Goal: Feedback & Contribution: Leave review/rating

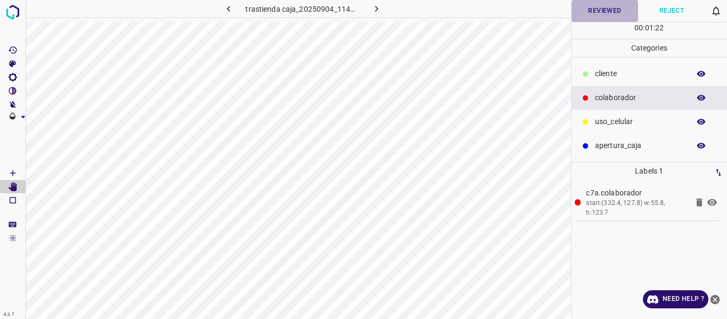
click at [597, 11] on button "Reviewed" at bounding box center [605, 11] width 67 height 22
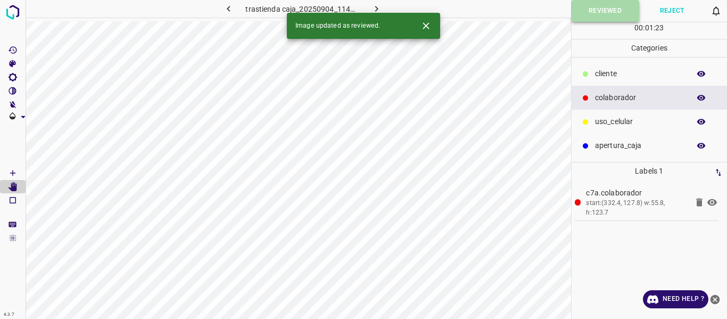
click at [597, 11] on button "Reviewed" at bounding box center [606, 11] width 68 height 22
click at [376, 8] on icon "button" at bounding box center [376, 9] width 3 height 6
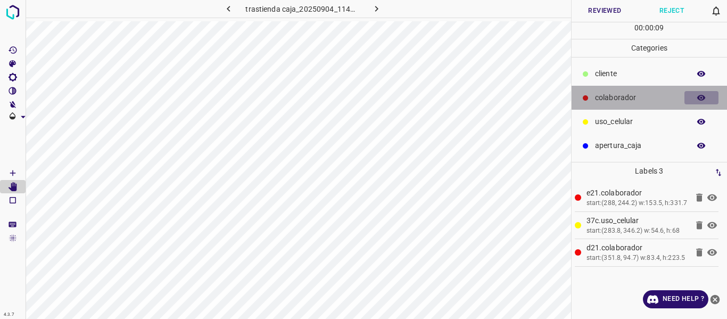
click at [701, 97] on icon "button" at bounding box center [701, 98] width 9 height 6
click at [701, 97] on icon "button" at bounding box center [702, 98] width 10 height 10
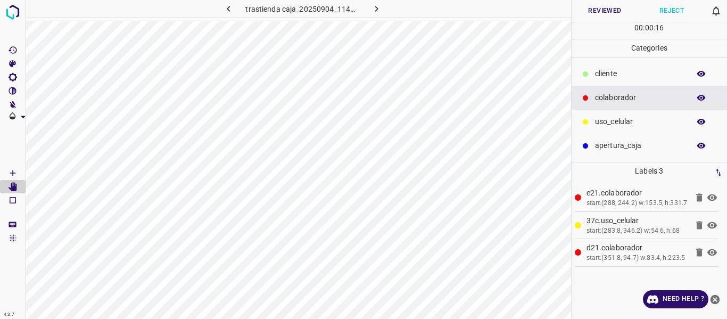
click at [603, 10] on button "Reviewed" at bounding box center [605, 11] width 67 height 22
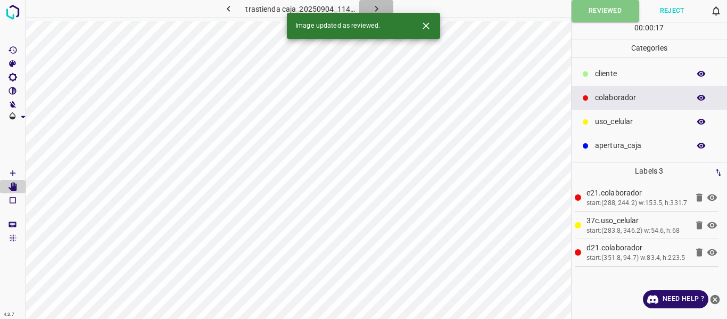
click at [374, 7] on icon "button" at bounding box center [376, 8] width 11 height 11
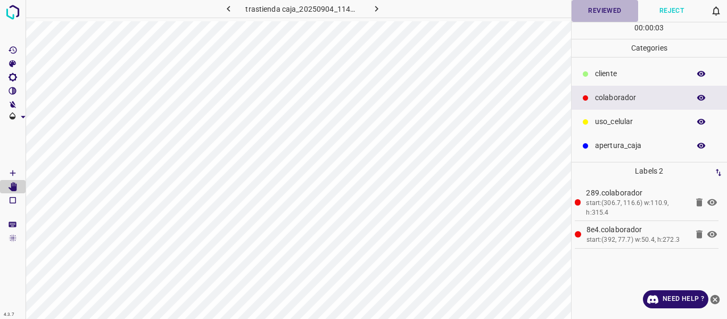
click at [585, 12] on button "Reviewed" at bounding box center [605, 11] width 67 height 22
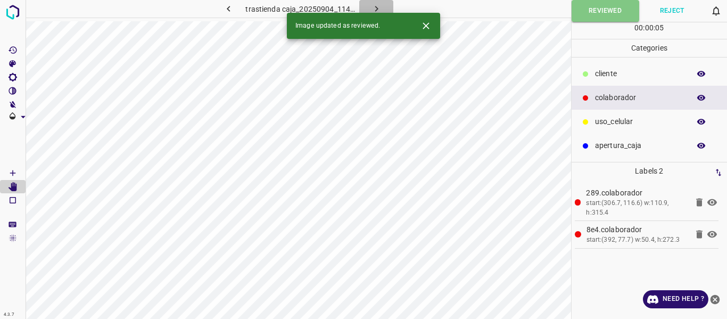
click at [381, 1] on button "button" at bounding box center [376, 9] width 34 height 18
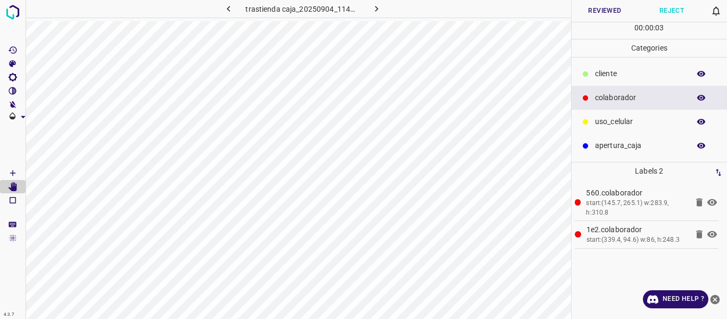
click at [592, 10] on button "Reviewed" at bounding box center [605, 11] width 67 height 22
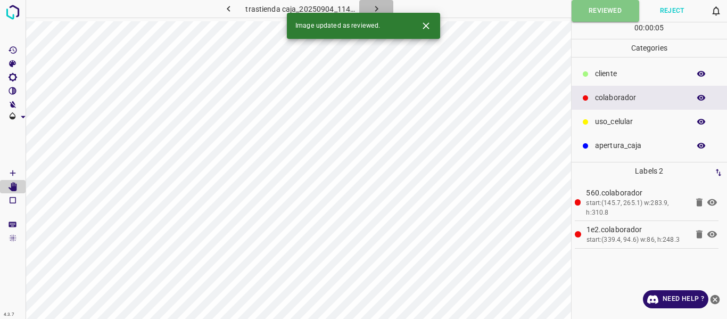
click at [376, 7] on icon "button" at bounding box center [376, 9] width 3 height 6
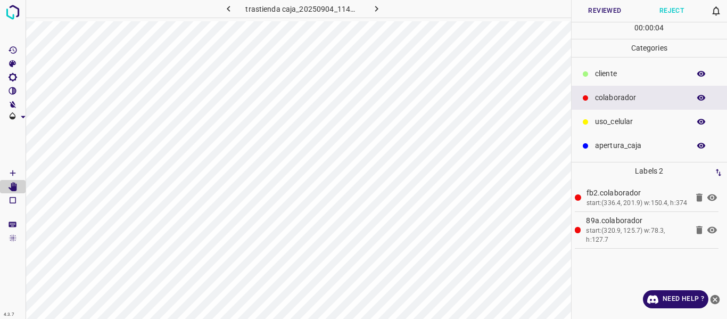
click at [699, 98] on icon "button" at bounding box center [701, 98] width 9 height 6
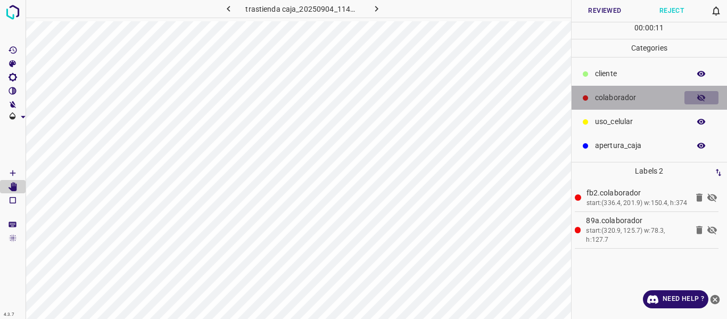
click at [700, 96] on icon "button" at bounding box center [702, 98] width 10 height 10
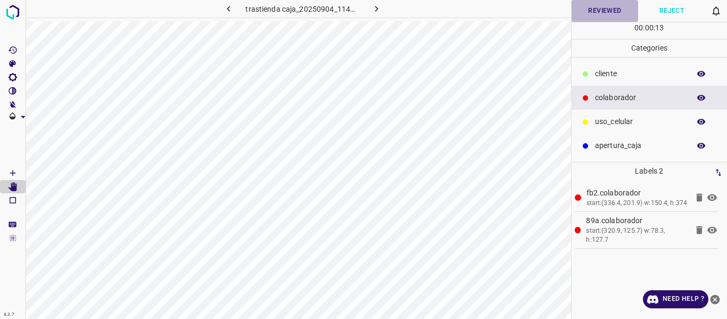
click at [592, 14] on button "Reviewed" at bounding box center [605, 11] width 67 height 22
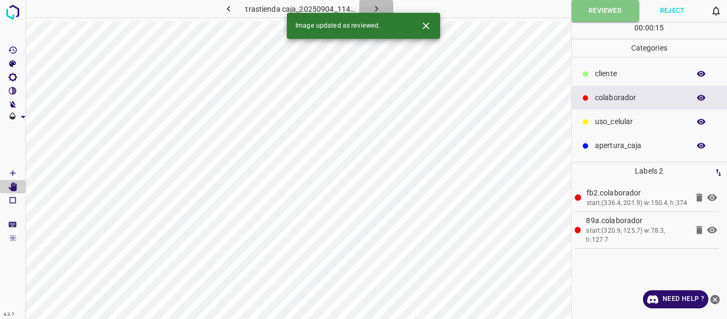
click at [377, 7] on icon "button" at bounding box center [376, 8] width 11 height 11
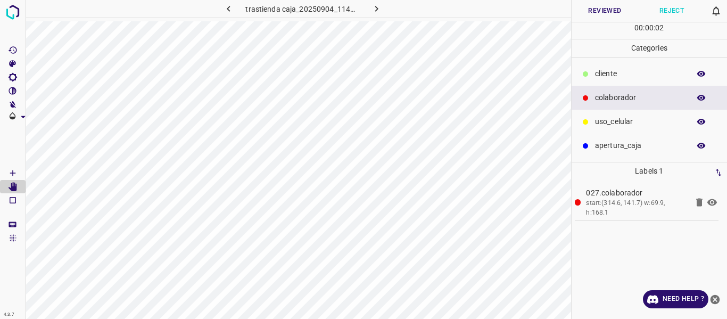
click at [698, 96] on icon "button" at bounding box center [701, 98] width 9 height 6
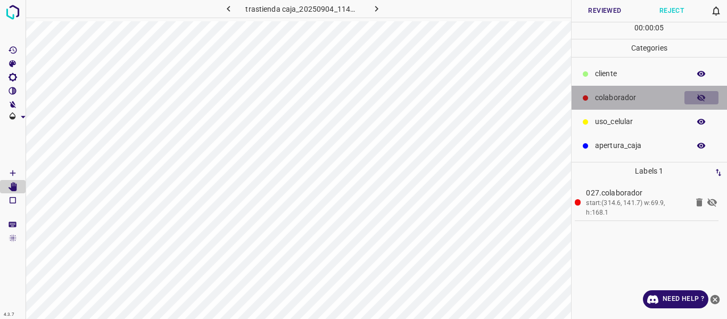
click at [704, 97] on icon "button" at bounding box center [701, 97] width 9 height 7
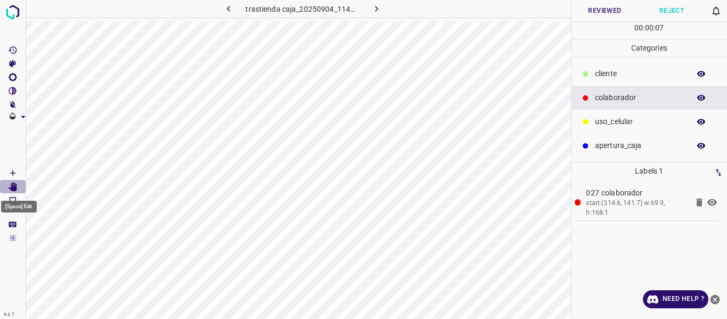
click at [14, 184] on icon "[Space] Edit" at bounding box center [13, 187] width 9 height 10
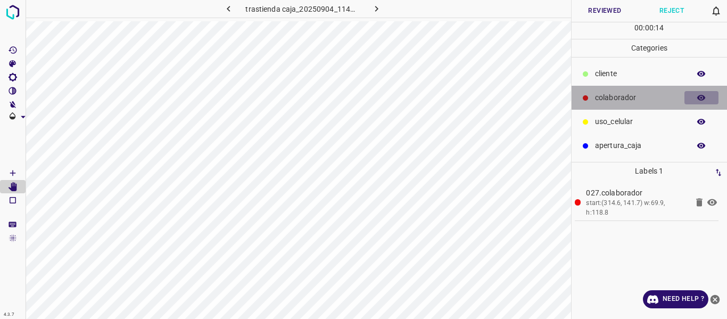
click at [702, 99] on icon "button" at bounding box center [702, 98] width 10 height 10
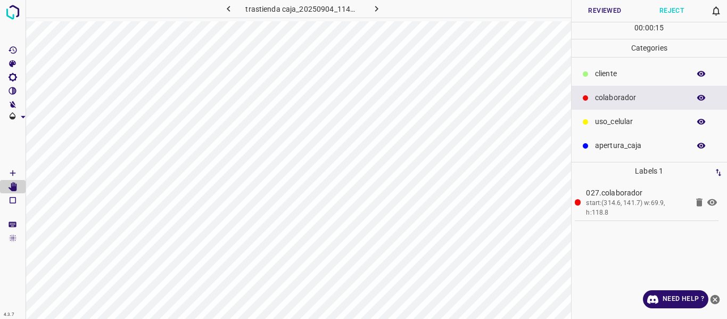
click at [701, 99] on icon "button" at bounding box center [702, 98] width 10 height 10
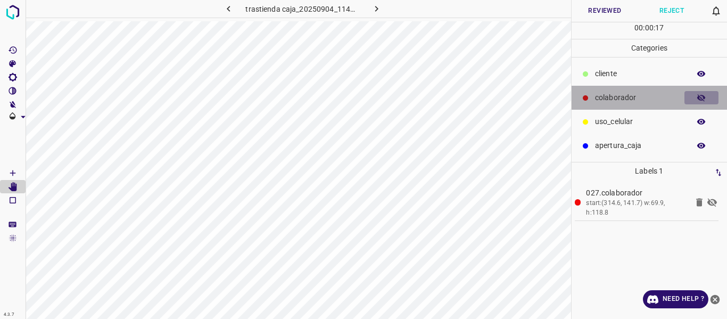
click at [697, 99] on icon "button" at bounding box center [702, 98] width 10 height 10
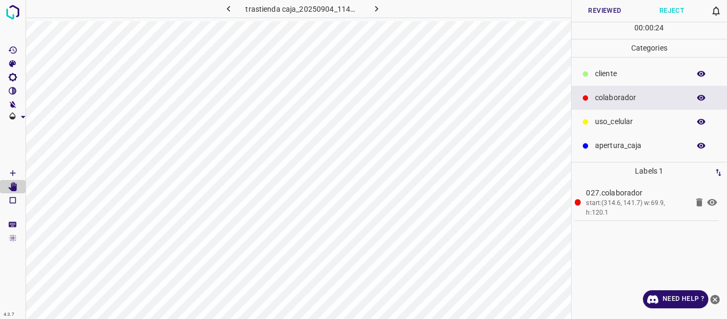
click at [590, 9] on button "Reviewed" at bounding box center [605, 11] width 67 height 22
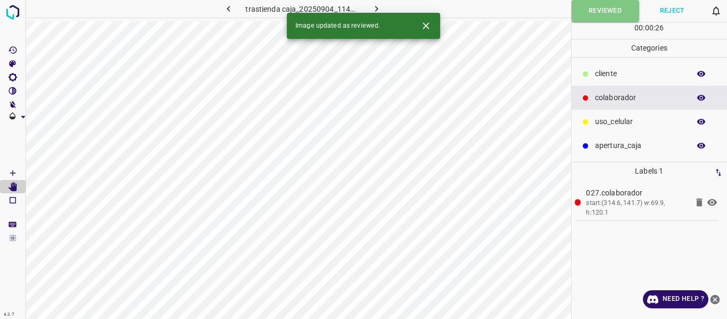
click at [376, 5] on icon "button" at bounding box center [376, 8] width 11 height 11
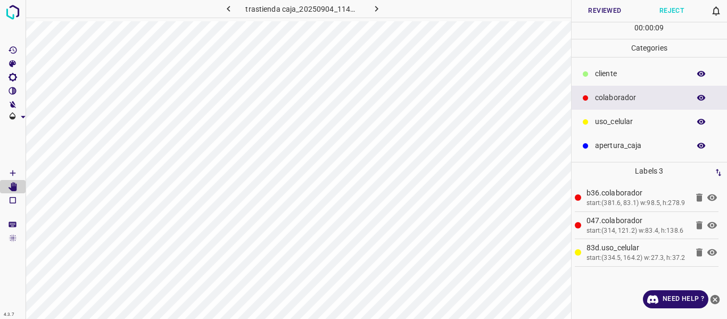
click at [600, 9] on button "Reviewed" at bounding box center [605, 11] width 67 height 22
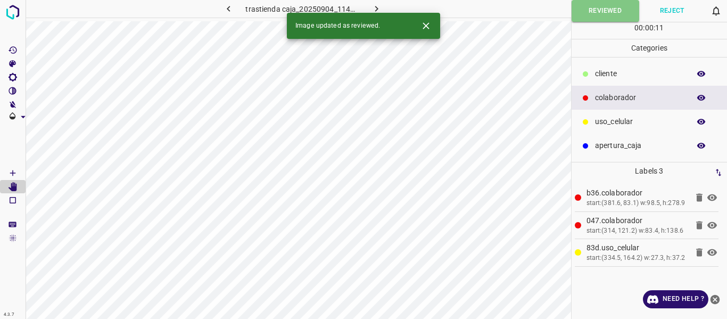
click at [375, 6] on icon "button" at bounding box center [376, 9] width 3 height 6
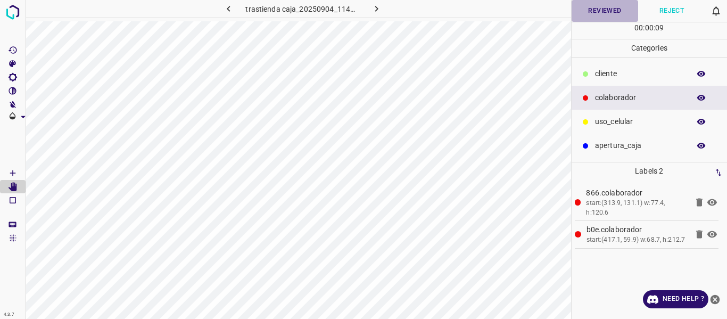
click at [598, 12] on button "Reviewed" at bounding box center [605, 11] width 67 height 22
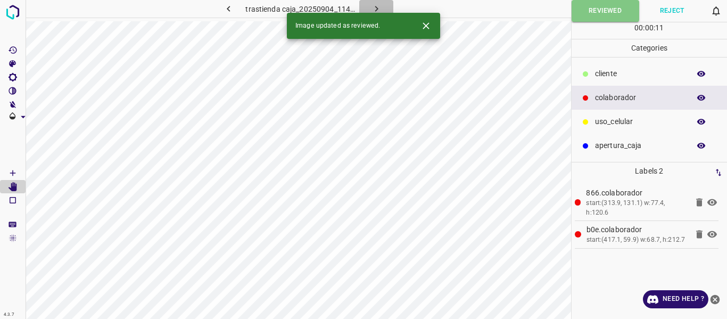
click at [379, 10] on icon "button" at bounding box center [376, 8] width 11 height 11
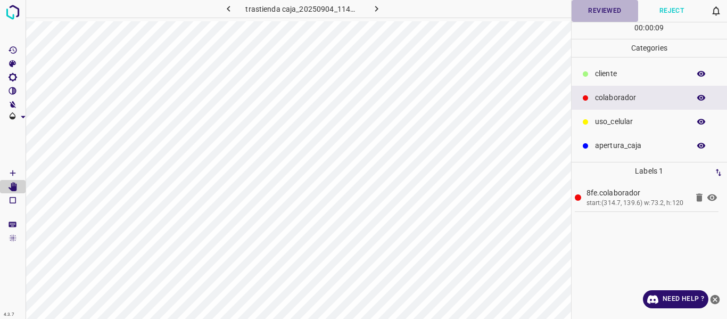
click at [606, 7] on button "Reviewed" at bounding box center [605, 11] width 67 height 22
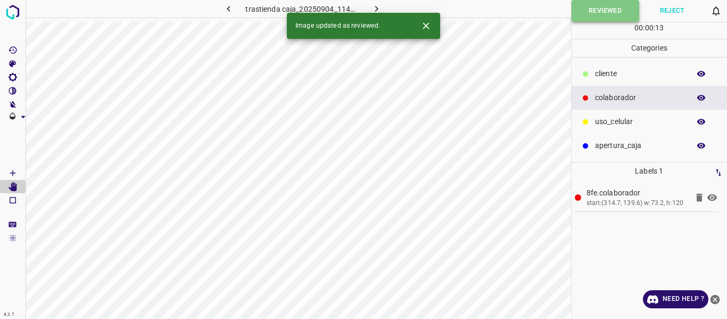
click at [579, 10] on button "Reviewed" at bounding box center [606, 11] width 68 height 22
click at [371, 8] on icon "button" at bounding box center [376, 8] width 11 height 11
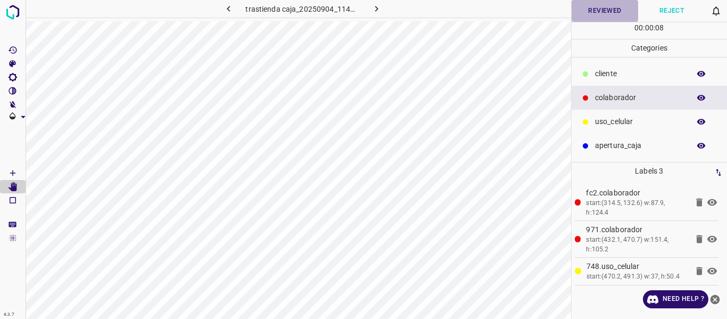
click at [601, 10] on button "Reviewed" at bounding box center [605, 11] width 67 height 22
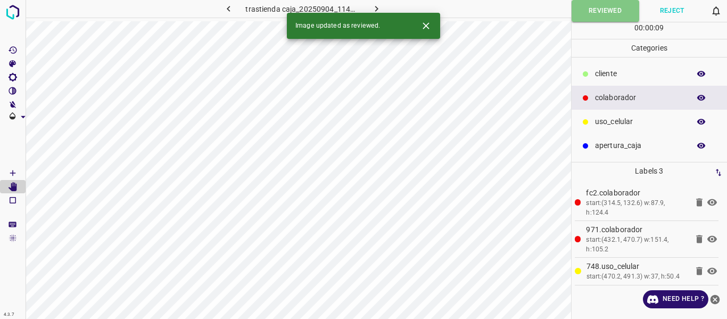
click at [372, 7] on icon "button" at bounding box center [376, 8] width 11 height 11
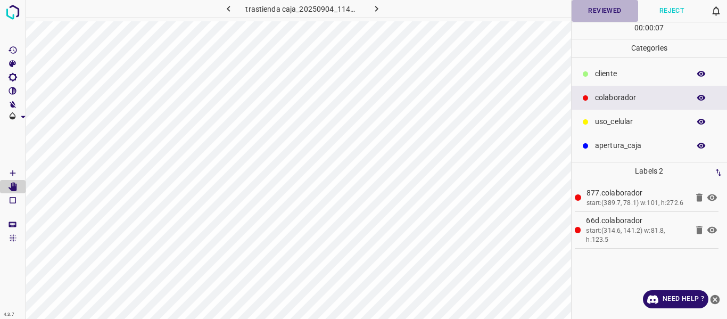
click at [586, 14] on button "Reviewed" at bounding box center [605, 11] width 67 height 22
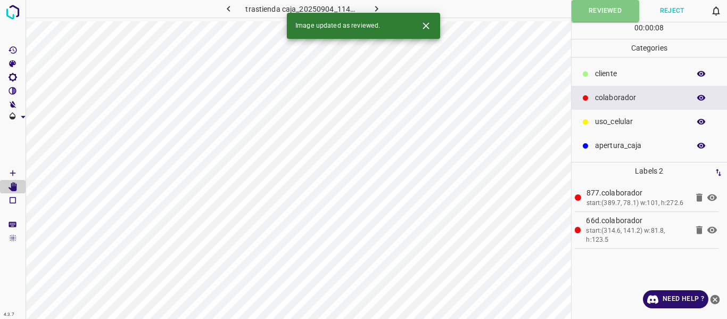
click at [375, 9] on icon "button" at bounding box center [376, 8] width 11 height 11
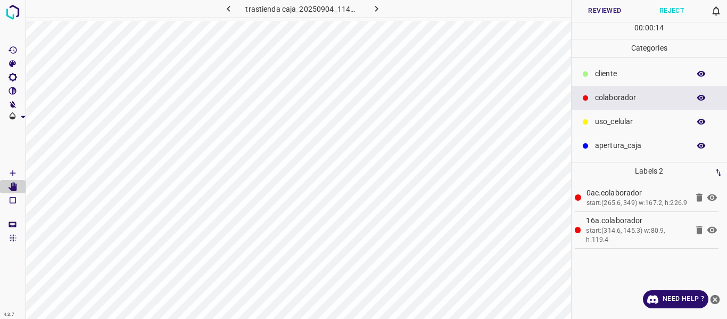
click at [593, 10] on button "Reviewed" at bounding box center [605, 11] width 67 height 22
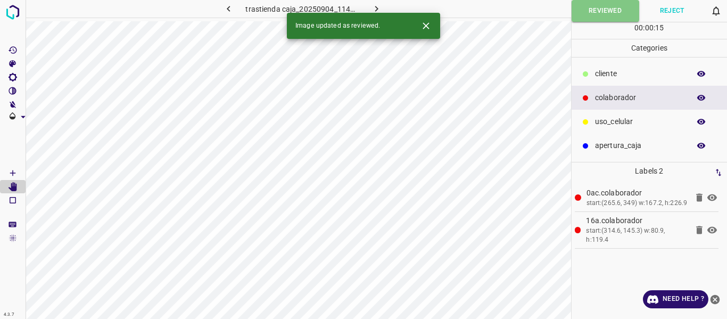
click at [379, 3] on icon "button" at bounding box center [376, 8] width 11 height 11
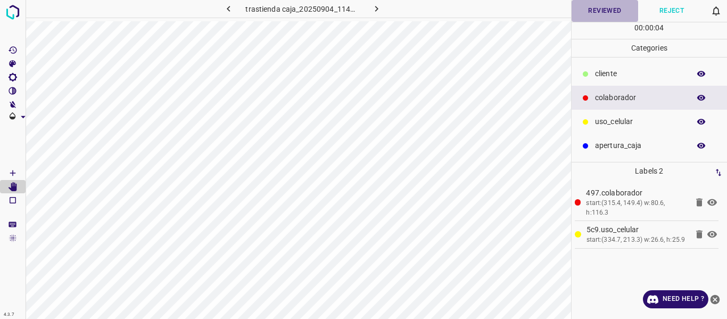
click at [590, 9] on button "Reviewed" at bounding box center [605, 11] width 67 height 22
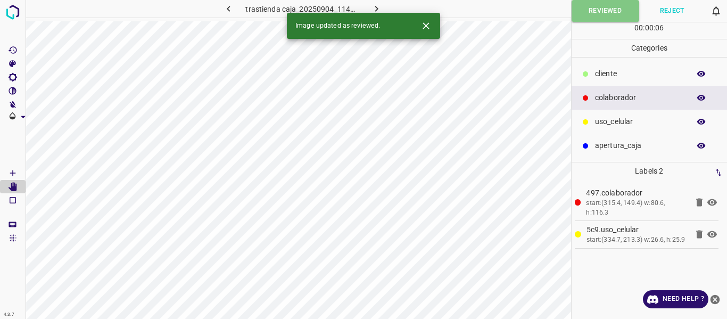
click at [381, 8] on icon "button" at bounding box center [376, 8] width 11 height 11
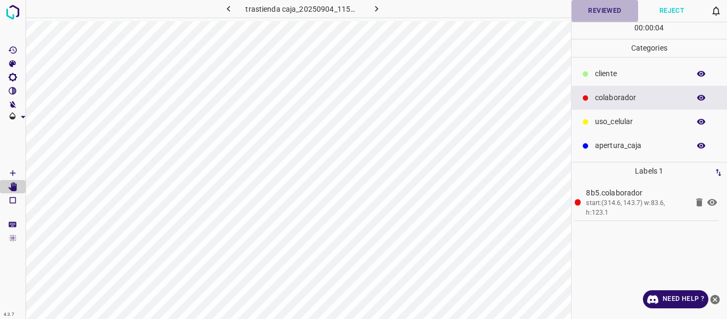
click at [586, 15] on button "Reviewed" at bounding box center [605, 11] width 67 height 22
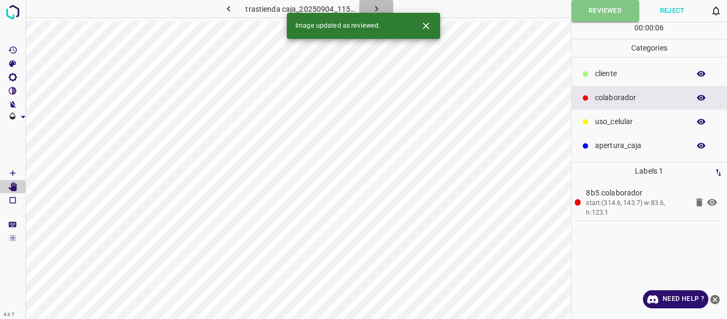
click at [373, 6] on icon "button" at bounding box center [376, 8] width 11 height 11
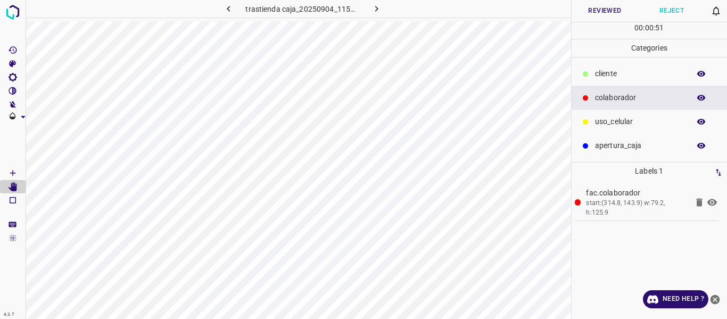
click at [586, 13] on button "Reviewed" at bounding box center [605, 11] width 67 height 22
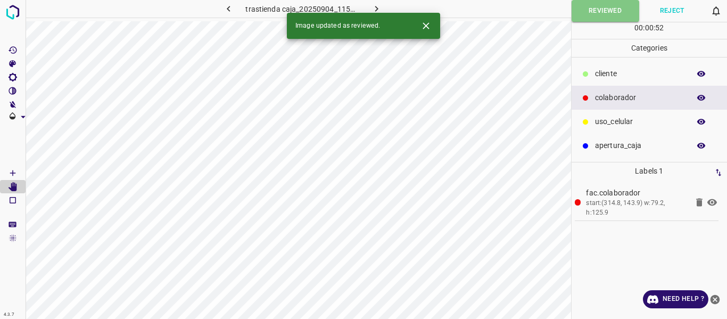
click at [378, 7] on icon "button" at bounding box center [376, 8] width 11 height 11
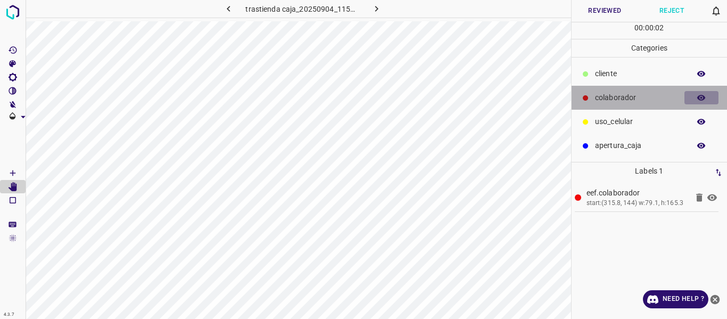
click at [696, 96] on button "button" at bounding box center [701, 98] width 34 height 14
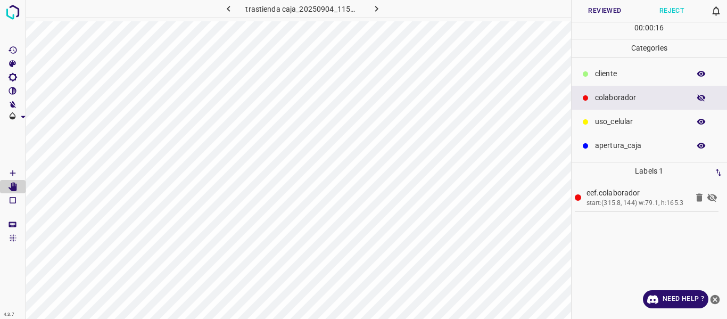
click at [698, 104] on button "button" at bounding box center [701, 98] width 34 height 14
drag, startPoint x: 586, startPoint y: 11, endPoint x: 584, endPoint y: 19, distance: 7.9
click at [586, 12] on button "Reviewed" at bounding box center [605, 11] width 67 height 22
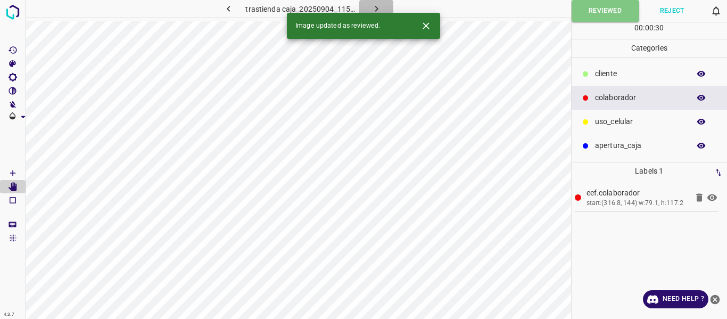
click at [378, 10] on icon "button" at bounding box center [376, 8] width 11 height 11
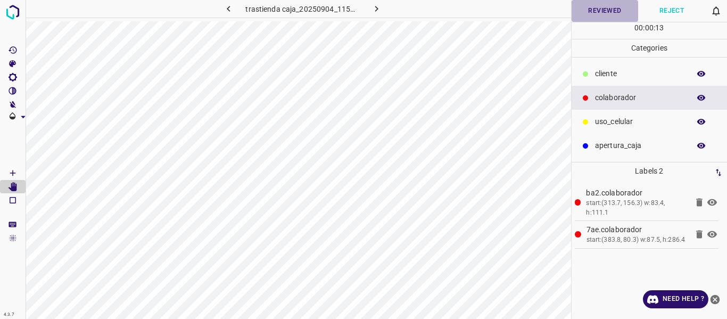
click at [601, 12] on button "Reviewed" at bounding box center [605, 11] width 67 height 22
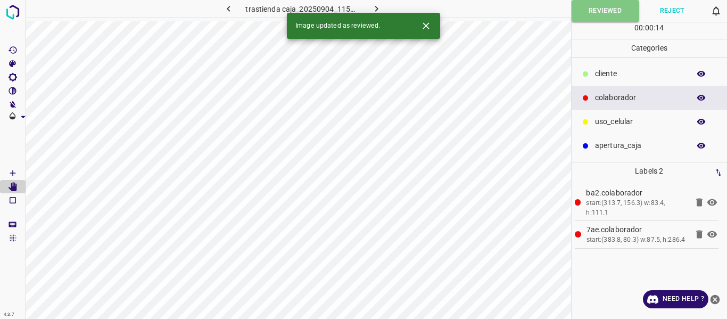
click at [375, 7] on icon "button" at bounding box center [376, 9] width 3 height 6
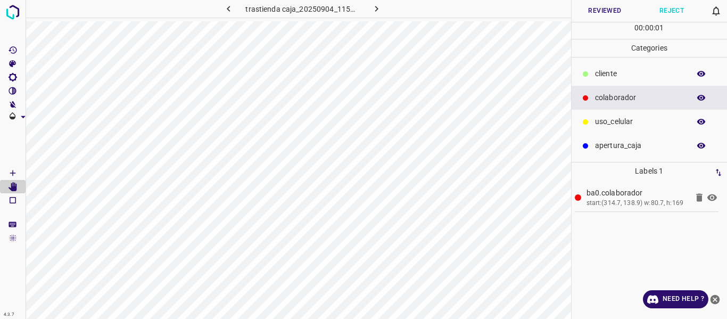
click at [709, 95] on button "button" at bounding box center [701, 98] width 34 height 14
drag, startPoint x: 589, startPoint y: 10, endPoint x: 587, endPoint y: 19, distance: 8.7
click at [589, 11] on button "Reviewed" at bounding box center [605, 11] width 67 height 22
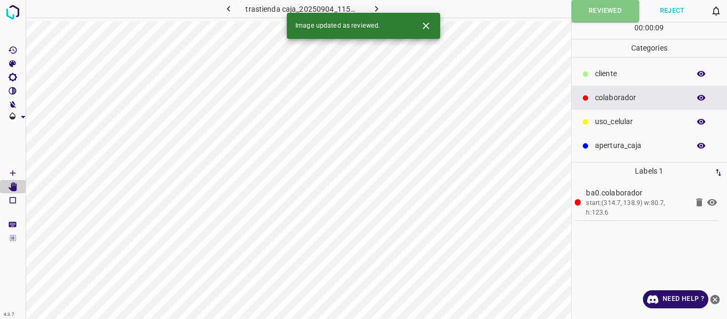
click at [377, 11] on icon "button" at bounding box center [376, 8] width 11 height 11
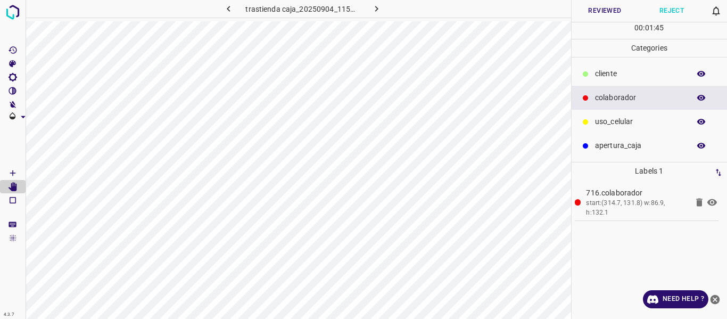
click at [701, 98] on icon "button" at bounding box center [701, 98] width 9 height 6
click at [704, 100] on icon "button" at bounding box center [702, 98] width 10 height 10
click at [595, 16] on button "Reviewed" at bounding box center [605, 11] width 67 height 22
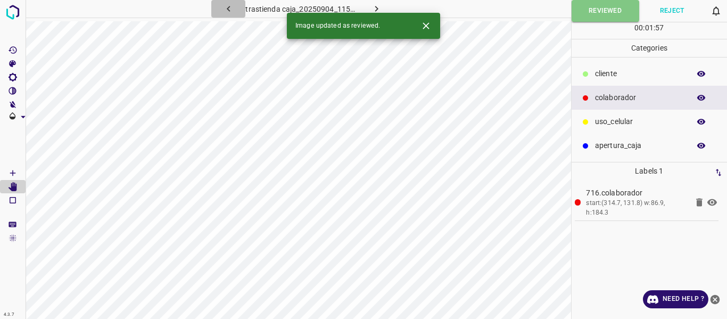
click at [229, 7] on icon "button" at bounding box center [228, 9] width 3 height 6
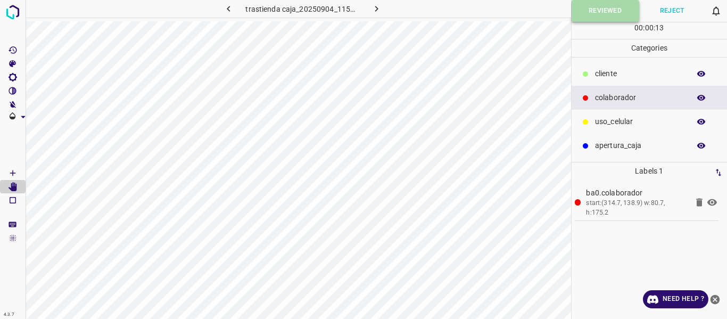
click at [581, 12] on button "Reviewed" at bounding box center [606, 11] width 68 height 22
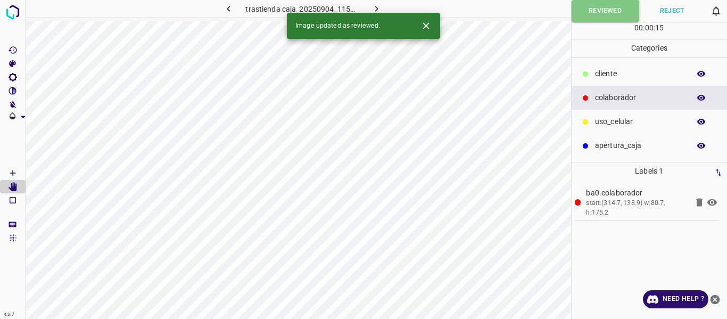
click at [225, 7] on icon "button" at bounding box center [228, 8] width 11 height 11
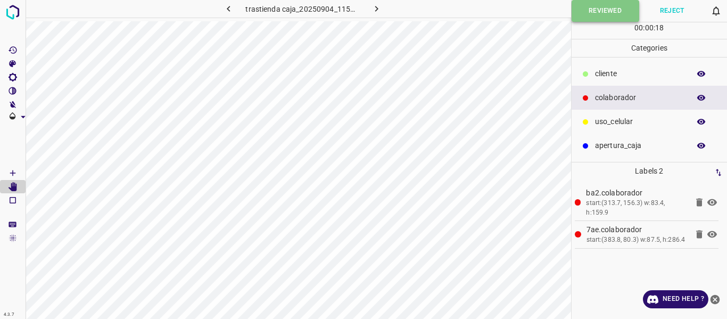
click at [605, 14] on button "Reviewed" at bounding box center [606, 11] width 68 height 22
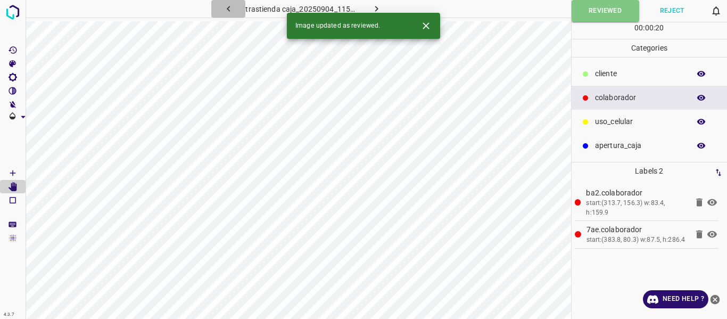
click at [231, 10] on icon "button" at bounding box center [228, 8] width 11 height 11
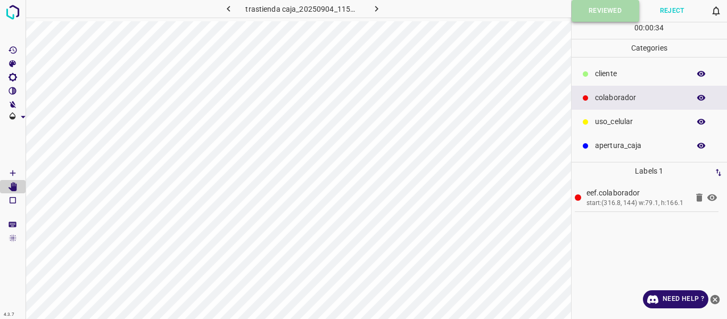
click at [590, 14] on button "Reviewed" at bounding box center [606, 11] width 68 height 22
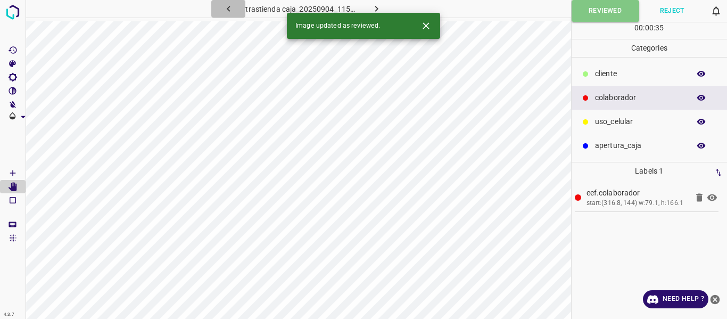
click at [233, 10] on icon "button" at bounding box center [228, 8] width 11 height 11
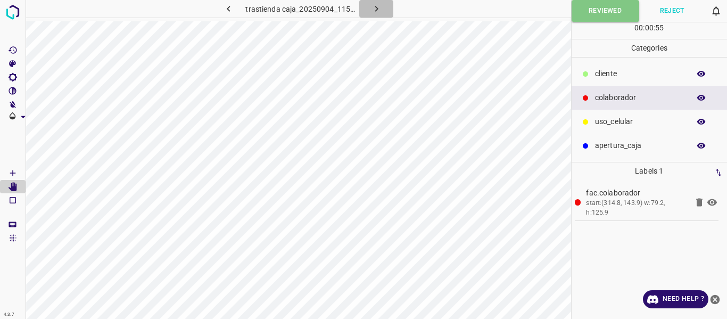
click at [371, 7] on icon "button" at bounding box center [376, 8] width 11 height 11
click at [375, 10] on icon "button" at bounding box center [376, 8] width 11 height 11
click at [375, 11] on icon "button" at bounding box center [376, 8] width 11 height 11
click at [371, 13] on icon "button" at bounding box center [376, 8] width 11 height 11
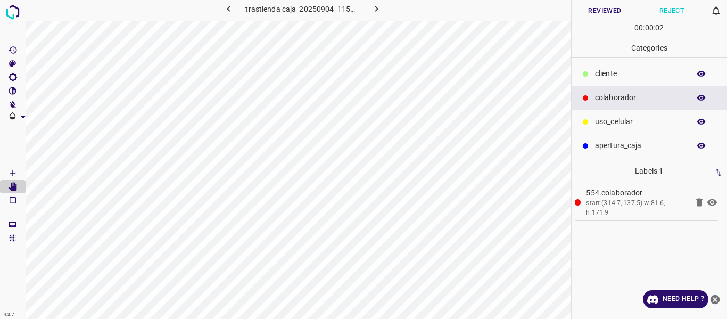
click at [697, 98] on icon "button" at bounding box center [702, 98] width 10 height 10
click at [701, 100] on icon "button" at bounding box center [702, 98] width 10 height 10
click at [599, 11] on button "Reviewed" at bounding box center [605, 11] width 67 height 22
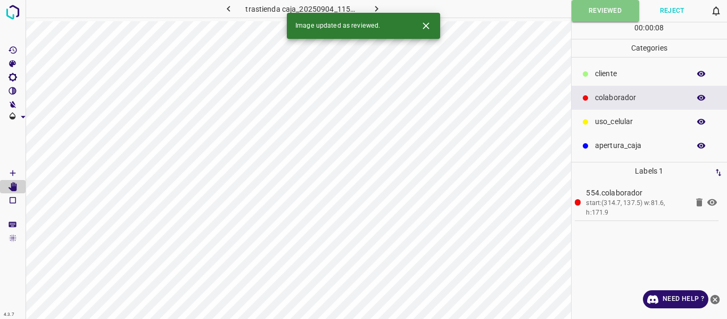
click at [376, 9] on icon "button" at bounding box center [376, 8] width 11 height 11
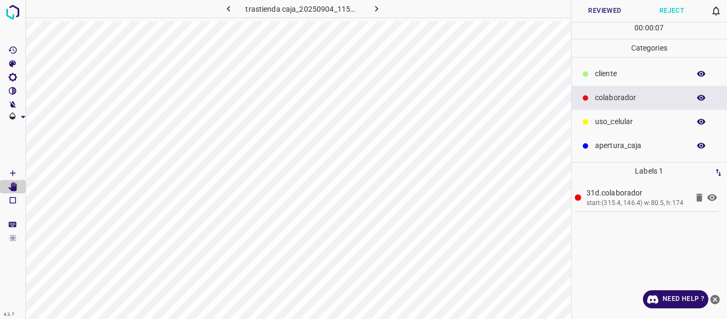
click at [701, 96] on icon "button" at bounding box center [702, 98] width 10 height 10
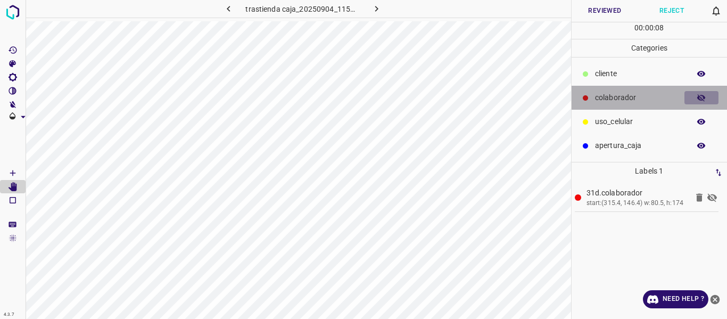
click at [701, 96] on icon "button" at bounding box center [702, 98] width 10 height 10
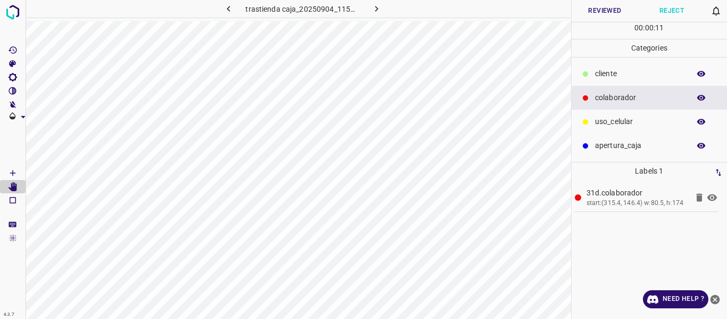
click at [701, 97] on icon "button" at bounding box center [701, 98] width 9 height 6
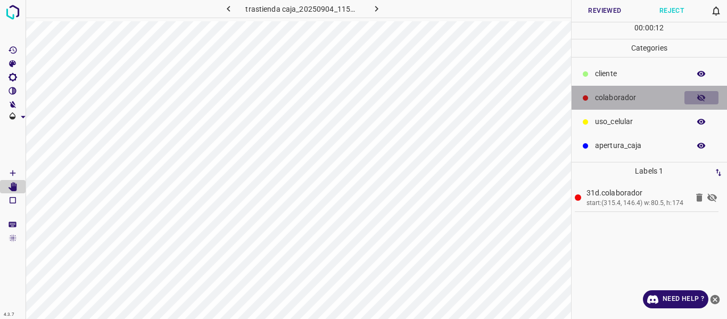
click at [701, 97] on icon "button" at bounding box center [702, 98] width 10 height 10
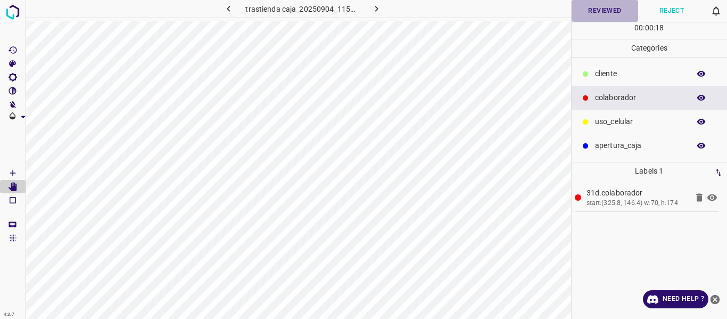
click at [594, 13] on button "Reviewed" at bounding box center [605, 11] width 67 height 22
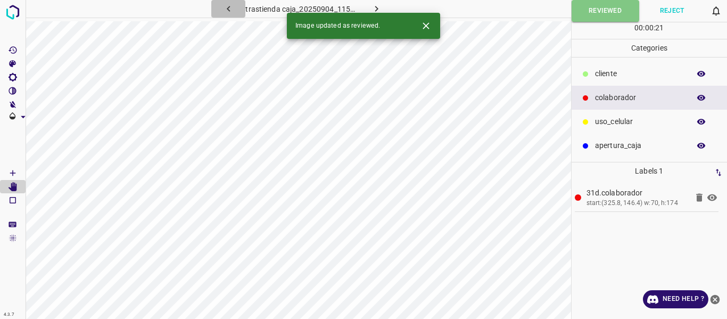
click at [233, 11] on icon "button" at bounding box center [228, 8] width 11 height 11
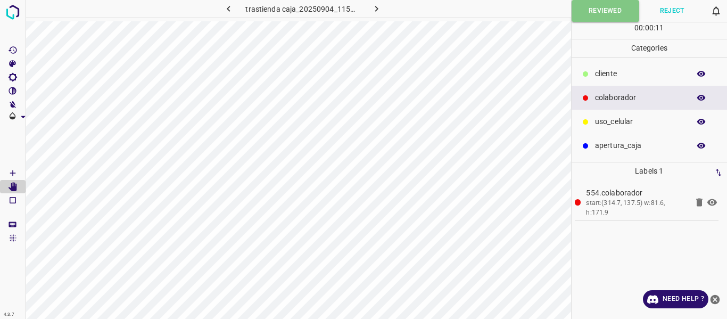
click at [697, 97] on icon "button" at bounding box center [702, 98] width 10 height 10
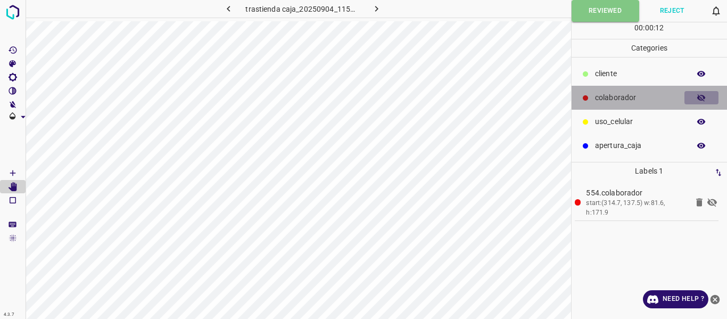
click at [697, 97] on icon "button" at bounding box center [702, 98] width 10 height 10
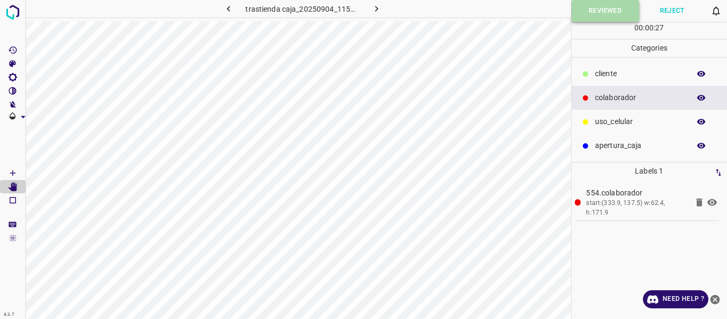
click at [583, 12] on button "Reviewed" at bounding box center [606, 11] width 68 height 22
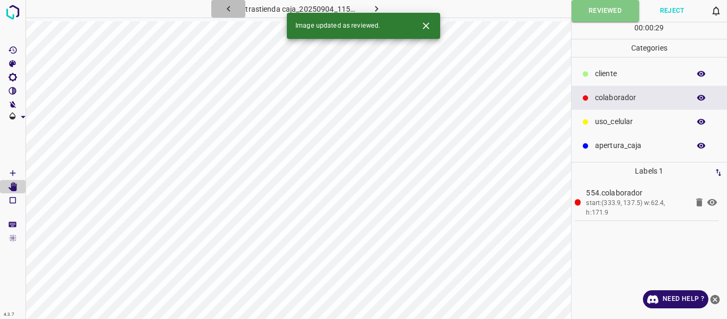
click at [230, 9] on icon "button" at bounding box center [228, 8] width 11 height 11
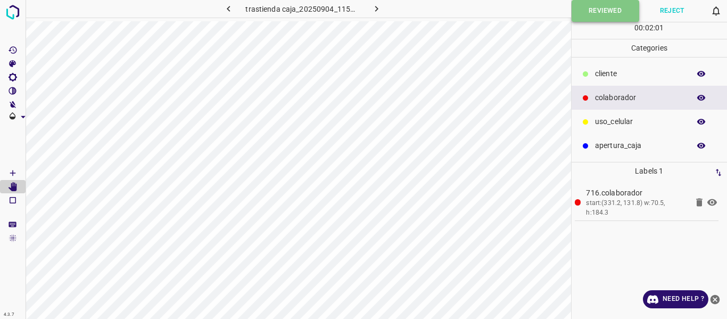
click at [577, 14] on button "Reviewed" at bounding box center [606, 11] width 68 height 22
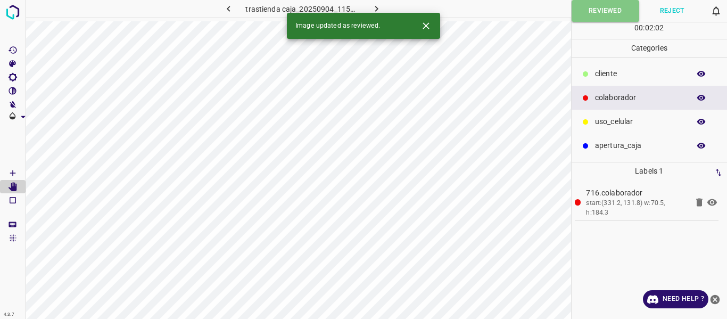
drag, startPoint x: 229, startPoint y: 6, endPoint x: 227, endPoint y: 15, distance: 8.7
click at [229, 6] on icon "button" at bounding box center [228, 8] width 11 height 11
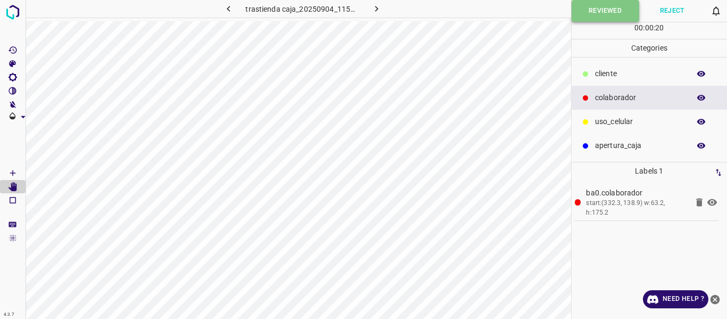
click at [581, 12] on button "Reviewed" at bounding box center [606, 11] width 68 height 22
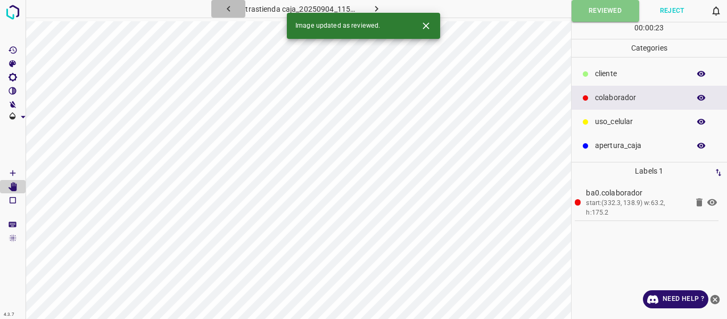
click at [233, 10] on icon "button" at bounding box center [228, 8] width 11 height 11
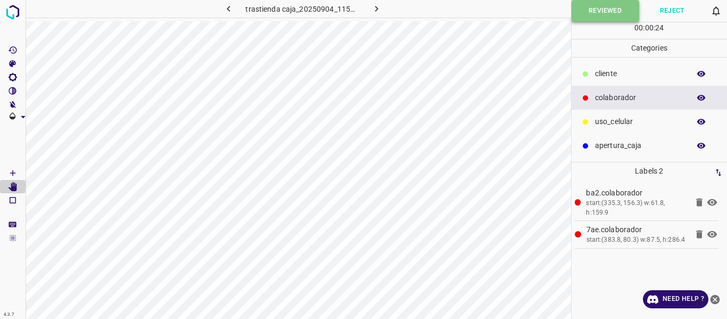
click at [589, 14] on button "Reviewed" at bounding box center [606, 11] width 68 height 22
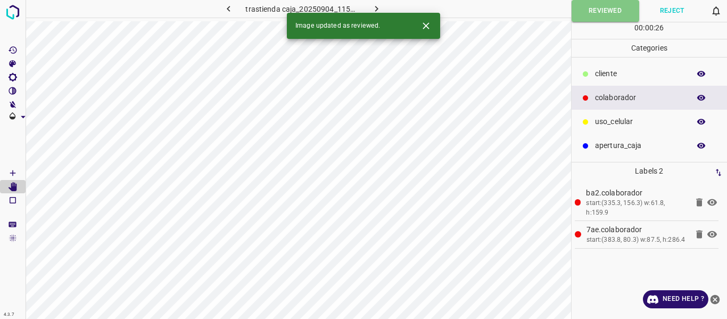
click at [226, 9] on icon "button" at bounding box center [228, 8] width 11 height 11
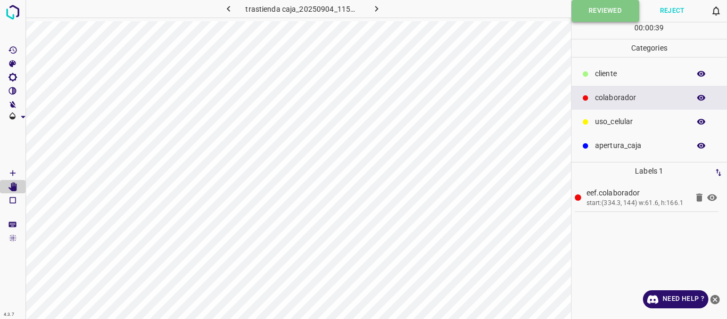
click at [574, 16] on button "Reviewed" at bounding box center [606, 11] width 68 height 22
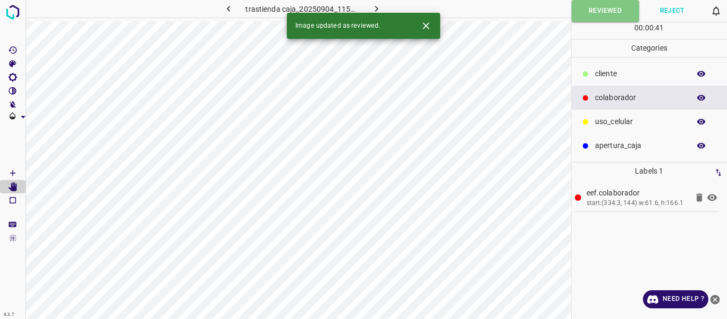
click at [229, 6] on icon "button" at bounding box center [228, 8] width 11 height 11
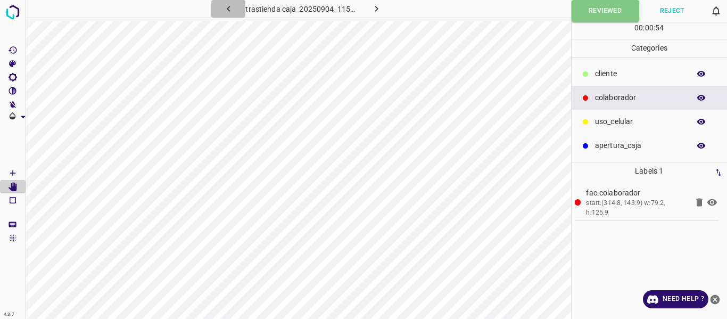
click at [229, 9] on icon "button" at bounding box center [228, 8] width 11 height 11
click at [589, 12] on button "Reviewed" at bounding box center [606, 11] width 68 height 22
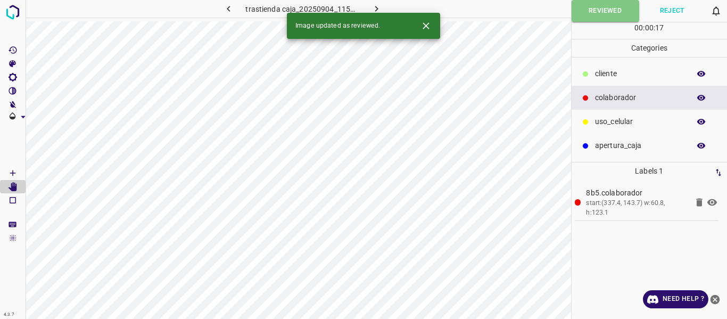
click at [233, 7] on icon "button" at bounding box center [228, 8] width 11 height 11
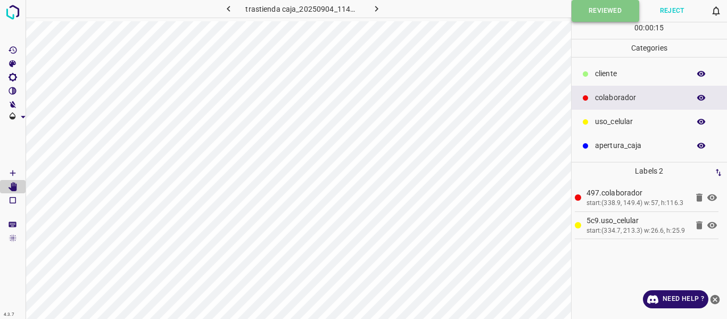
click at [589, 15] on button "Reviewed" at bounding box center [606, 11] width 68 height 22
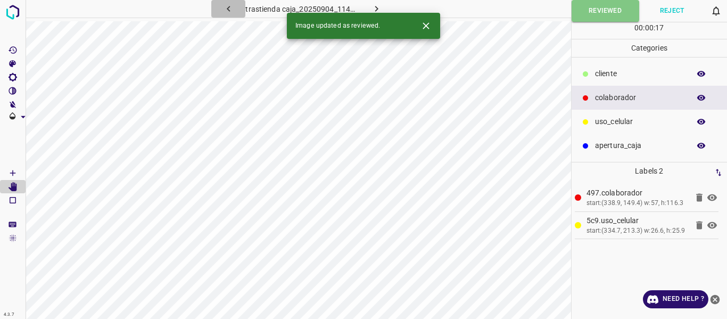
click at [231, 9] on icon "button" at bounding box center [228, 8] width 11 height 11
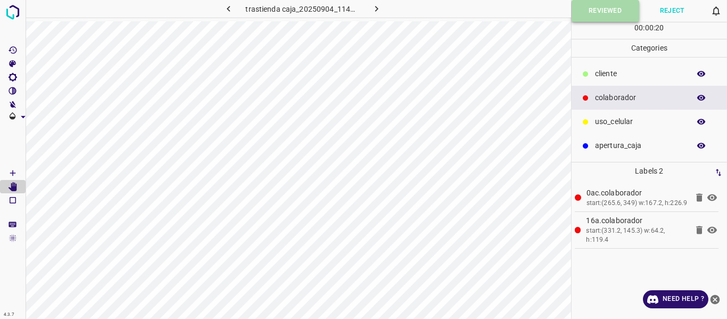
click at [584, 14] on button "Reviewed" at bounding box center [606, 11] width 68 height 22
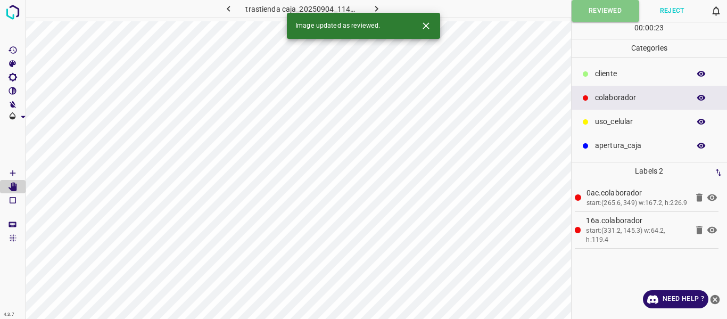
drag, startPoint x: 231, startPoint y: 12, endPoint x: 230, endPoint y: 19, distance: 6.9
click at [230, 12] on icon "button" at bounding box center [228, 8] width 11 height 11
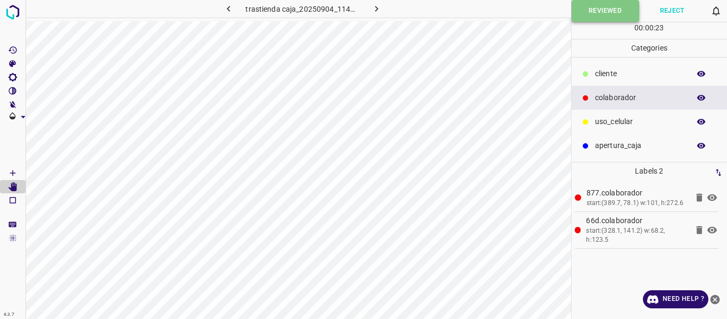
click at [588, 9] on button "Reviewed" at bounding box center [606, 11] width 68 height 22
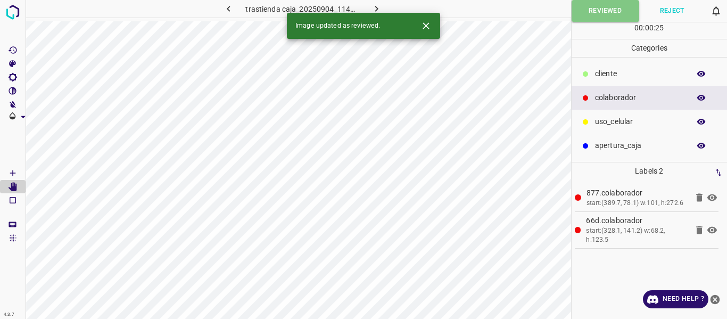
click at [224, 13] on icon "button" at bounding box center [228, 8] width 11 height 11
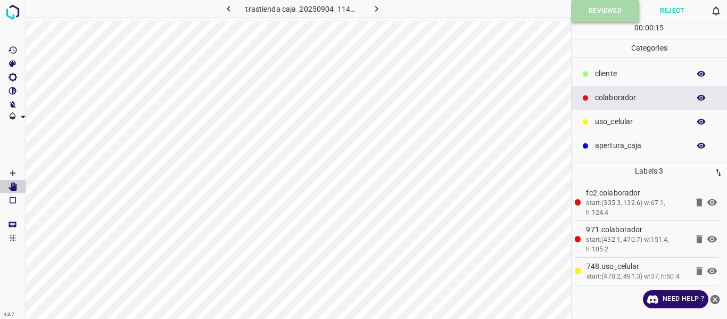
click at [580, 16] on button "Reviewed" at bounding box center [606, 11] width 68 height 22
click at [229, 9] on icon "button" at bounding box center [228, 8] width 11 height 11
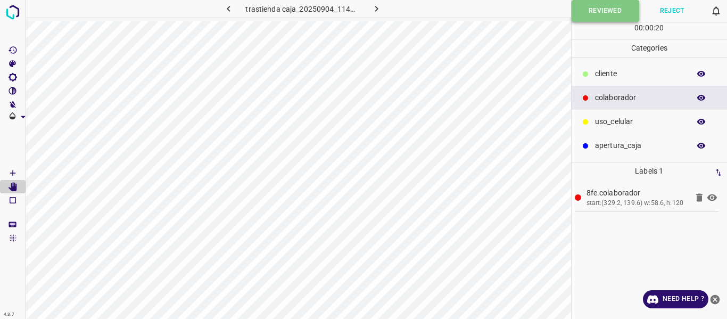
click at [585, 15] on button "Reviewed" at bounding box center [606, 11] width 68 height 22
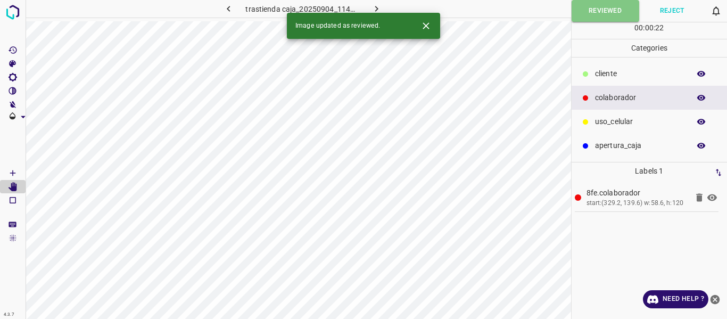
drag, startPoint x: 230, startPoint y: 10, endPoint x: 235, endPoint y: 20, distance: 11.4
click at [229, 10] on icon "button" at bounding box center [228, 8] width 11 height 11
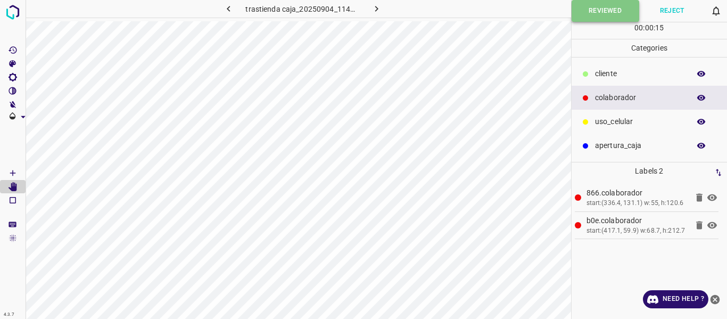
click at [586, 10] on button "Reviewed" at bounding box center [606, 11] width 68 height 22
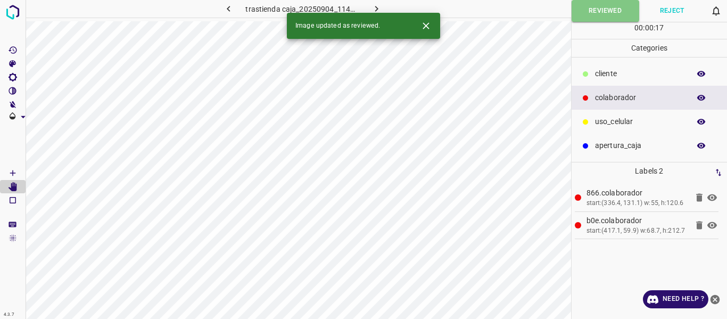
click at [225, 10] on icon "button" at bounding box center [228, 8] width 11 height 11
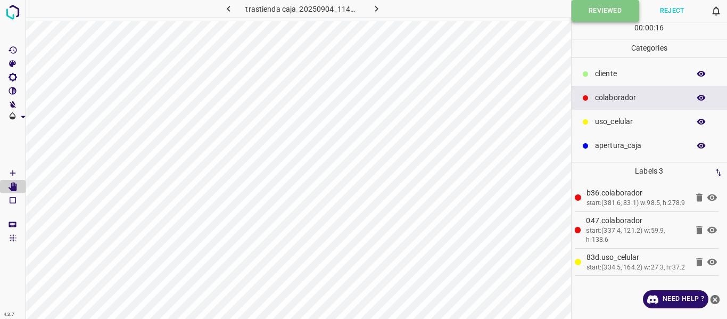
click at [589, 19] on button "Reviewed" at bounding box center [606, 11] width 68 height 22
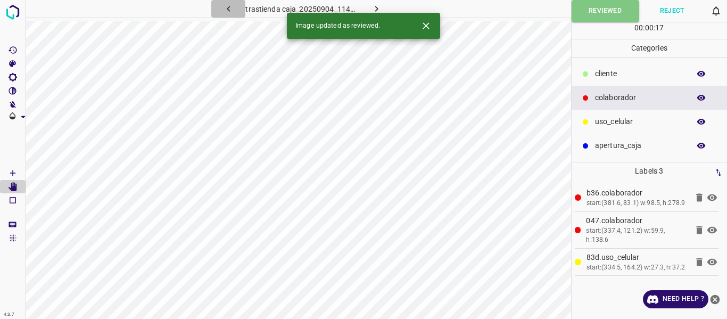
click at [234, 9] on icon "button" at bounding box center [228, 8] width 11 height 11
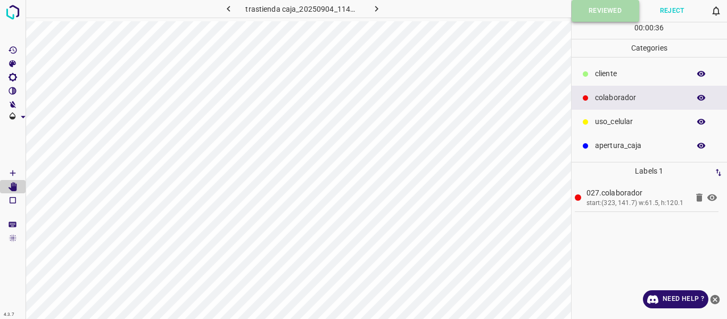
click at [598, 14] on button "Reviewed" at bounding box center [606, 11] width 68 height 22
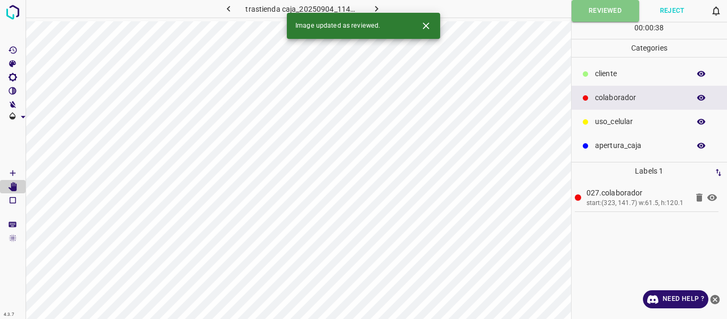
click at [235, 10] on button "button" at bounding box center [228, 9] width 34 height 18
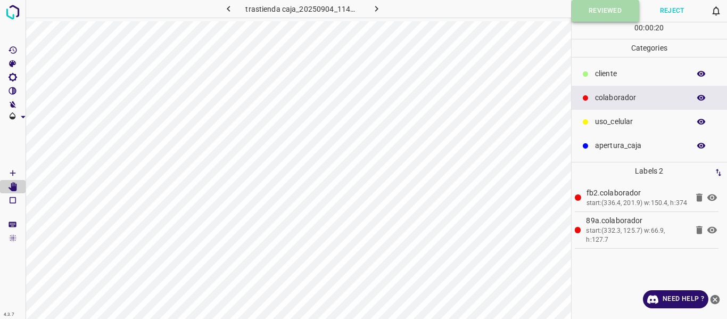
click at [589, 10] on button "Reviewed" at bounding box center [606, 11] width 68 height 22
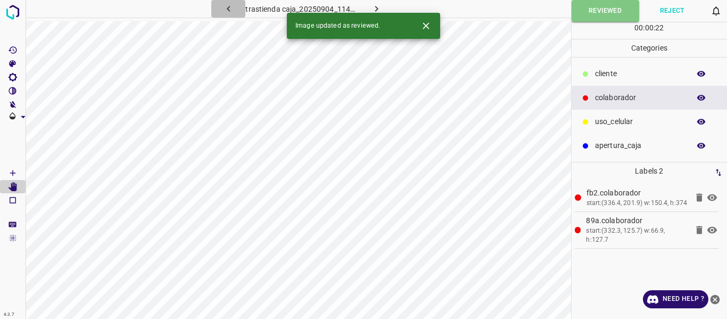
click at [227, 13] on icon "button" at bounding box center [228, 8] width 11 height 11
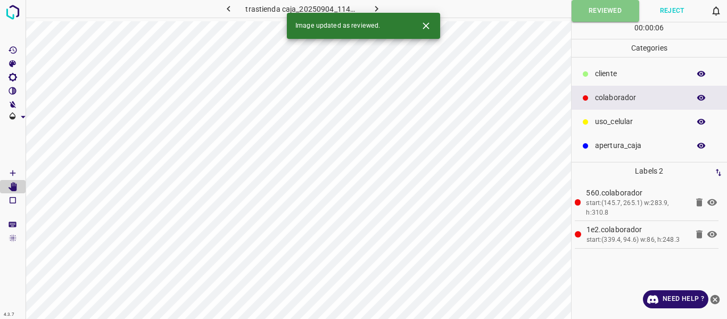
click at [227, 9] on icon "button" at bounding box center [228, 8] width 11 height 11
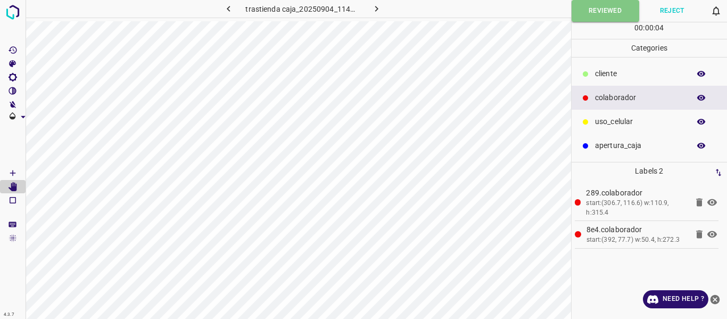
click at [375, 12] on icon "button" at bounding box center [376, 8] width 11 height 11
click at [385, 8] on button "button" at bounding box center [376, 9] width 34 height 18
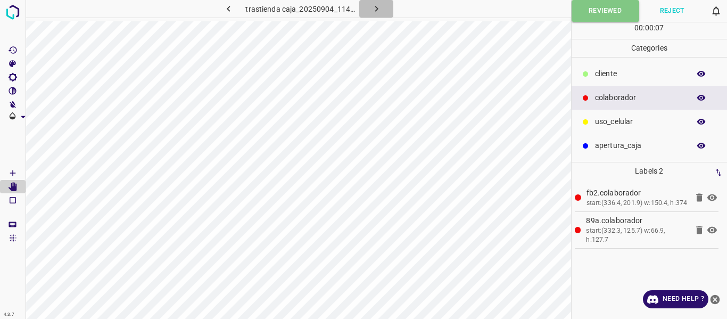
click at [384, 9] on button "button" at bounding box center [376, 9] width 34 height 18
click at [376, 10] on icon "button" at bounding box center [376, 9] width 3 height 6
click at [382, 11] on button "button" at bounding box center [376, 9] width 34 height 18
click at [379, 10] on icon "button" at bounding box center [376, 8] width 11 height 11
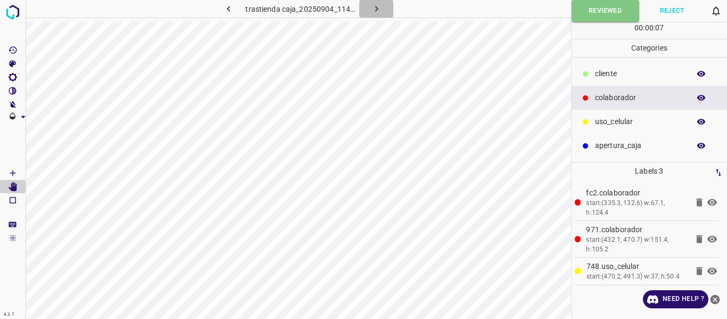
click at [379, 10] on icon "button" at bounding box center [376, 8] width 11 height 11
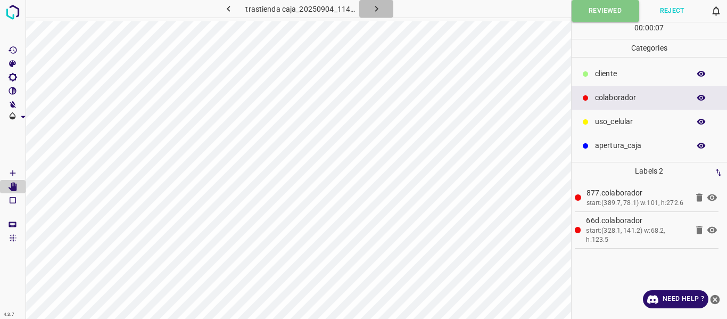
click at [378, 10] on icon "button" at bounding box center [376, 8] width 11 height 11
click at [376, 11] on icon "button" at bounding box center [376, 8] width 11 height 11
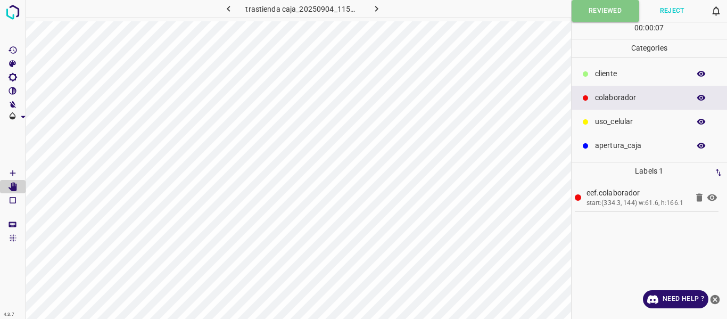
click at [227, 12] on icon "button" at bounding box center [228, 8] width 11 height 11
click at [374, 10] on icon "button" at bounding box center [376, 8] width 11 height 11
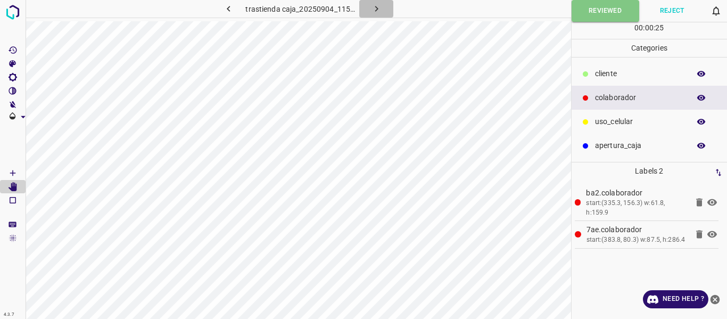
click at [374, 10] on icon "button" at bounding box center [376, 8] width 11 height 11
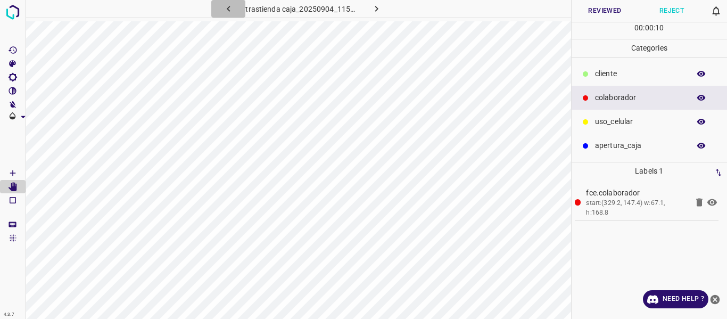
click at [233, 11] on icon "button" at bounding box center [228, 8] width 11 height 11
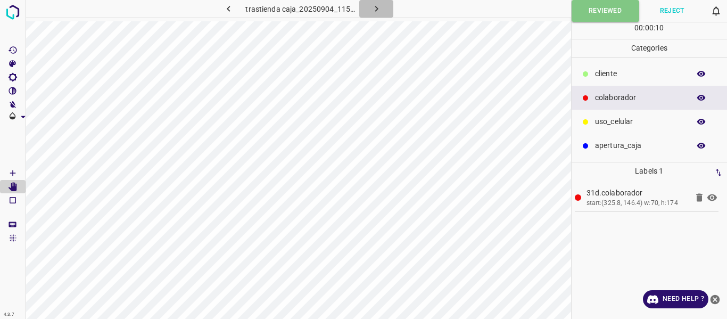
click at [377, 7] on icon "button" at bounding box center [376, 8] width 11 height 11
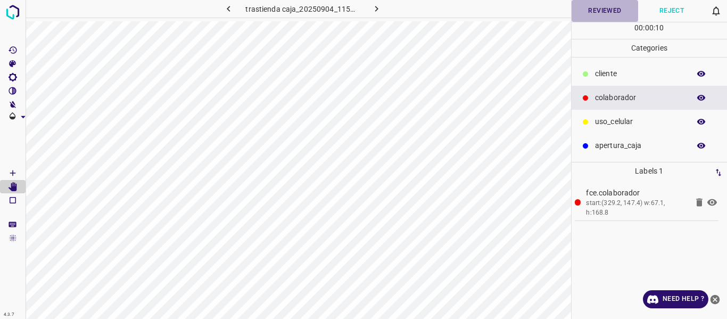
click at [603, 13] on button "Reviewed" at bounding box center [605, 11] width 67 height 22
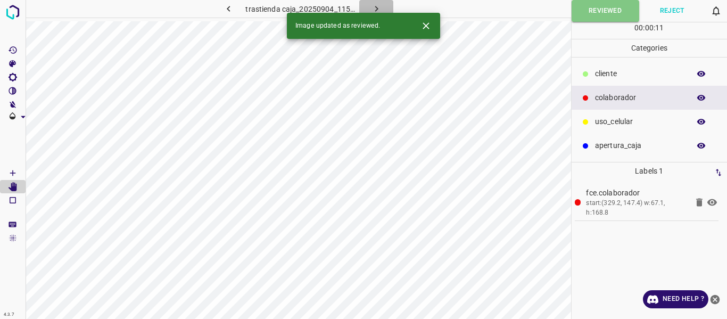
click at [375, 8] on icon "button" at bounding box center [376, 8] width 11 height 11
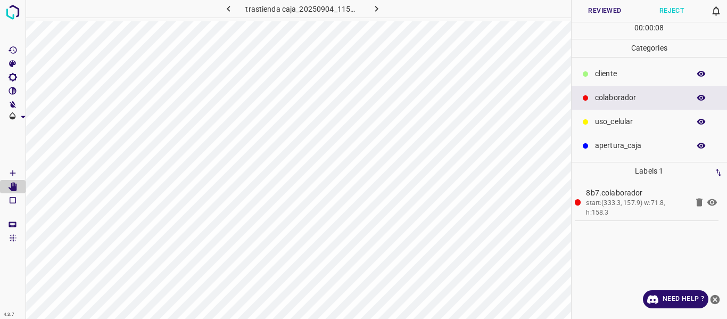
click at [599, 13] on button "Reviewed" at bounding box center [605, 11] width 67 height 22
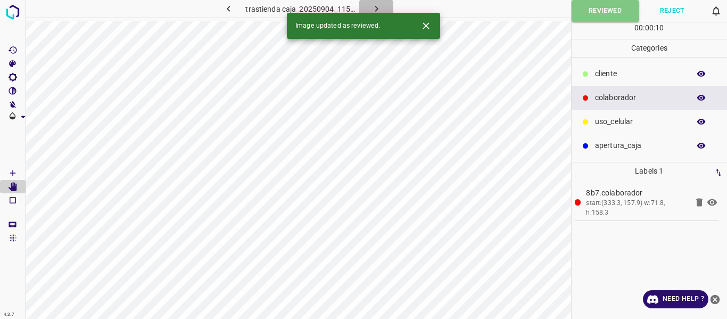
click at [371, 9] on icon "button" at bounding box center [376, 8] width 11 height 11
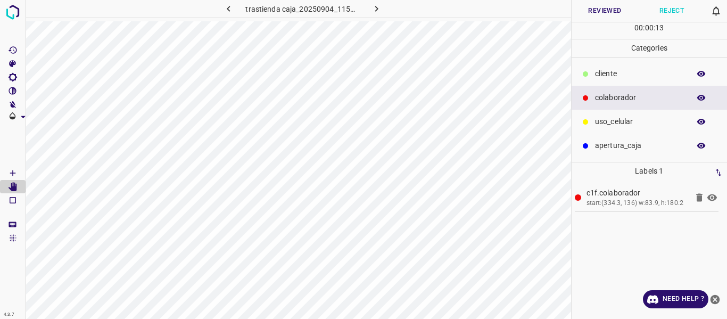
click at [610, 10] on button "Reviewed" at bounding box center [605, 11] width 67 height 22
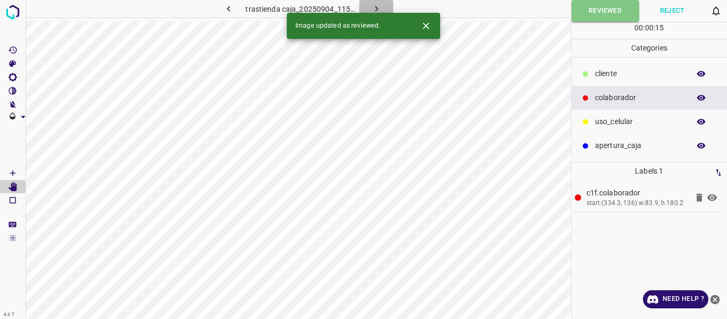
click at [376, 9] on icon "button" at bounding box center [376, 8] width 11 height 11
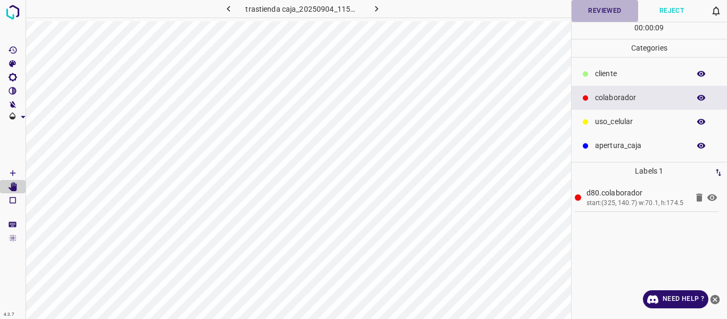
click at [609, 12] on button "Reviewed" at bounding box center [605, 11] width 67 height 22
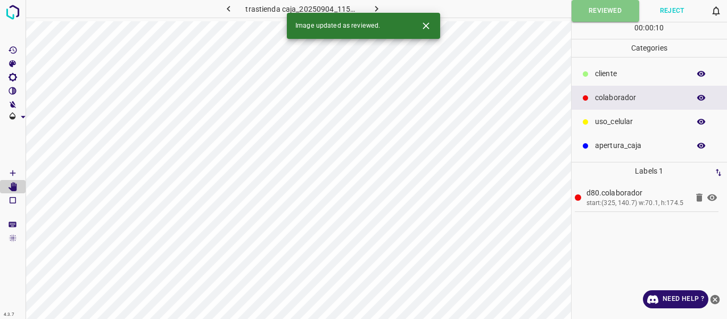
click at [379, 7] on icon "button" at bounding box center [376, 8] width 11 height 11
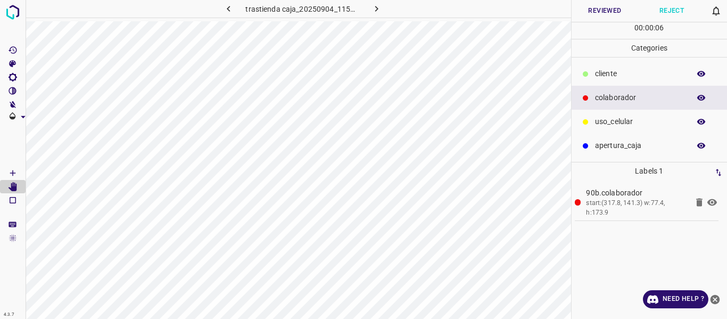
click at [610, 11] on button "Reviewed" at bounding box center [605, 11] width 67 height 22
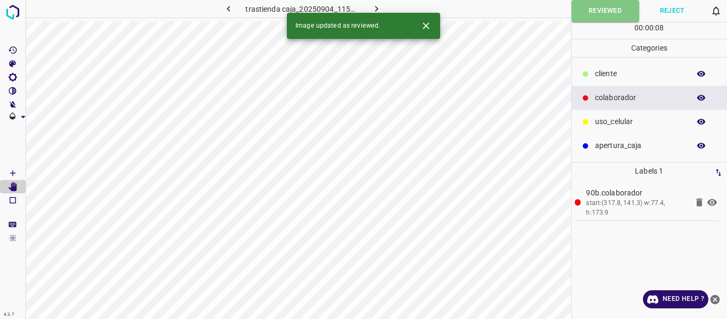
click at [376, 7] on icon "button" at bounding box center [376, 9] width 3 height 6
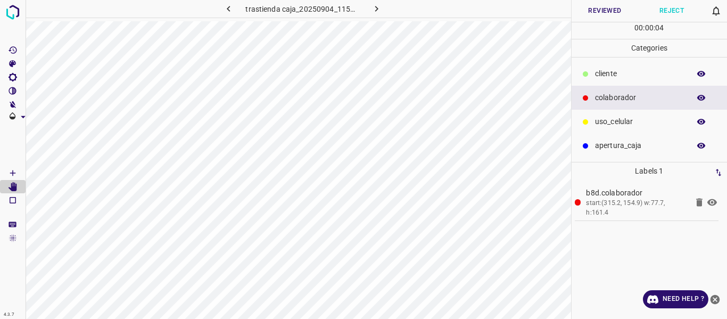
click at [623, 5] on button "Reviewed" at bounding box center [605, 11] width 67 height 22
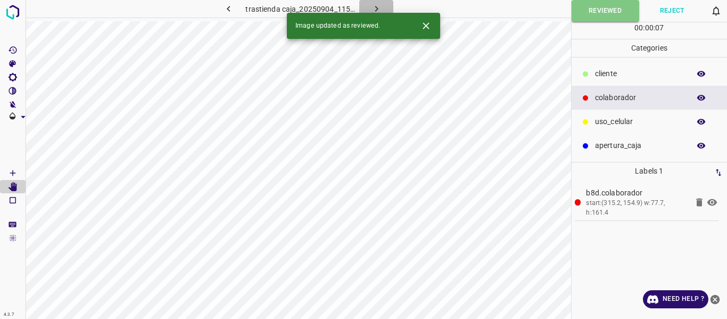
click at [374, 10] on icon "button" at bounding box center [376, 8] width 11 height 11
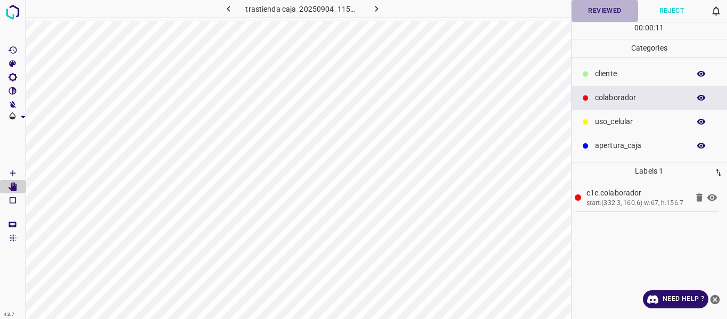
click at [607, 11] on button "Reviewed" at bounding box center [605, 11] width 67 height 22
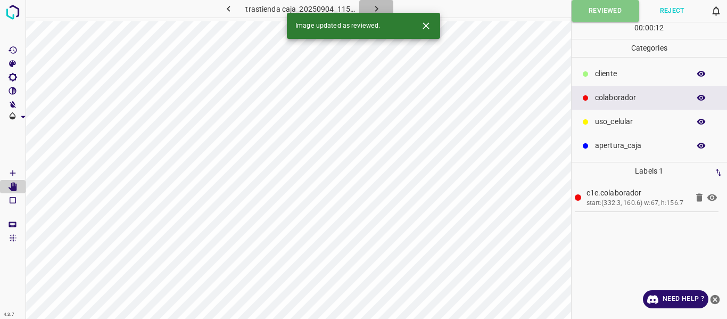
click at [379, 10] on icon "button" at bounding box center [376, 8] width 11 height 11
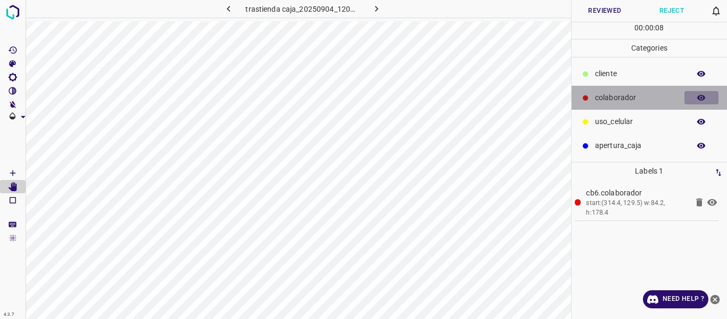
click at [698, 100] on icon "button" at bounding box center [702, 98] width 10 height 10
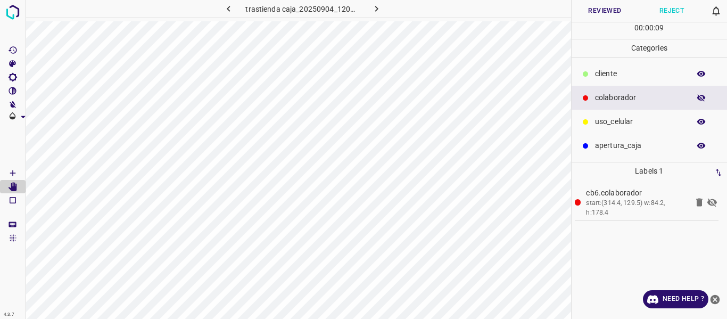
click at [698, 100] on icon "button" at bounding box center [702, 98] width 10 height 10
click at [599, 9] on button "Reviewed" at bounding box center [605, 11] width 67 height 22
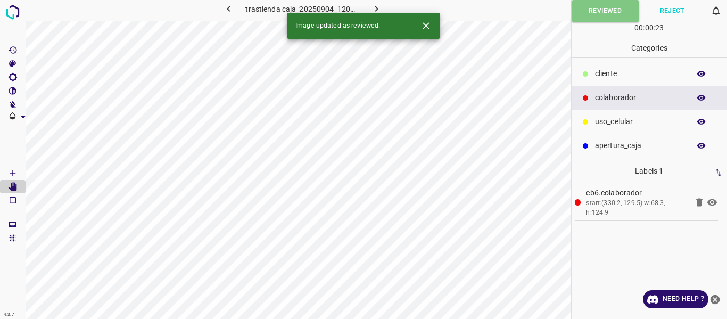
click at [375, 6] on icon "button" at bounding box center [376, 9] width 3 height 6
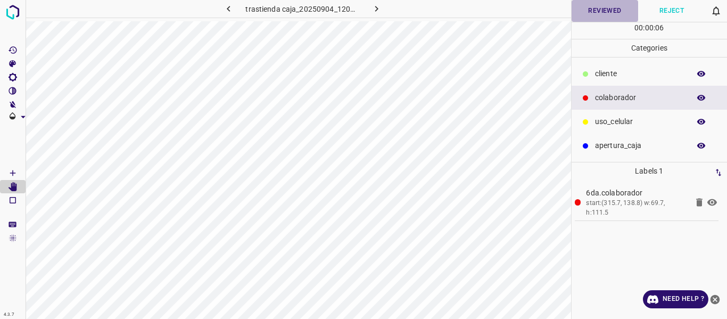
click at [583, 4] on button "Reviewed" at bounding box center [605, 11] width 67 height 22
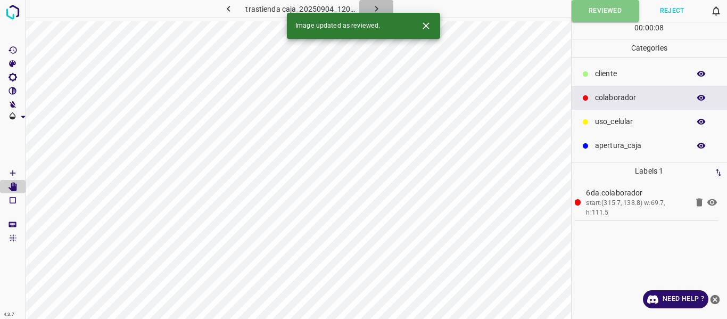
click at [376, 8] on icon "button" at bounding box center [376, 9] width 3 height 6
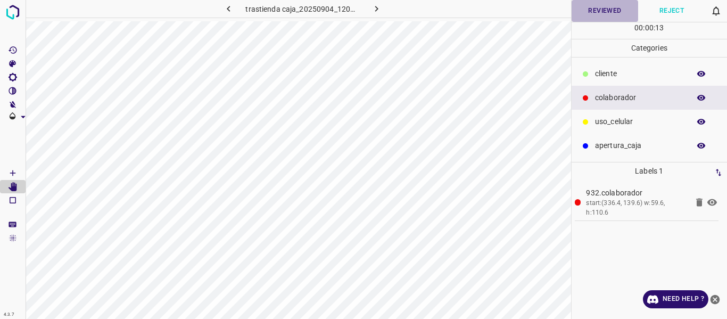
click at [593, 11] on button "Reviewed" at bounding box center [605, 11] width 67 height 22
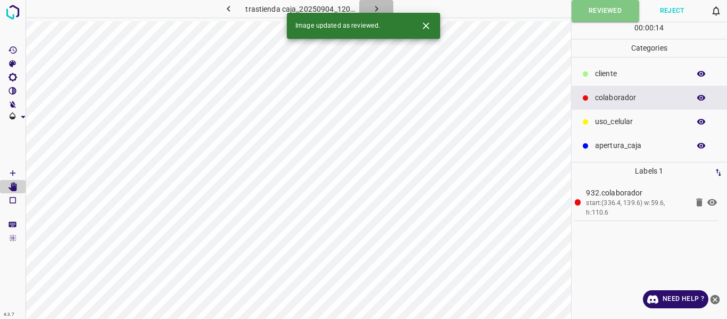
click at [380, 5] on icon "button" at bounding box center [376, 8] width 11 height 11
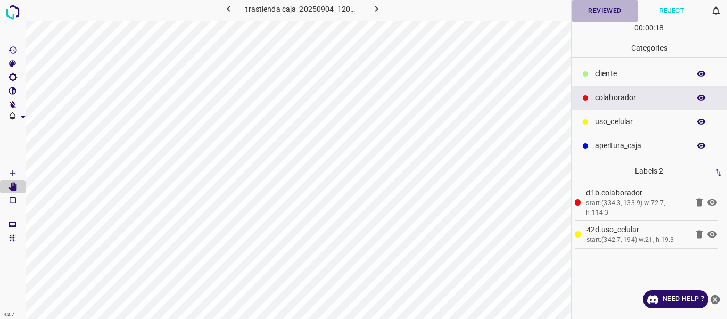
click at [594, 3] on button "Reviewed" at bounding box center [605, 11] width 67 height 22
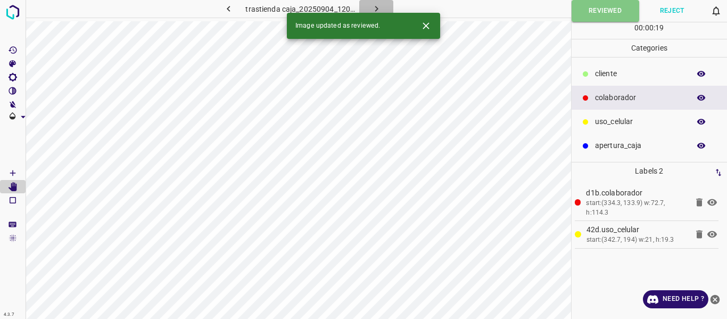
click at [375, 6] on icon "button" at bounding box center [376, 8] width 11 height 11
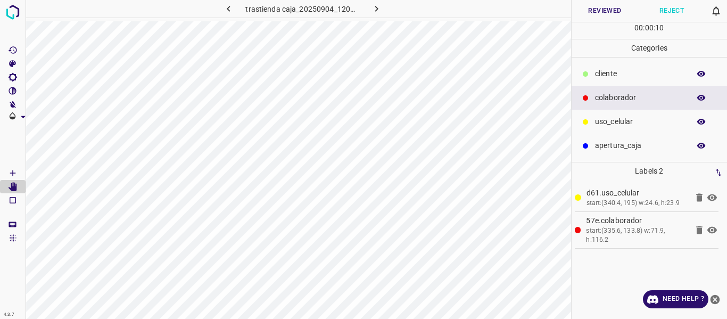
click at [593, 16] on button "Reviewed" at bounding box center [605, 11] width 67 height 22
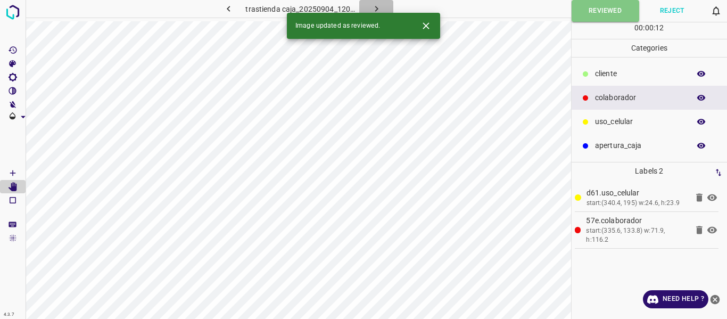
click at [380, 9] on icon "button" at bounding box center [376, 8] width 11 height 11
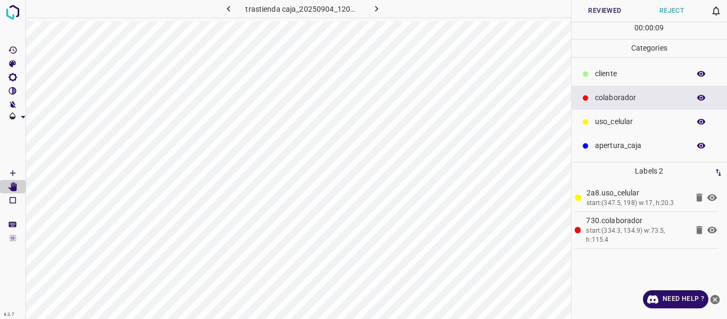
click at [591, 10] on button "Reviewed" at bounding box center [605, 11] width 67 height 22
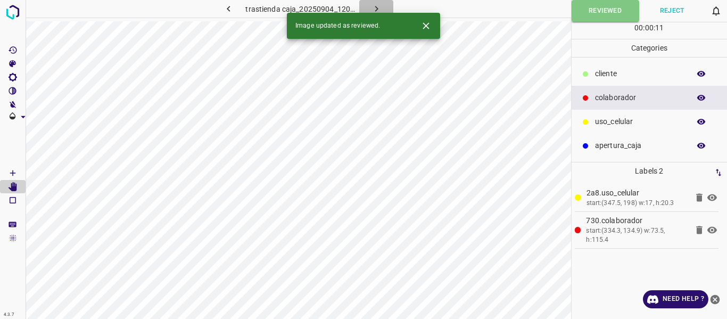
click at [376, 8] on icon "button" at bounding box center [376, 9] width 3 height 6
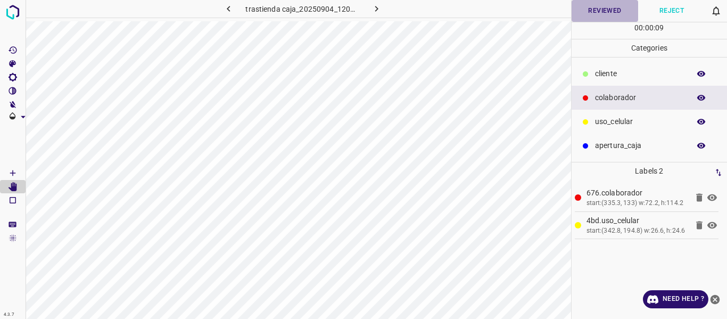
drag, startPoint x: 596, startPoint y: 13, endPoint x: 594, endPoint y: 24, distance: 10.8
click at [596, 14] on button "Reviewed" at bounding box center [605, 11] width 67 height 22
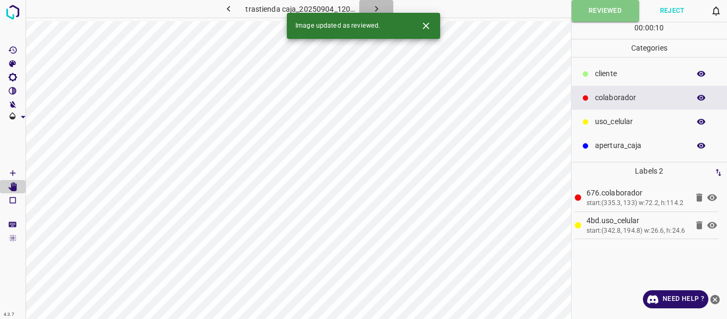
click at [378, 8] on icon "button" at bounding box center [376, 8] width 11 height 11
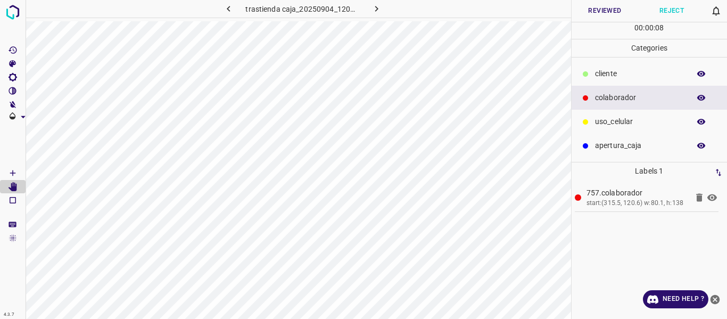
click at [605, 15] on button "Reviewed" at bounding box center [605, 11] width 67 height 22
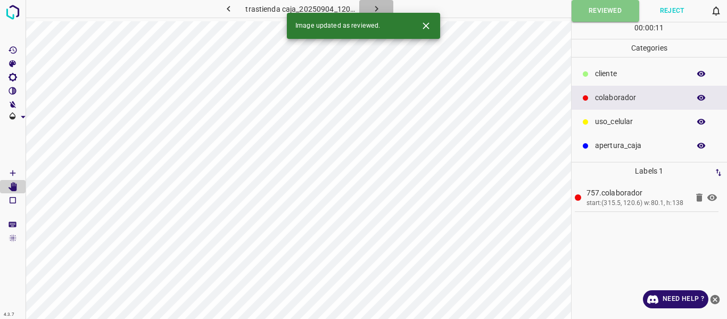
click at [373, 8] on icon "button" at bounding box center [376, 8] width 11 height 11
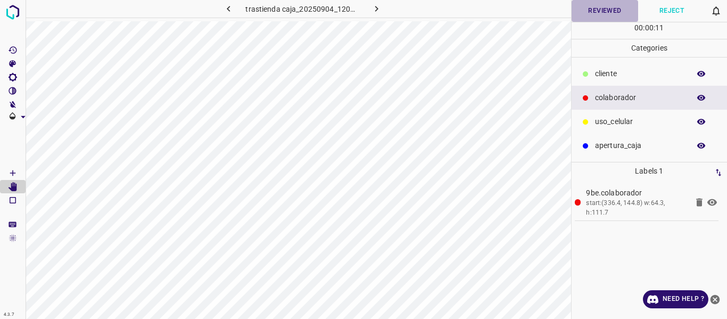
click at [613, 15] on button "Reviewed" at bounding box center [605, 11] width 67 height 22
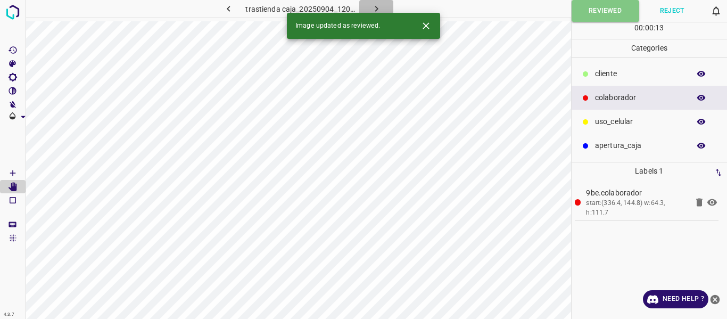
click at [377, 8] on icon "button" at bounding box center [376, 8] width 11 height 11
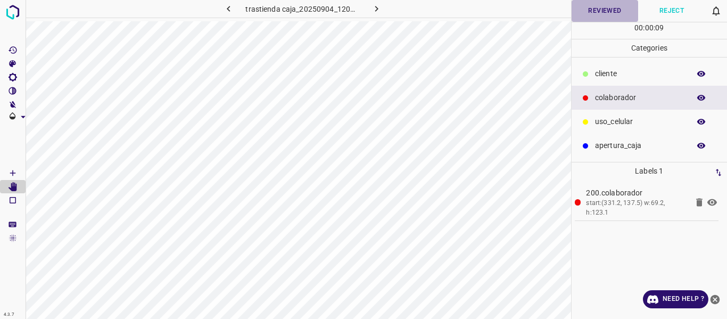
click at [582, 13] on button "Reviewed" at bounding box center [605, 11] width 67 height 22
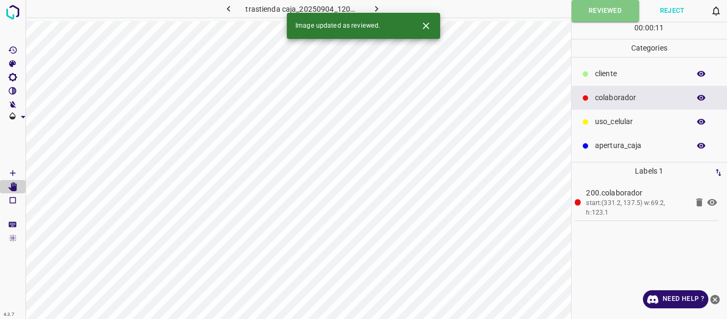
click at [374, 11] on icon "button" at bounding box center [376, 8] width 11 height 11
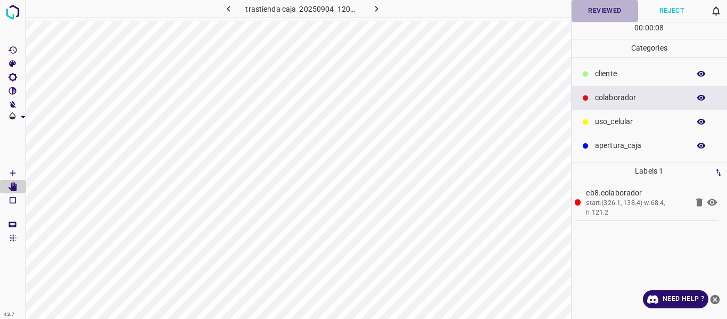
drag, startPoint x: 586, startPoint y: 11, endPoint x: 579, endPoint y: 18, distance: 10.2
click at [586, 14] on button "Reviewed" at bounding box center [605, 11] width 67 height 22
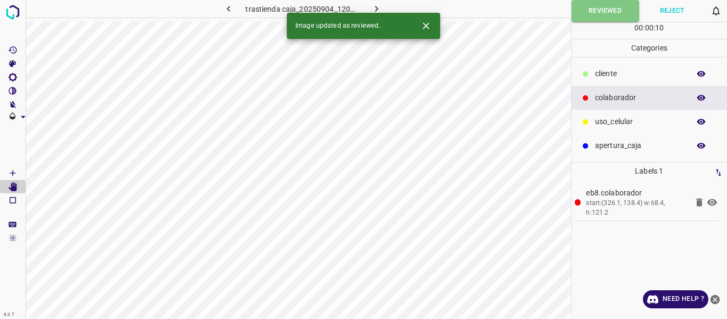
click at [378, 9] on icon "button" at bounding box center [376, 8] width 11 height 11
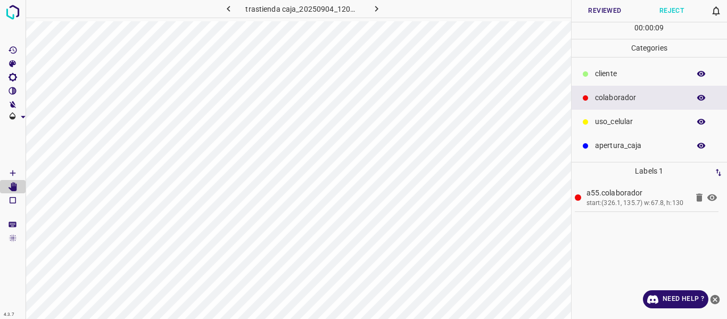
click at [586, 13] on button "Reviewed" at bounding box center [605, 11] width 67 height 22
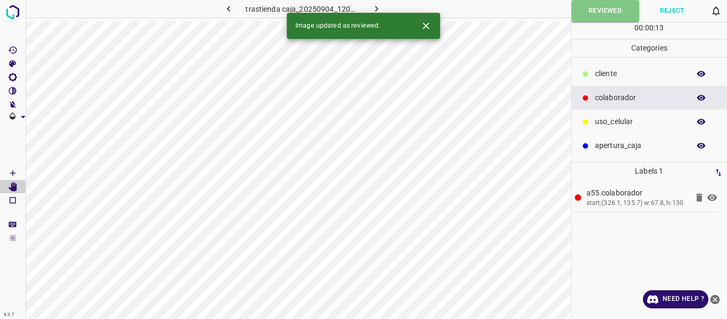
click at [380, 7] on icon "button" at bounding box center [376, 8] width 11 height 11
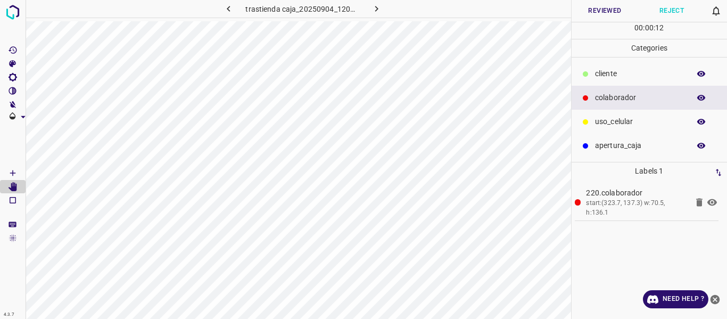
click at [597, 12] on button "Reviewed" at bounding box center [605, 11] width 67 height 22
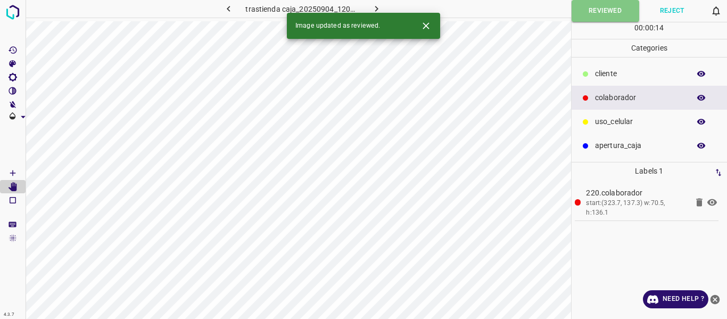
click at [373, 11] on icon "button" at bounding box center [376, 8] width 11 height 11
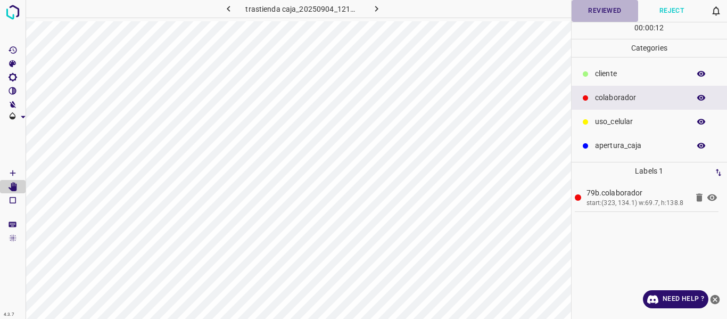
click at [602, 17] on button "Reviewed" at bounding box center [605, 11] width 67 height 22
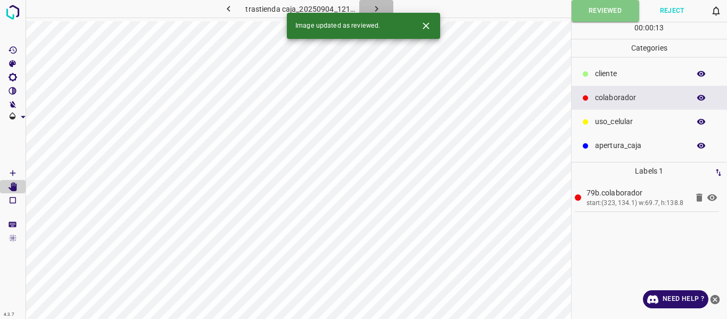
click at [377, 9] on icon "button" at bounding box center [376, 9] width 3 height 6
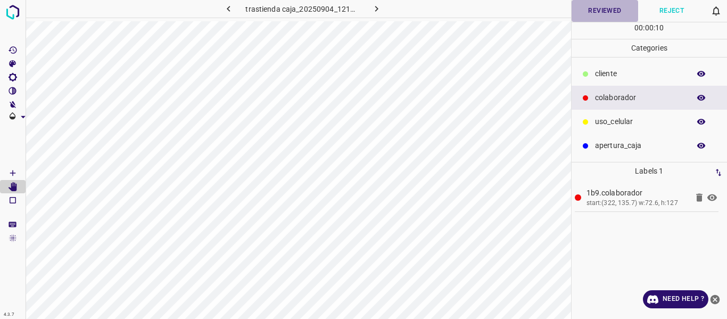
click at [594, 13] on button "Reviewed" at bounding box center [605, 11] width 67 height 22
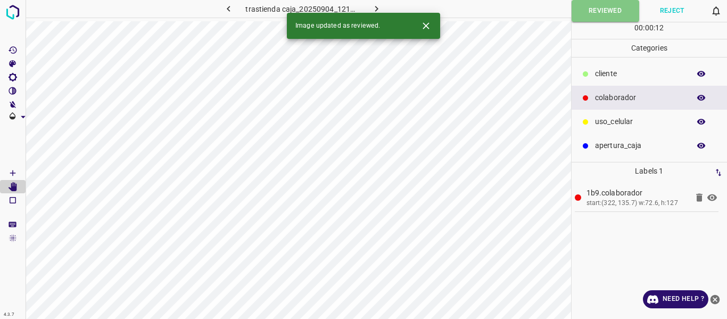
click at [380, 6] on icon "button" at bounding box center [376, 8] width 11 height 11
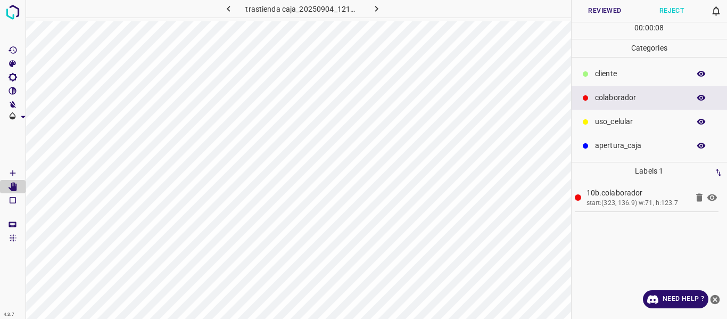
click at [594, 10] on button "Reviewed" at bounding box center [605, 11] width 67 height 22
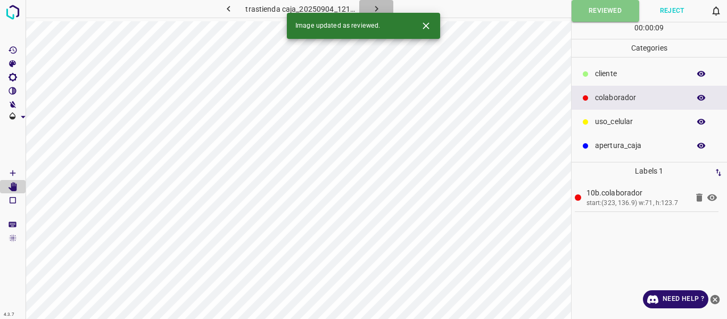
click at [374, 8] on icon "button" at bounding box center [376, 8] width 11 height 11
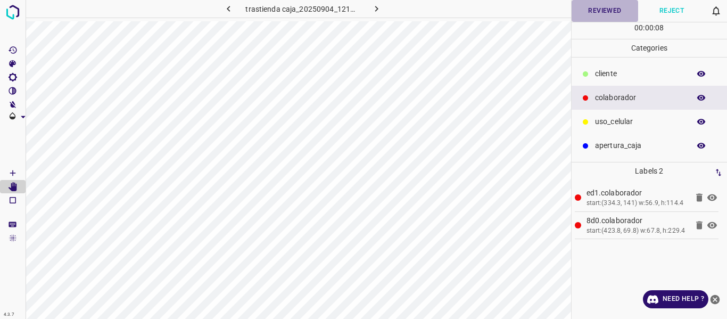
click at [584, 15] on button "Reviewed" at bounding box center [605, 11] width 67 height 22
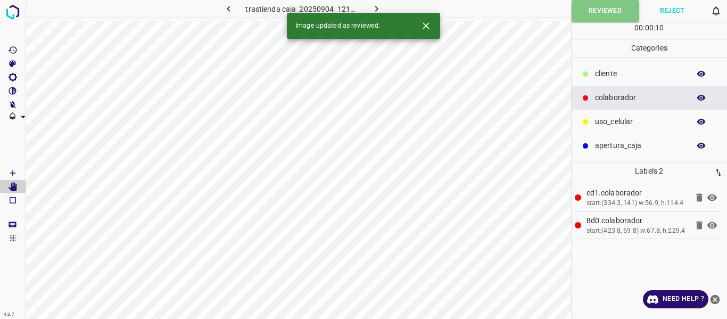
click at [375, 7] on icon "button" at bounding box center [376, 8] width 11 height 11
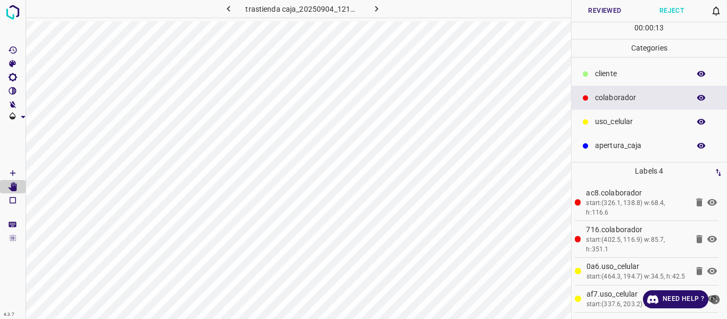
click at [581, 16] on button "Reviewed" at bounding box center [605, 11] width 67 height 22
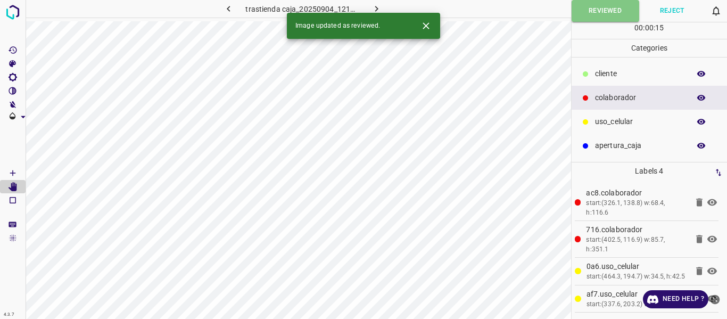
click at [377, 9] on icon "button" at bounding box center [376, 9] width 3 height 6
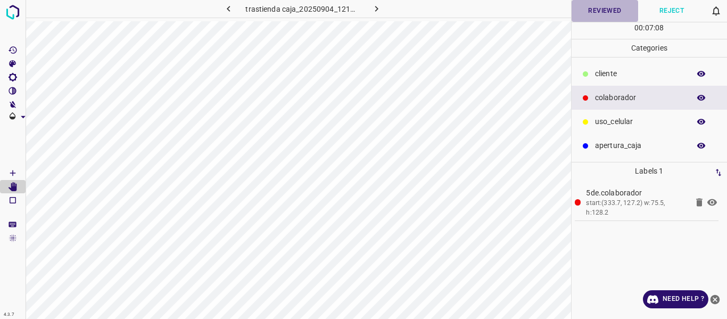
click at [596, 12] on button "Reviewed" at bounding box center [605, 11] width 67 height 22
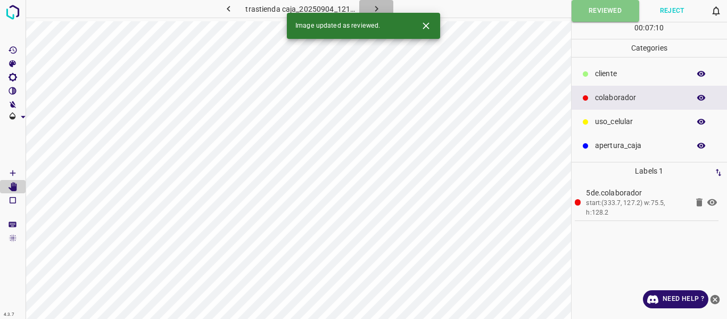
click at [374, 5] on icon "button" at bounding box center [376, 8] width 11 height 11
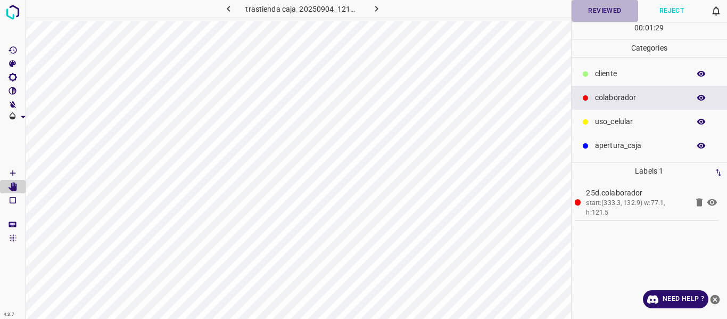
click at [587, 14] on button "Reviewed" at bounding box center [605, 11] width 67 height 22
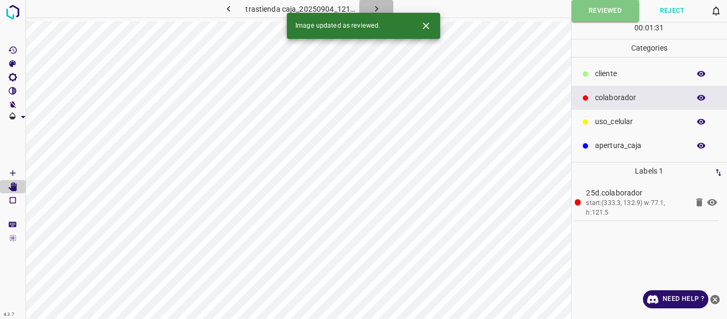
click at [379, 9] on icon "button" at bounding box center [376, 8] width 11 height 11
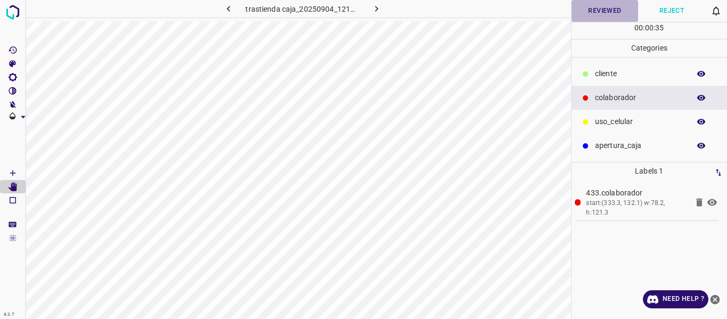
click at [586, 13] on button "Reviewed" at bounding box center [605, 11] width 67 height 22
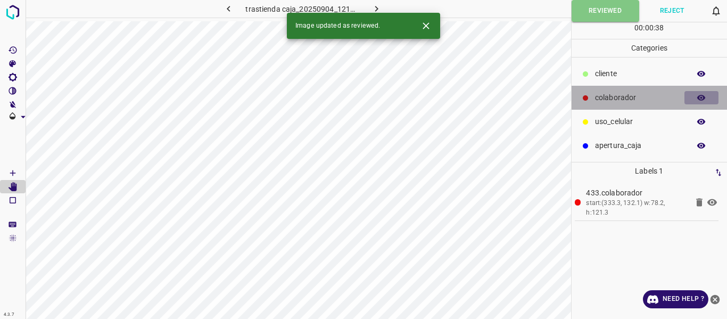
click at [696, 99] on button "button" at bounding box center [701, 98] width 34 height 14
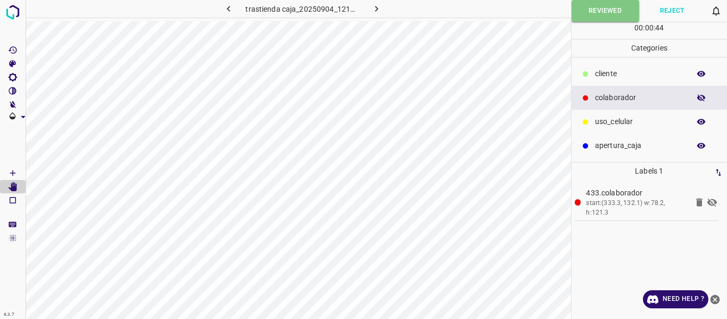
click at [701, 98] on icon "button" at bounding box center [701, 97] width 9 height 7
click at [378, 9] on icon "button" at bounding box center [376, 8] width 11 height 11
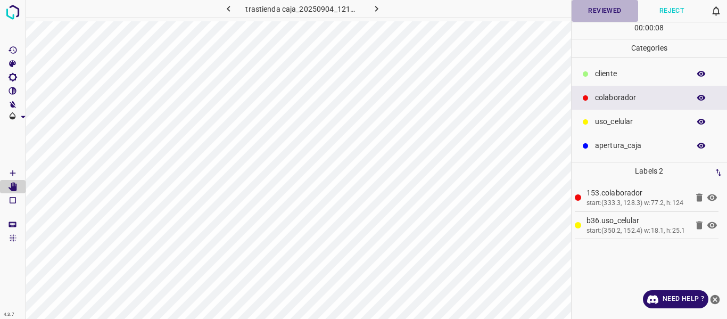
click at [598, 12] on button "Reviewed" at bounding box center [605, 11] width 67 height 22
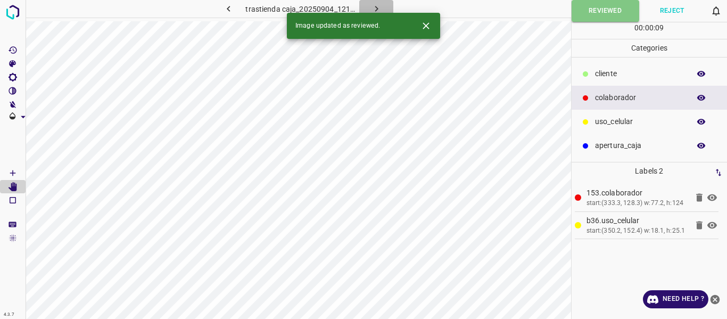
click at [378, 8] on icon "button" at bounding box center [376, 8] width 11 height 11
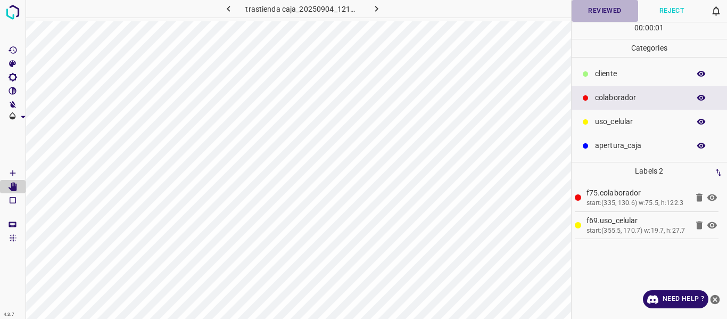
click at [604, 12] on button "Reviewed" at bounding box center [605, 11] width 67 height 22
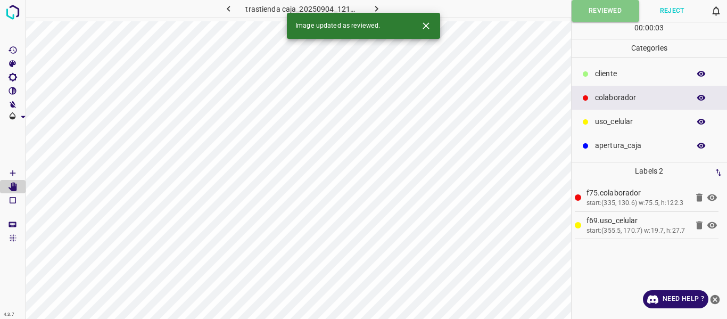
click at [377, 8] on icon "button" at bounding box center [376, 8] width 11 height 11
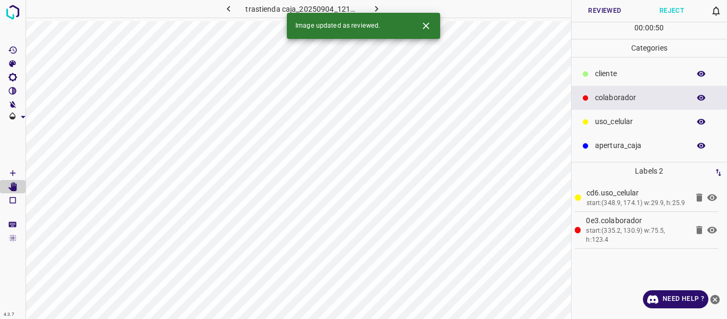
click at [575, 11] on button "Reviewed" at bounding box center [605, 11] width 67 height 22
click at [373, 7] on icon "button" at bounding box center [376, 8] width 11 height 11
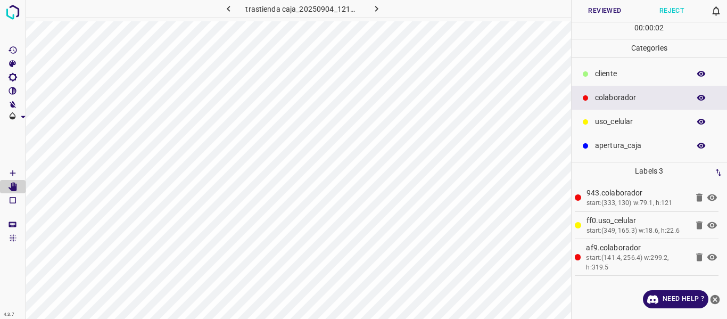
click at [589, 12] on button "Reviewed" at bounding box center [605, 11] width 67 height 22
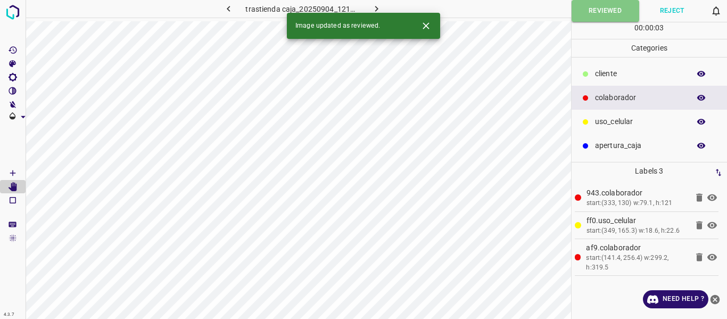
click at [377, 9] on icon "button" at bounding box center [376, 9] width 3 height 6
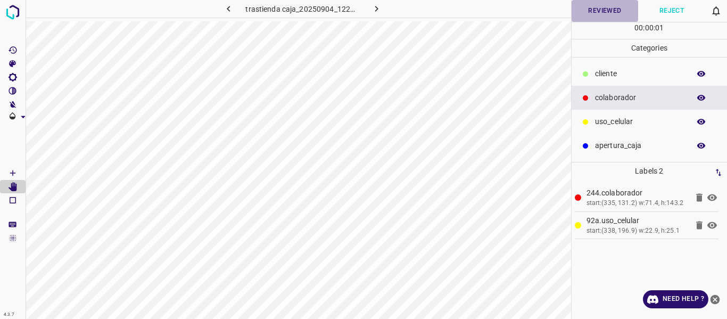
click at [600, 15] on button "Reviewed" at bounding box center [605, 11] width 67 height 22
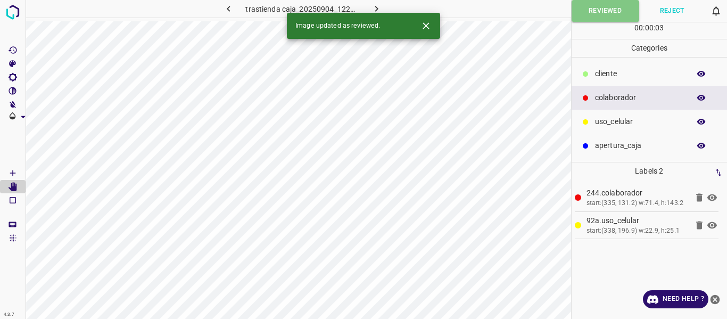
click at [371, 9] on icon "button" at bounding box center [376, 8] width 11 height 11
click at [581, 9] on button "Reviewed" at bounding box center [605, 11] width 67 height 22
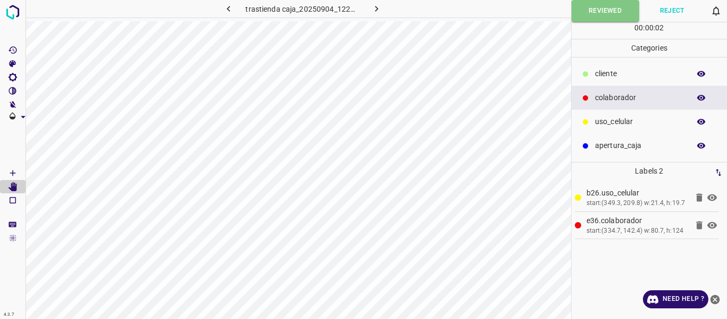
click at [381, 6] on icon "button" at bounding box center [376, 8] width 11 height 11
click at [597, 14] on button "Reviewed" at bounding box center [605, 11] width 67 height 22
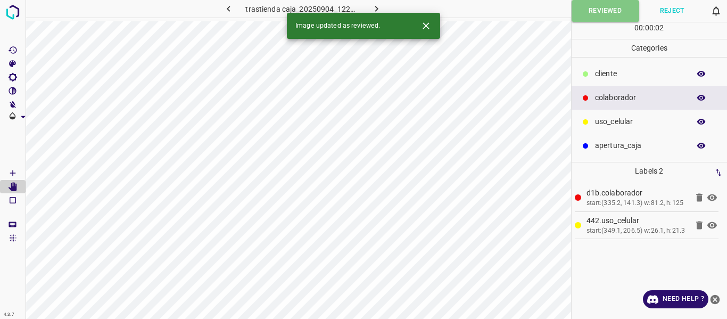
drag, startPoint x: 372, startPoint y: 6, endPoint x: 413, endPoint y: 10, distance: 41.1
click at [373, 5] on icon "button" at bounding box center [376, 8] width 11 height 11
click at [597, 13] on button "Reviewed" at bounding box center [605, 11] width 67 height 22
click at [375, 3] on button "button" at bounding box center [376, 9] width 34 height 18
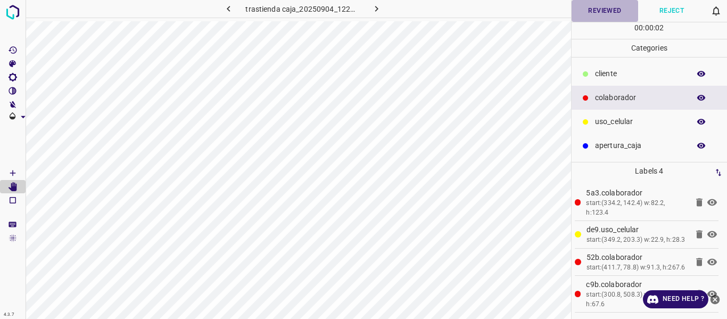
click at [588, 15] on button "Reviewed" at bounding box center [605, 11] width 67 height 22
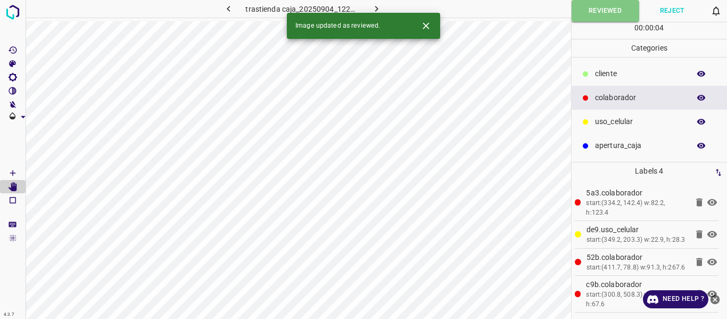
click at [372, 5] on icon "button" at bounding box center [376, 8] width 11 height 11
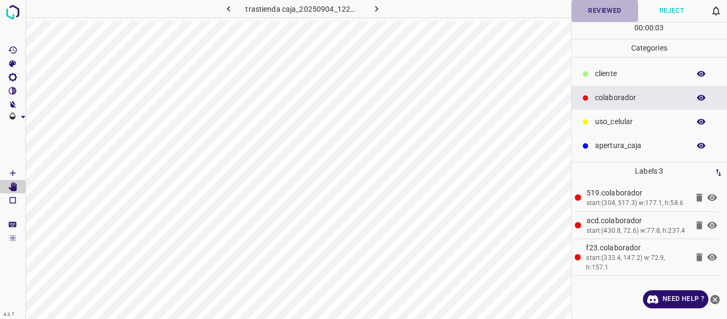
click at [597, 12] on button "Reviewed" at bounding box center [605, 11] width 67 height 22
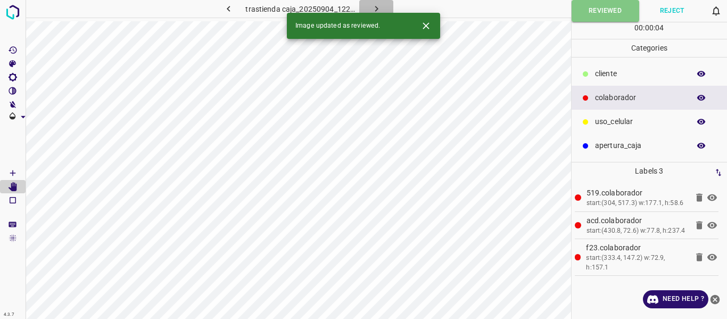
click at [377, 6] on icon "button" at bounding box center [376, 8] width 11 height 11
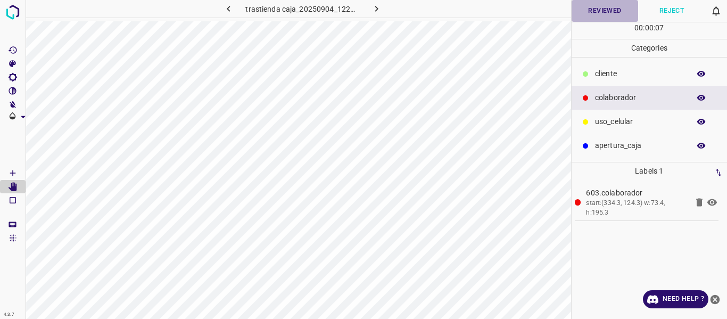
click at [600, 11] on button "Reviewed" at bounding box center [605, 11] width 67 height 22
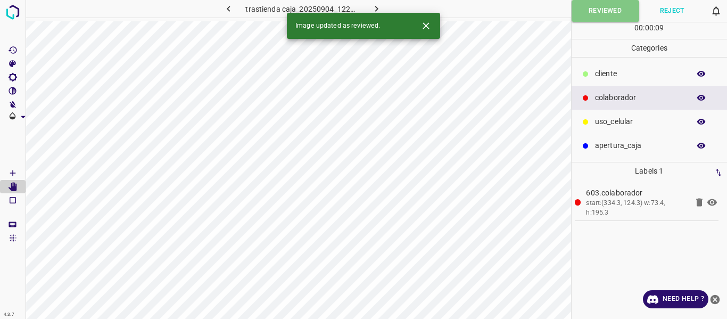
click at [373, 10] on icon "button" at bounding box center [376, 8] width 11 height 11
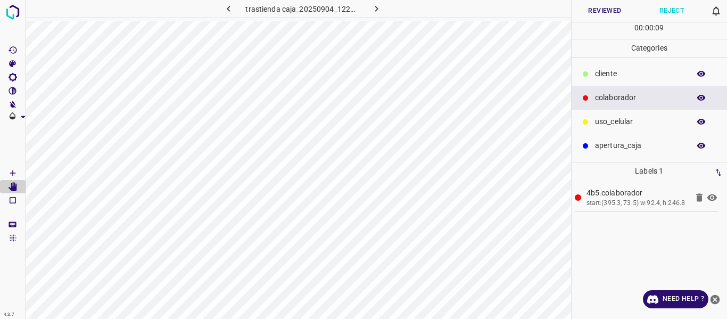
click at [592, 8] on button "Reviewed" at bounding box center [605, 11] width 67 height 22
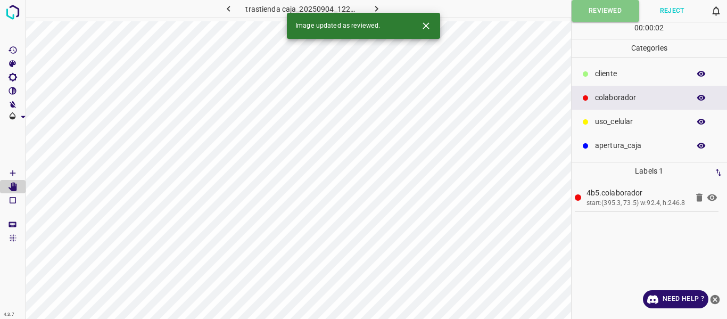
click at [381, 7] on icon "button" at bounding box center [376, 8] width 11 height 11
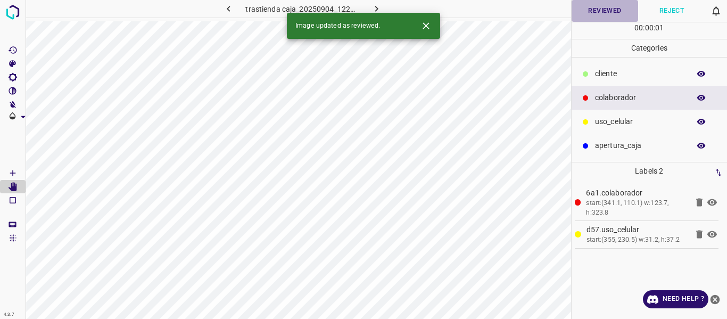
click at [607, 13] on button "Reviewed" at bounding box center [605, 11] width 67 height 22
click at [376, 10] on icon "button" at bounding box center [376, 9] width 3 height 6
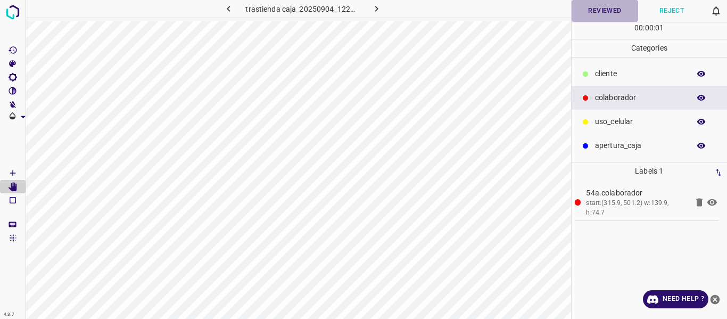
click at [603, 9] on button "Reviewed" at bounding box center [605, 11] width 67 height 22
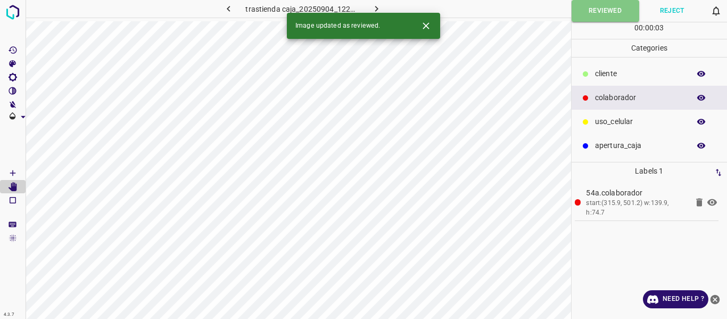
click at [375, 7] on icon "button" at bounding box center [376, 8] width 11 height 11
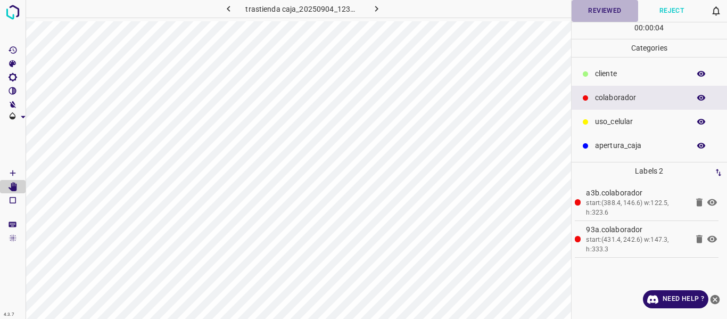
click at [589, 12] on button "Reviewed" at bounding box center [605, 11] width 67 height 22
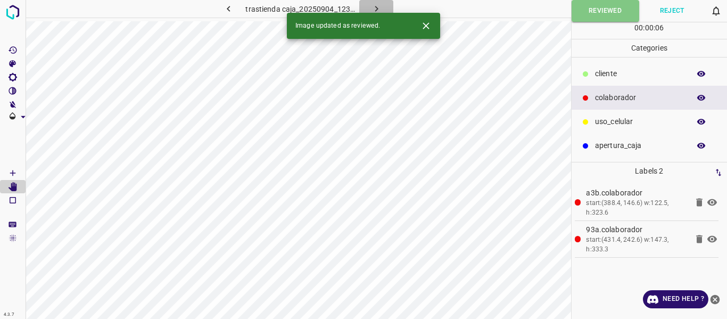
click at [374, 9] on icon "button" at bounding box center [376, 8] width 11 height 11
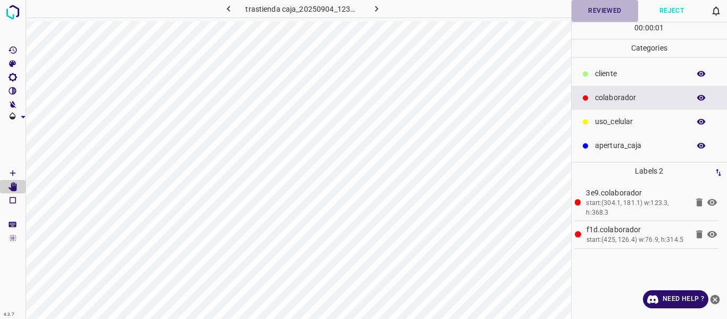
click at [593, 16] on button "Reviewed" at bounding box center [605, 11] width 67 height 22
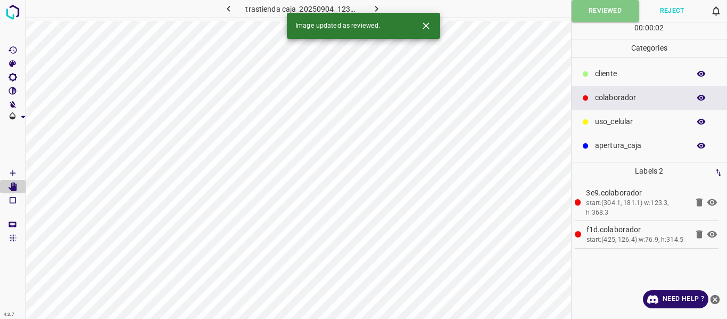
click at [377, 7] on icon "button" at bounding box center [376, 8] width 11 height 11
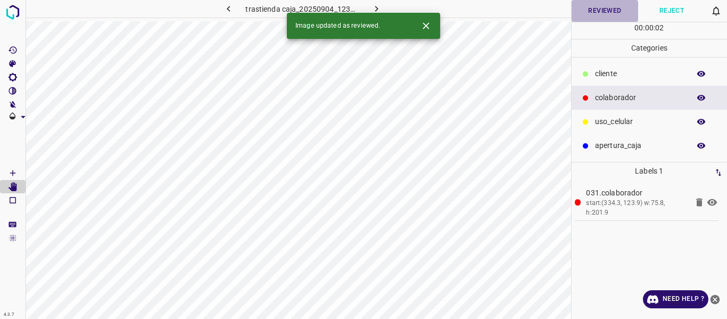
click at [601, 11] on button "Reviewed" at bounding box center [605, 11] width 67 height 22
click at [382, 6] on button "button" at bounding box center [376, 9] width 34 height 18
click at [593, 14] on button "Reviewed" at bounding box center [605, 11] width 67 height 22
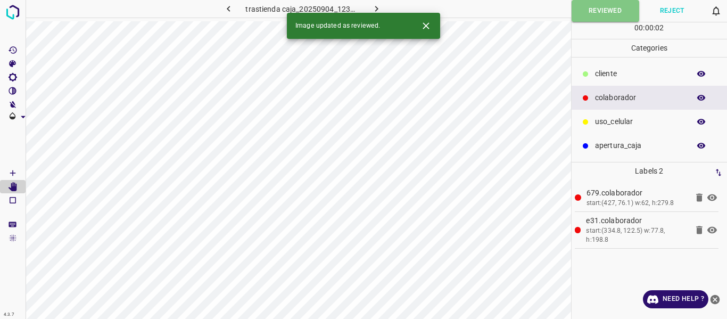
click at [373, 7] on icon "button" at bounding box center [376, 8] width 11 height 11
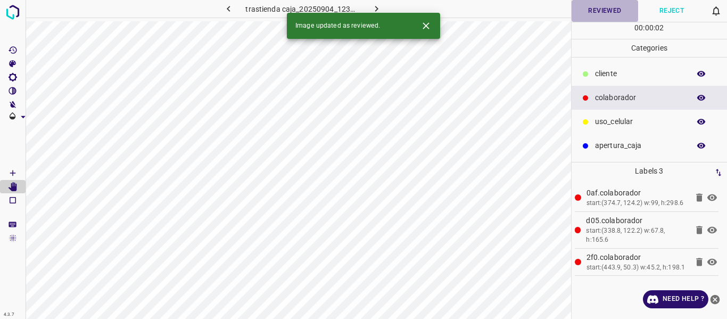
click at [610, 13] on button "Reviewed" at bounding box center [605, 11] width 67 height 22
click at [376, 5] on icon "button" at bounding box center [376, 8] width 11 height 11
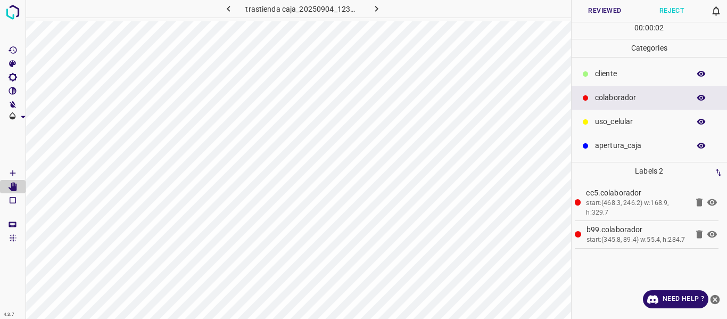
click at [598, 11] on button "Reviewed" at bounding box center [605, 11] width 67 height 22
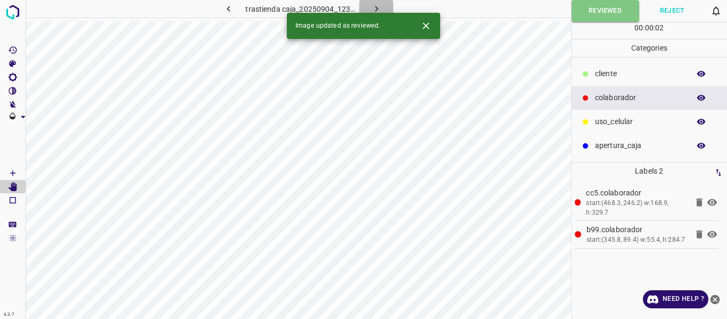
click at [377, 8] on icon "button" at bounding box center [376, 8] width 11 height 11
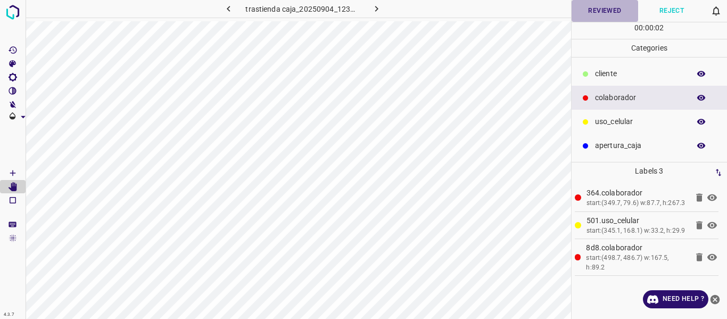
click at [596, 15] on button "Reviewed" at bounding box center [605, 11] width 67 height 22
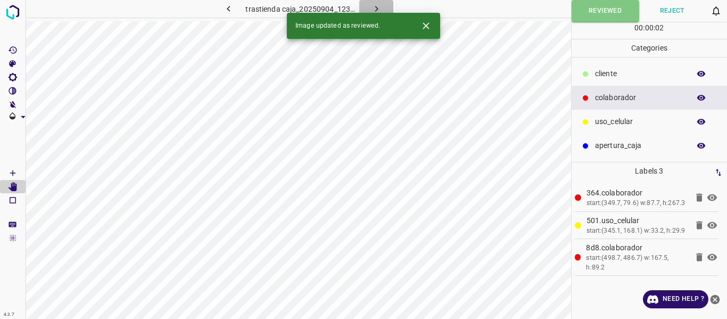
click at [385, 7] on button "button" at bounding box center [376, 9] width 34 height 18
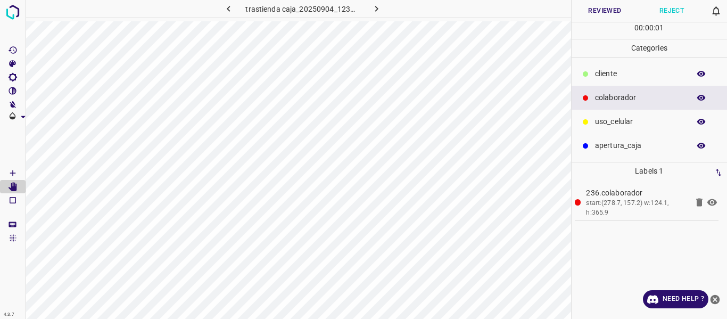
click at [598, 13] on button "Reviewed" at bounding box center [605, 11] width 67 height 22
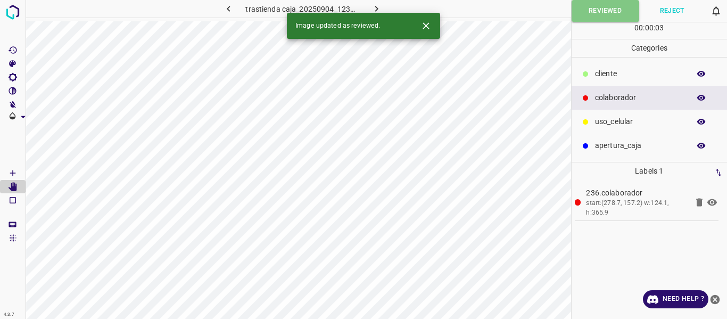
drag, startPoint x: 371, startPoint y: 10, endPoint x: 534, endPoint y: 12, distance: 163.4
click at [371, 10] on icon "button" at bounding box center [376, 8] width 11 height 11
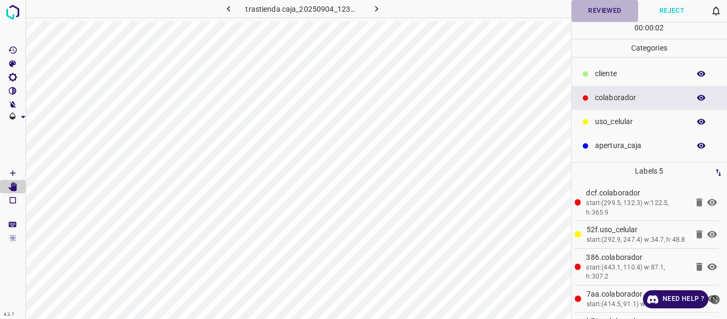
click at [586, 15] on button "Reviewed" at bounding box center [605, 11] width 67 height 22
click at [593, 10] on button "Reviewed" at bounding box center [606, 11] width 68 height 22
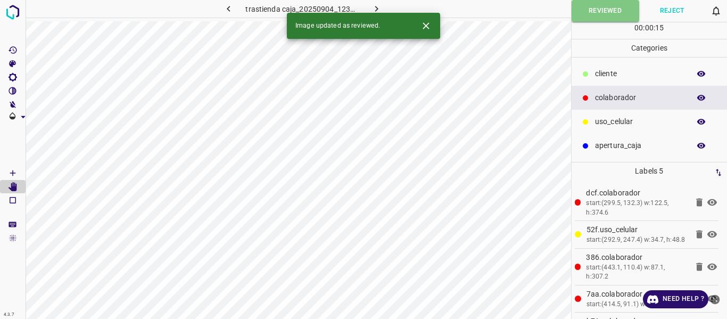
click at [380, 4] on icon "button" at bounding box center [376, 8] width 11 height 11
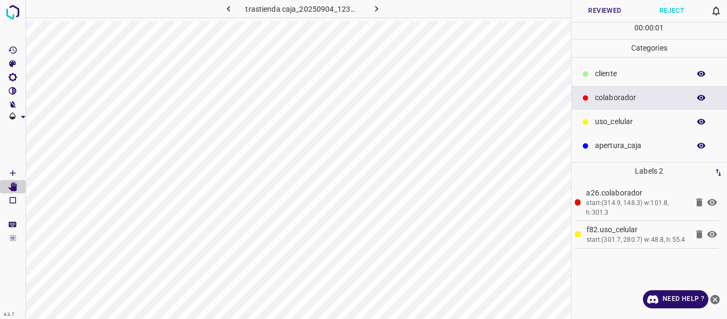
drag, startPoint x: 611, startPoint y: 6, endPoint x: 609, endPoint y: 13, distance: 6.7
click at [611, 7] on button "Reviewed" at bounding box center [605, 11] width 67 height 22
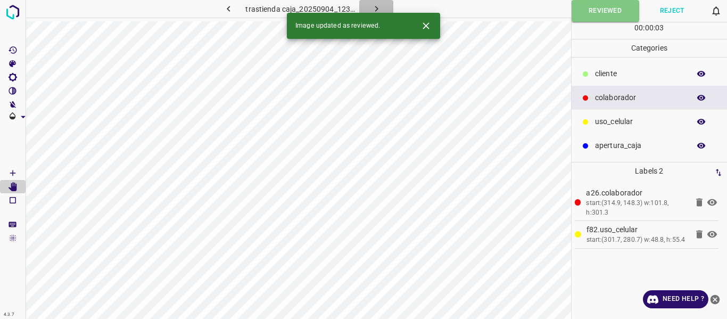
click at [375, 10] on icon "button" at bounding box center [376, 8] width 11 height 11
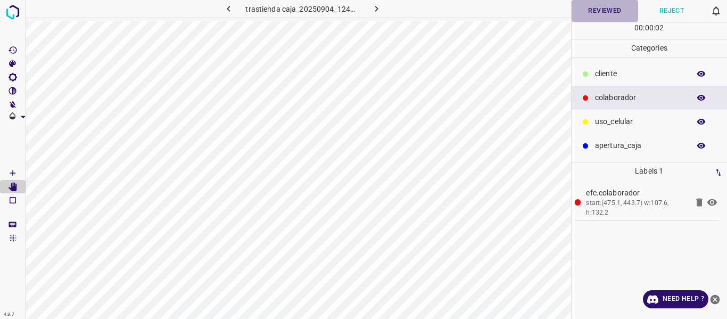
click at [609, 10] on button "Reviewed" at bounding box center [605, 11] width 67 height 22
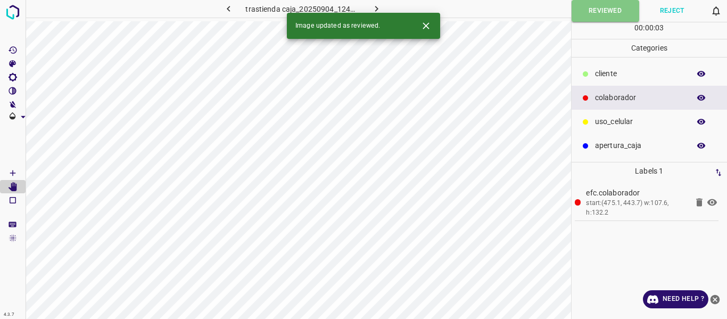
click at [376, 9] on icon "button" at bounding box center [376, 9] width 3 height 6
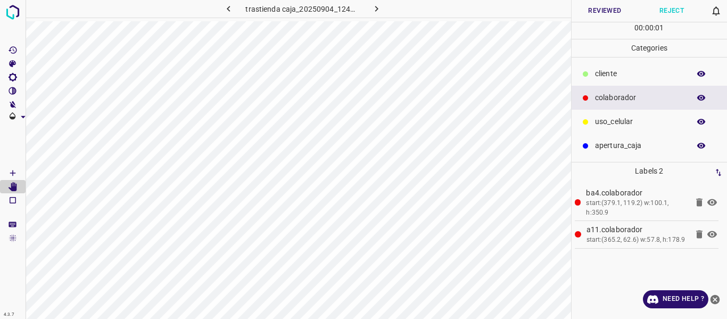
click at [602, 13] on button "Reviewed" at bounding box center [605, 11] width 67 height 22
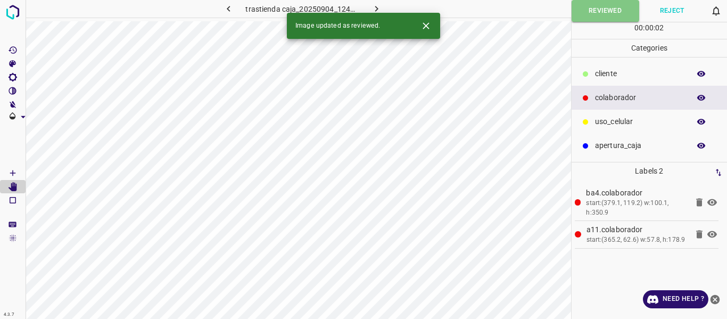
click at [377, 8] on icon "button" at bounding box center [376, 8] width 11 height 11
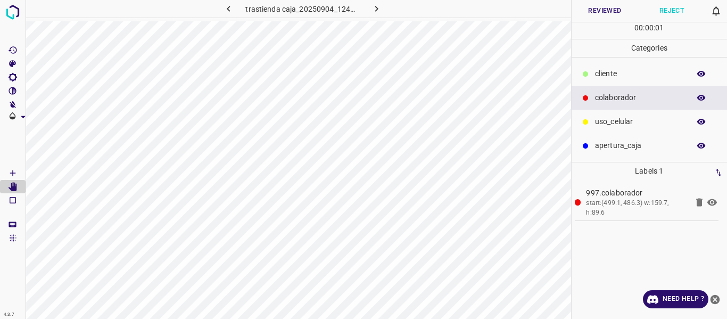
click at [583, 15] on button "Reviewed" at bounding box center [605, 11] width 67 height 22
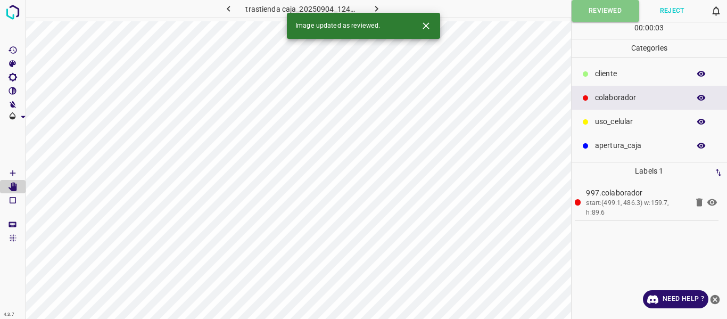
click at [379, 7] on icon "button" at bounding box center [376, 8] width 11 height 11
click at [602, 13] on button "Reviewed" at bounding box center [605, 11] width 67 height 22
drag, startPoint x: 377, startPoint y: 5, endPoint x: 591, endPoint y: 7, distance: 213.4
click at [377, 5] on icon "button" at bounding box center [376, 8] width 11 height 11
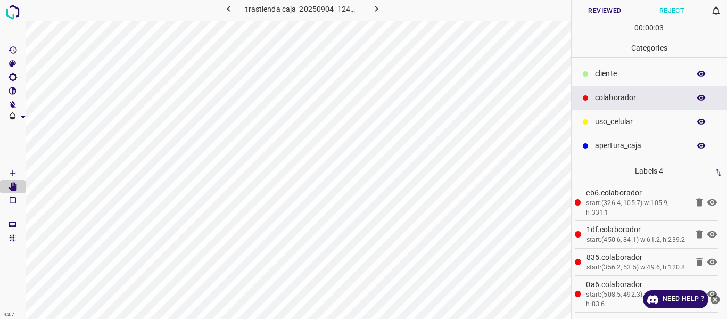
click at [608, 13] on button "Reviewed" at bounding box center [605, 11] width 67 height 22
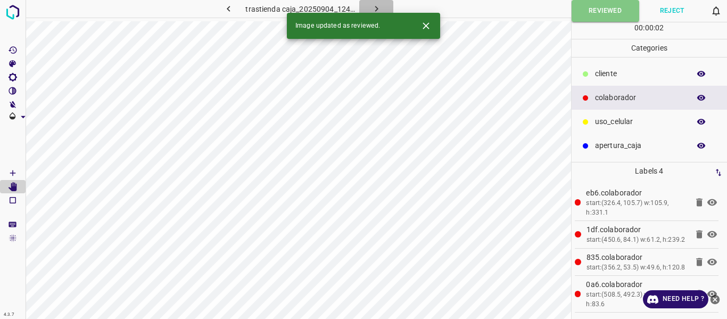
click at [375, 6] on icon "button" at bounding box center [376, 9] width 3 height 6
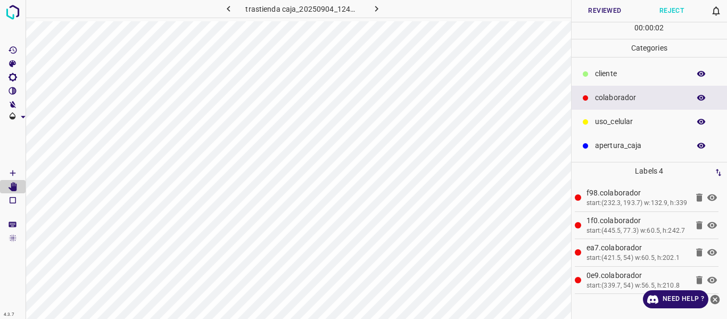
click at [611, 13] on button "Reviewed" at bounding box center [605, 11] width 67 height 22
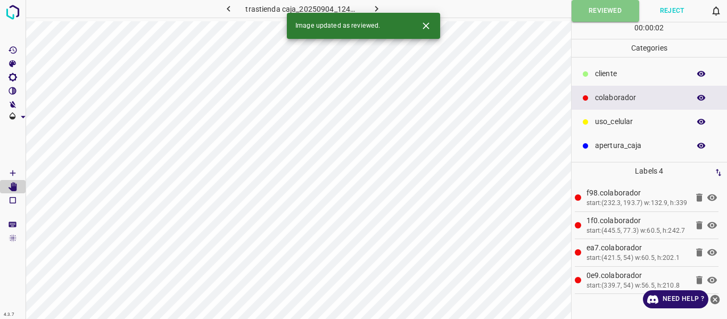
click at [376, 10] on icon "button" at bounding box center [376, 9] width 3 height 6
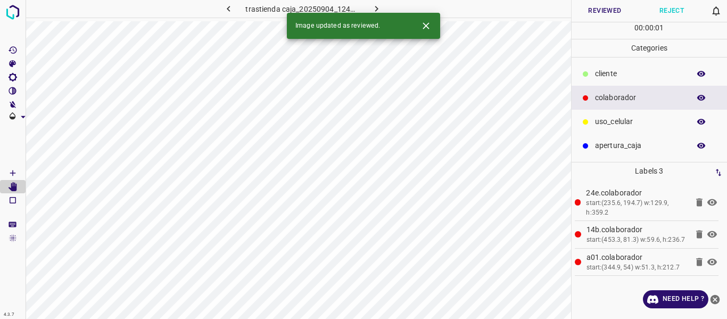
click at [600, 16] on button "Reviewed" at bounding box center [605, 11] width 67 height 22
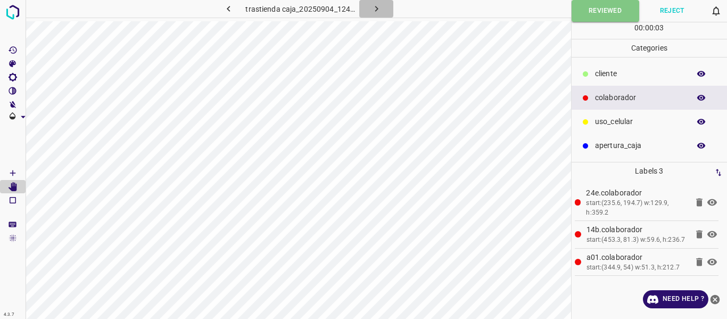
click at [384, 8] on button "button" at bounding box center [376, 9] width 34 height 18
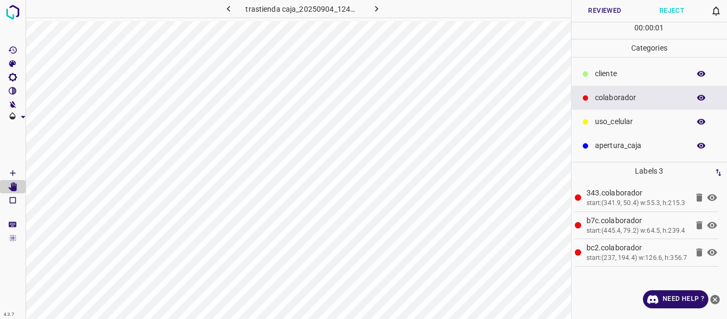
click at [600, 11] on button "Reviewed" at bounding box center [605, 11] width 67 height 22
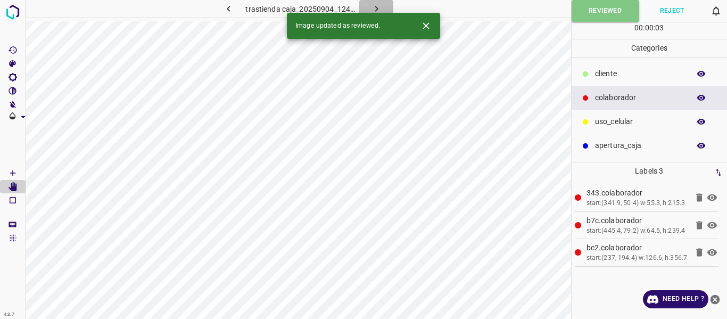
click at [376, 8] on icon "button" at bounding box center [376, 9] width 3 height 6
click at [588, 7] on button "Reviewed" at bounding box center [605, 11] width 67 height 22
click at [376, 5] on icon "button" at bounding box center [376, 8] width 11 height 11
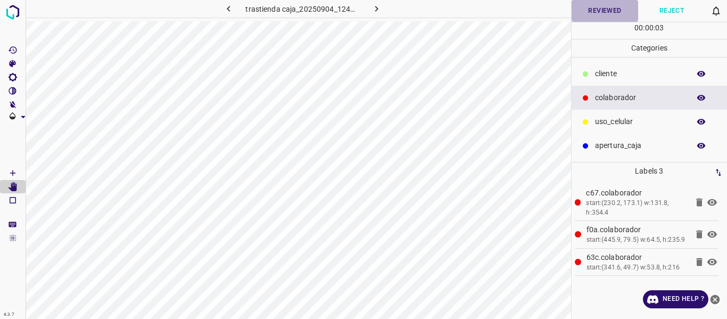
click at [581, 12] on button "Reviewed" at bounding box center [605, 11] width 67 height 22
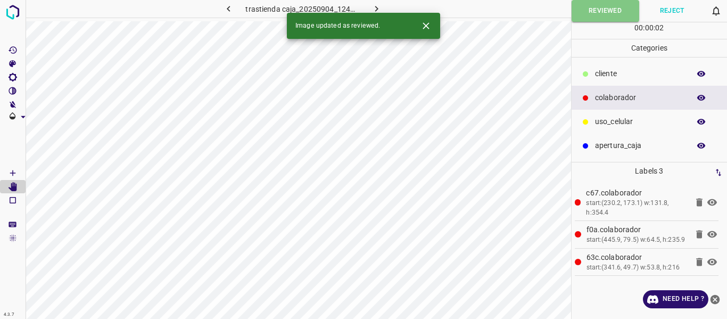
click at [382, 7] on button "button" at bounding box center [376, 9] width 34 height 18
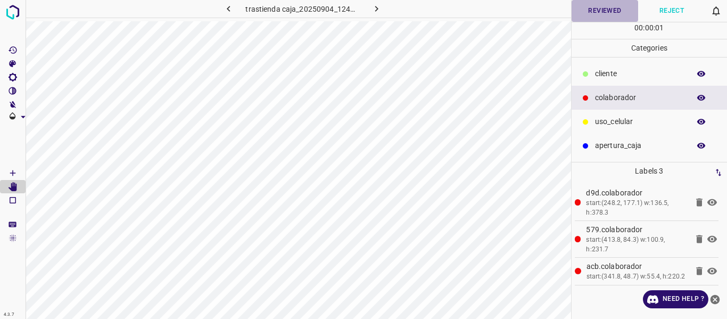
click at [577, 10] on button "Reviewed" at bounding box center [605, 11] width 67 height 22
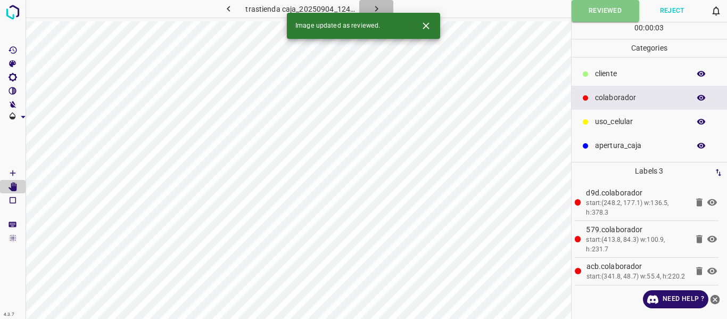
click at [375, 9] on icon "button" at bounding box center [376, 8] width 11 height 11
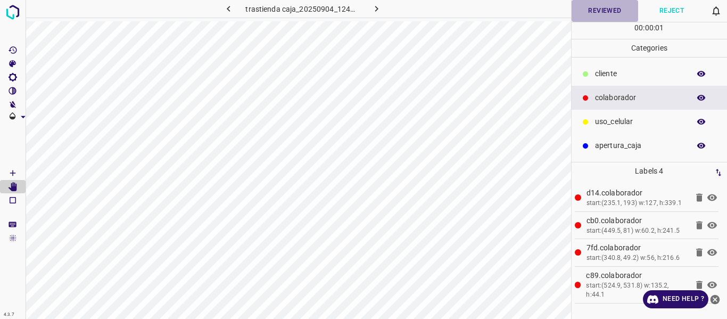
click at [590, 14] on button "Reviewed" at bounding box center [605, 11] width 67 height 22
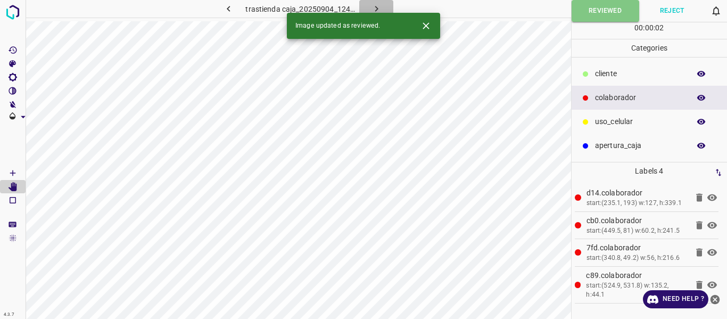
click at [377, 10] on icon "button" at bounding box center [376, 9] width 3 height 6
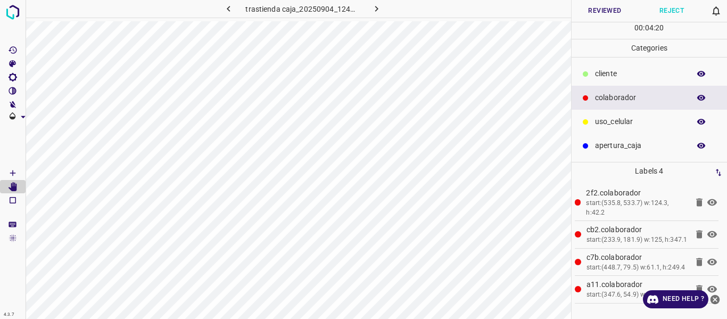
click at [594, 9] on button "Reviewed" at bounding box center [605, 11] width 67 height 22
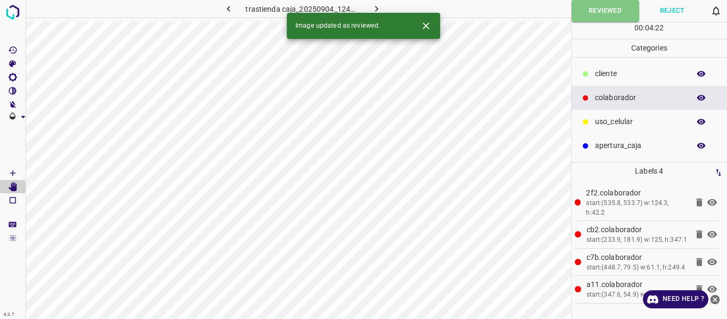
drag, startPoint x: 382, startPoint y: 5, endPoint x: 510, endPoint y: 15, distance: 128.7
click at [382, 5] on button "button" at bounding box center [376, 9] width 34 height 18
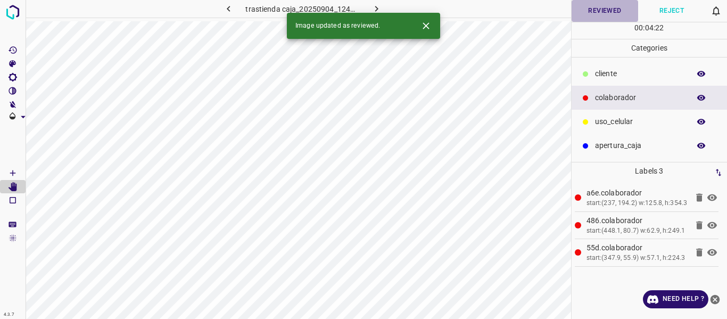
click at [608, 14] on button "Reviewed" at bounding box center [605, 11] width 67 height 22
click at [373, 7] on icon "button" at bounding box center [376, 8] width 11 height 11
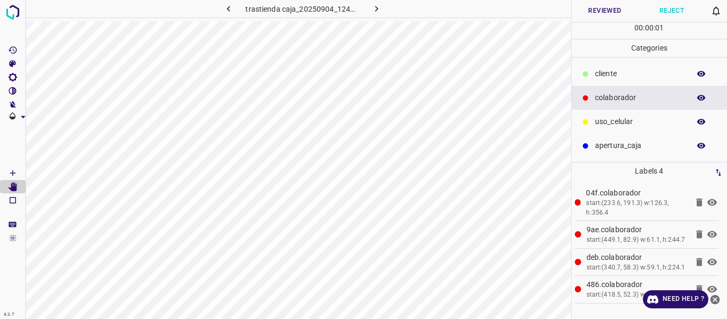
click at [590, 13] on button "Reviewed" at bounding box center [605, 11] width 67 height 22
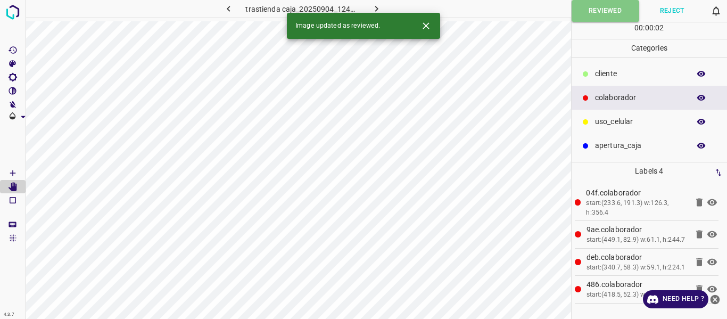
click at [381, 10] on icon "button" at bounding box center [376, 8] width 11 height 11
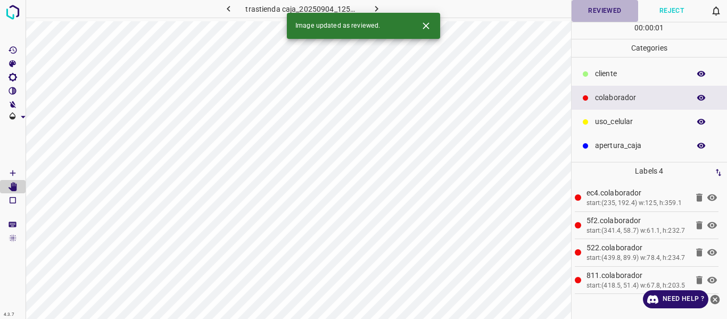
click at [603, 9] on button "Reviewed" at bounding box center [605, 11] width 67 height 22
click at [369, 5] on button "button" at bounding box center [376, 9] width 34 height 18
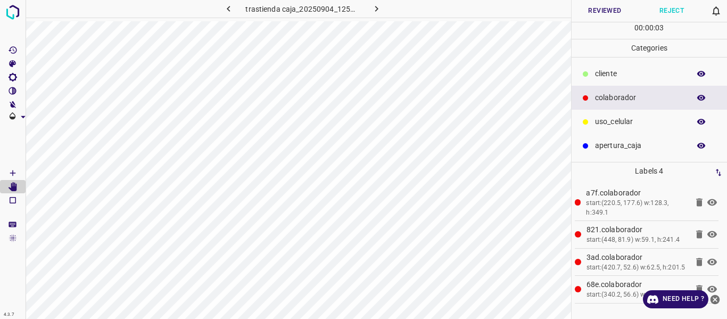
click at [603, 13] on button "Reviewed" at bounding box center [605, 11] width 67 height 22
click at [581, 14] on button "Reviewed" at bounding box center [606, 11] width 68 height 22
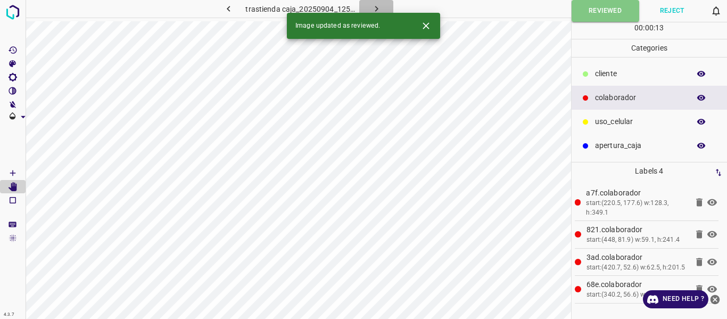
click at [371, 4] on icon "button" at bounding box center [376, 8] width 11 height 11
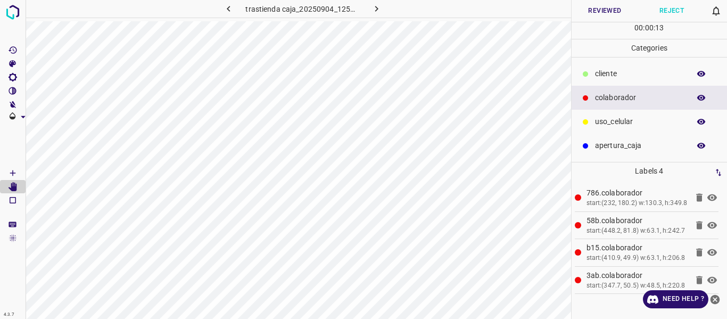
click at [611, 11] on button "Reviewed" at bounding box center [605, 11] width 67 height 22
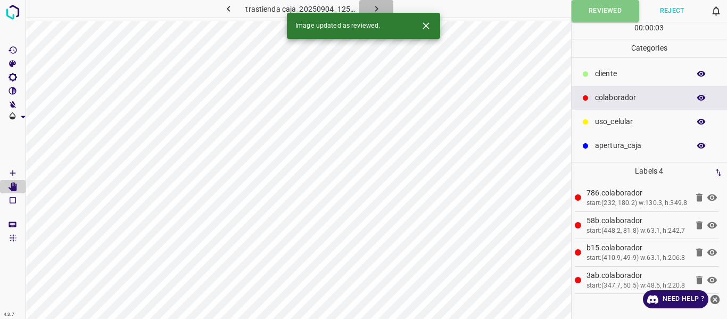
click at [376, 4] on icon "button" at bounding box center [376, 8] width 11 height 11
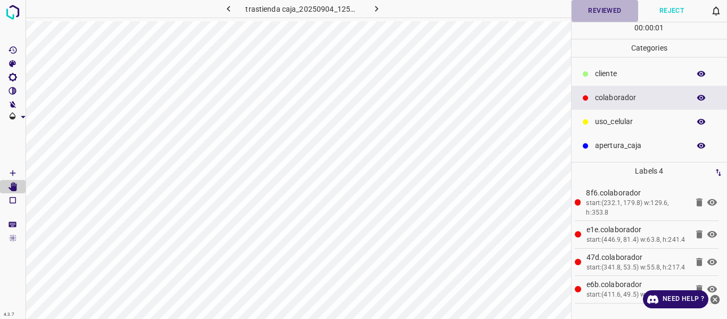
click at [592, 13] on button "Reviewed" at bounding box center [605, 11] width 67 height 22
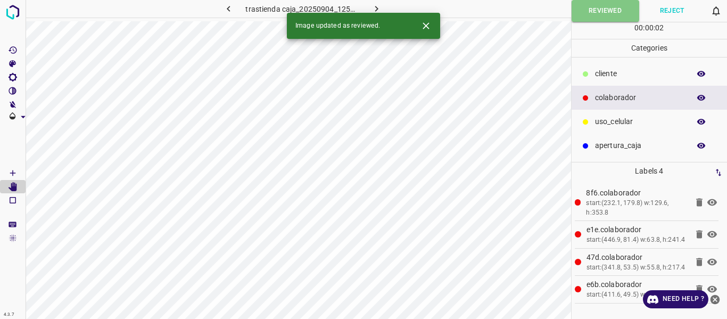
click at [379, 7] on icon "button" at bounding box center [376, 8] width 11 height 11
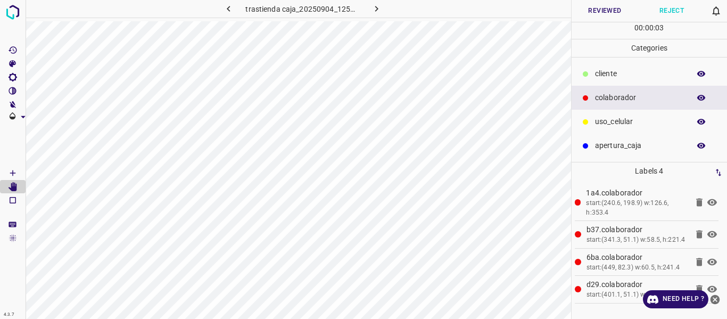
click at [594, 11] on button "Reviewed" at bounding box center [605, 11] width 67 height 22
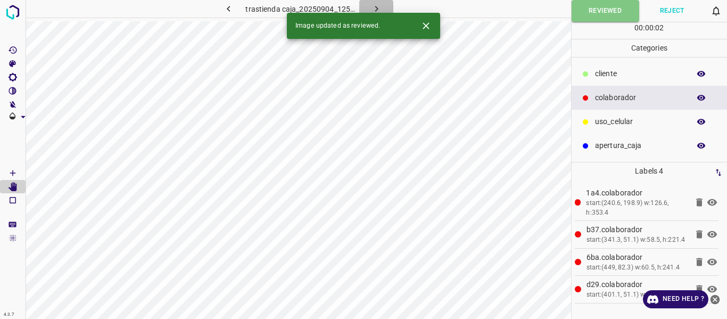
click at [375, 7] on icon "button" at bounding box center [376, 8] width 11 height 11
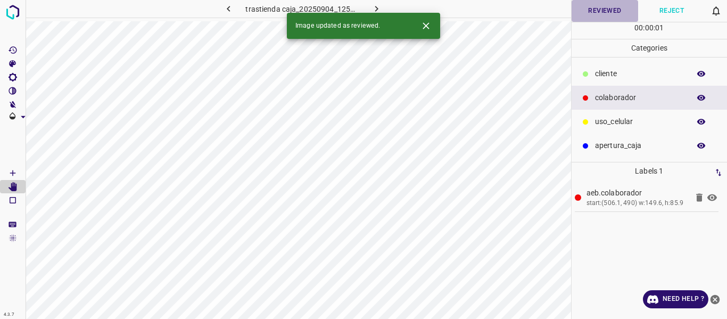
click at [600, 11] on button "Reviewed" at bounding box center [605, 11] width 67 height 22
click at [378, 6] on icon "button" at bounding box center [376, 8] width 11 height 11
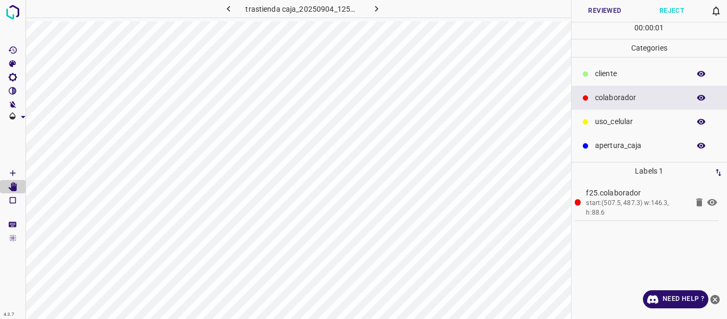
click at [606, 10] on button "Reviewed" at bounding box center [605, 11] width 67 height 22
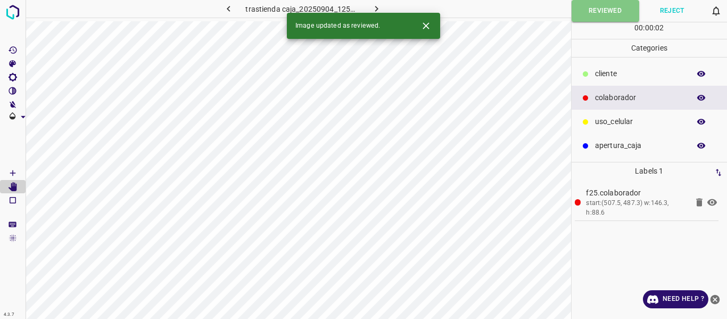
click at [376, 8] on icon "button" at bounding box center [376, 9] width 3 height 6
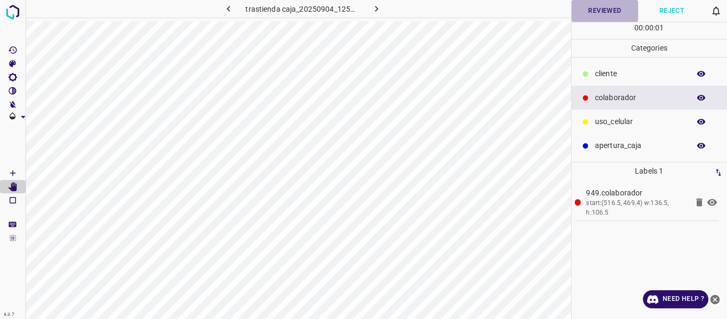
click at [596, 16] on button "Reviewed" at bounding box center [605, 11] width 67 height 22
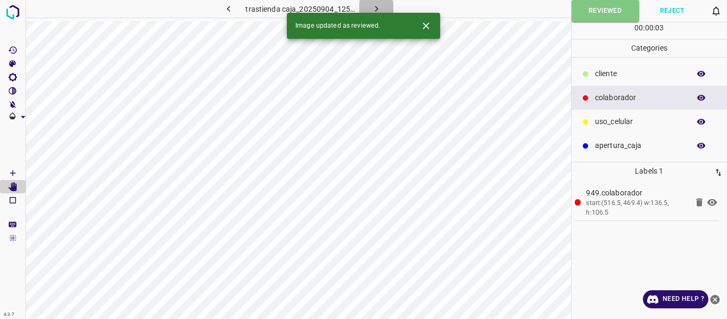
click at [376, 7] on icon "button" at bounding box center [376, 9] width 3 height 6
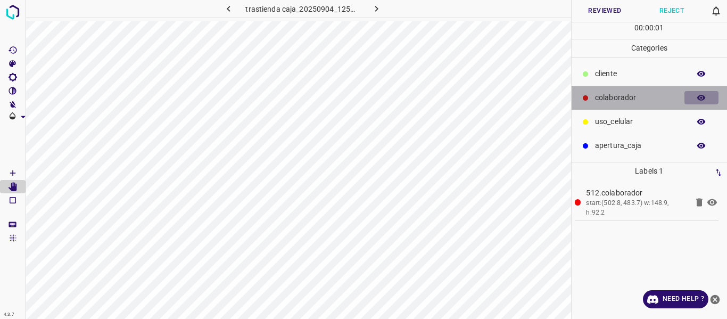
click at [699, 96] on icon "button" at bounding box center [701, 98] width 9 height 6
click at [699, 96] on icon "button" at bounding box center [701, 97] width 9 height 7
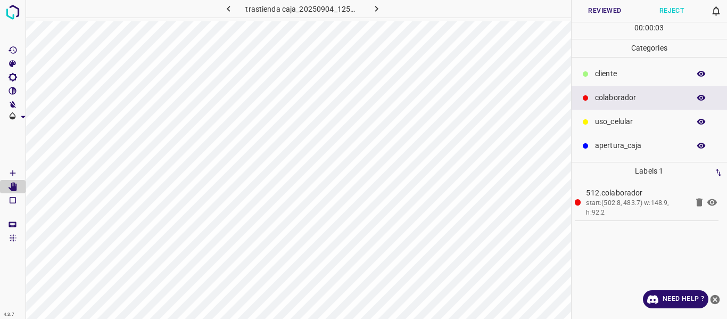
click at [599, 12] on button "Reviewed" at bounding box center [605, 11] width 67 height 22
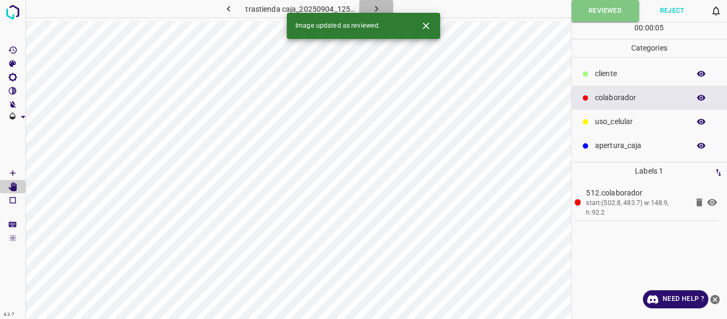
click at [381, 7] on icon "button" at bounding box center [376, 8] width 11 height 11
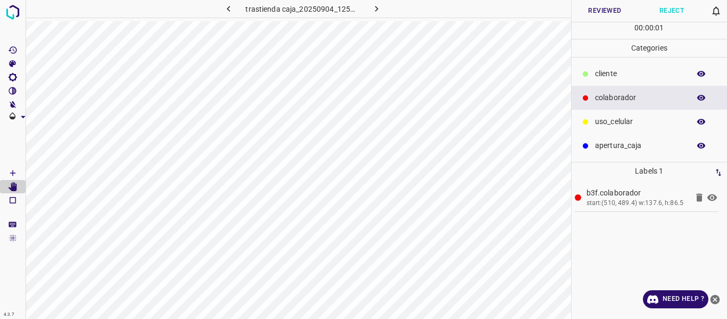
click at [597, 12] on button "Reviewed" at bounding box center [605, 11] width 67 height 22
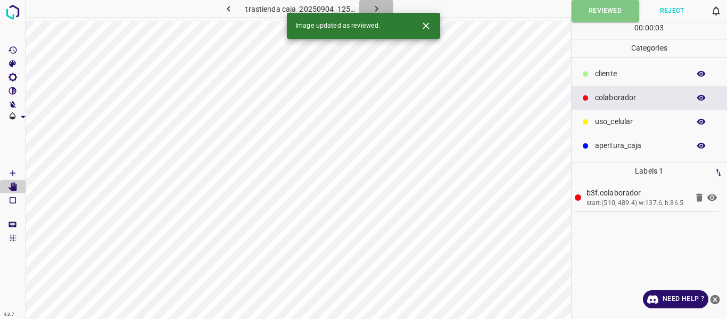
click at [379, 10] on icon "button" at bounding box center [376, 8] width 11 height 11
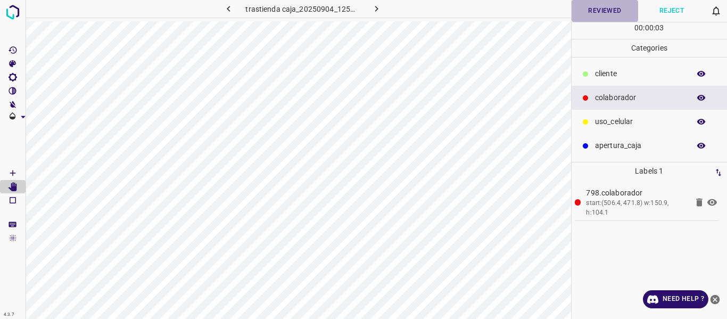
click at [603, 15] on button "Reviewed" at bounding box center [605, 11] width 67 height 22
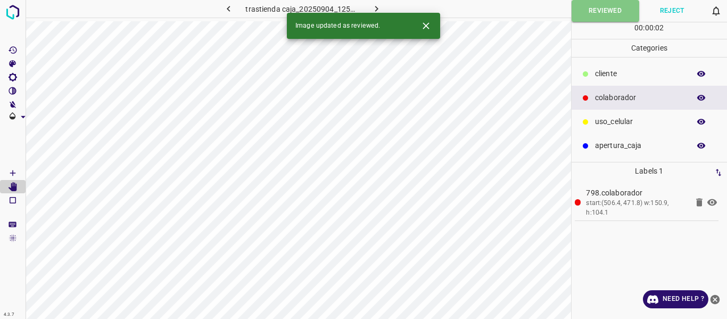
click at [376, 7] on icon "button" at bounding box center [376, 9] width 3 height 6
click at [601, 11] on button "Reviewed" at bounding box center [605, 11] width 67 height 22
drag, startPoint x: 378, startPoint y: 5, endPoint x: 555, endPoint y: 5, distance: 177.2
click at [378, 4] on icon "button" at bounding box center [376, 8] width 11 height 11
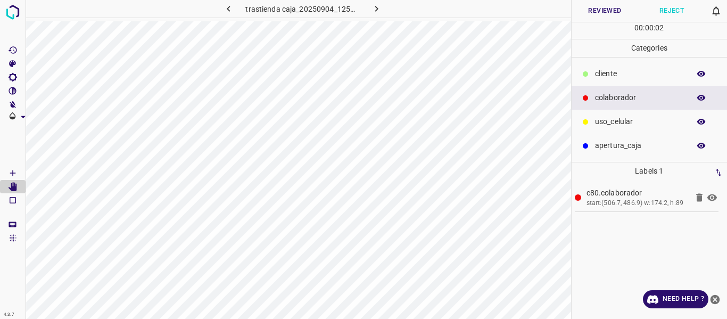
click at [597, 13] on button "Reviewed" at bounding box center [605, 11] width 67 height 22
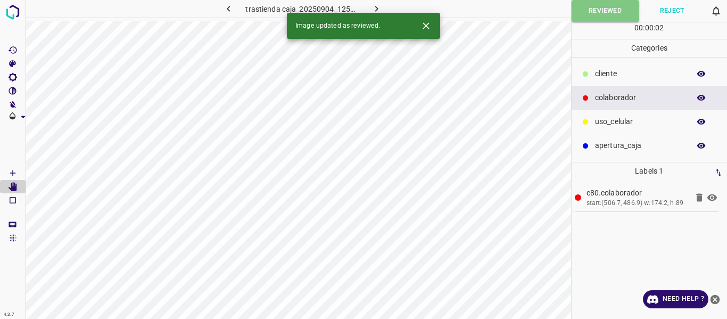
click at [373, 9] on icon "button" at bounding box center [376, 8] width 11 height 11
click at [591, 14] on button "Reviewed" at bounding box center [605, 11] width 67 height 22
click at [381, 6] on icon "button" at bounding box center [376, 8] width 11 height 11
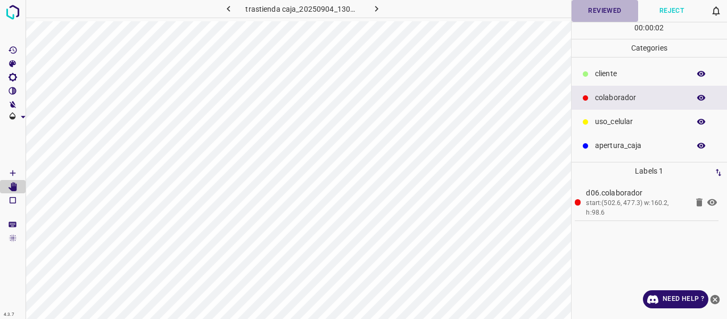
click at [596, 16] on button "Reviewed" at bounding box center [605, 11] width 67 height 22
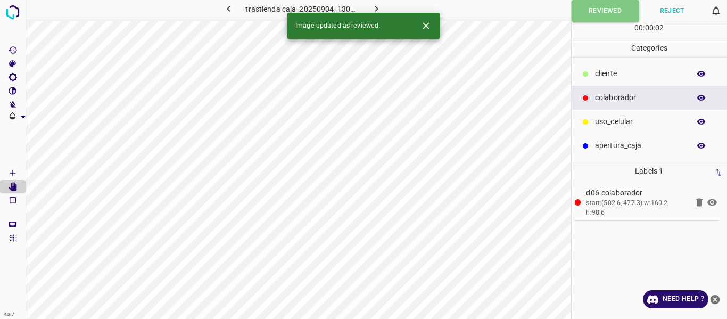
click at [373, 9] on icon "button" at bounding box center [376, 8] width 11 height 11
click at [587, 14] on button "Reviewed" at bounding box center [605, 11] width 67 height 22
click at [377, 9] on icon "button" at bounding box center [376, 9] width 3 height 6
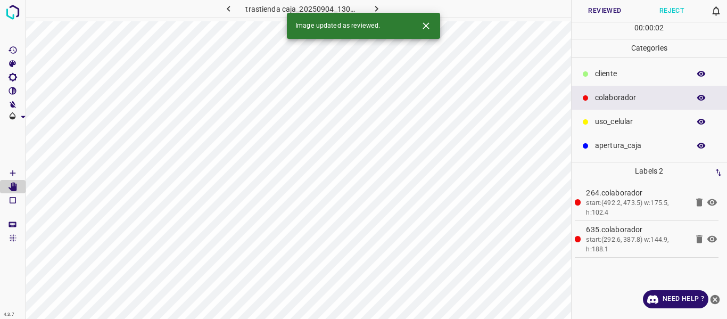
click at [604, 9] on button "Reviewed" at bounding box center [605, 11] width 67 height 22
click at [375, 6] on icon "button" at bounding box center [376, 8] width 11 height 11
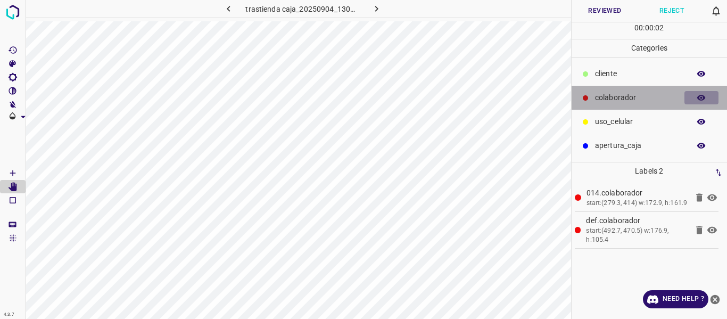
click at [698, 98] on icon "button" at bounding box center [701, 98] width 9 height 6
click at [701, 100] on icon "button" at bounding box center [702, 98] width 10 height 10
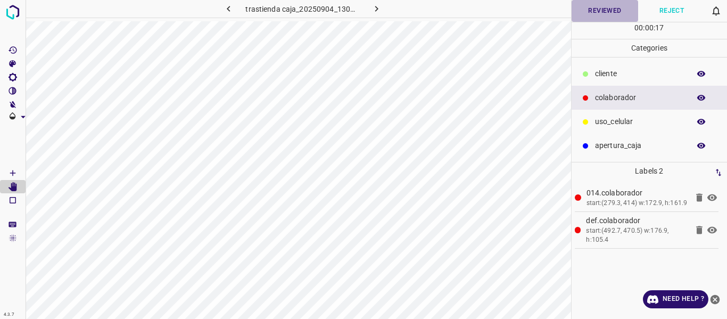
click at [587, 7] on button "Reviewed" at bounding box center [605, 11] width 67 height 22
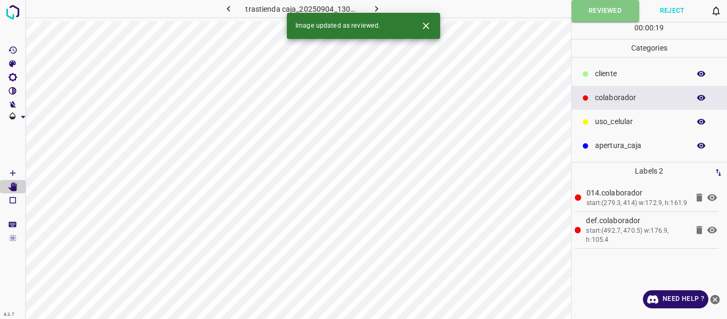
click at [375, 6] on icon "button" at bounding box center [376, 9] width 3 height 6
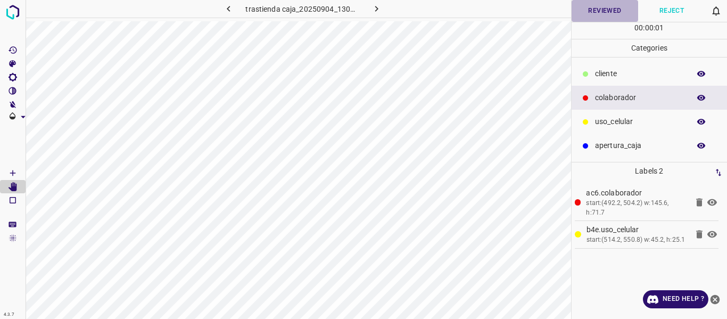
click at [589, 12] on button "Reviewed" at bounding box center [605, 11] width 67 height 22
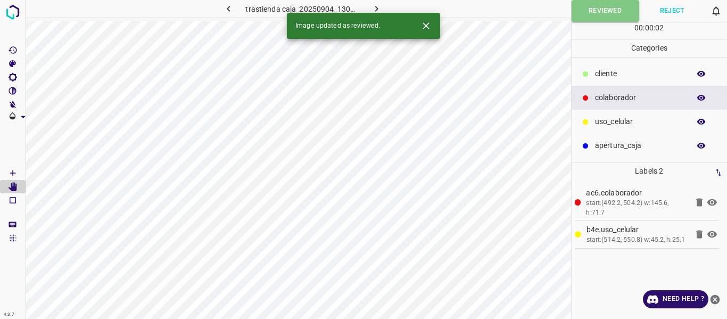
click at [368, 7] on button "button" at bounding box center [376, 9] width 34 height 18
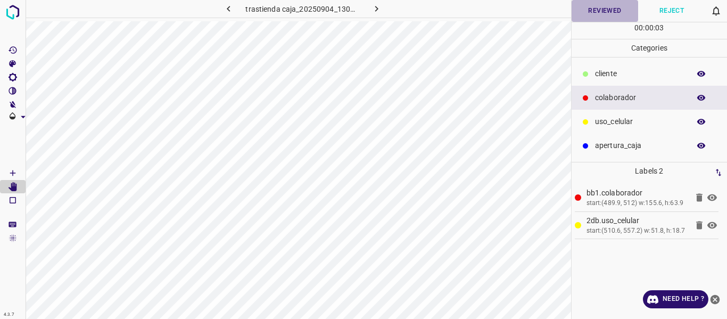
click at [589, 18] on button "Reviewed" at bounding box center [605, 11] width 67 height 22
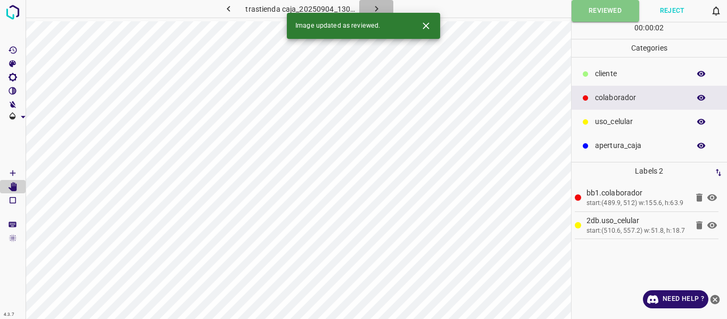
click at [378, 5] on icon "button" at bounding box center [376, 8] width 11 height 11
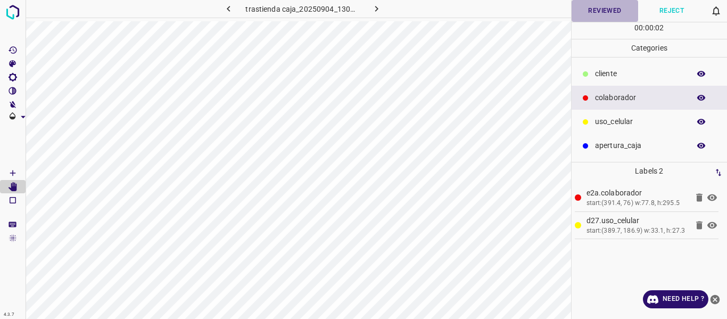
click at [588, 20] on button "Reviewed" at bounding box center [605, 11] width 67 height 22
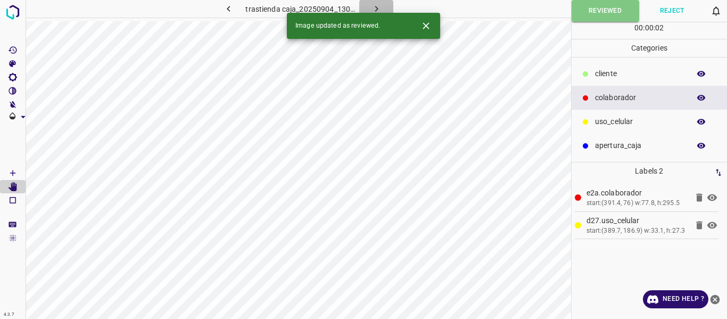
click at [381, 6] on icon "button" at bounding box center [376, 8] width 11 height 11
click at [592, 15] on button "Reviewed" at bounding box center [605, 11] width 67 height 22
click at [376, 10] on icon "button" at bounding box center [376, 9] width 3 height 6
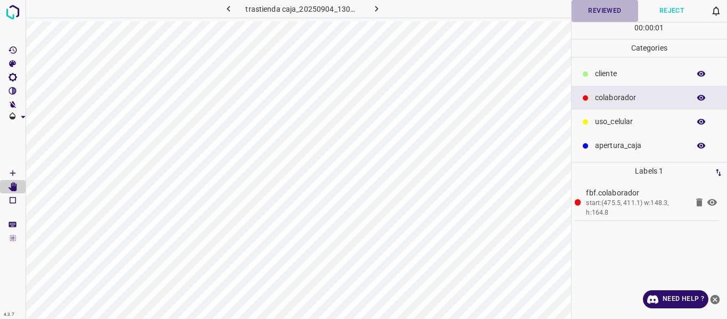
click at [585, 16] on button "Reviewed" at bounding box center [605, 11] width 67 height 22
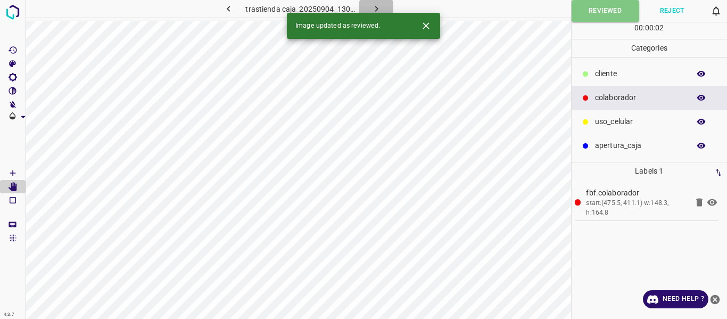
click at [367, 9] on button "button" at bounding box center [376, 9] width 34 height 18
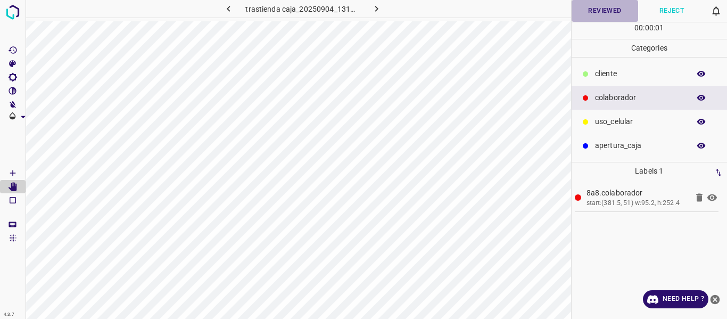
click at [589, 6] on button "Reviewed" at bounding box center [605, 11] width 67 height 22
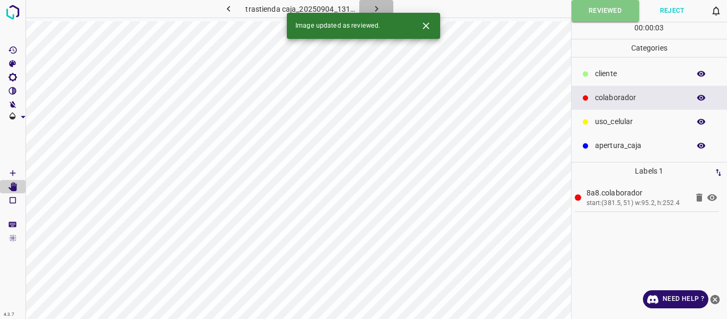
click at [377, 7] on icon "button" at bounding box center [376, 8] width 11 height 11
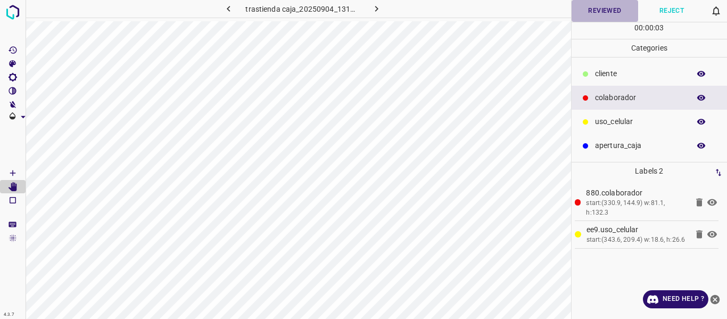
click at [602, 14] on button "Reviewed" at bounding box center [605, 11] width 67 height 22
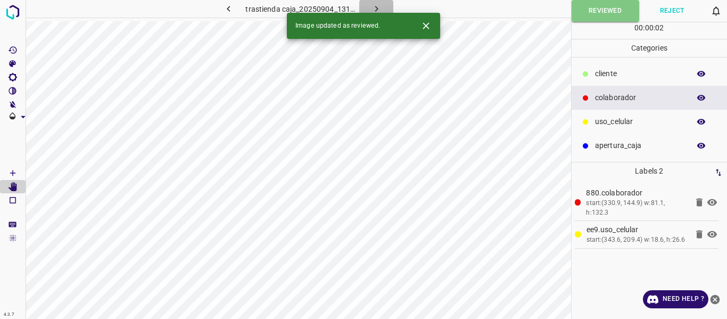
click at [376, 9] on icon "button" at bounding box center [376, 8] width 11 height 11
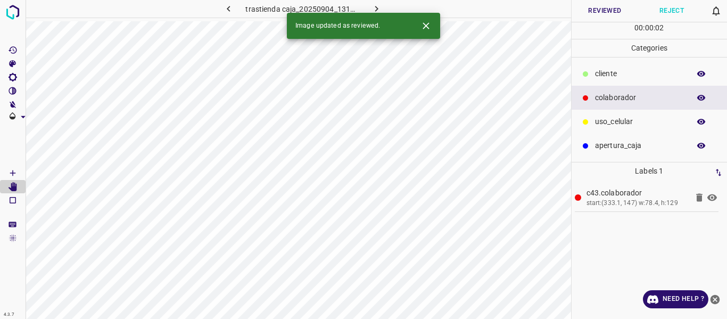
click at [584, 12] on button "Reviewed" at bounding box center [605, 11] width 67 height 22
click at [377, 9] on icon "button" at bounding box center [376, 9] width 3 height 6
click at [593, 16] on button "Reviewed" at bounding box center [605, 11] width 67 height 22
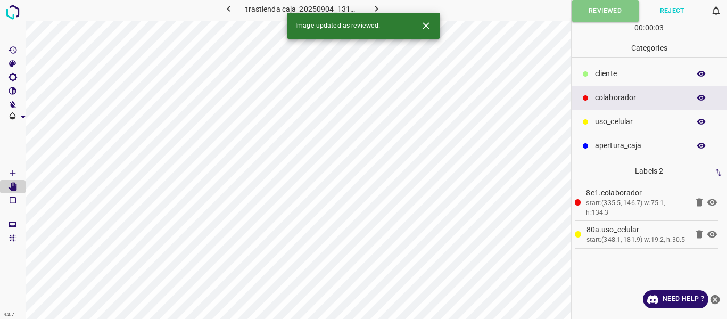
click at [379, 7] on icon "button" at bounding box center [376, 8] width 11 height 11
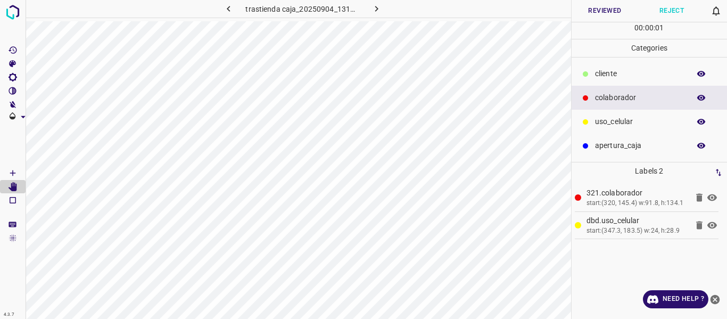
click at [593, 17] on button "Reviewed" at bounding box center [605, 11] width 67 height 22
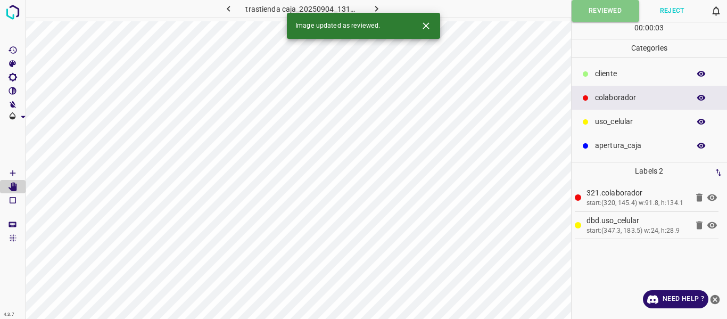
click at [379, 9] on icon "button" at bounding box center [376, 8] width 11 height 11
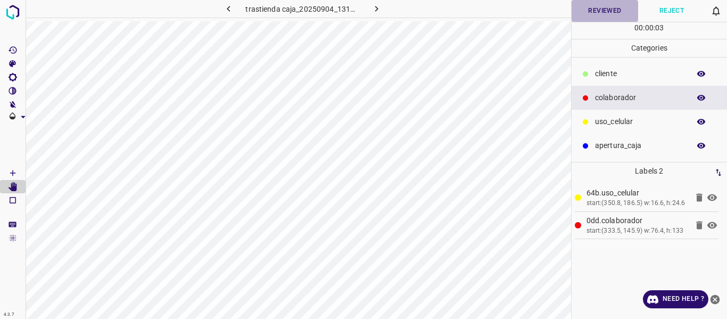
click at [598, 9] on button "Reviewed" at bounding box center [605, 11] width 67 height 22
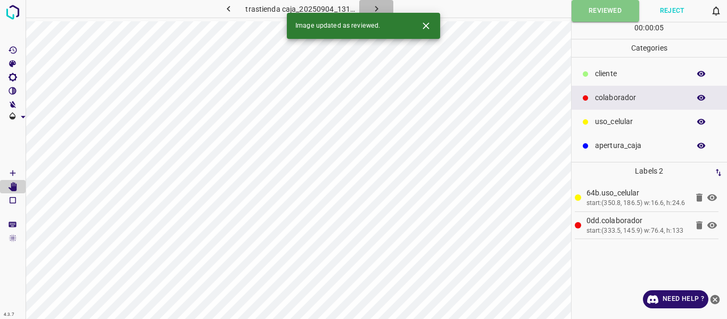
click at [376, 7] on icon "button" at bounding box center [376, 9] width 3 height 6
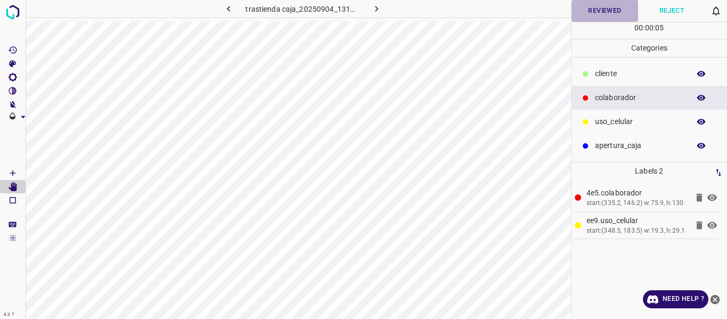
click at [590, 15] on button "Reviewed" at bounding box center [605, 11] width 67 height 22
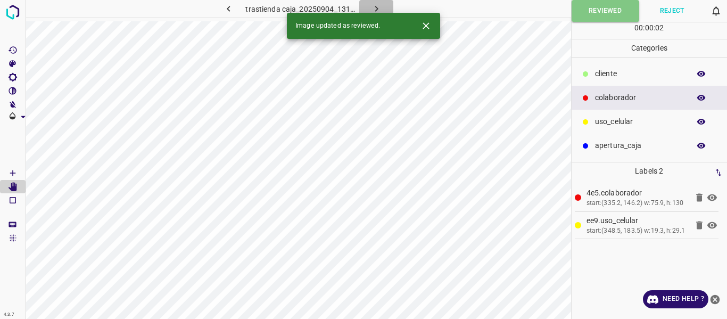
click at [376, 9] on icon "button" at bounding box center [376, 9] width 3 height 6
click at [592, 16] on button "Reviewed" at bounding box center [605, 11] width 67 height 22
click at [376, 10] on icon "button" at bounding box center [376, 9] width 3 height 6
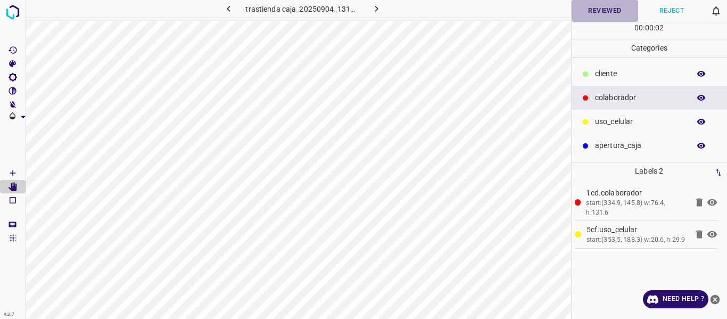
click at [582, 19] on button "Reviewed" at bounding box center [605, 11] width 67 height 22
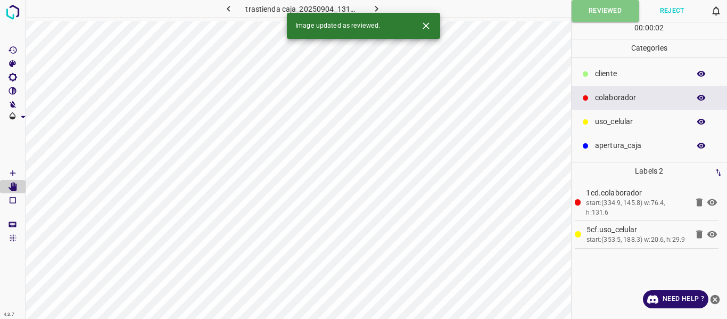
click at [379, 10] on icon "button" at bounding box center [376, 8] width 11 height 11
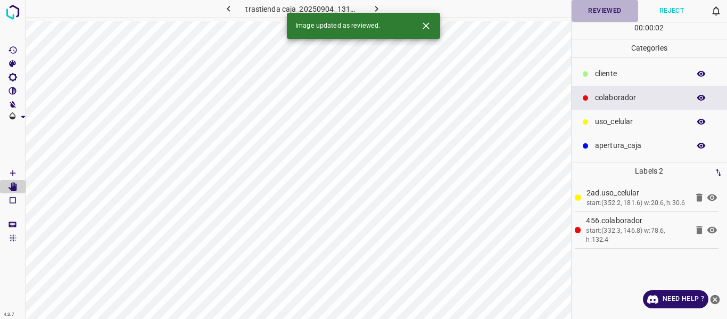
click at [585, 12] on button "Reviewed" at bounding box center [605, 11] width 67 height 22
click at [374, 9] on icon "button" at bounding box center [376, 8] width 11 height 11
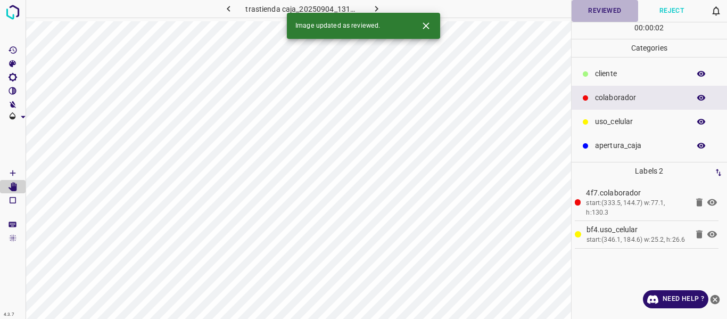
click at [596, 15] on button "Reviewed" at bounding box center [605, 11] width 67 height 22
click at [372, 6] on icon "button" at bounding box center [376, 8] width 11 height 11
click at [592, 13] on button "Reviewed" at bounding box center [605, 11] width 67 height 22
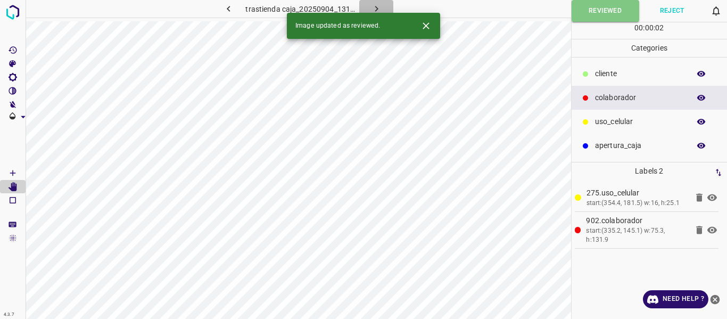
click at [375, 6] on icon "button" at bounding box center [376, 9] width 3 height 6
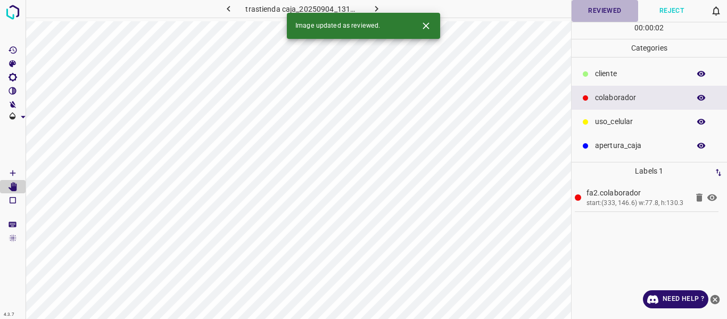
click at [594, 20] on button "Reviewed" at bounding box center [605, 11] width 67 height 22
click at [371, 5] on icon "button" at bounding box center [376, 8] width 11 height 11
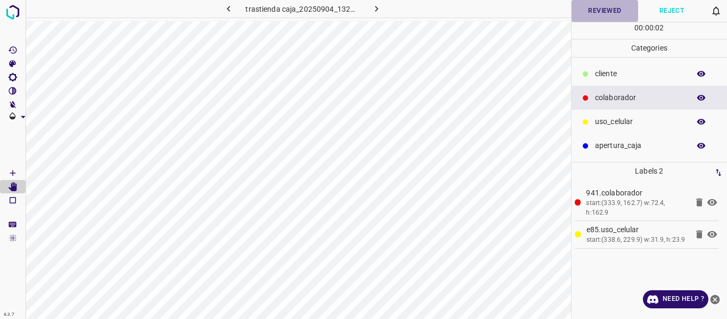
click at [587, 9] on button "Reviewed" at bounding box center [605, 11] width 67 height 22
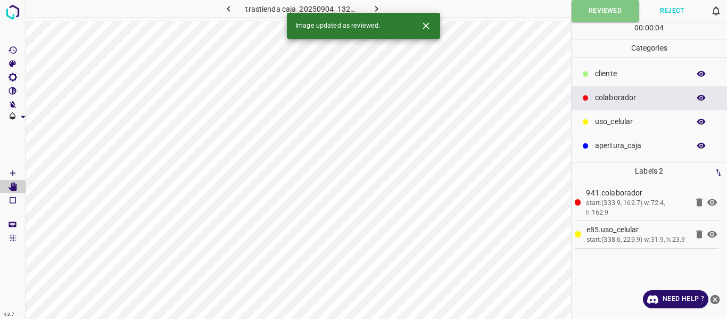
click at [376, 4] on icon "button" at bounding box center [376, 8] width 11 height 11
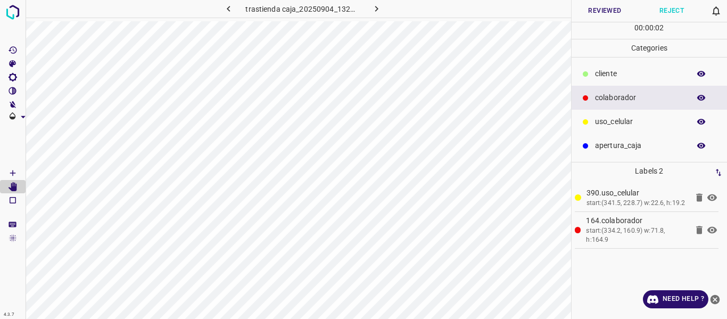
click at [600, 15] on button "Reviewed" at bounding box center [605, 11] width 67 height 22
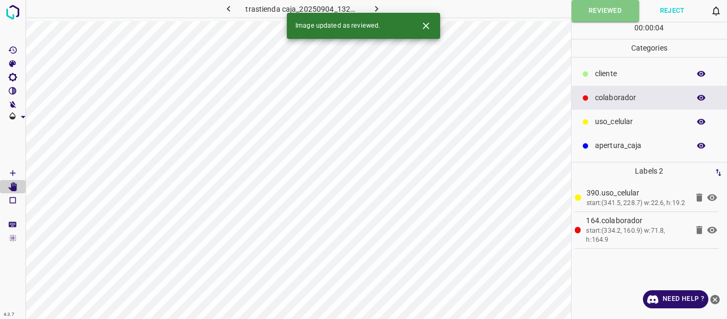
click at [382, 6] on button "button" at bounding box center [376, 9] width 34 height 18
click at [590, 14] on button "Reviewed" at bounding box center [605, 11] width 67 height 22
click at [379, 9] on icon "button" at bounding box center [376, 8] width 11 height 11
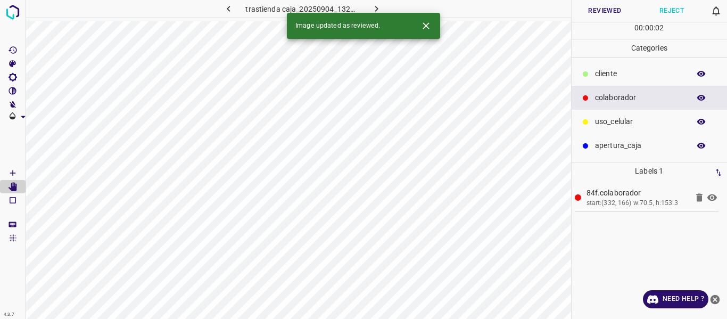
click at [604, 12] on button "Reviewed" at bounding box center [605, 11] width 67 height 22
drag, startPoint x: 380, startPoint y: 6, endPoint x: 499, endPoint y: 8, distance: 119.2
click at [380, 7] on icon "button" at bounding box center [376, 8] width 11 height 11
click at [584, 8] on button "Reviewed" at bounding box center [605, 11] width 67 height 22
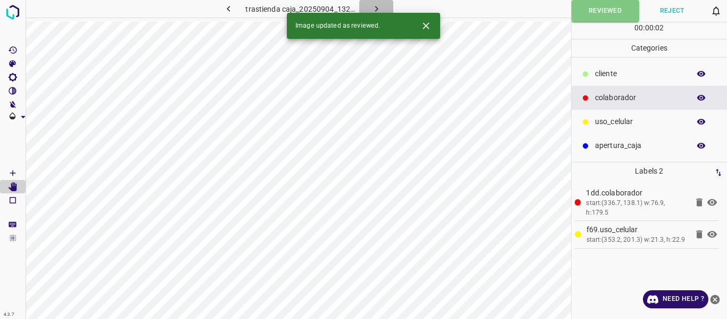
click at [381, 7] on icon "button" at bounding box center [376, 8] width 11 height 11
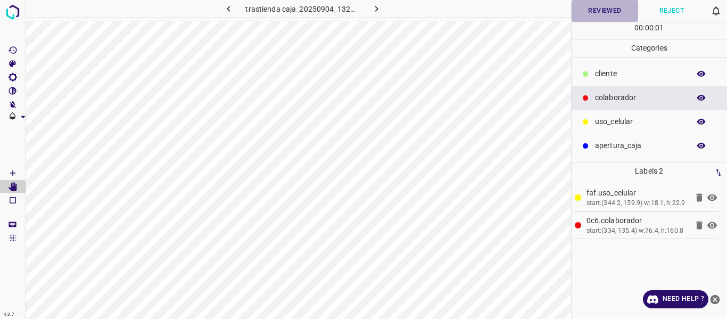
click at [591, 18] on button "Reviewed" at bounding box center [605, 11] width 67 height 22
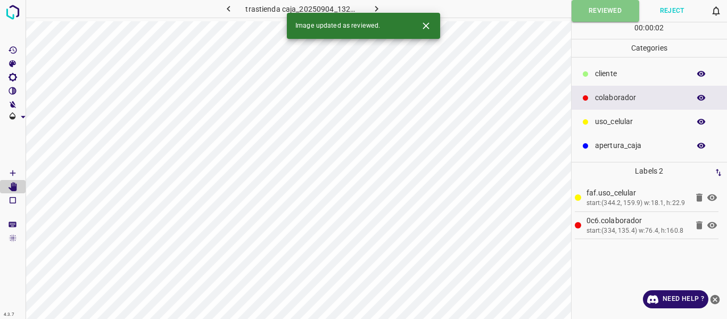
click at [378, 10] on icon "button" at bounding box center [376, 8] width 11 height 11
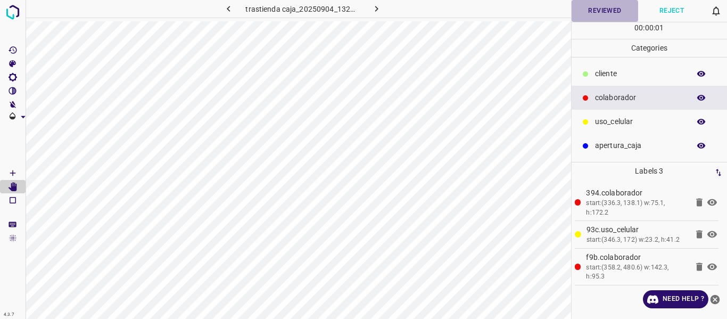
click at [590, 19] on button "Reviewed" at bounding box center [605, 11] width 67 height 22
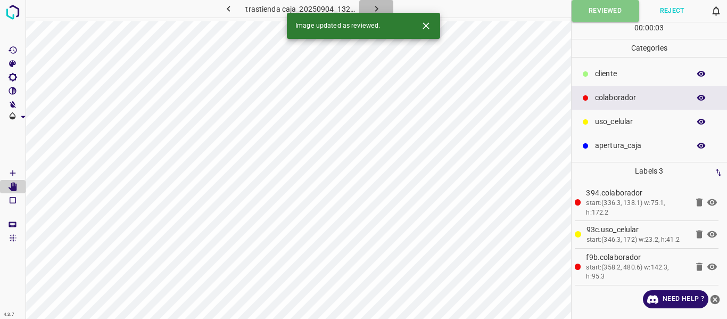
click at [371, 8] on icon "button" at bounding box center [376, 8] width 11 height 11
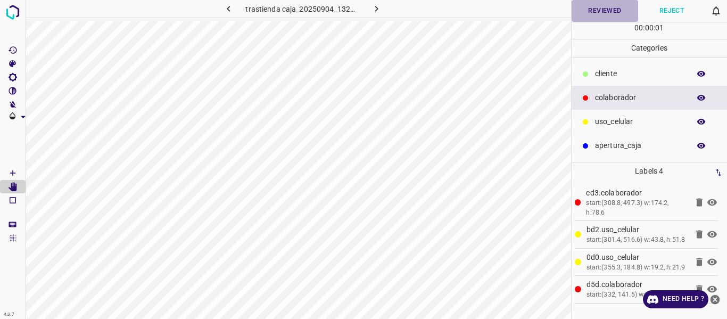
click at [579, 13] on button "Reviewed" at bounding box center [605, 11] width 67 height 22
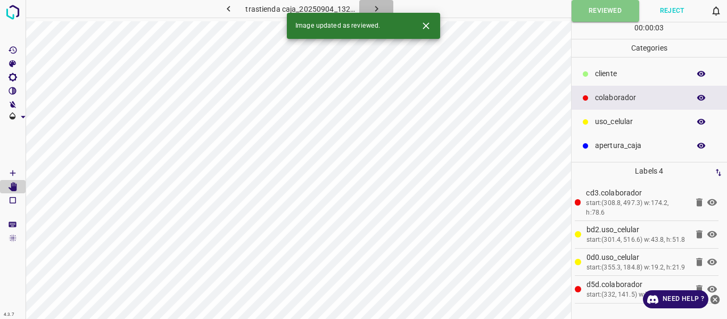
click at [377, 5] on icon "button" at bounding box center [376, 8] width 11 height 11
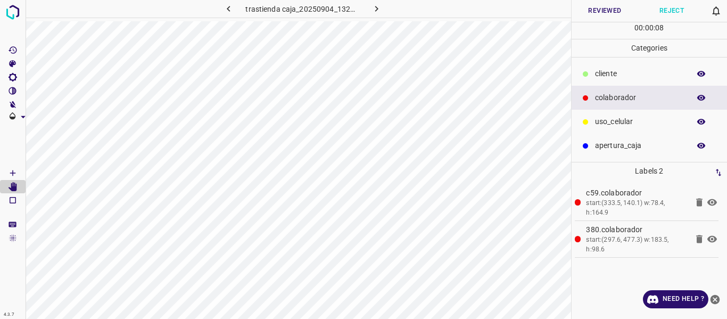
click at [594, 12] on button "Reviewed" at bounding box center [605, 11] width 67 height 22
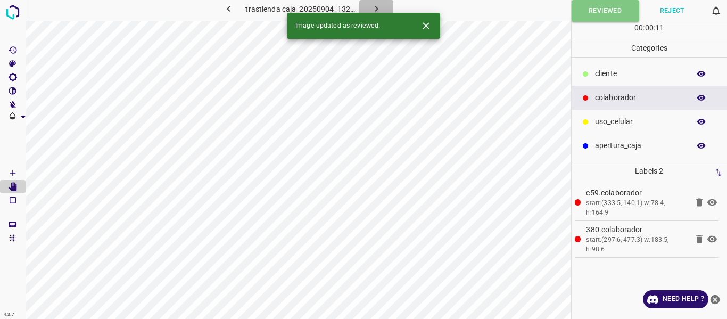
click at [371, 5] on icon "button" at bounding box center [376, 8] width 11 height 11
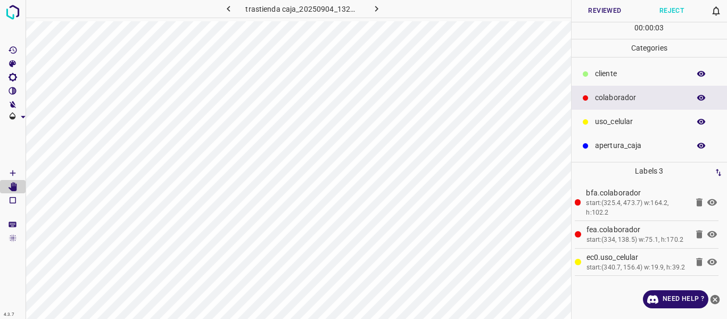
click at [697, 97] on icon "button" at bounding box center [702, 98] width 10 height 10
click at [593, 11] on button "Reviewed" at bounding box center [605, 11] width 67 height 22
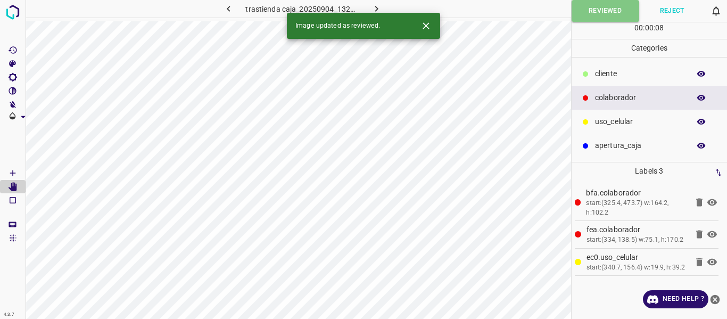
click at [378, 7] on icon "button" at bounding box center [376, 8] width 11 height 11
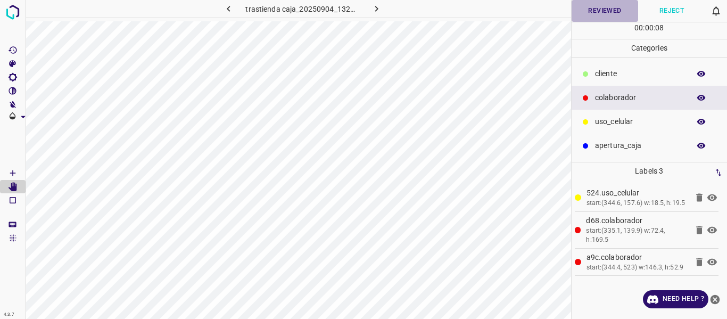
click at [597, 11] on button "Reviewed" at bounding box center [605, 11] width 67 height 22
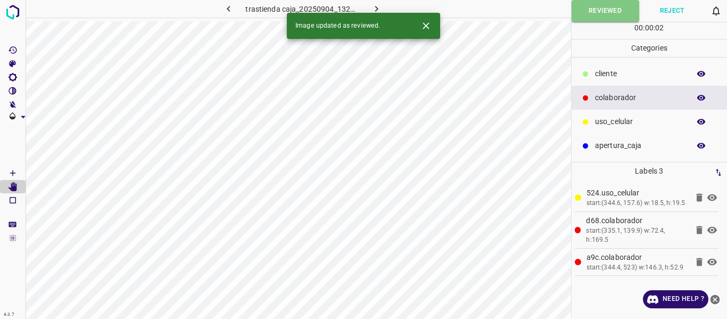
click at [373, 2] on button "button" at bounding box center [376, 9] width 34 height 18
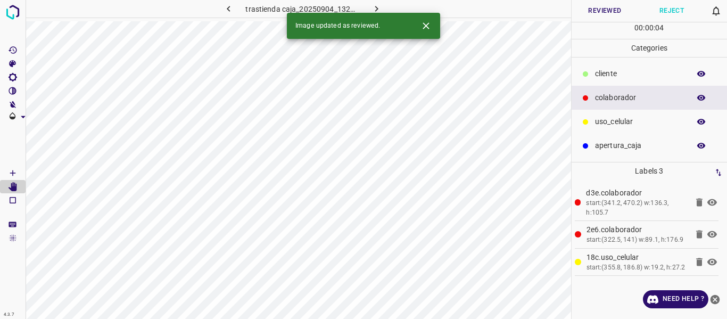
click at [697, 98] on icon "button" at bounding box center [702, 98] width 10 height 10
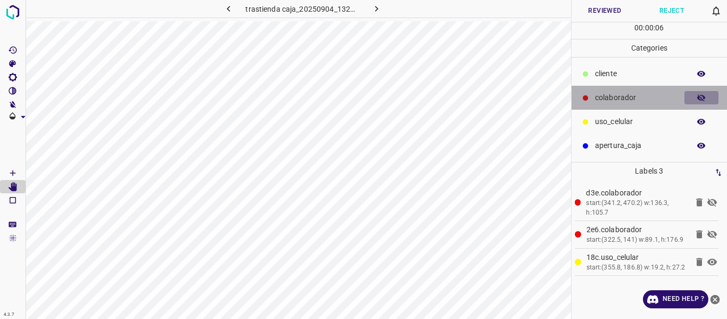
click at [697, 98] on icon "button" at bounding box center [702, 98] width 10 height 10
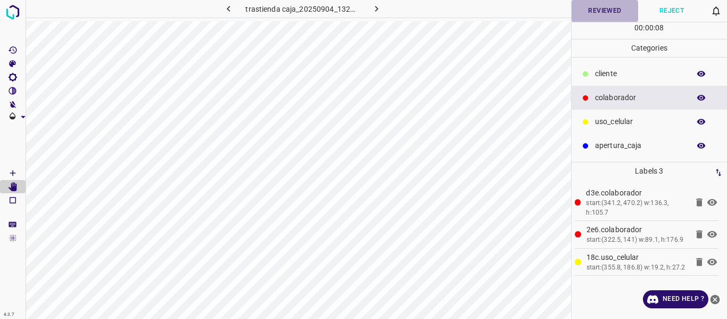
click at [583, 12] on button "Reviewed" at bounding box center [605, 11] width 67 height 22
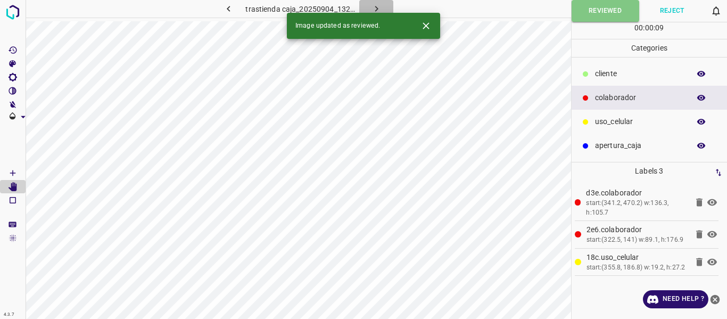
click at [376, 6] on icon "button" at bounding box center [376, 8] width 11 height 11
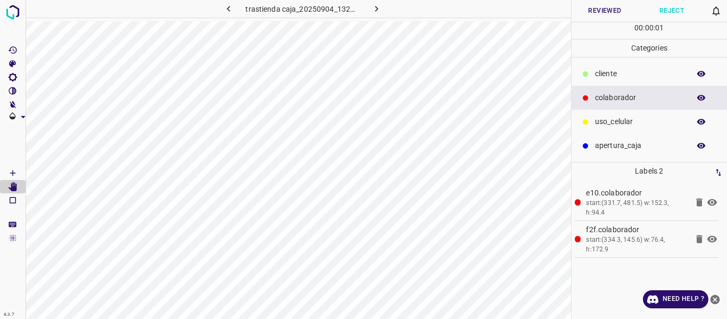
click at [585, 10] on button "Reviewed" at bounding box center [605, 11] width 67 height 22
click at [585, 9] on button "Reviewed" at bounding box center [606, 11] width 68 height 22
click at [375, 8] on icon "button" at bounding box center [376, 8] width 11 height 11
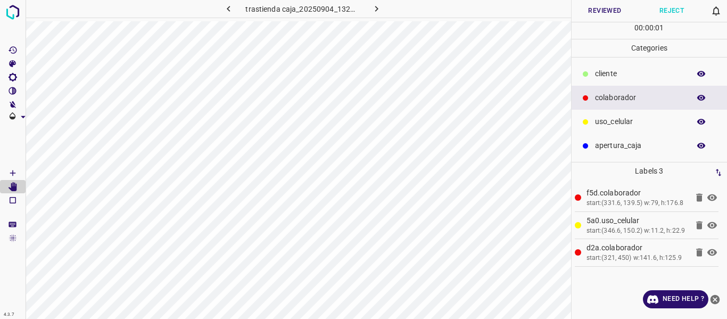
click at [602, 13] on button "Reviewed" at bounding box center [605, 11] width 67 height 22
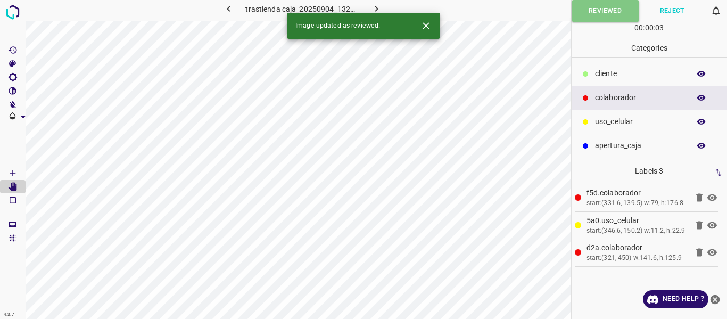
click at [371, 5] on icon "button" at bounding box center [376, 8] width 11 height 11
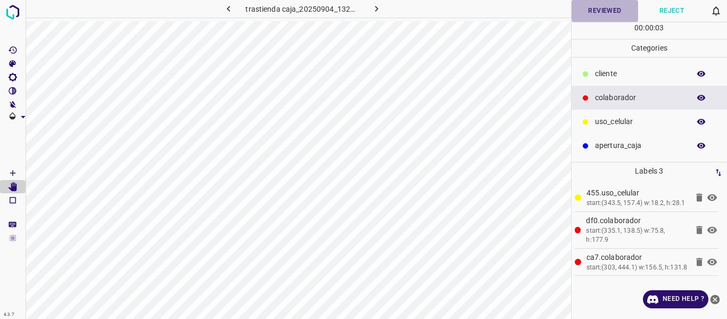
click at [597, 15] on button "Reviewed" at bounding box center [605, 11] width 67 height 22
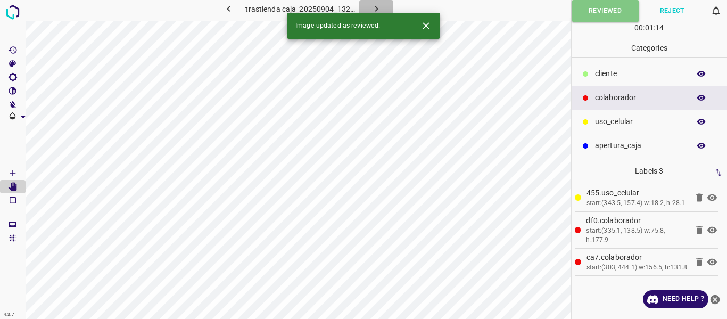
click at [374, 9] on icon "button" at bounding box center [376, 8] width 11 height 11
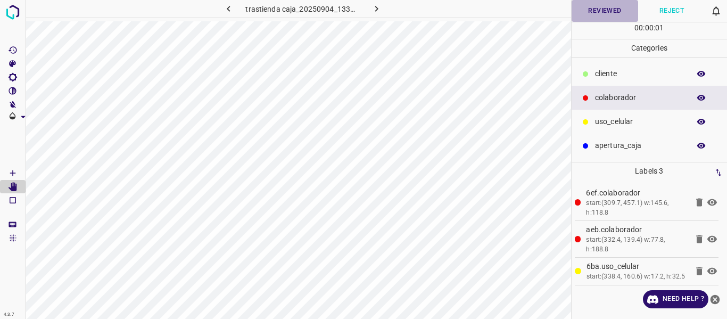
click at [585, 13] on button "Reviewed" at bounding box center [605, 11] width 67 height 22
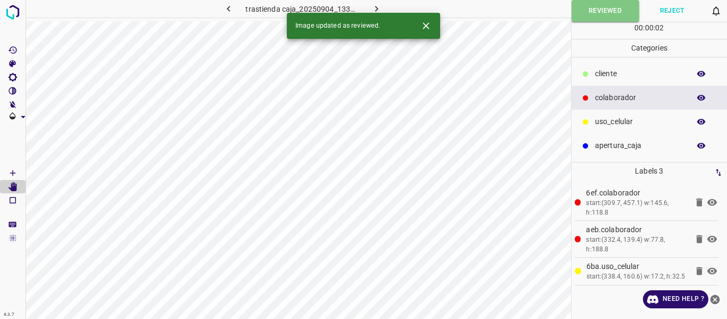
click at [370, 8] on button "button" at bounding box center [376, 9] width 34 height 18
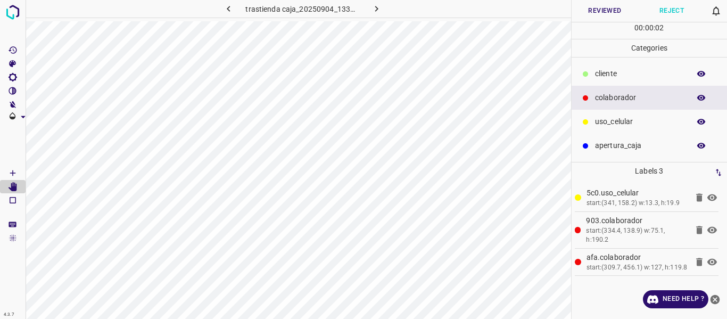
click at [592, 14] on button "Reviewed" at bounding box center [605, 11] width 67 height 22
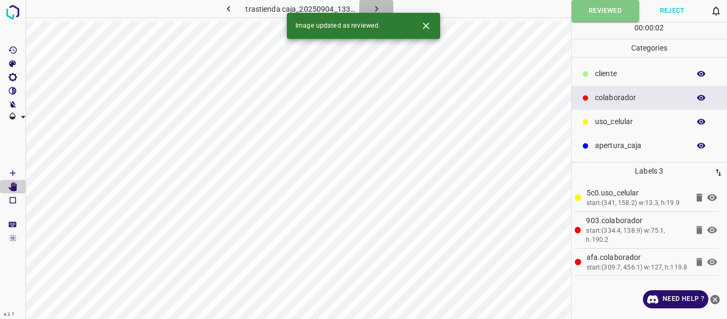
click at [370, 6] on button "button" at bounding box center [376, 9] width 34 height 18
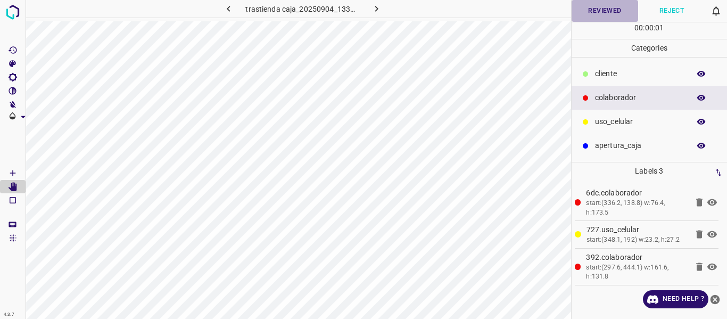
click at [602, 16] on button "Reviewed" at bounding box center [605, 11] width 67 height 22
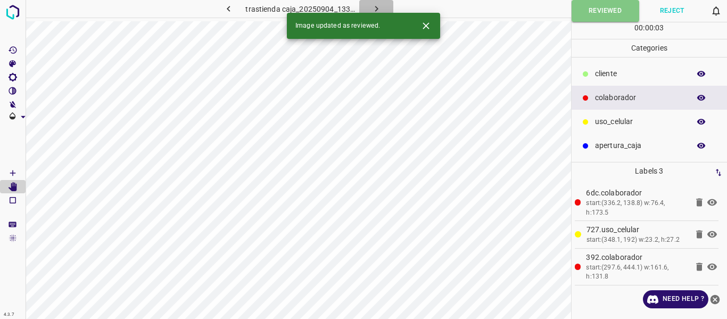
click at [377, 9] on icon "button" at bounding box center [376, 9] width 3 height 6
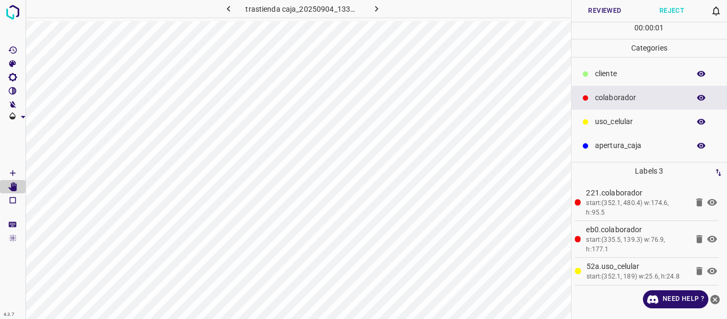
click at [583, 19] on button "Reviewed" at bounding box center [605, 11] width 67 height 22
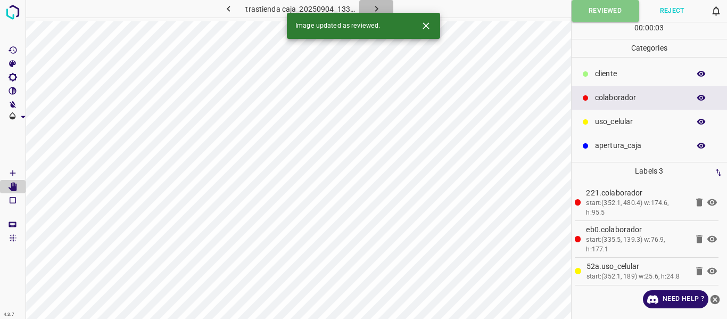
click at [376, 5] on icon "button" at bounding box center [376, 8] width 11 height 11
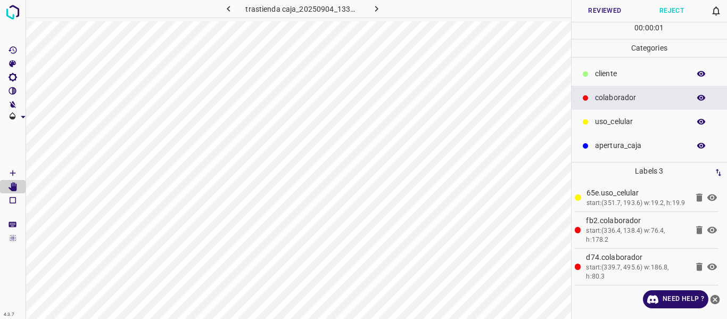
click at [597, 15] on button "Reviewed" at bounding box center [605, 11] width 67 height 22
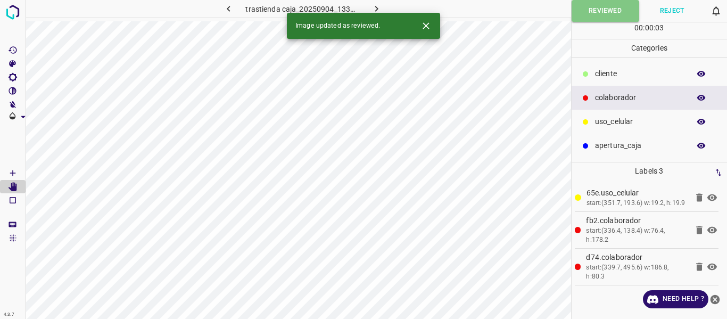
click at [383, 9] on button "button" at bounding box center [376, 9] width 34 height 18
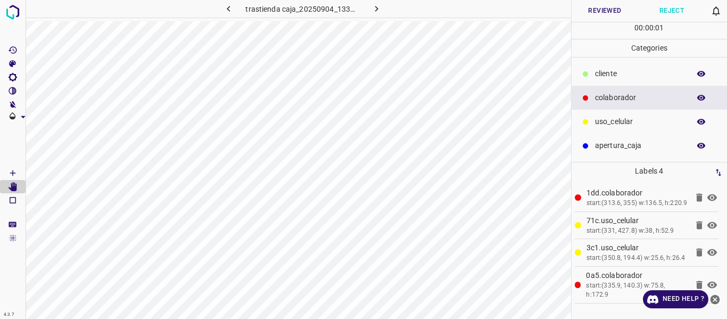
click at [598, 12] on button "Reviewed" at bounding box center [605, 11] width 67 height 22
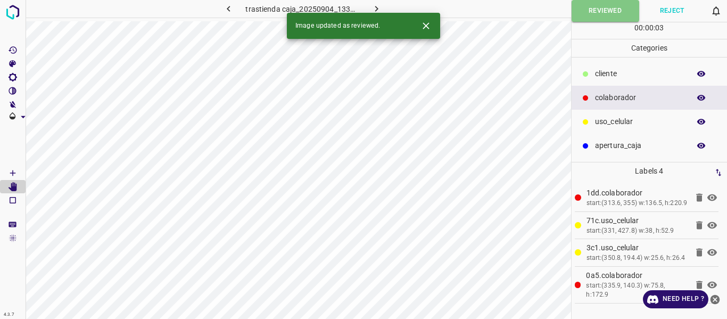
drag, startPoint x: 377, startPoint y: 9, endPoint x: 387, endPoint y: 12, distance: 10.6
click at [377, 8] on icon "button" at bounding box center [376, 8] width 11 height 11
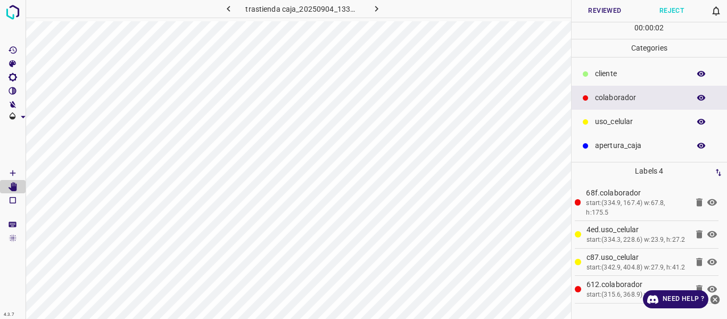
click at [616, 9] on button "Reviewed" at bounding box center [605, 11] width 67 height 22
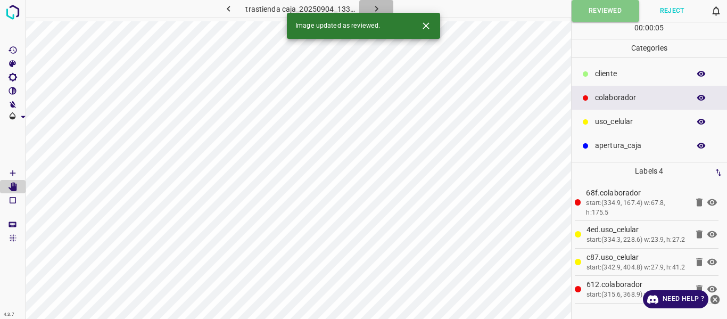
click at [375, 4] on icon "button" at bounding box center [376, 8] width 11 height 11
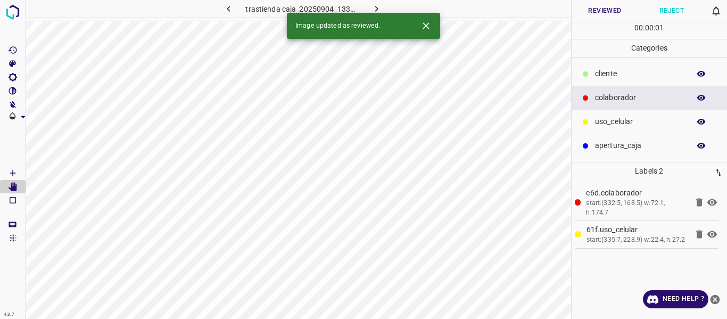
click at [596, 11] on button "Reviewed" at bounding box center [605, 11] width 67 height 22
click at [372, 8] on icon "button" at bounding box center [376, 8] width 11 height 11
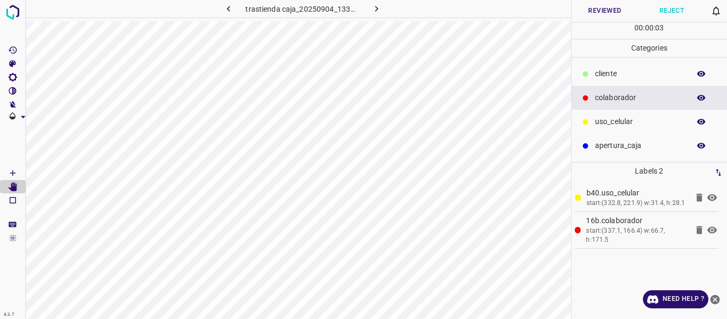
click at [579, 15] on button "Reviewed" at bounding box center [605, 11] width 67 height 22
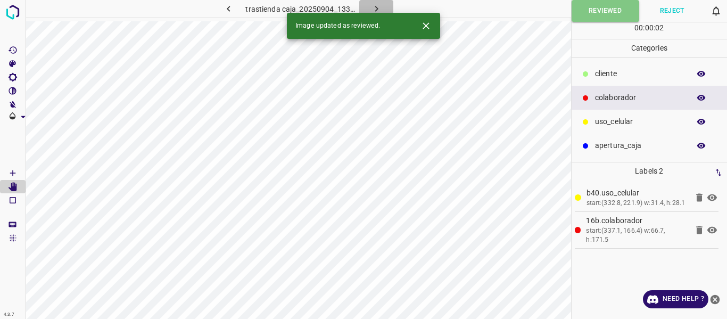
click at [376, 3] on button "button" at bounding box center [376, 9] width 34 height 18
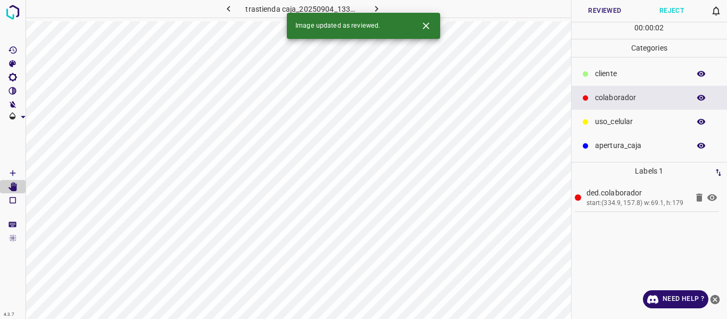
click at [593, 11] on button "Reviewed" at bounding box center [605, 11] width 67 height 22
click at [377, 3] on button "button" at bounding box center [376, 9] width 34 height 18
click at [598, 9] on button "Reviewed" at bounding box center [605, 11] width 67 height 22
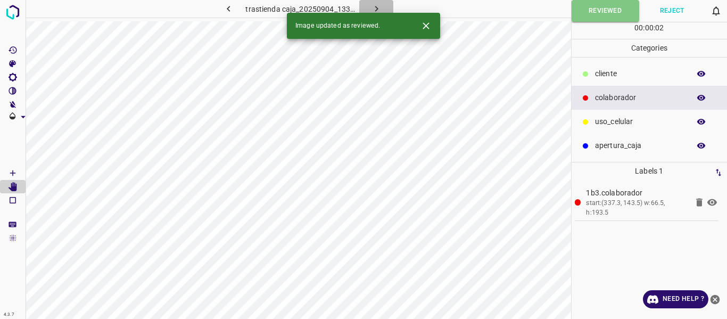
click at [377, 7] on icon "button" at bounding box center [376, 8] width 11 height 11
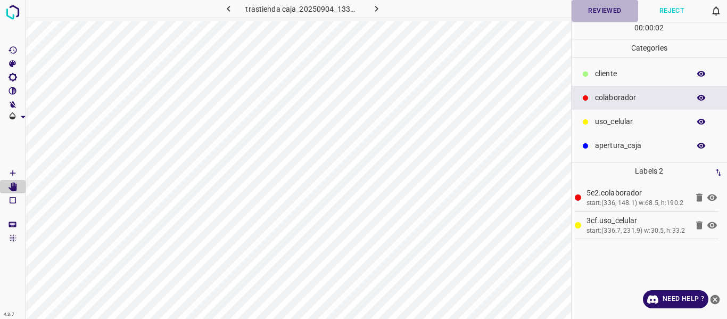
click at [579, 16] on button "Reviewed" at bounding box center [605, 11] width 67 height 22
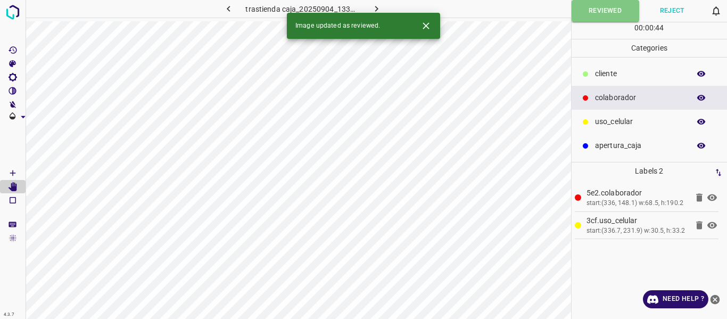
drag, startPoint x: 376, startPoint y: 5, endPoint x: 380, endPoint y: 10, distance: 6.1
click at [377, 5] on icon "button" at bounding box center [376, 8] width 11 height 11
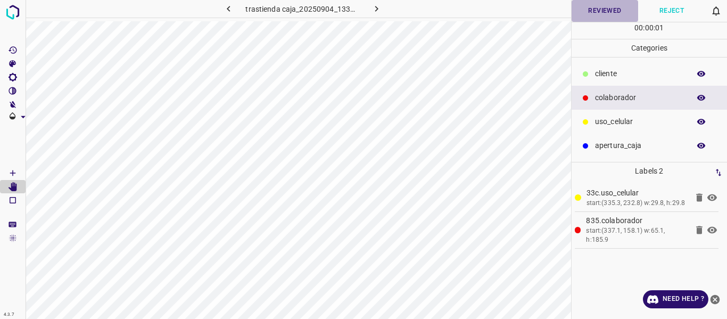
click at [605, 10] on button "Reviewed" at bounding box center [605, 11] width 67 height 22
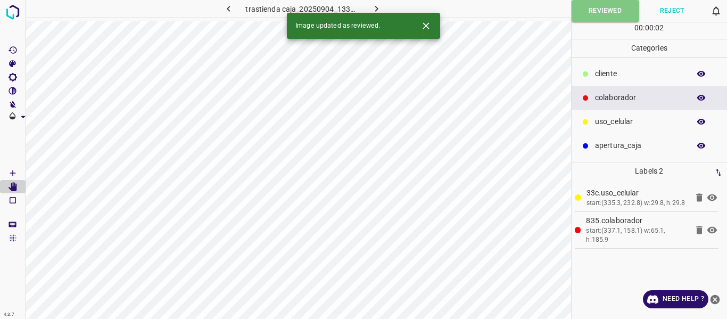
click at [377, 10] on icon "button" at bounding box center [376, 8] width 11 height 11
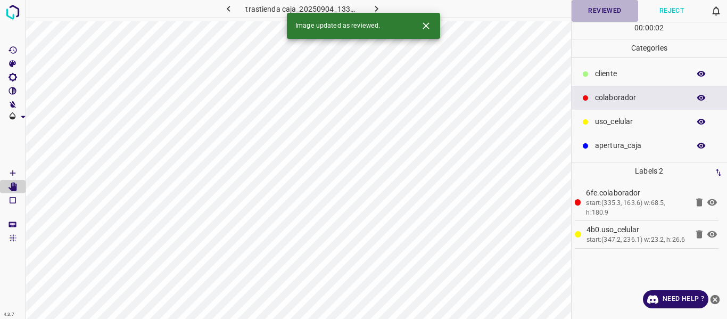
click at [598, 15] on button "Reviewed" at bounding box center [605, 11] width 67 height 22
click at [379, 8] on icon "button" at bounding box center [376, 8] width 11 height 11
click at [589, 16] on button "Reviewed" at bounding box center [605, 11] width 67 height 22
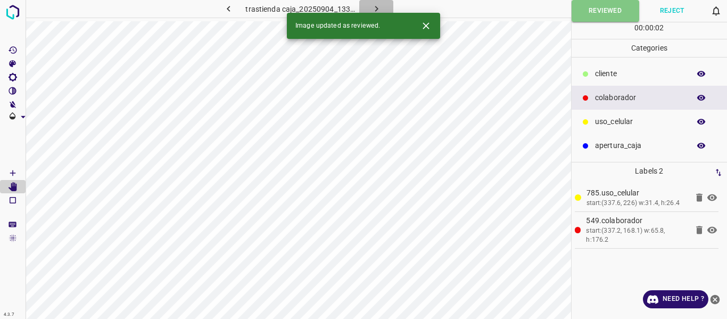
click at [376, 9] on icon "button" at bounding box center [376, 9] width 3 height 6
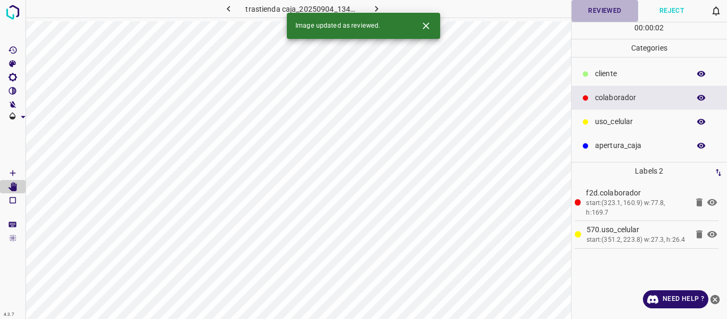
click at [587, 17] on button "Reviewed" at bounding box center [605, 11] width 67 height 22
drag, startPoint x: 377, startPoint y: 9, endPoint x: 391, endPoint y: 12, distance: 14.3
click at [377, 8] on icon "button" at bounding box center [376, 9] width 3 height 6
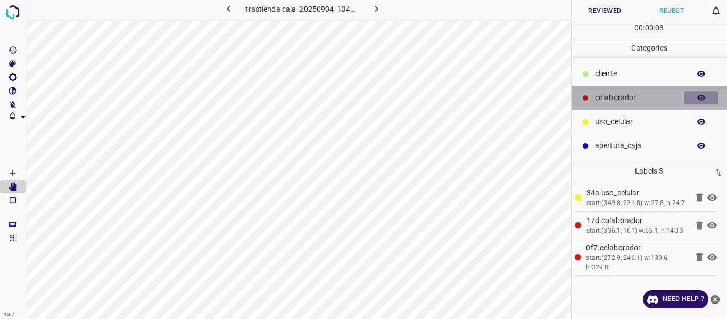
click at [706, 98] on icon "button" at bounding box center [702, 98] width 10 height 10
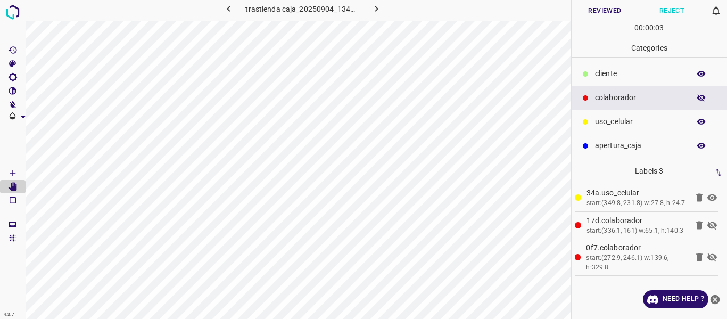
click at [706, 98] on icon "button" at bounding box center [702, 98] width 10 height 10
click at [607, 12] on button "Reviewed" at bounding box center [605, 11] width 67 height 22
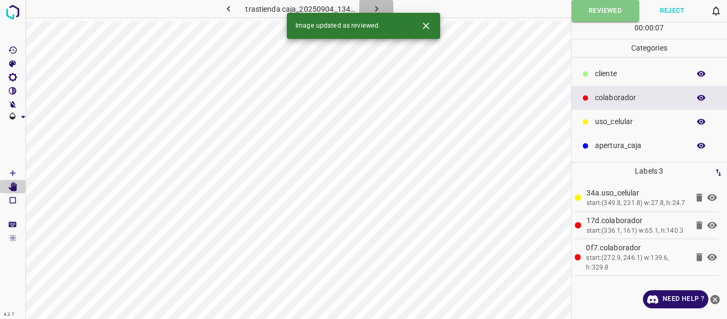
click at [374, 5] on icon "button" at bounding box center [376, 8] width 11 height 11
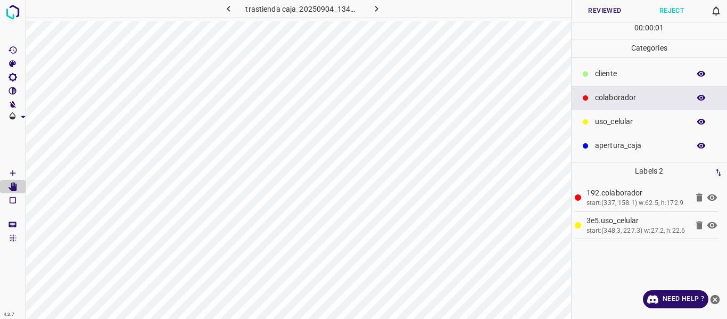
click at [603, 15] on button "Reviewed" at bounding box center [605, 11] width 67 height 22
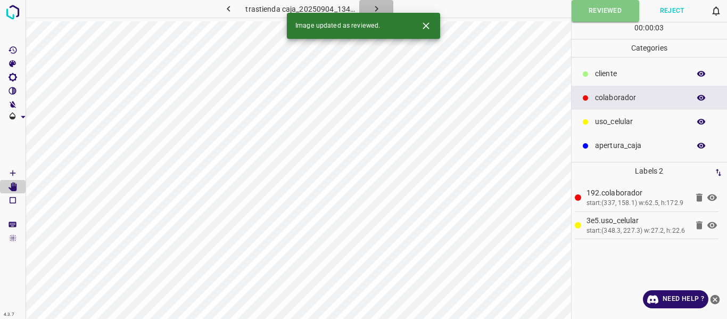
click at [374, 6] on icon "button" at bounding box center [376, 8] width 11 height 11
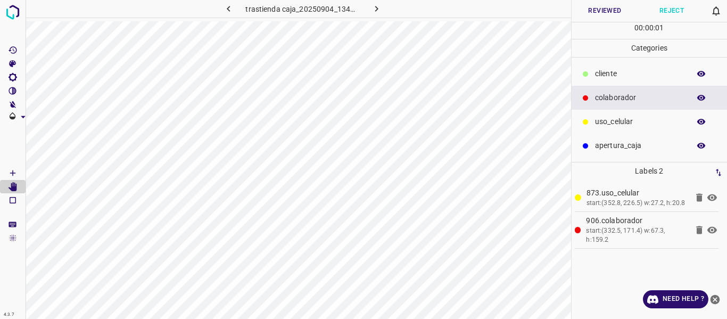
click at [595, 12] on button "Reviewed" at bounding box center [605, 11] width 67 height 22
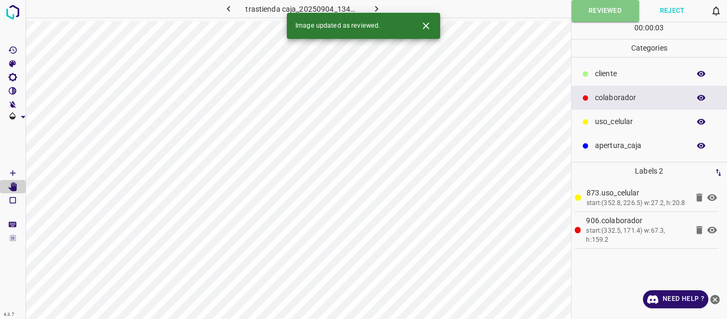
click at [371, 9] on icon "button" at bounding box center [376, 8] width 11 height 11
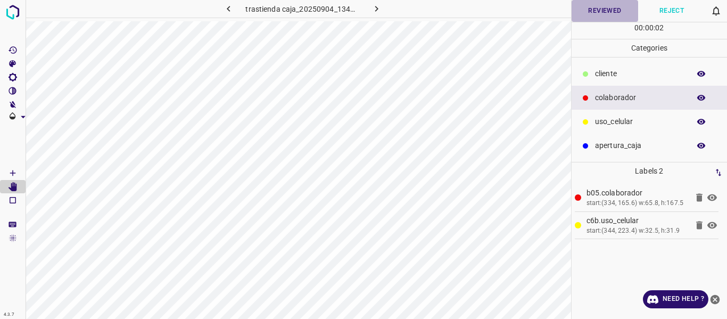
click at [583, 16] on button "Reviewed" at bounding box center [605, 11] width 67 height 22
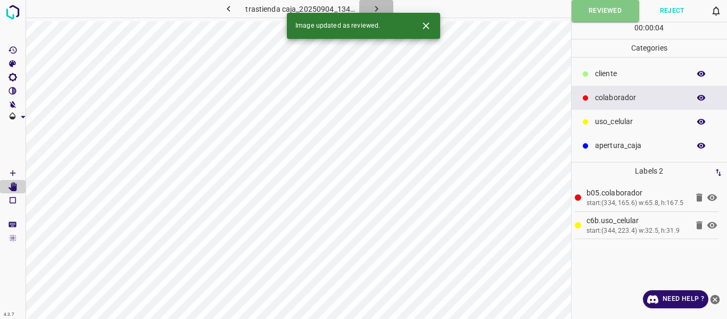
click at [377, 7] on icon "button" at bounding box center [376, 8] width 11 height 11
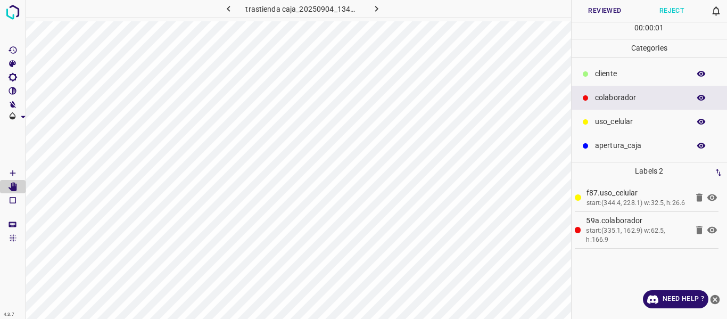
click at [594, 14] on button "Reviewed" at bounding box center [605, 11] width 67 height 22
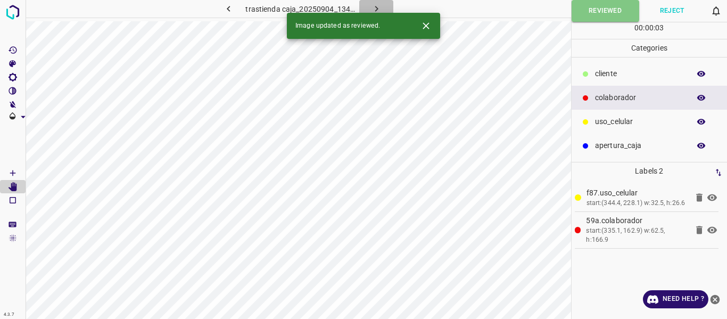
click at [376, 5] on icon "button" at bounding box center [376, 8] width 11 height 11
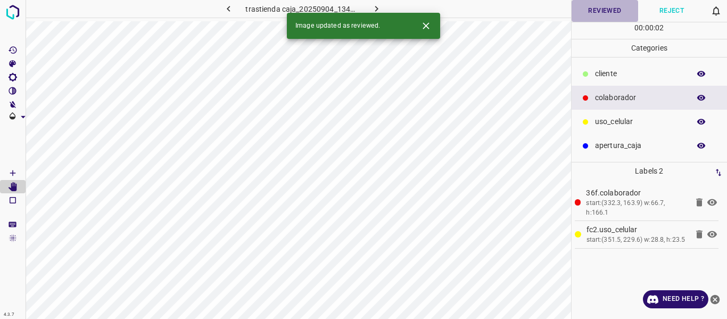
click at [596, 8] on button "Reviewed" at bounding box center [605, 11] width 67 height 22
click at [379, 6] on icon "button" at bounding box center [376, 8] width 11 height 11
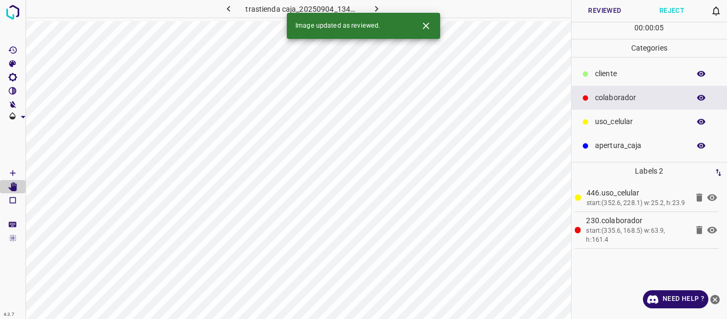
click at [610, 12] on button "Reviewed" at bounding box center [605, 11] width 67 height 22
click at [375, 5] on icon "button" at bounding box center [376, 8] width 11 height 11
click at [596, 13] on button "Reviewed" at bounding box center [605, 11] width 67 height 22
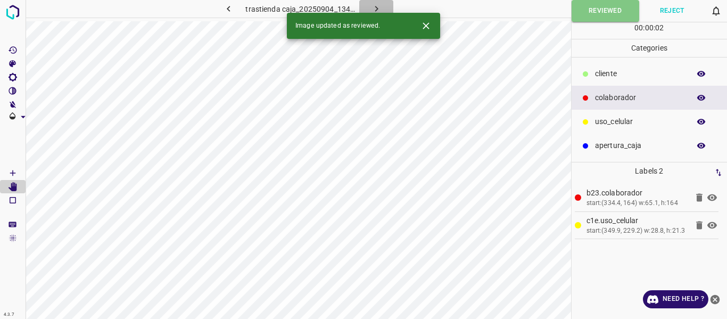
click at [380, 9] on icon "button" at bounding box center [376, 8] width 11 height 11
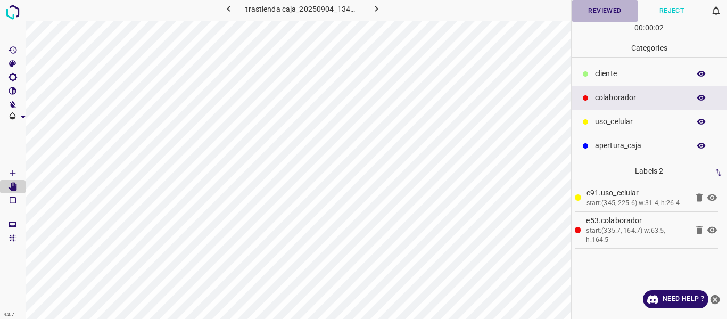
click at [574, 16] on button "Reviewed" at bounding box center [605, 11] width 67 height 22
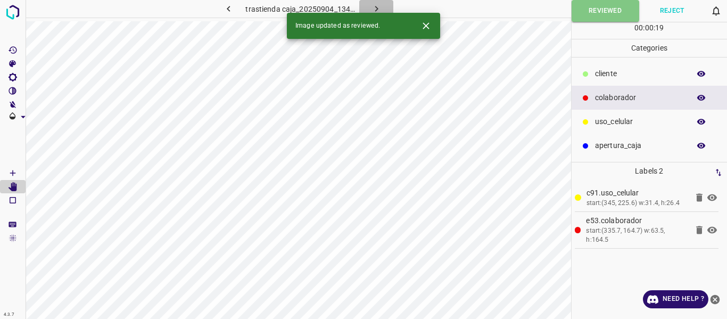
click at [371, 5] on icon "button" at bounding box center [376, 8] width 11 height 11
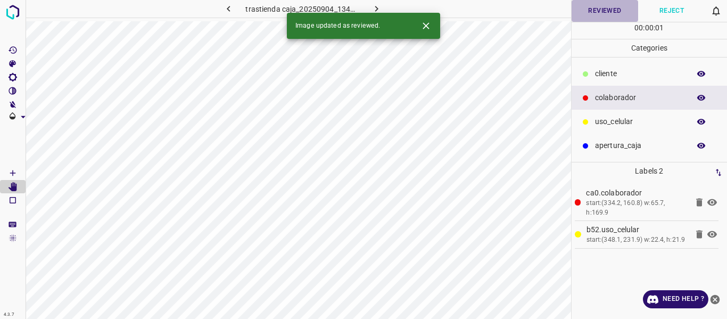
click at [601, 14] on button "Reviewed" at bounding box center [605, 11] width 67 height 22
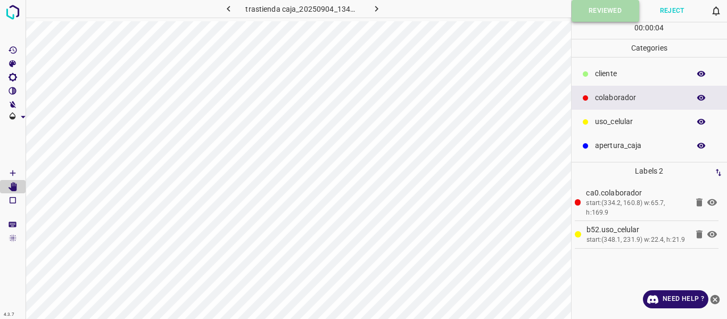
click at [596, 9] on button "Reviewed" at bounding box center [606, 11] width 68 height 22
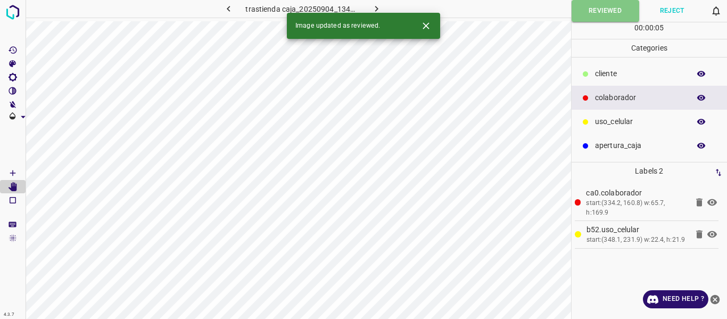
click at [377, 9] on icon "button" at bounding box center [376, 9] width 3 height 6
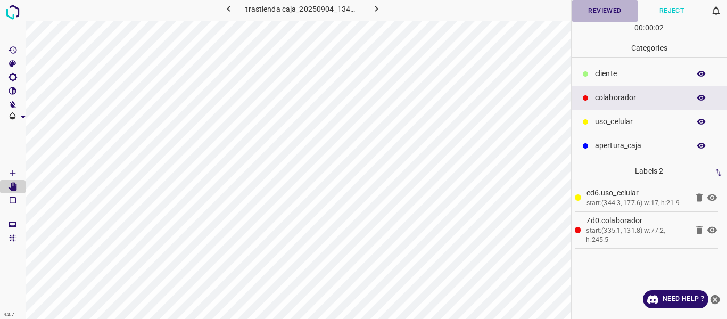
click at [600, 12] on button "Reviewed" at bounding box center [605, 11] width 67 height 22
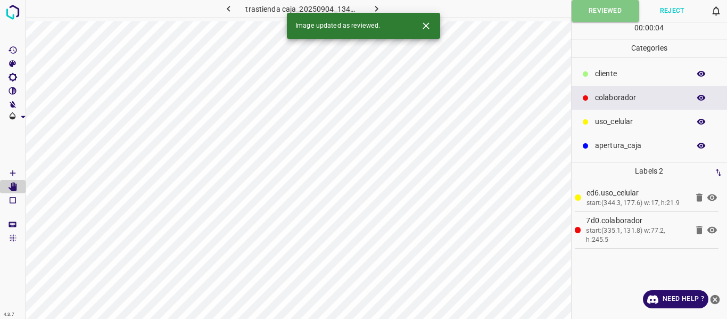
click at [377, 9] on icon "button" at bounding box center [376, 9] width 3 height 6
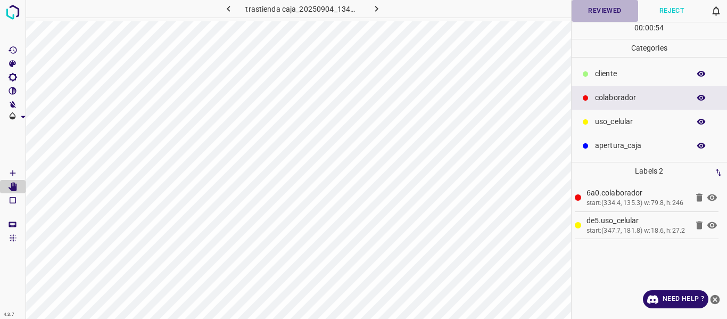
click at [605, 12] on button "Reviewed" at bounding box center [605, 11] width 67 height 22
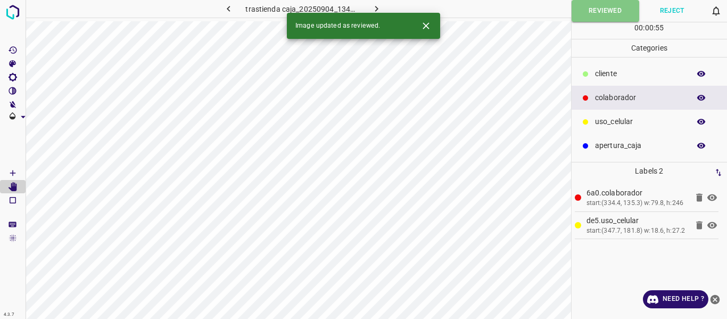
click at [378, 9] on icon "button" at bounding box center [376, 8] width 11 height 11
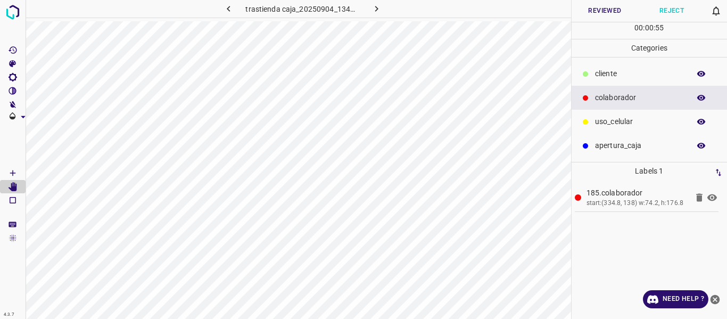
click at [588, 14] on button "Reviewed" at bounding box center [605, 11] width 67 height 22
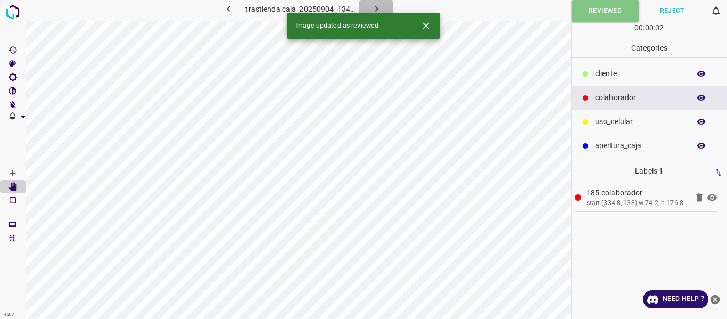
click at [375, 9] on icon "button" at bounding box center [376, 8] width 11 height 11
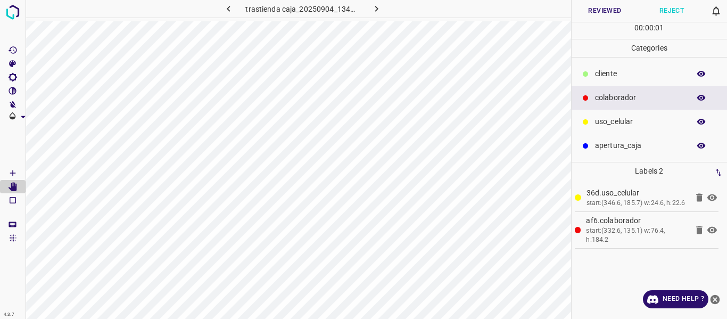
click at [605, 11] on button "Reviewed" at bounding box center [605, 11] width 67 height 22
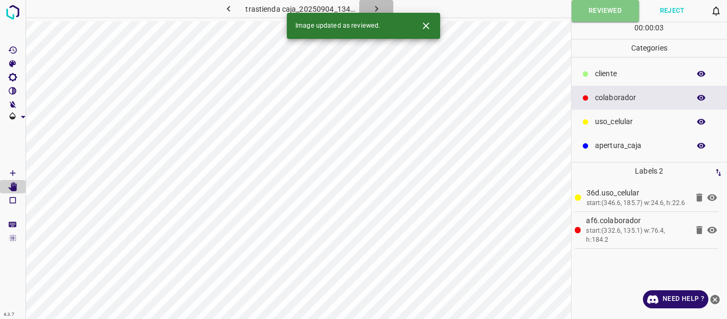
click at [378, 8] on icon "button" at bounding box center [376, 8] width 11 height 11
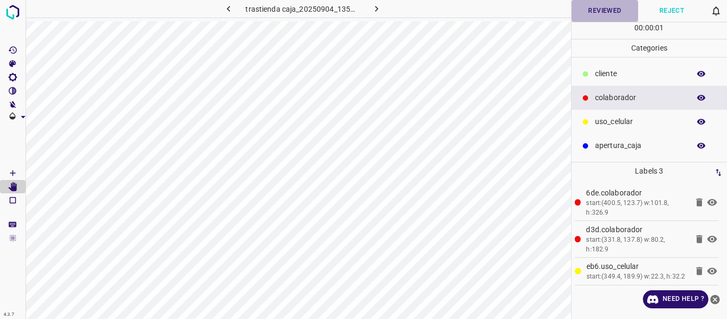
click at [580, 13] on button "Reviewed" at bounding box center [605, 11] width 67 height 22
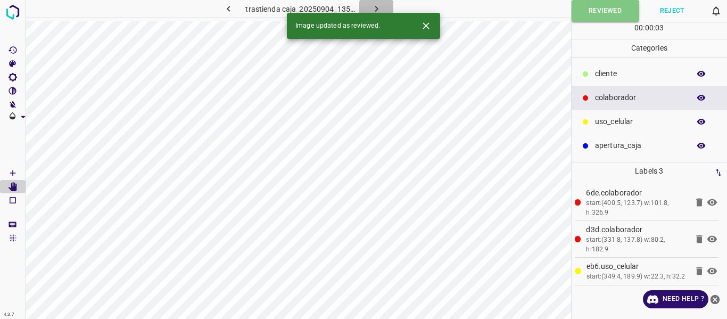
click at [373, 9] on icon "button" at bounding box center [376, 8] width 11 height 11
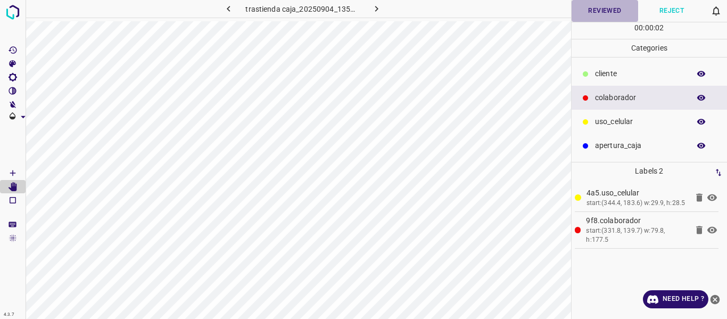
click at [592, 14] on button "Reviewed" at bounding box center [605, 11] width 67 height 22
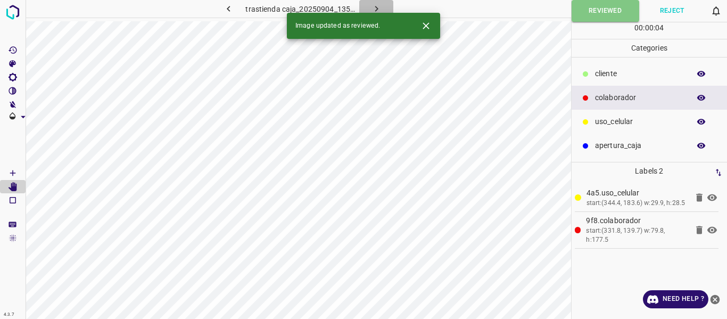
click at [373, 9] on icon "button" at bounding box center [376, 8] width 11 height 11
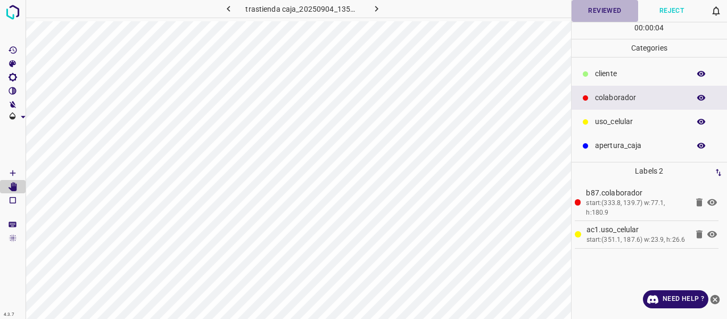
click at [600, 12] on button "Reviewed" at bounding box center [605, 11] width 67 height 22
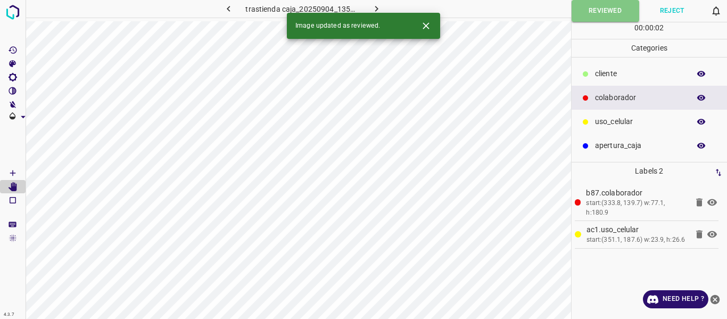
click at [368, 7] on button "button" at bounding box center [376, 9] width 34 height 18
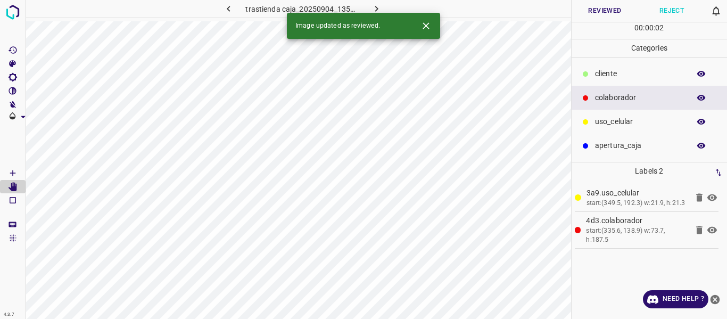
click at [601, 9] on button "Reviewed" at bounding box center [605, 11] width 67 height 22
click at [376, 4] on icon "button" at bounding box center [376, 8] width 11 height 11
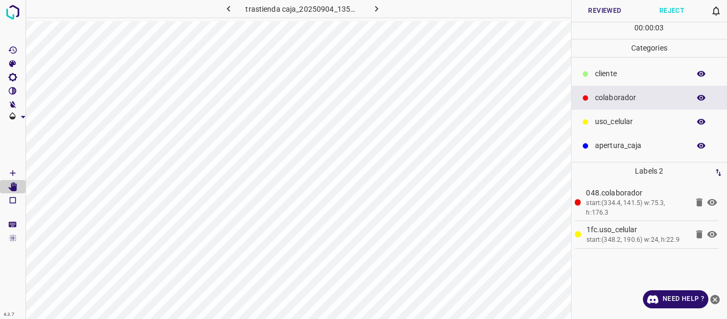
click at [598, 14] on button "Reviewed" at bounding box center [605, 11] width 67 height 22
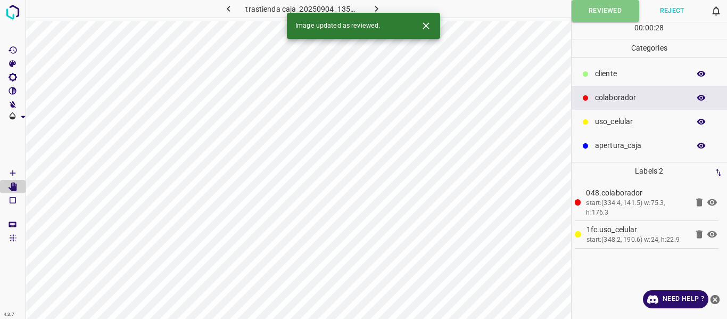
click at [376, 14] on div "Image updated as reviewed." at bounding box center [363, 26] width 153 height 26
click at [379, 6] on icon "button" at bounding box center [376, 8] width 11 height 11
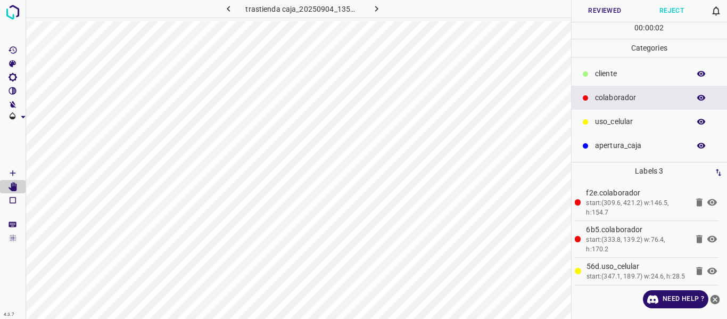
click at [592, 13] on button "Reviewed" at bounding box center [605, 11] width 67 height 22
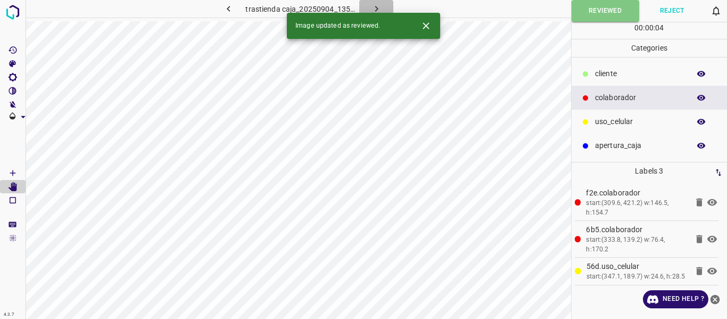
click at [373, 9] on icon "button" at bounding box center [376, 8] width 11 height 11
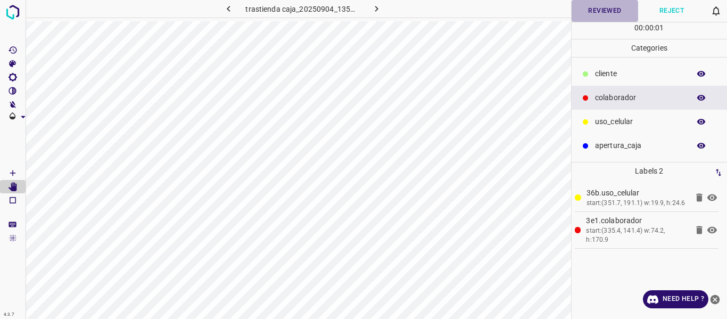
click at [605, 10] on button "Reviewed" at bounding box center [605, 11] width 67 height 22
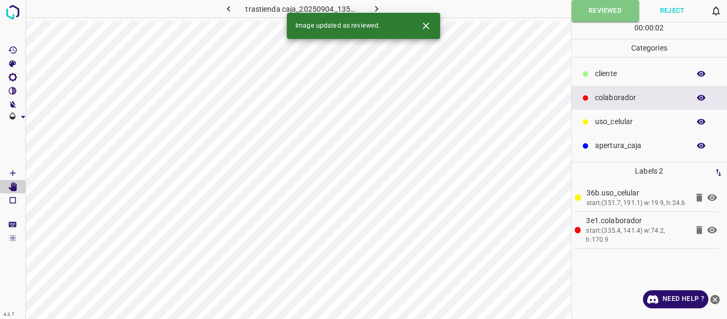
click at [379, 5] on icon "button" at bounding box center [376, 8] width 11 height 11
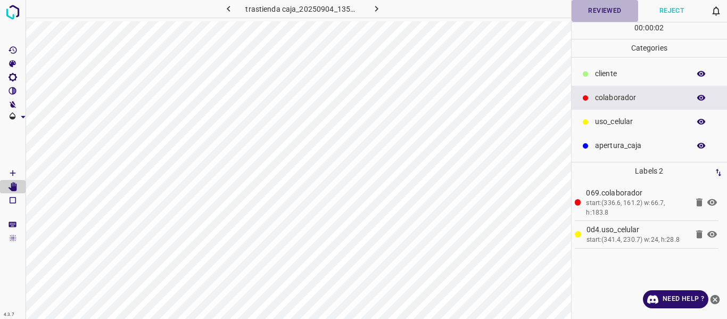
click at [586, 8] on button "Reviewed" at bounding box center [605, 11] width 67 height 22
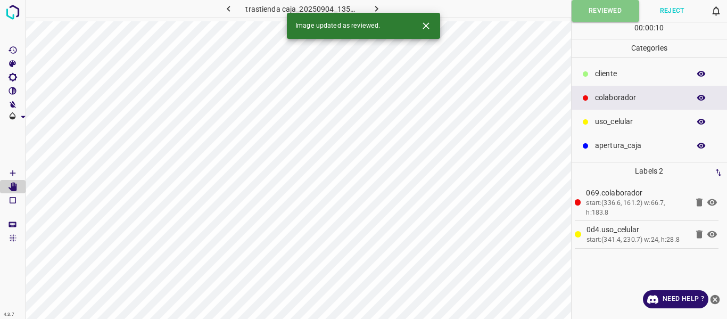
click at [376, 7] on icon "button" at bounding box center [376, 9] width 3 height 6
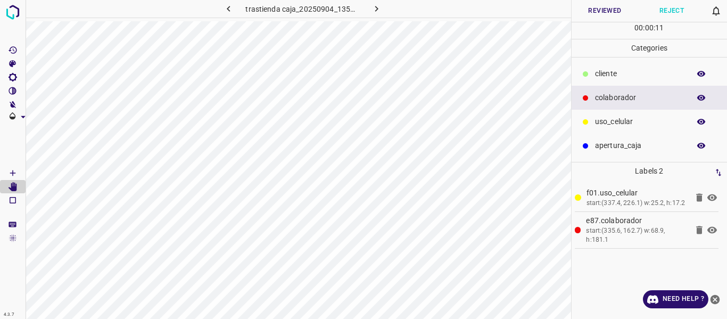
click at [601, 10] on button "Reviewed" at bounding box center [605, 11] width 67 height 22
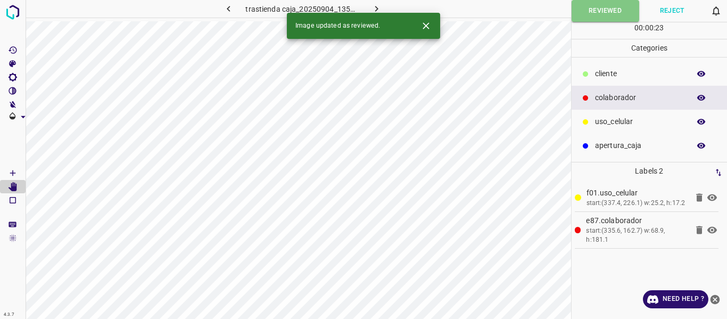
click at [375, 7] on icon "button" at bounding box center [376, 8] width 11 height 11
click at [592, 11] on button "Reviewed" at bounding box center [605, 11] width 67 height 22
click at [373, 7] on icon "button" at bounding box center [376, 8] width 11 height 11
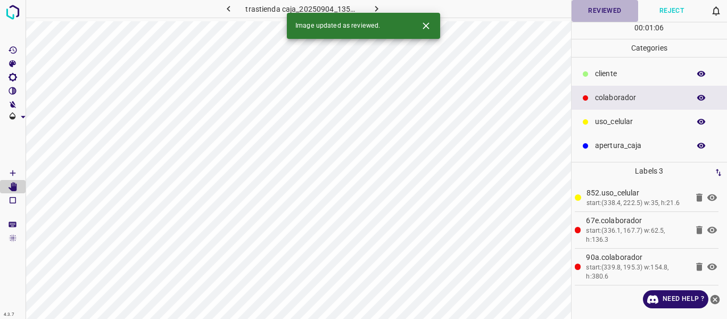
click at [572, 10] on button "Reviewed" at bounding box center [605, 11] width 67 height 22
click at [374, 7] on icon "button" at bounding box center [376, 8] width 11 height 11
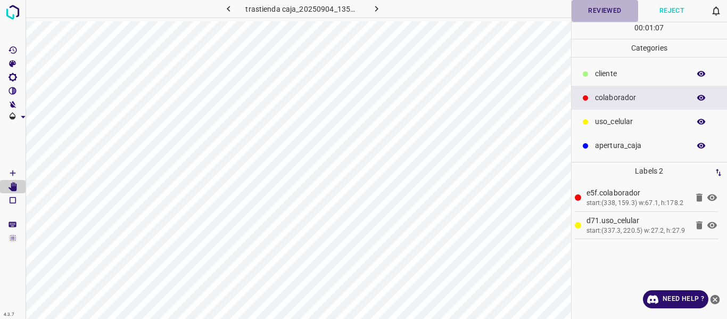
click at [602, 13] on button "Reviewed" at bounding box center [605, 11] width 67 height 22
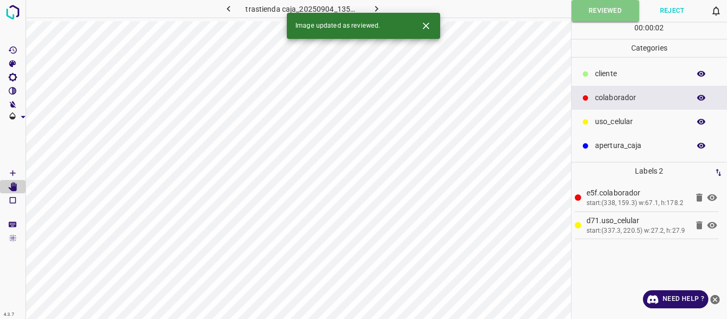
click at [377, 9] on icon "button" at bounding box center [376, 9] width 3 height 6
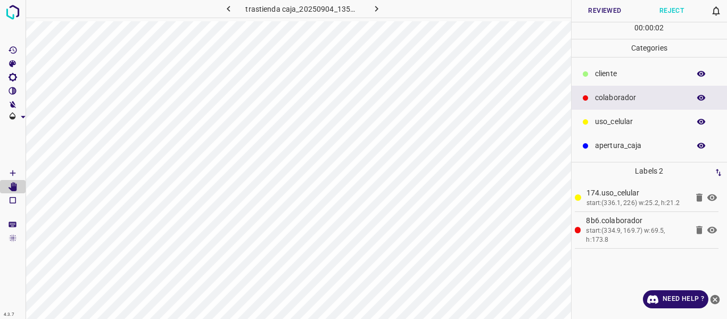
click at [583, 16] on button "Reviewed" at bounding box center [605, 11] width 67 height 22
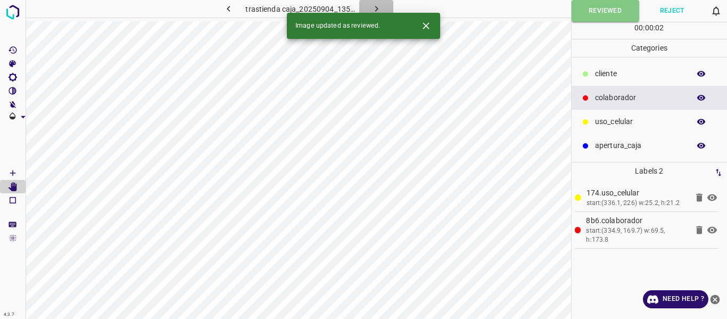
click at [372, 9] on icon "button" at bounding box center [376, 8] width 11 height 11
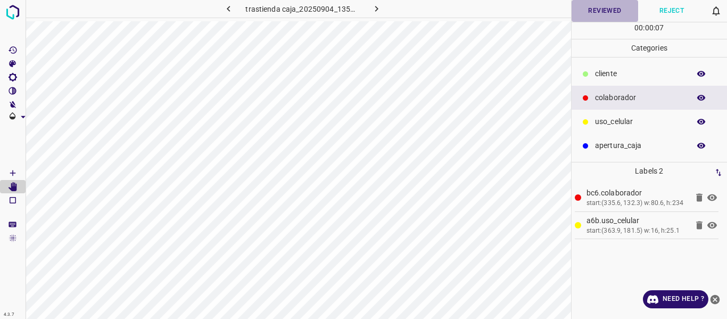
click at [595, 9] on button "Reviewed" at bounding box center [605, 11] width 67 height 22
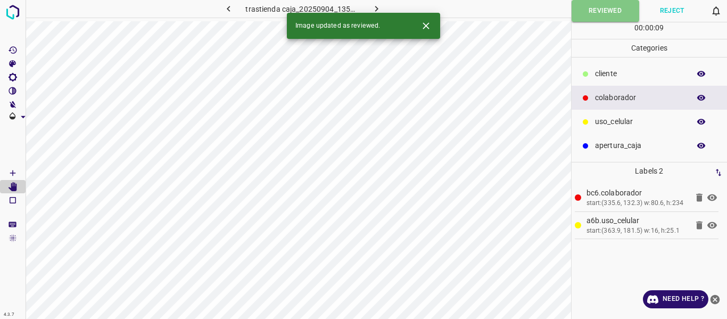
click at [377, 7] on icon "button" at bounding box center [376, 8] width 11 height 11
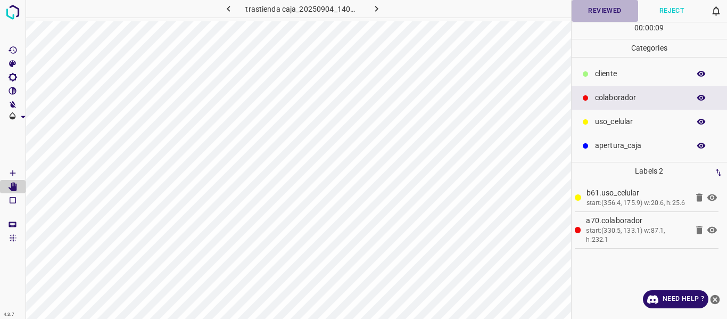
click at [605, 13] on button "Reviewed" at bounding box center [605, 11] width 67 height 22
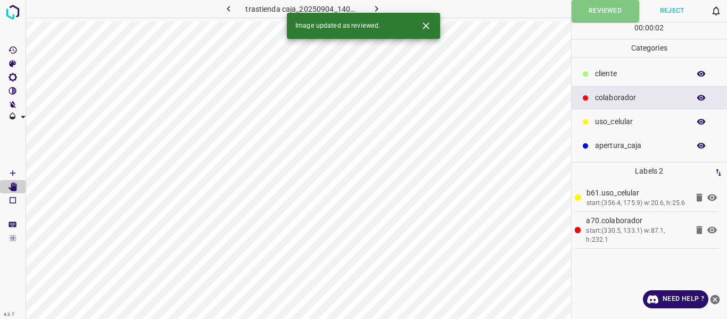
click at [375, 8] on icon "button" at bounding box center [376, 8] width 11 height 11
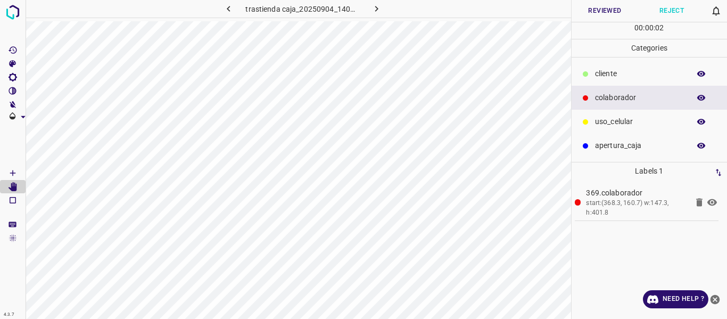
click at [598, 13] on button "Reviewed" at bounding box center [605, 11] width 67 height 22
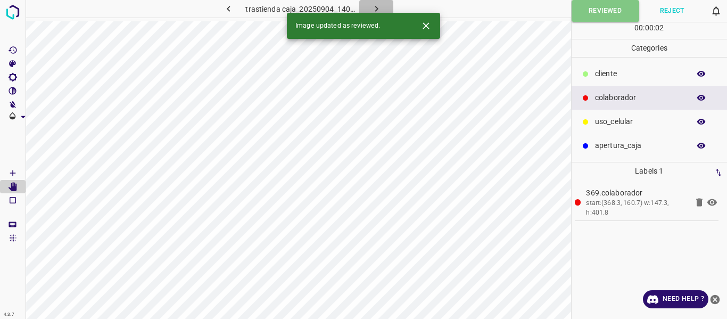
click at [377, 7] on icon "button" at bounding box center [376, 8] width 11 height 11
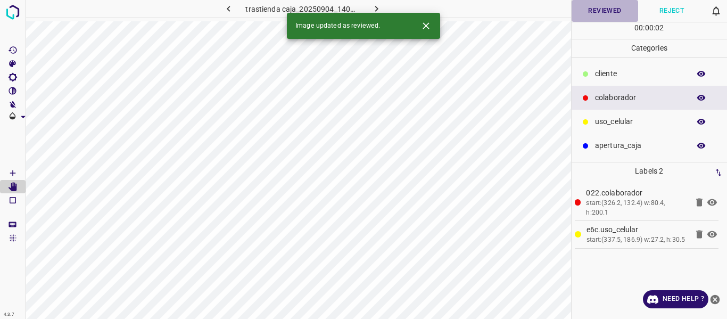
click at [603, 14] on button "Reviewed" at bounding box center [605, 11] width 67 height 22
click at [376, 6] on icon "button" at bounding box center [376, 8] width 11 height 11
click at [608, 13] on button "Reviewed" at bounding box center [605, 11] width 67 height 22
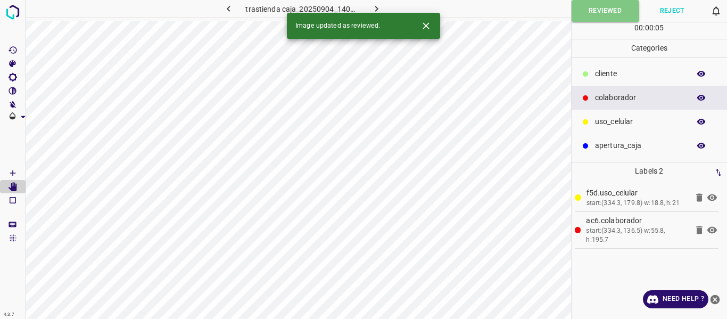
click at [379, 7] on icon "button" at bounding box center [376, 8] width 11 height 11
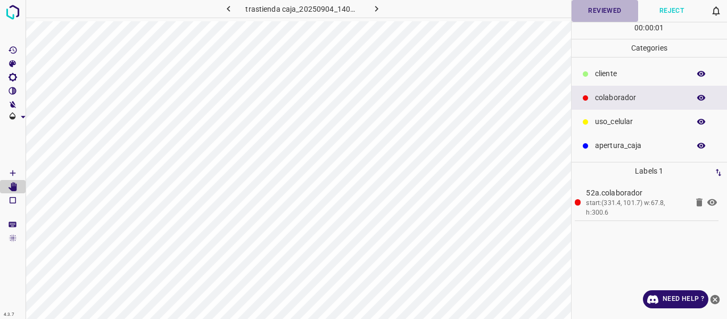
click at [605, 10] on button "Reviewed" at bounding box center [605, 11] width 67 height 22
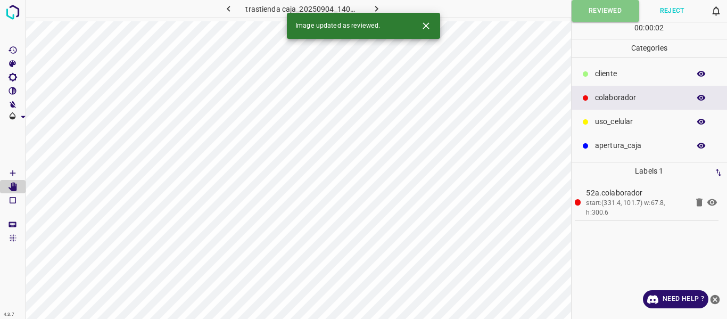
drag, startPoint x: 371, startPoint y: 8, endPoint x: 542, endPoint y: 7, distance: 170.8
click at [371, 7] on icon "button" at bounding box center [376, 8] width 11 height 11
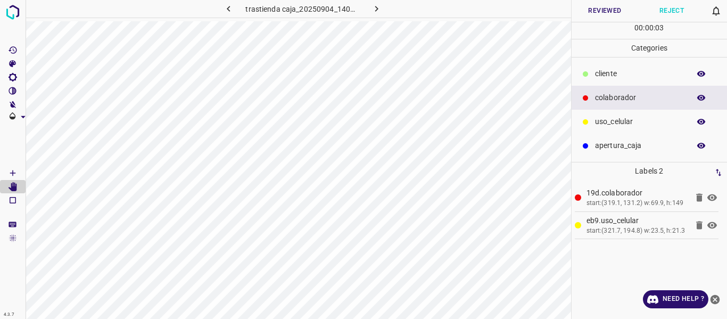
click at [593, 7] on button "Reviewed" at bounding box center [605, 11] width 67 height 22
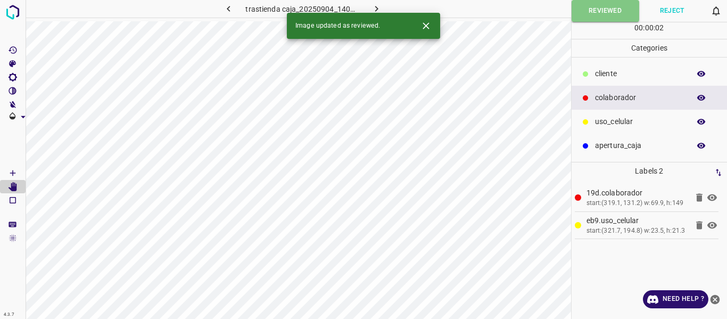
click at [384, 10] on button "button" at bounding box center [376, 9] width 34 height 18
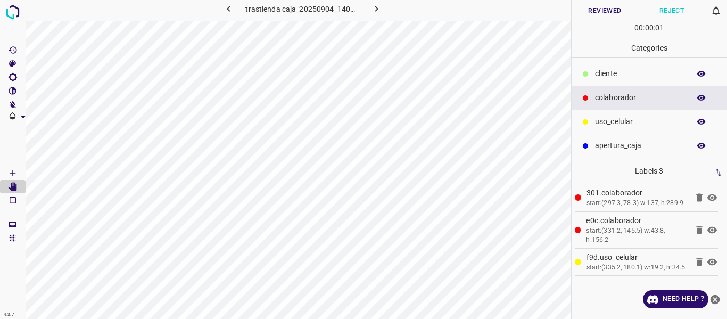
click at [594, 14] on button "Reviewed" at bounding box center [605, 11] width 67 height 22
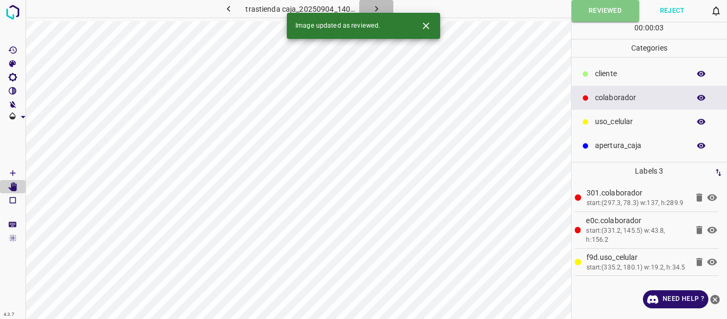
drag, startPoint x: 377, startPoint y: 7, endPoint x: 375, endPoint y: 0, distance: 7.4
click at [378, 6] on icon "button" at bounding box center [376, 8] width 11 height 11
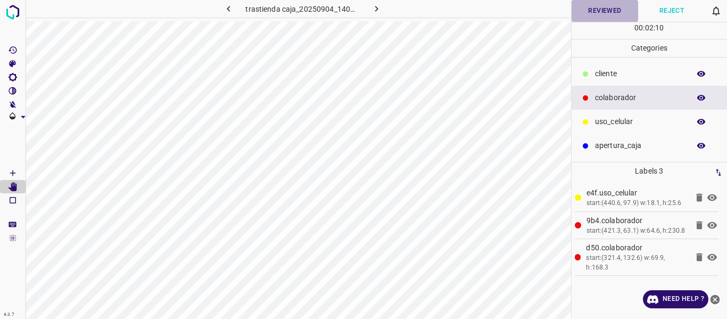
click at [593, 15] on button "Reviewed" at bounding box center [605, 11] width 67 height 22
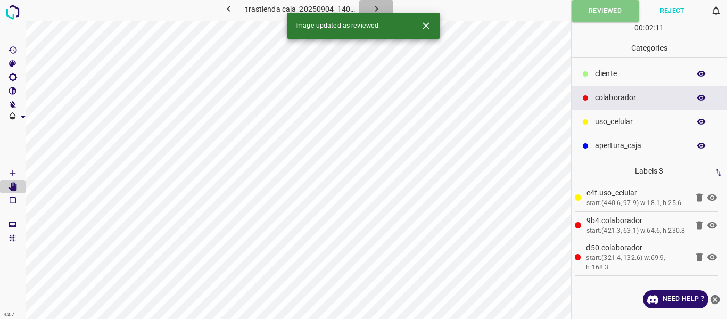
click at [373, 6] on icon "button" at bounding box center [376, 8] width 11 height 11
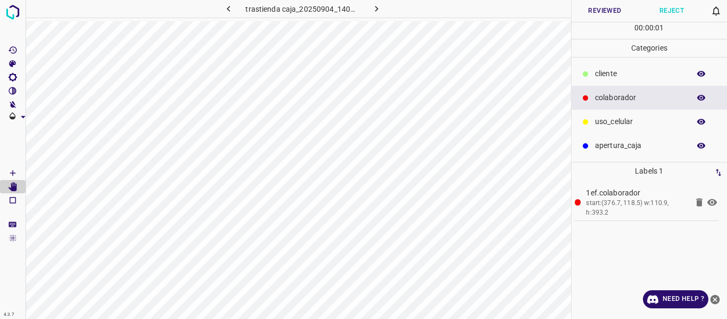
click at [601, 16] on button "Reviewed" at bounding box center [605, 11] width 67 height 22
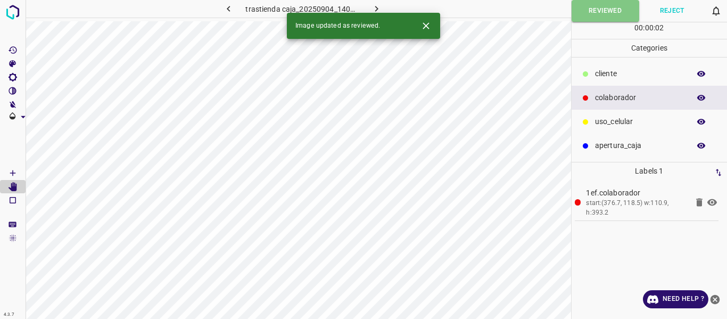
click at [375, 9] on icon "button" at bounding box center [376, 8] width 11 height 11
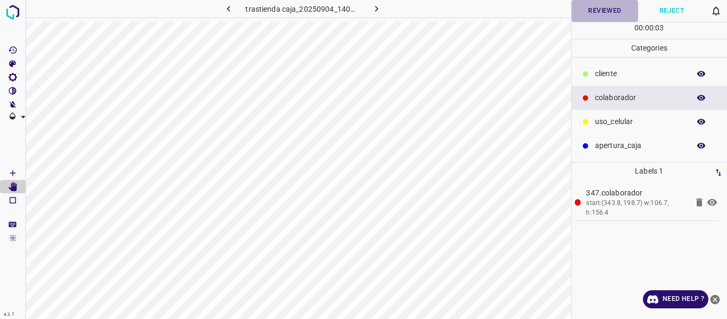
click at [600, 16] on button "Reviewed" at bounding box center [605, 11] width 67 height 22
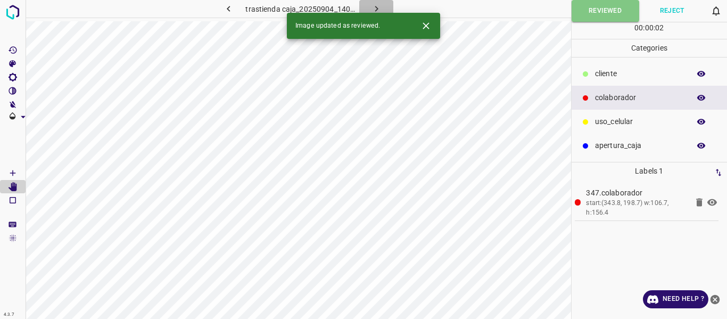
click at [378, 8] on icon "button" at bounding box center [376, 8] width 11 height 11
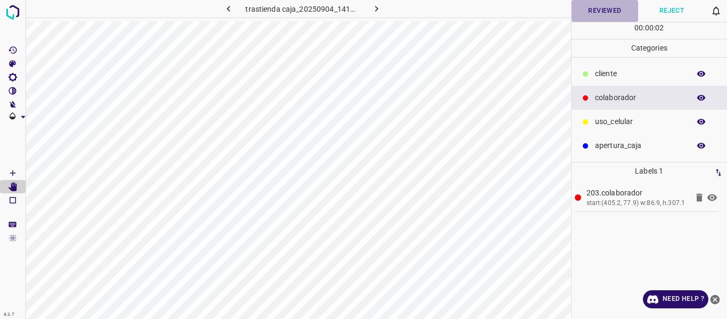
click at [595, 13] on button "Reviewed" at bounding box center [605, 11] width 67 height 22
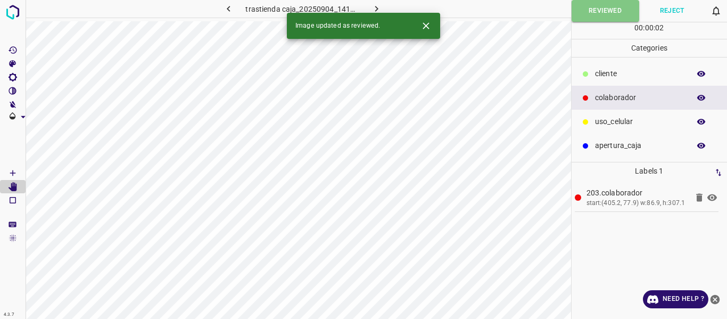
click at [378, 7] on icon "button" at bounding box center [376, 8] width 11 height 11
click at [594, 12] on button "Reviewed" at bounding box center [605, 11] width 67 height 22
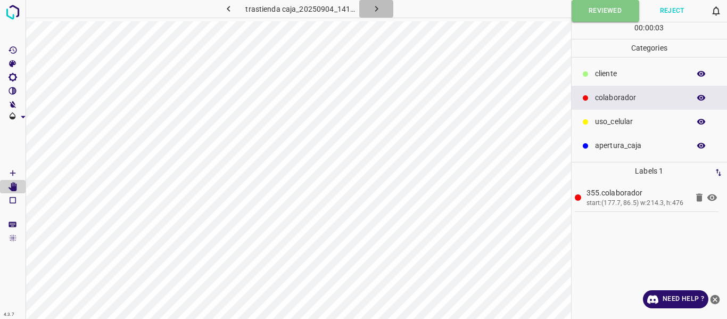
click at [383, 7] on button "button" at bounding box center [376, 9] width 34 height 18
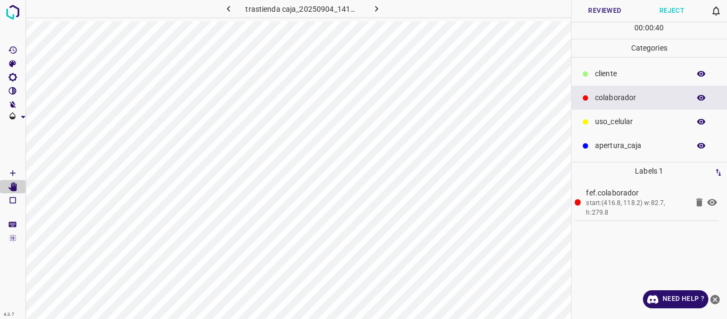
click at [603, 12] on button "Reviewed" at bounding box center [605, 11] width 67 height 22
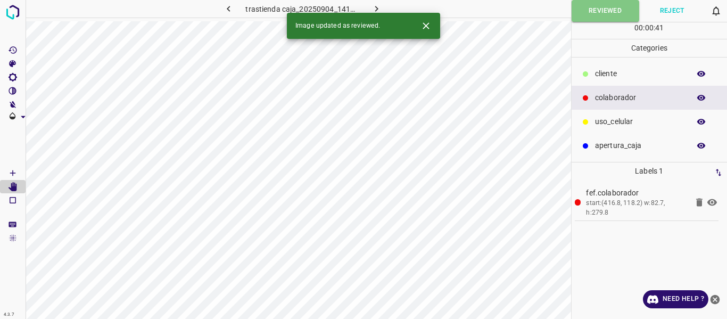
click at [385, 9] on button "button" at bounding box center [376, 9] width 34 height 18
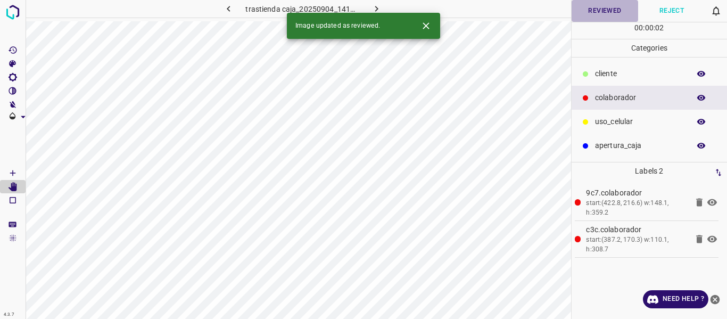
click at [598, 12] on button "Reviewed" at bounding box center [605, 11] width 67 height 22
click at [374, 8] on icon "button" at bounding box center [376, 8] width 11 height 11
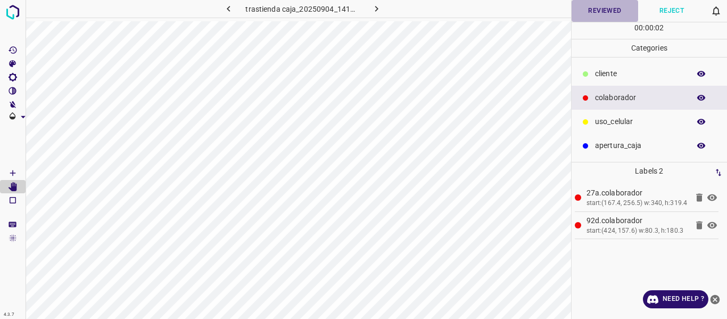
click at [615, 13] on button "Reviewed" at bounding box center [605, 11] width 67 height 22
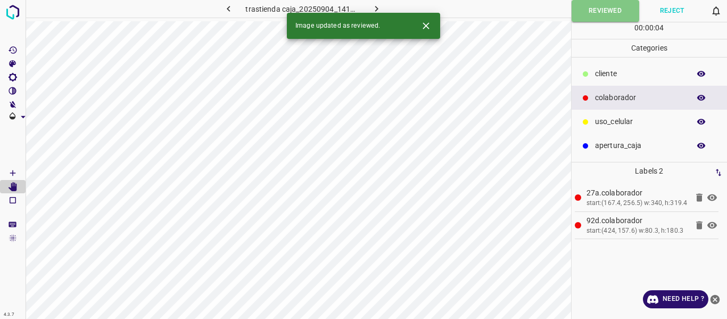
drag, startPoint x: 378, startPoint y: 10, endPoint x: 466, endPoint y: 8, distance: 87.8
click at [378, 10] on icon "button" at bounding box center [376, 8] width 11 height 11
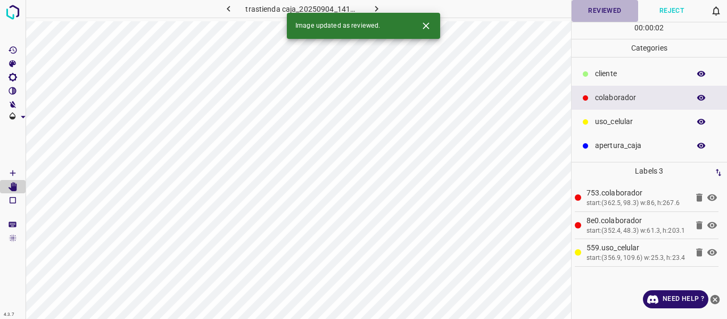
click at [609, 13] on button "Reviewed" at bounding box center [605, 11] width 67 height 22
click at [377, 4] on icon "button" at bounding box center [376, 8] width 11 height 11
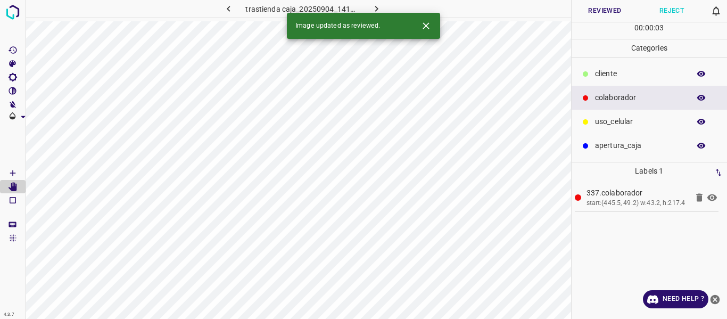
click at [609, 10] on button "Reviewed" at bounding box center [605, 11] width 67 height 22
click at [374, 7] on icon "button" at bounding box center [376, 8] width 11 height 11
click at [605, 14] on button "Reviewed" at bounding box center [605, 11] width 67 height 22
click at [371, 9] on icon "button" at bounding box center [376, 8] width 11 height 11
click at [591, 9] on button "Reviewed" at bounding box center [605, 11] width 67 height 22
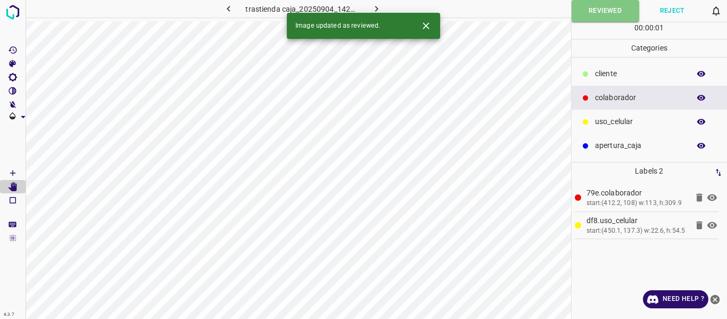
drag, startPoint x: 367, startPoint y: 4, endPoint x: 401, endPoint y: 13, distance: 35.2
click at [367, 4] on button "button" at bounding box center [376, 9] width 34 height 18
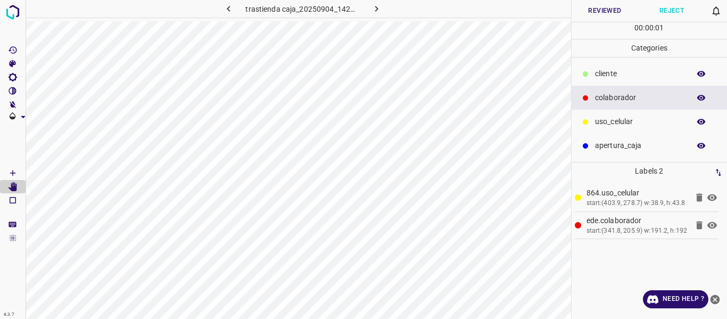
click at [605, 15] on button "Reviewed" at bounding box center [605, 11] width 67 height 22
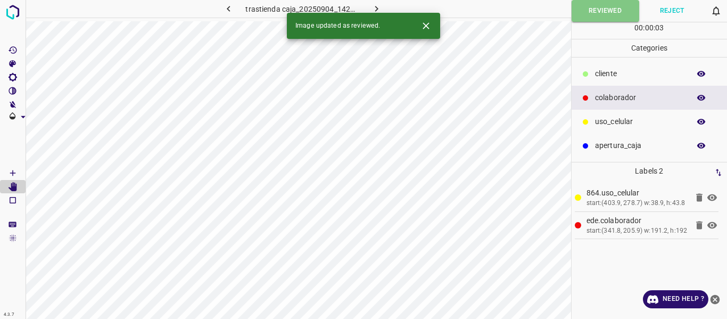
drag, startPoint x: 367, startPoint y: 7, endPoint x: 409, endPoint y: 15, distance: 42.7
click at [367, 7] on button "button" at bounding box center [376, 9] width 34 height 18
click at [590, 13] on button "Reviewed" at bounding box center [605, 11] width 67 height 22
click at [379, 7] on icon "button" at bounding box center [376, 8] width 11 height 11
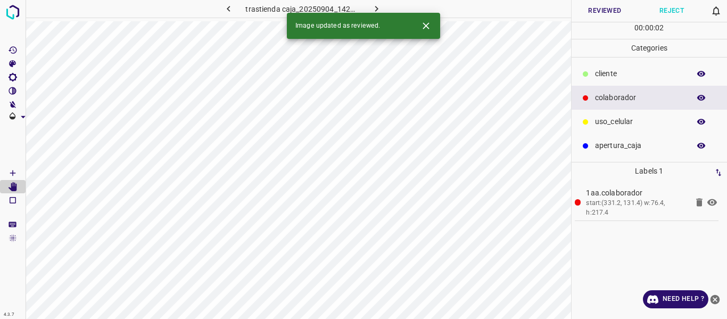
click at [606, 14] on button "Reviewed" at bounding box center [605, 11] width 67 height 22
click at [374, 7] on icon "button" at bounding box center [376, 8] width 11 height 11
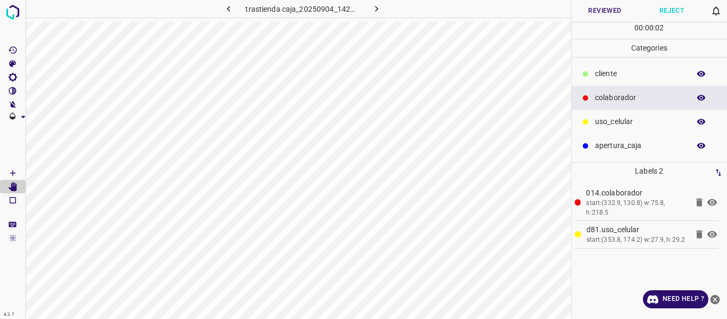
click at [596, 7] on button "Reviewed" at bounding box center [605, 11] width 67 height 22
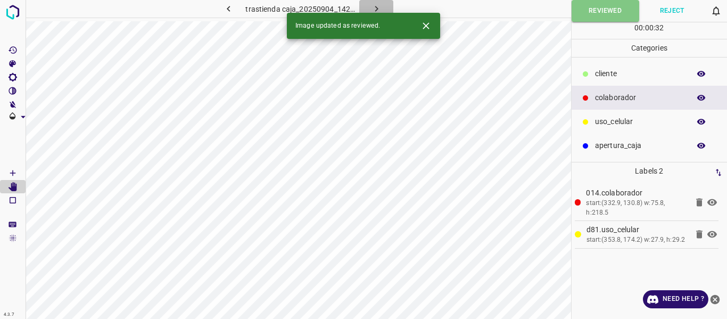
click at [379, 10] on icon "button" at bounding box center [376, 8] width 11 height 11
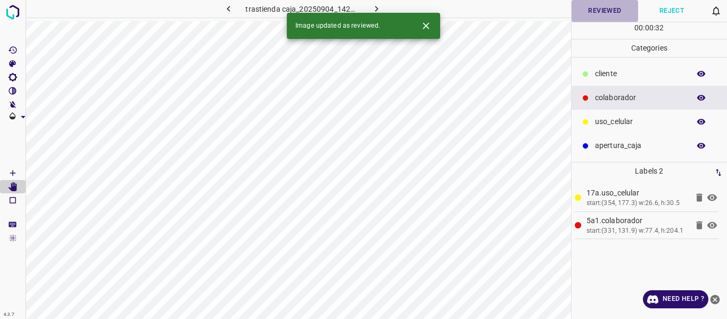
click at [594, 8] on button "Reviewed" at bounding box center [605, 11] width 67 height 22
click at [378, 7] on icon "button" at bounding box center [376, 8] width 11 height 11
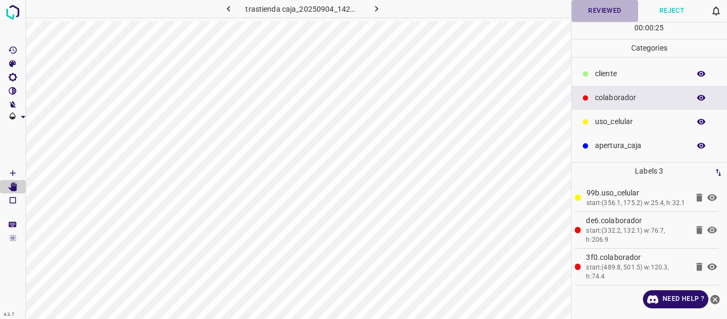
click at [610, 12] on button "Reviewed" at bounding box center [605, 11] width 67 height 22
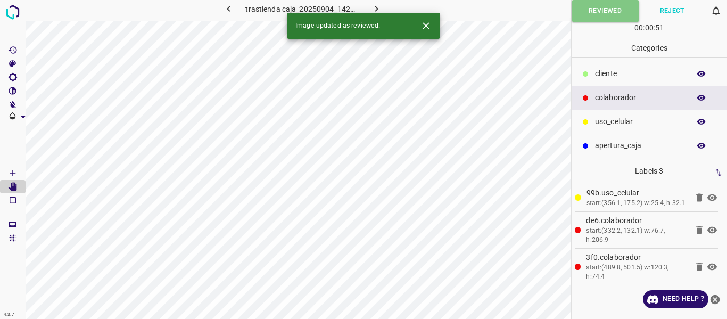
click at [377, 6] on icon "button" at bounding box center [376, 8] width 11 height 11
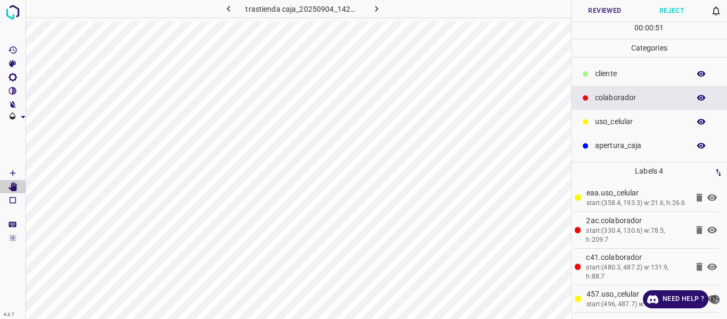
click at [598, 11] on button "Reviewed" at bounding box center [605, 11] width 67 height 22
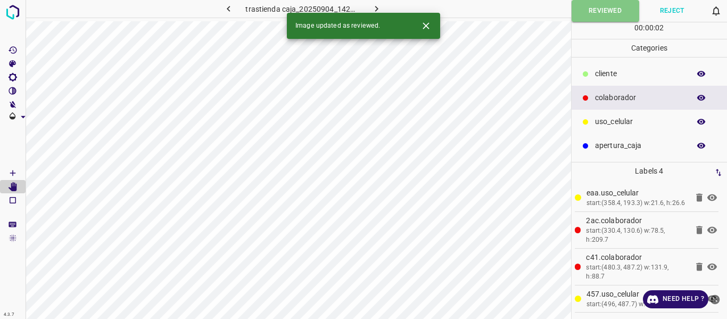
click at [379, 10] on icon "button" at bounding box center [376, 8] width 11 height 11
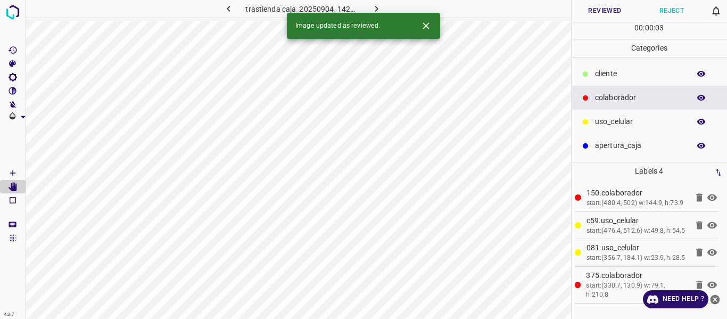
click at [616, 9] on button "Reviewed" at bounding box center [605, 11] width 67 height 22
click at [377, 7] on icon "button" at bounding box center [376, 8] width 11 height 11
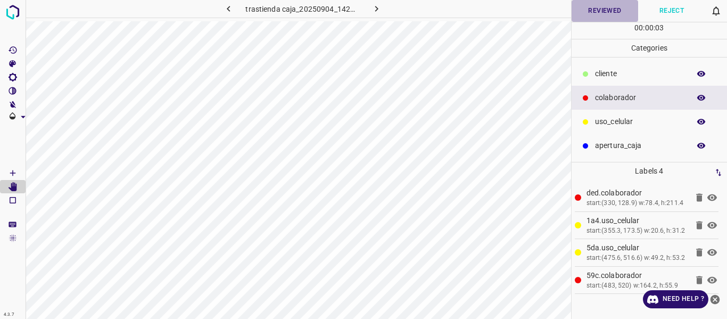
click at [602, 10] on button "Reviewed" at bounding box center [605, 11] width 67 height 22
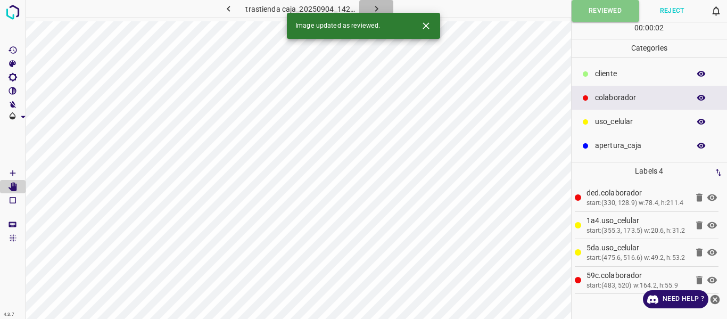
click at [378, 7] on icon "button" at bounding box center [376, 8] width 11 height 11
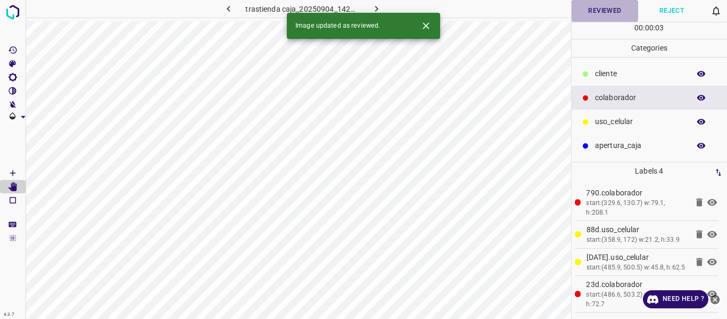
click at [585, 10] on button "Reviewed" at bounding box center [605, 11] width 67 height 22
click at [377, 5] on icon "button" at bounding box center [376, 8] width 11 height 11
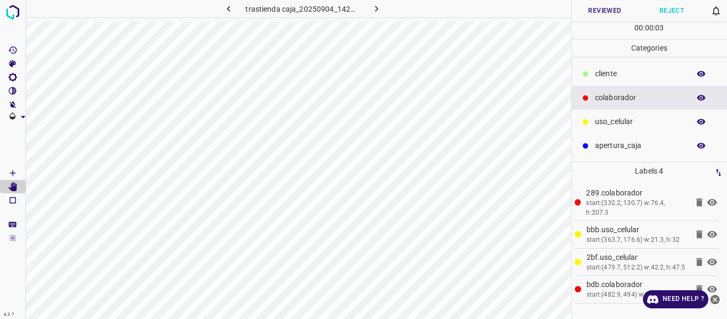
click at [606, 12] on button "Reviewed" at bounding box center [605, 11] width 67 height 22
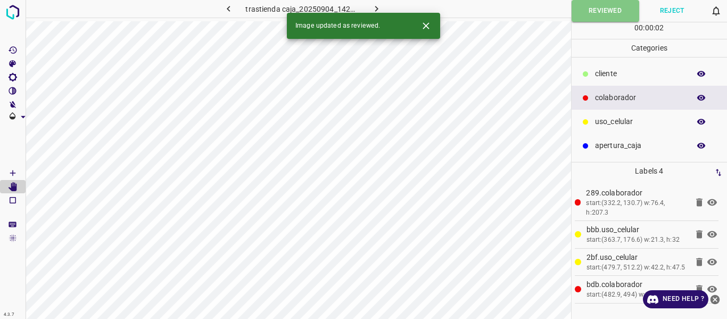
click at [379, 6] on icon "button" at bounding box center [376, 8] width 11 height 11
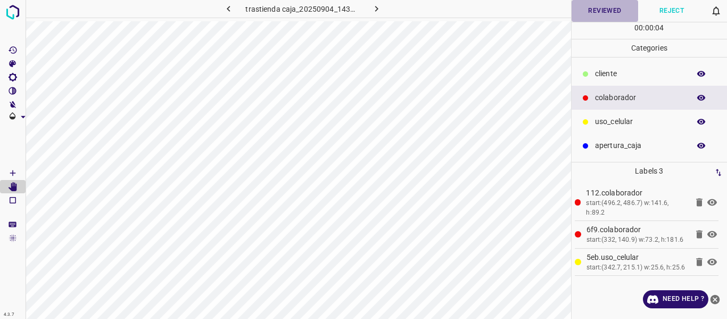
click at [590, 9] on button "Reviewed" at bounding box center [605, 11] width 67 height 22
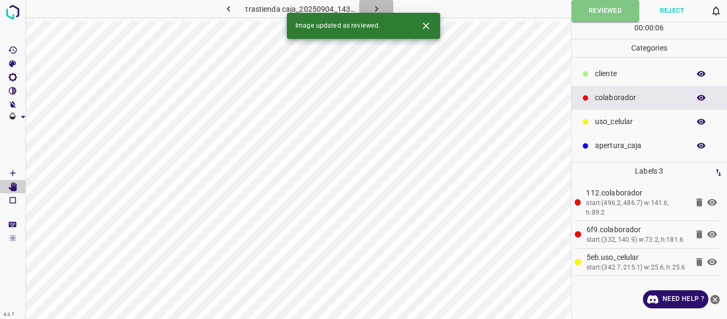
click at [379, 10] on icon "button" at bounding box center [376, 8] width 11 height 11
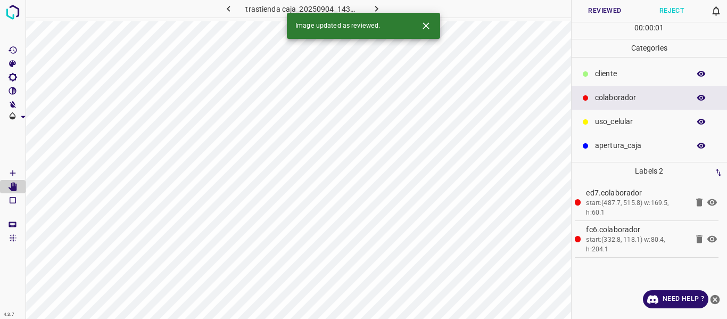
click at [597, 11] on button "Reviewed" at bounding box center [605, 11] width 67 height 22
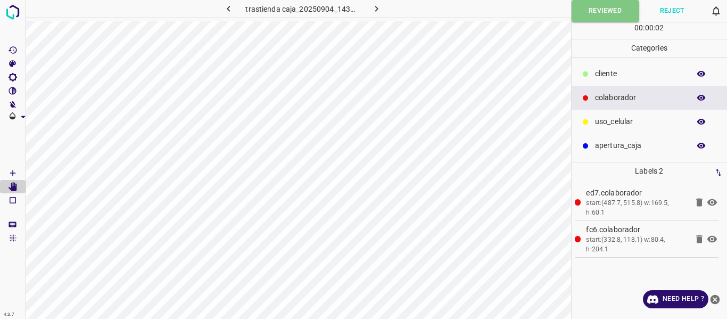
click at [376, 7] on icon "button" at bounding box center [376, 8] width 11 height 11
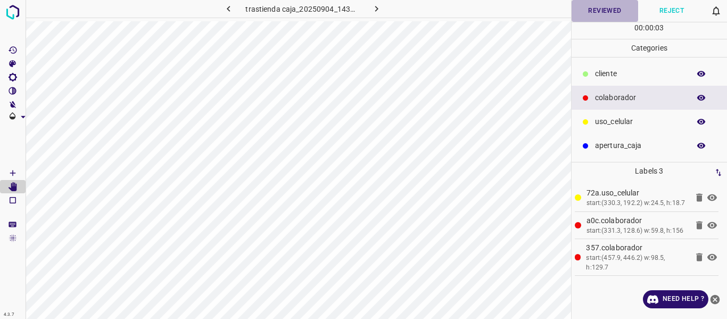
click at [600, 11] on button "Reviewed" at bounding box center [605, 11] width 67 height 22
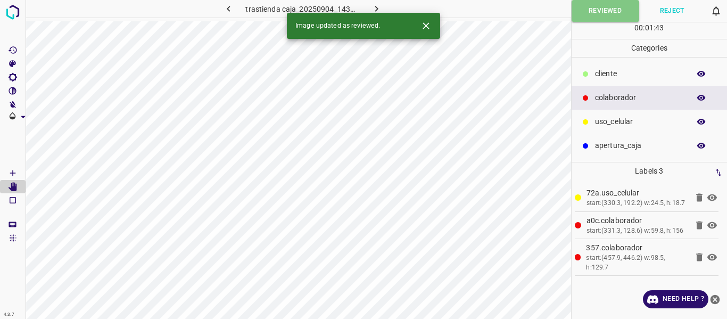
click at [378, 7] on icon "button" at bounding box center [376, 8] width 11 height 11
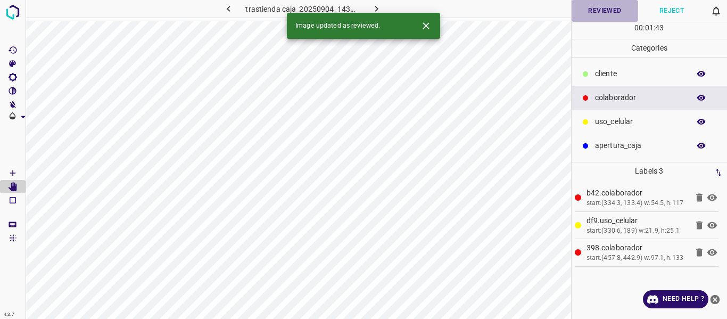
click at [603, 7] on button "Reviewed" at bounding box center [605, 11] width 67 height 22
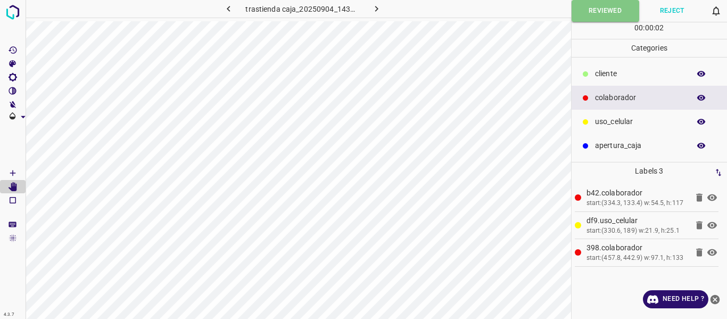
click at [377, 6] on icon "button" at bounding box center [376, 8] width 11 height 11
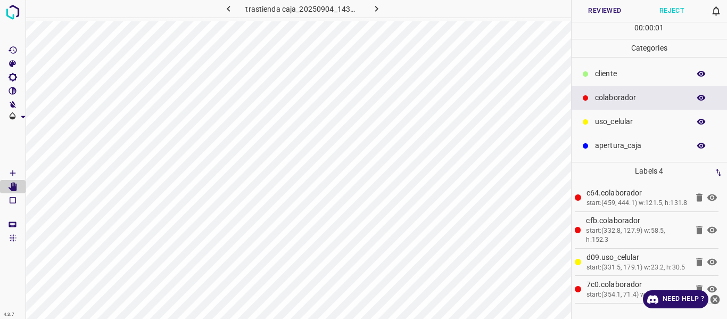
click at [598, 5] on button "Reviewed" at bounding box center [605, 11] width 67 height 22
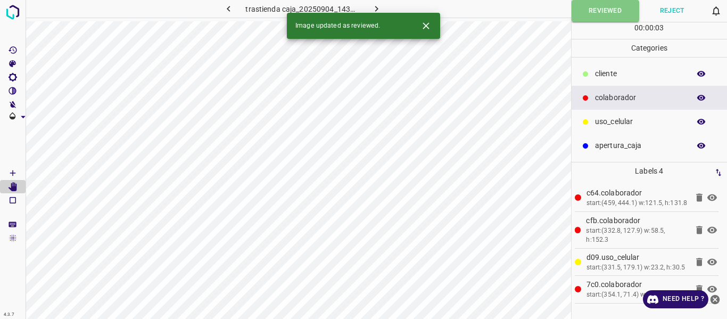
click at [371, 9] on icon "button" at bounding box center [376, 8] width 11 height 11
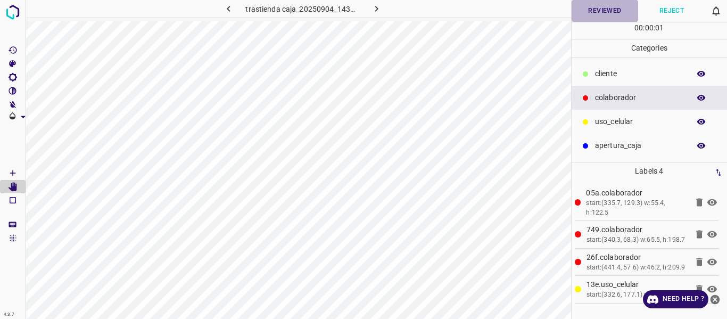
click at [610, 14] on button "Reviewed" at bounding box center [605, 11] width 67 height 22
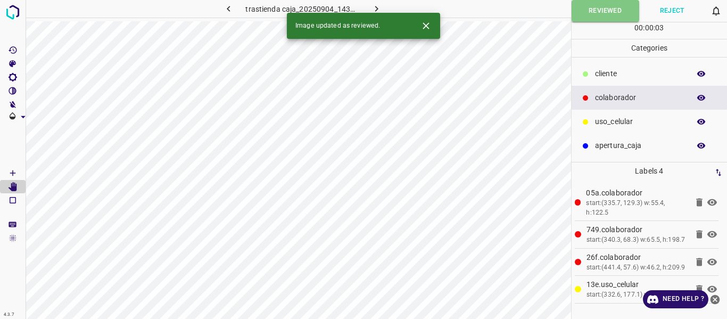
click at [375, 6] on icon "button" at bounding box center [376, 8] width 11 height 11
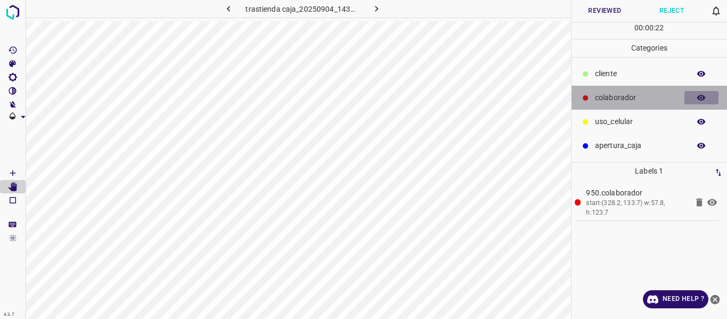
click at [703, 99] on icon "button" at bounding box center [701, 98] width 9 height 6
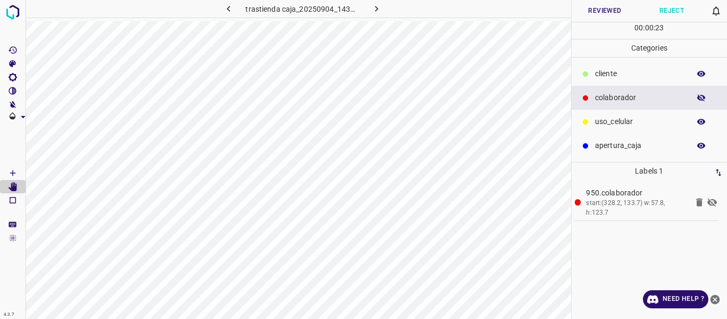
click at [703, 99] on icon "button" at bounding box center [702, 98] width 10 height 10
click at [617, 9] on button "Reviewed" at bounding box center [605, 11] width 67 height 22
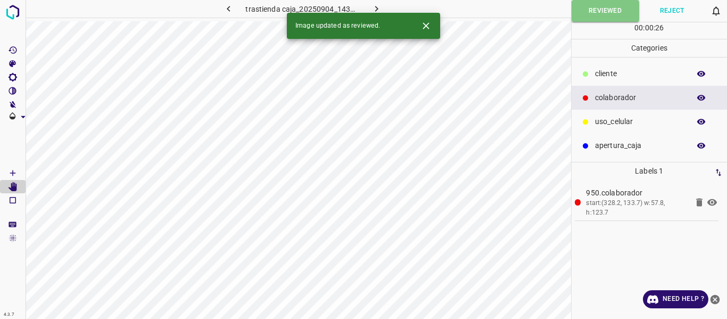
click at [375, 7] on icon "button" at bounding box center [376, 8] width 11 height 11
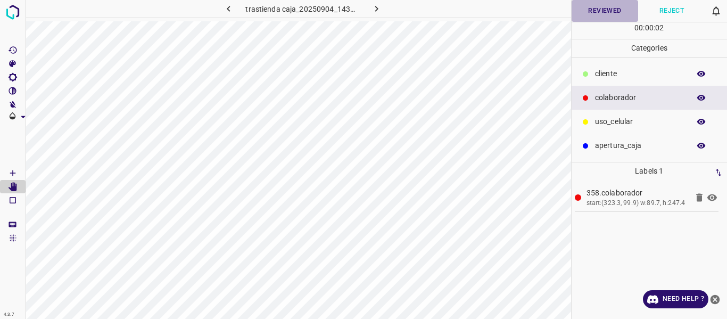
click at [592, 10] on button "Reviewed" at bounding box center [605, 11] width 67 height 22
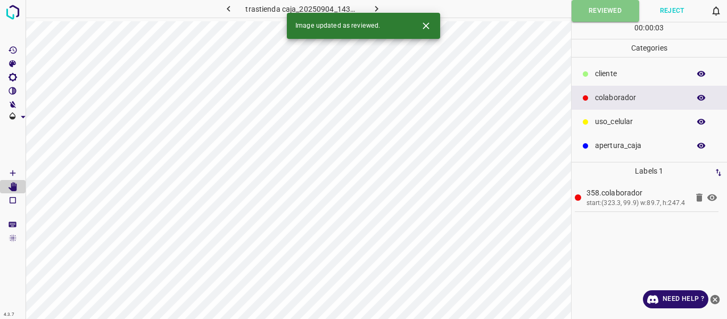
click at [377, 7] on icon "button" at bounding box center [376, 8] width 11 height 11
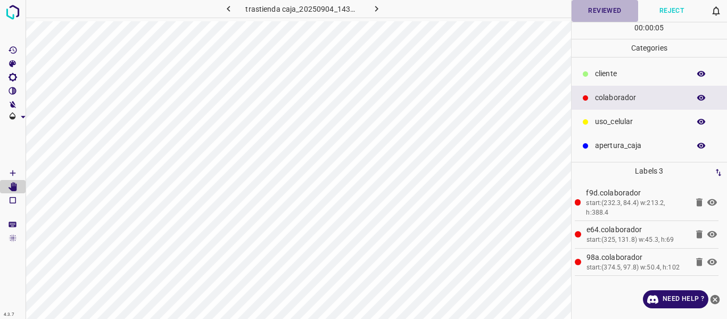
click at [594, 20] on button "Reviewed" at bounding box center [605, 11] width 67 height 22
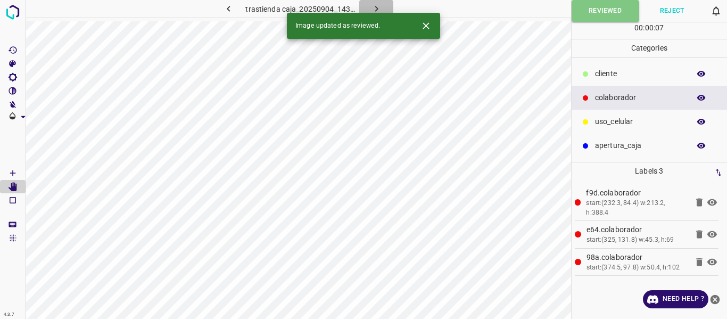
click at [378, 5] on icon "button" at bounding box center [376, 8] width 11 height 11
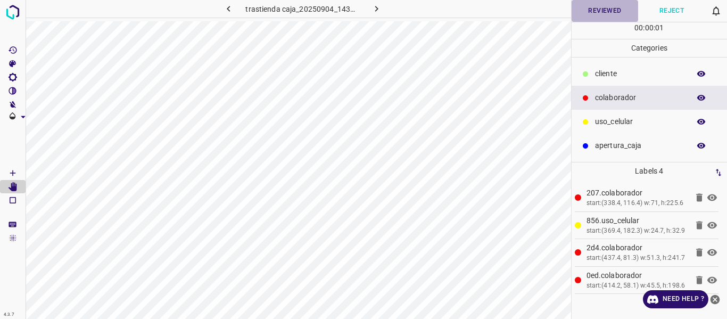
click at [596, 14] on button "Reviewed" at bounding box center [605, 11] width 67 height 22
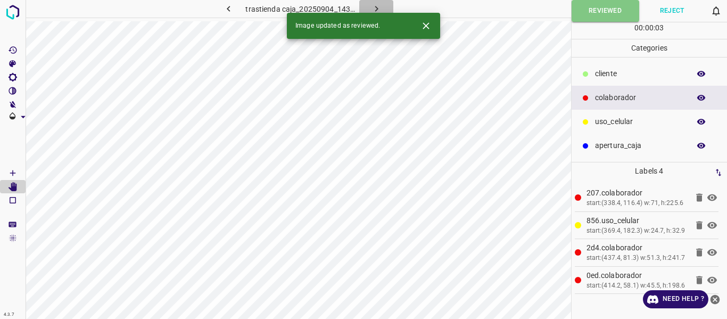
click at [383, 6] on button "button" at bounding box center [376, 9] width 34 height 18
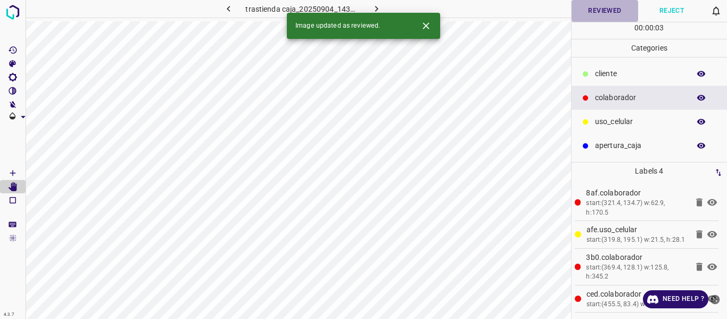
click at [601, 9] on button "Reviewed" at bounding box center [605, 11] width 67 height 22
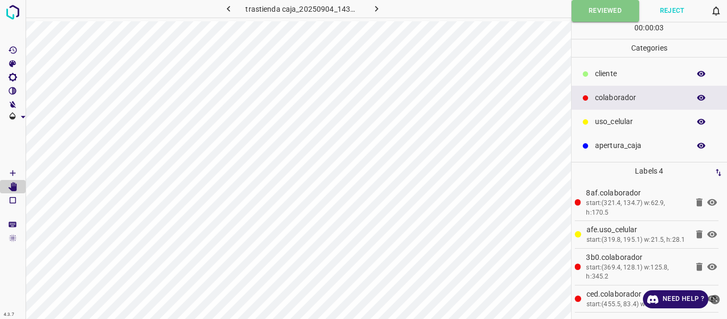
click at [378, 7] on icon "button" at bounding box center [376, 8] width 11 height 11
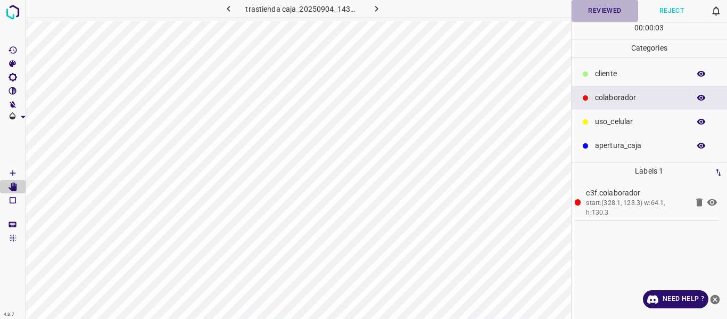
click at [583, 13] on button "Reviewed" at bounding box center [605, 11] width 67 height 22
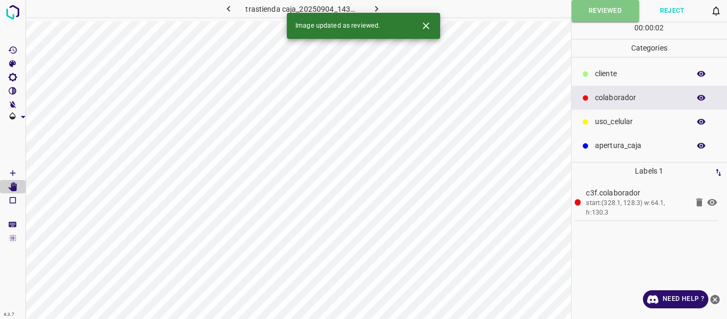
click at [700, 98] on icon "button" at bounding box center [702, 98] width 10 height 10
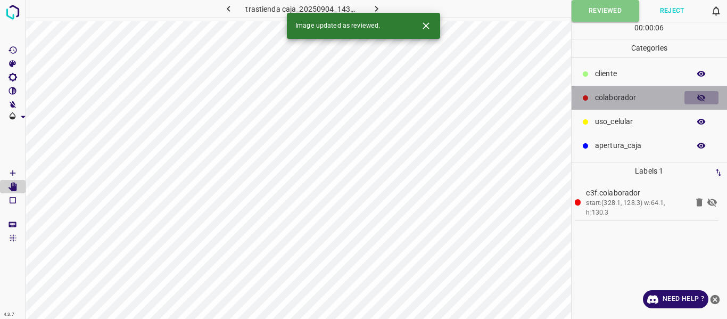
click at [702, 97] on icon "button" at bounding box center [701, 97] width 9 height 7
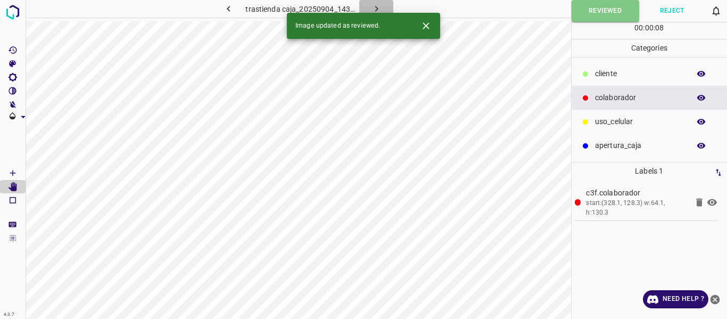
click at [376, 9] on icon "button" at bounding box center [376, 9] width 3 height 6
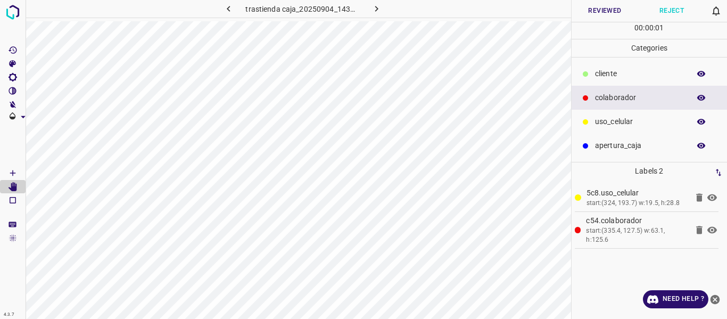
click at [598, 10] on button "Reviewed" at bounding box center [605, 11] width 67 height 22
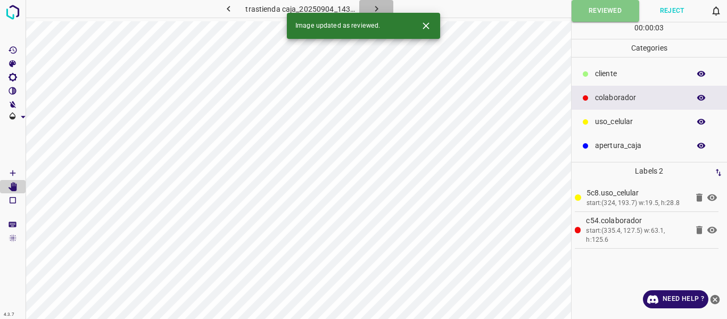
click at [379, 10] on icon "button" at bounding box center [376, 8] width 11 height 11
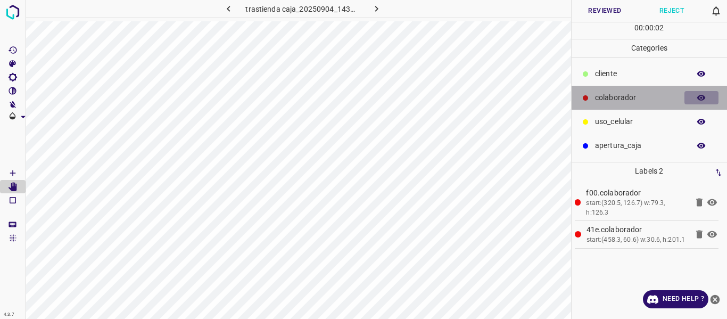
drag, startPoint x: 705, startPoint y: 96, endPoint x: 612, endPoint y: 99, distance: 92.7
click at [700, 96] on icon "button" at bounding box center [702, 98] width 10 height 10
click at [700, 97] on icon "button" at bounding box center [702, 98] width 10 height 10
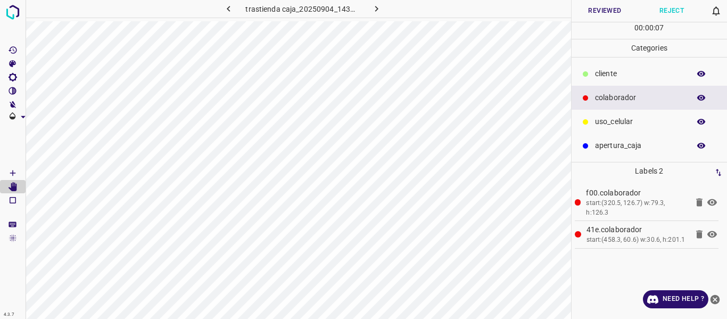
click at [618, 122] on p "uso_celular" at bounding box center [639, 121] width 89 height 11
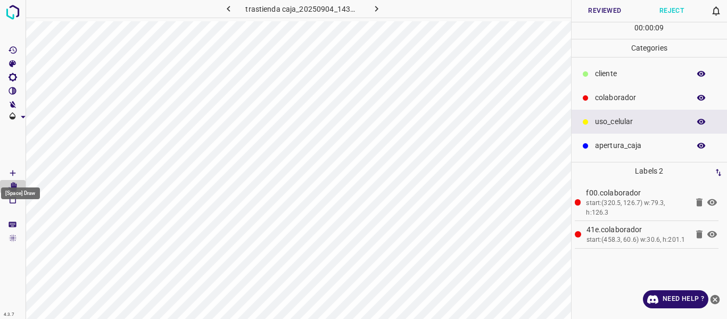
click at [14, 173] on icon "[Space] Draw" at bounding box center [13, 173] width 10 height 10
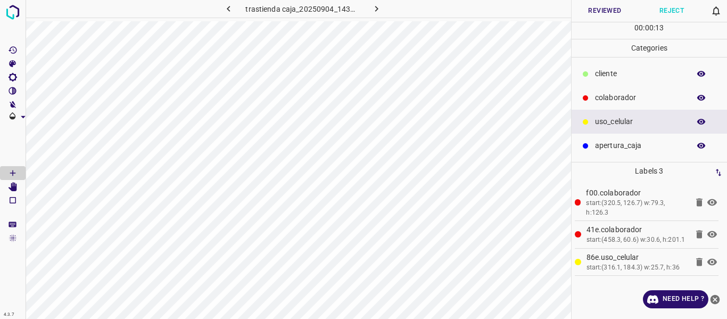
click at [608, 12] on button "Reviewed" at bounding box center [605, 11] width 67 height 22
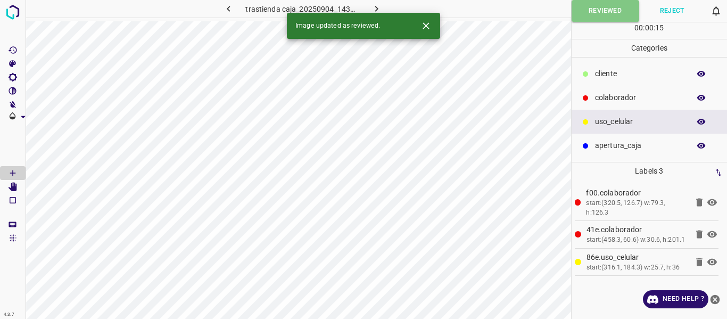
click at [377, 9] on icon "button" at bounding box center [376, 9] width 3 height 6
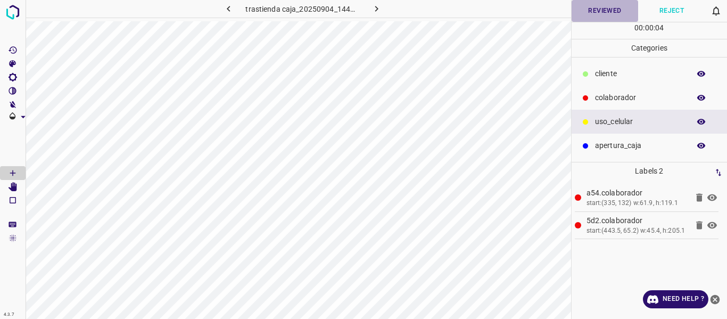
click at [601, 13] on button "Reviewed" at bounding box center [605, 11] width 67 height 22
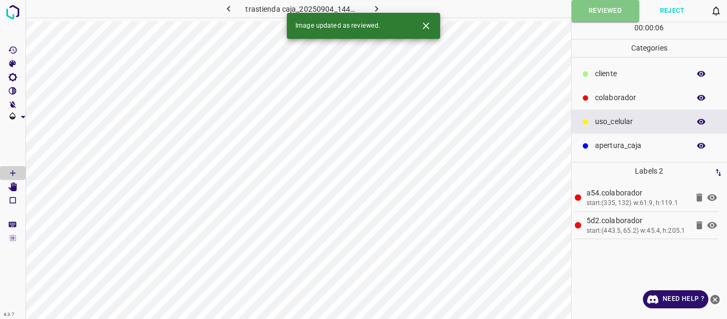
click at [375, 8] on icon "button" at bounding box center [376, 8] width 11 height 11
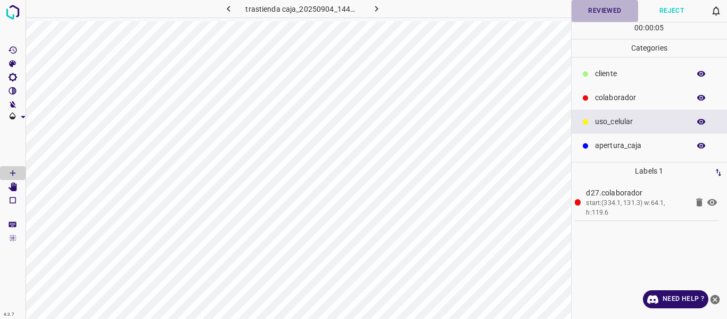
click at [593, 10] on button "Reviewed" at bounding box center [605, 11] width 67 height 22
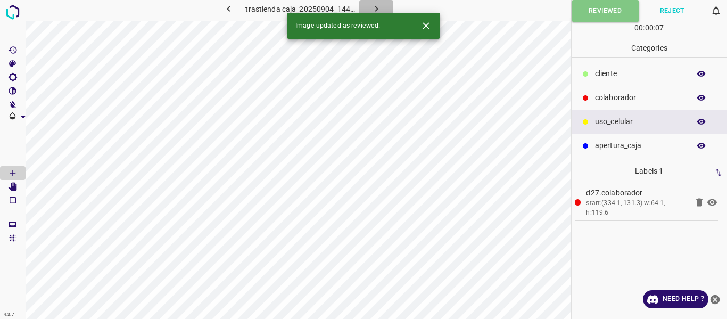
click at [378, 6] on icon "button" at bounding box center [376, 8] width 11 height 11
click at [600, 13] on button "Reviewed" at bounding box center [605, 11] width 67 height 22
click at [229, 10] on icon "button" at bounding box center [228, 9] width 3 height 6
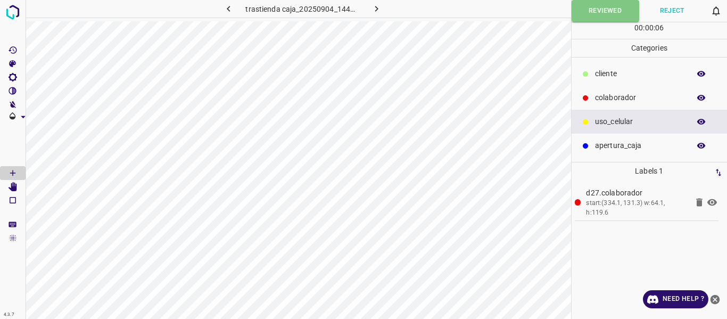
click at [229, 10] on icon "button" at bounding box center [228, 9] width 3 height 6
click at [376, 10] on icon "button" at bounding box center [376, 9] width 3 height 6
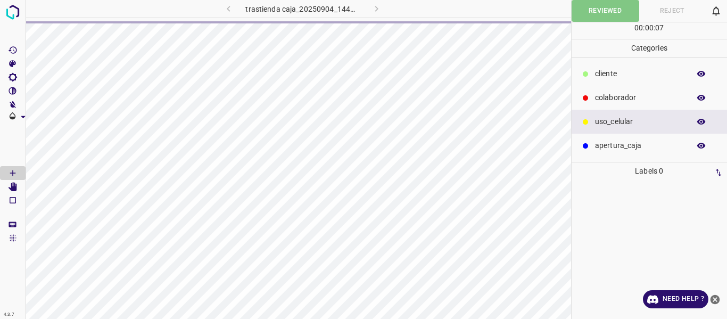
click at [376, 10] on div "trastienda caja_20250904_144045_535973.jpg" at bounding box center [303, 9] width 228 height 18
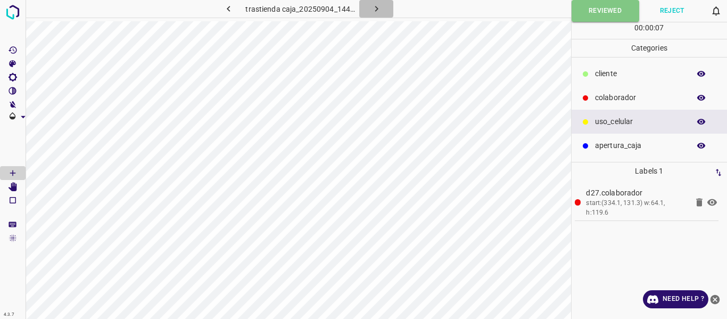
click at [375, 7] on icon "button" at bounding box center [376, 9] width 3 height 6
click at [601, 100] on p "colaborador" at bounding box center [639, 97] width 89 height 11
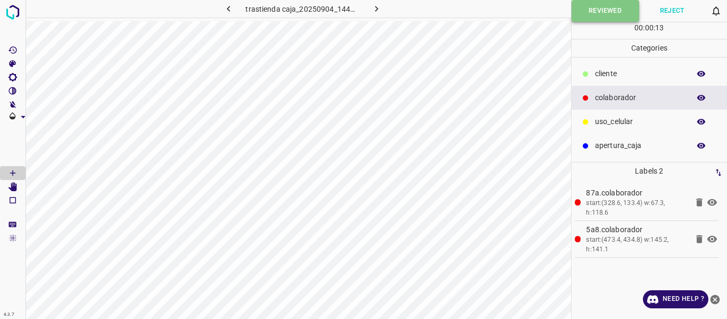
click at [576, 19] on button "Reviewed" at bounding box center [606, 11] width 68 height 22
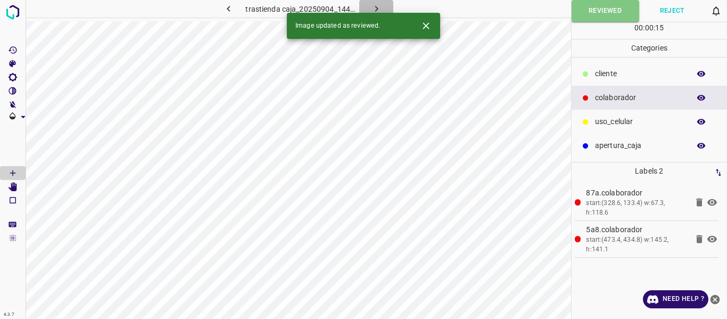
click at [374, 6] on icon "button" at bounding box center [376, 8] width 11 height 11
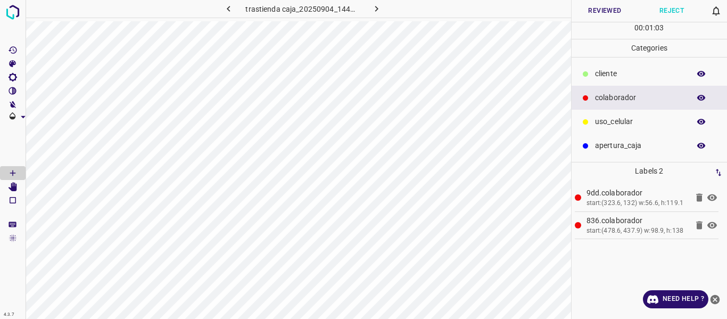
click at [591, 12] on button "Reviewed" at bounding box center [605, 11] width 67 height 22
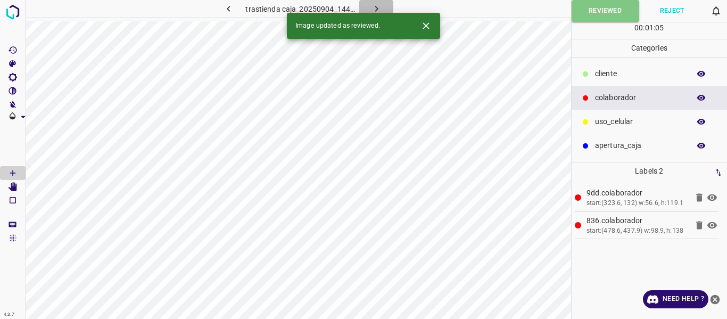
click at [378, 5] on icon "button" at bounding box center [376, 8] width 11 height 11
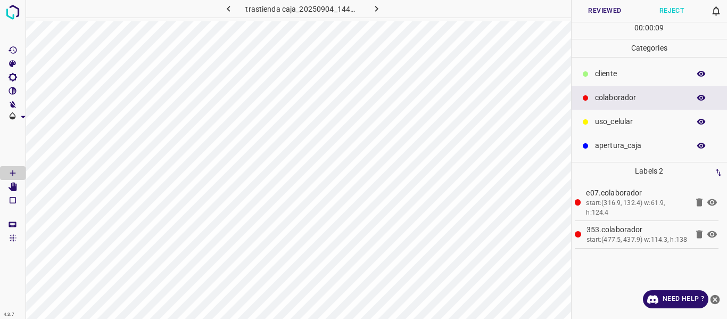
click at [596, 10] on button "Reviewed" at bounding box center [605, 11] width 67 height 22
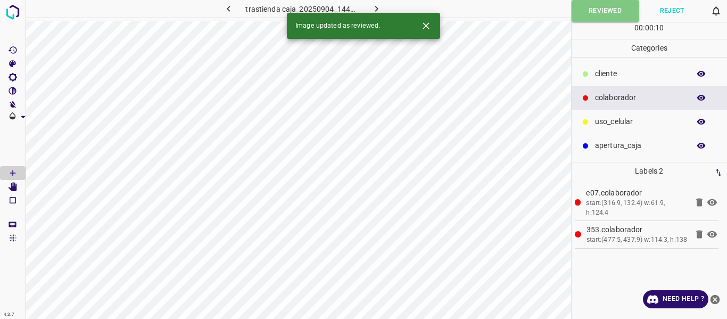
click at [376, 5] on icon "button" at bounding box center [376, 8] width 11 height 11
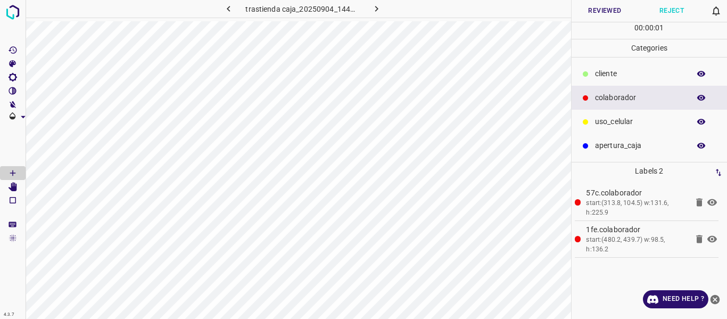
click at [611, 8] on button "Reviewed" at bounding box center [605, 11] width 67 height 22
click at [376, 6] on icon "button" at bounding box center [376, 8] width 11 height 11
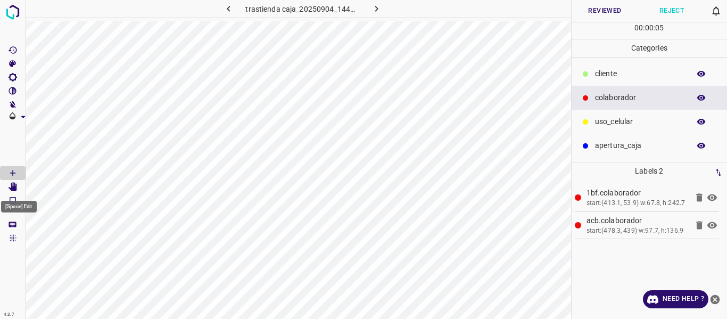
click at [10, 187] on icon "[Space] Edit" at bounding box center [13, 187] width 10 height 10
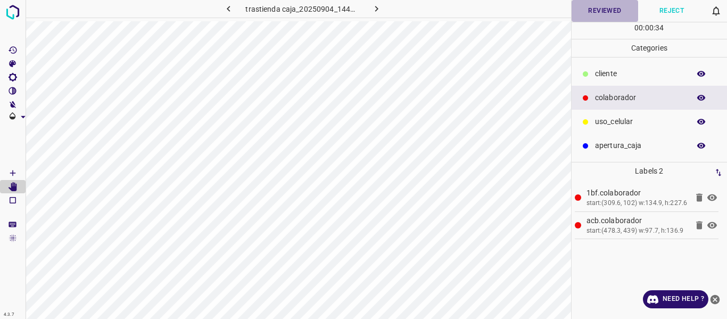
click at [597, 5] on button "Reviewed" at bounding box center [605, 11] width 67 height 22
click at [381, 5] on icon "button" at bounding box center [376, 8] width 11 height 11
click at [601, 13] on button "Reviewed" at bounding box center [605, 11] width 67 height 22
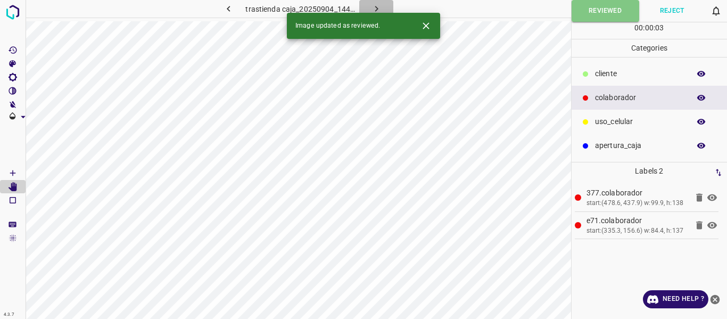
drag, startPoint x: 374, startPoint y: 8, endPoint x: 548, endPoint y: 18, distance: 174.3
click at [375, 8] on icon "button" at bounding box center [376, 8] width 11 height 11
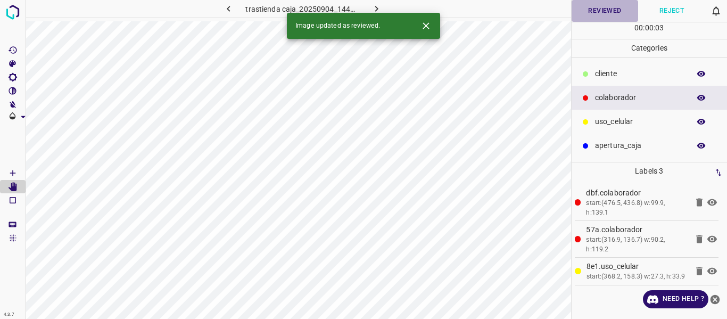
click at [611, 7] on button "Reviewed" at bounding box center [605, 11] width 67 height 22
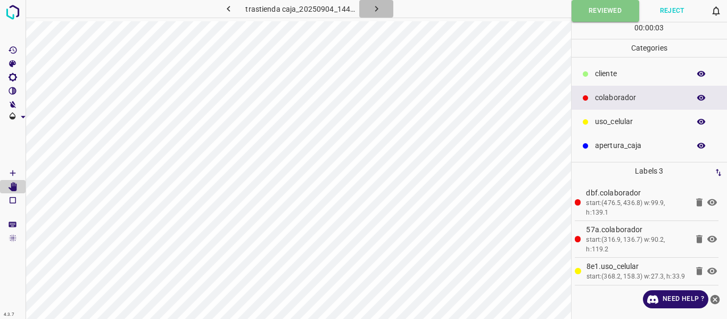
click at [372, 9] on icon "button" at bounding box center [376, 8] width 11 height 11
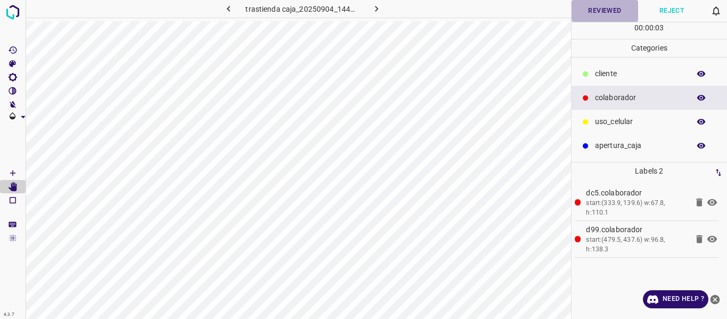
click at [589, 11] on button "Reviewed" at bounding box center [605, 11] width 67 height 22
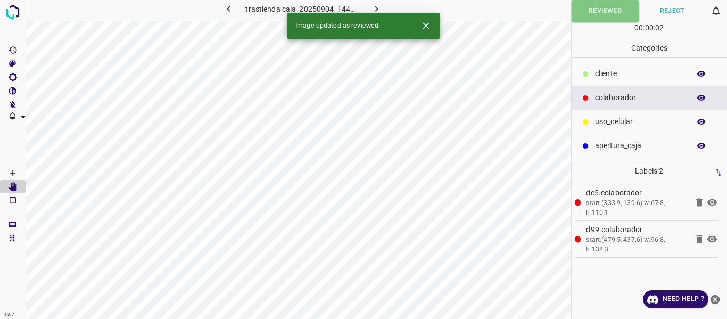
click at [376, 8] on icon "button" at bounding box center [376, 9] width 3 height 6
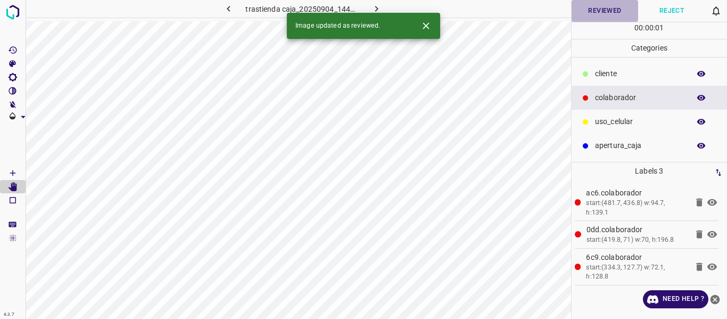
click at [622, 9] on button "Reviewed" at bounding box center [605, 11] width 67 height 22
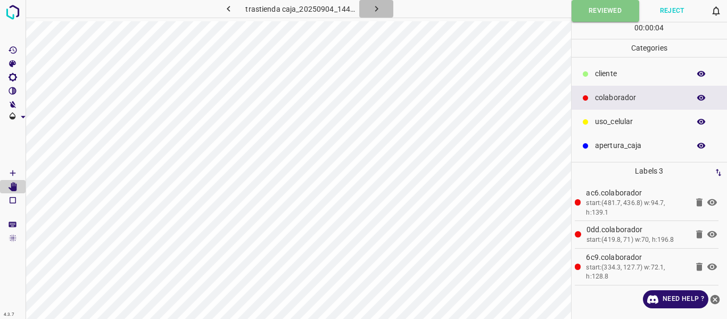
click at [376, 3] on icon "button" at bounding box center [376, 8] width 11 height 11
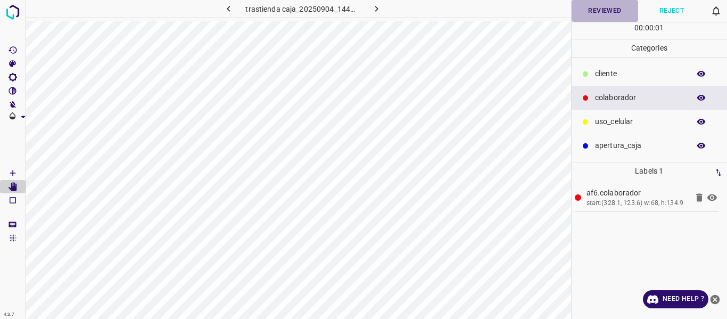
click at [598, 13] on button "Reviewed" at bounding box center [605, 11] width 67 height 22
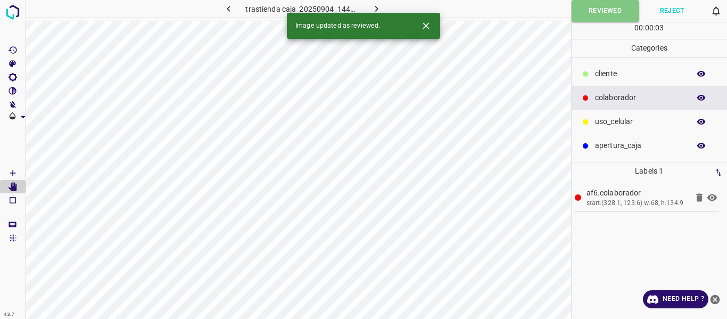
click at [377, 9] on icon "button" at bounding box center [376, 9] width 3 height 6
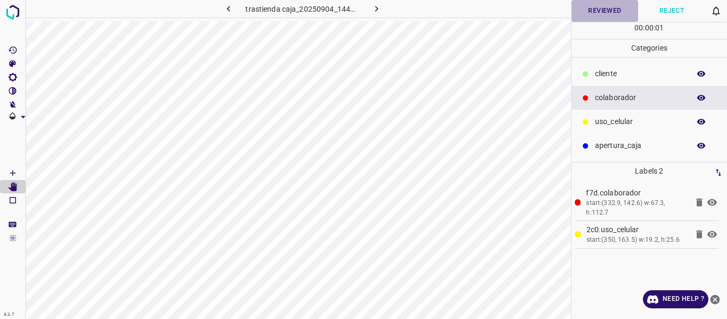
click at [585, 15] on button "Reviewed" at bounding box center [605, 11] width 67 height 22
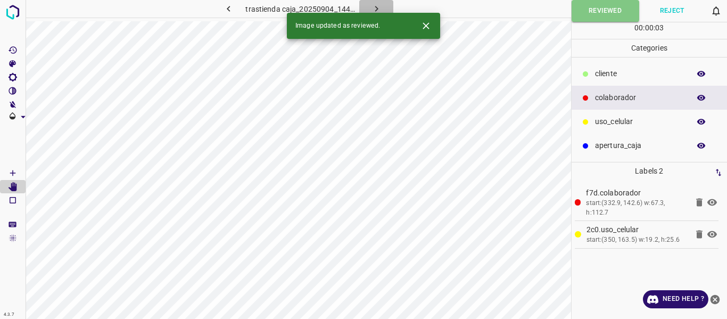
click at [377, 9] on icon "button" at bounding box center [376, 9] width 3 height 6
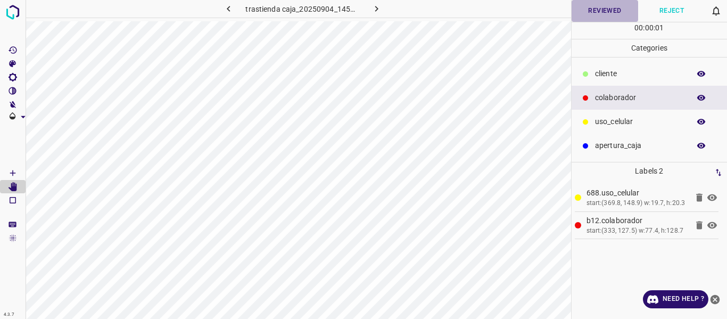
click at [605, 12] on button "Reviewed" at bounding box center [605, 11] width 67 height 22
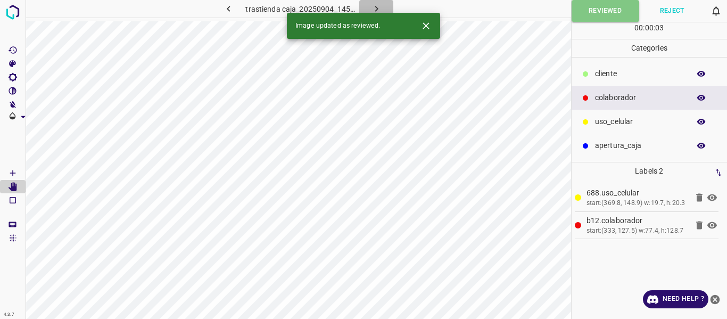
click at [381, 8] on icon "button" at bounding box center [376, 8] width 11 height 11
click at [590, 9] on button "Reviewed" at bounding box center [605, 11] width 67 height 22
click at [375, 5] on icon "button" at bounding box center [376, 8] width 11 height 11
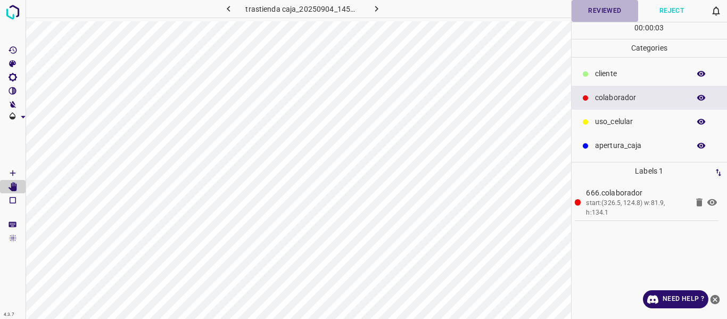
click at [607, 13] on button "Reviewed" at bounding box center [605, 11] width 67 height 22
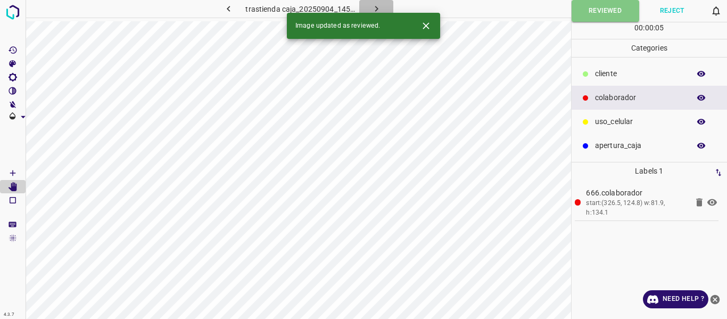
click at [381, 8] on icon "button" at bounding box center [376, 8] width 11 height 11
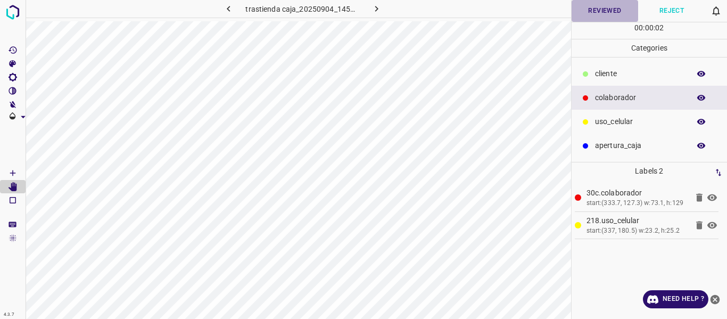
click at [610, 16] on button "Reviewed" at bounding box center [605, 11] width 67 height 22
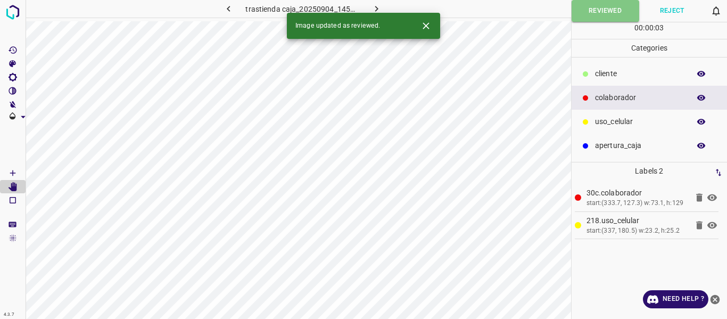
click at [375, 9] on icon "button" at bounding box center [376, 8] width 11 height 11
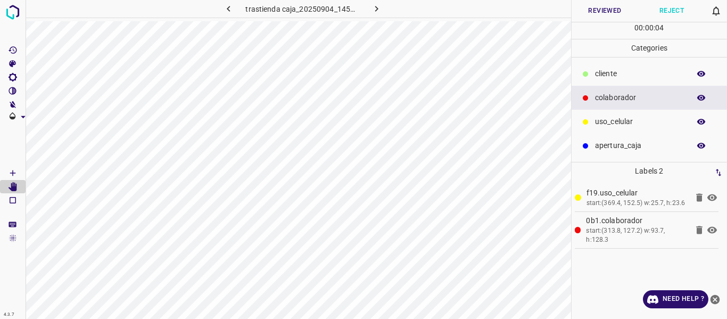
click at [583, 14] on button "Reviewed" at bounding box center [605, 11] width 67 height 22
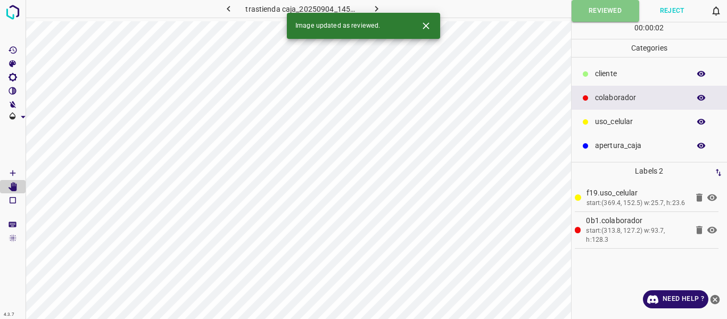
click at [379, 5] on icon "button" at bounding box center [376, 8] width 11 height 11
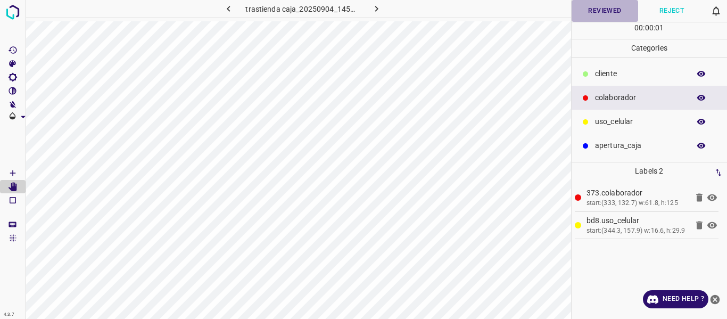
click at [581, 14] on button "Reviewed" at bounding box center [605, 11] width 67 height 22
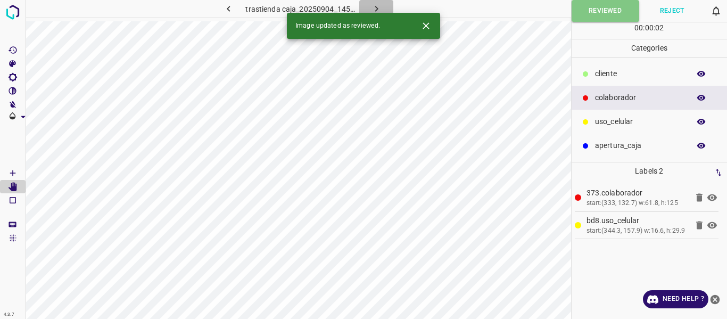
click at [377, 9] on icon "button" at bounding box center [376, 9] width 3 height 6
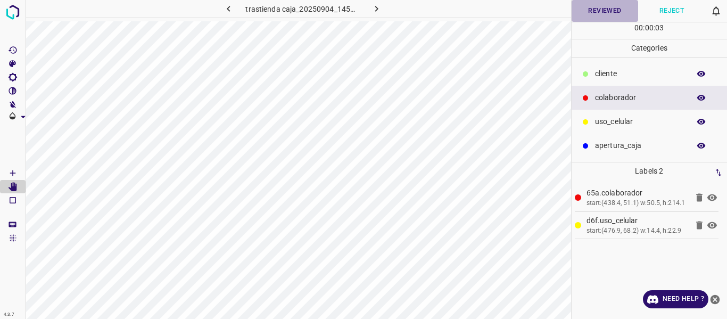
click at [580, 18] on button "Reviewed" at bounding box center [605, 11] width 67 height 22
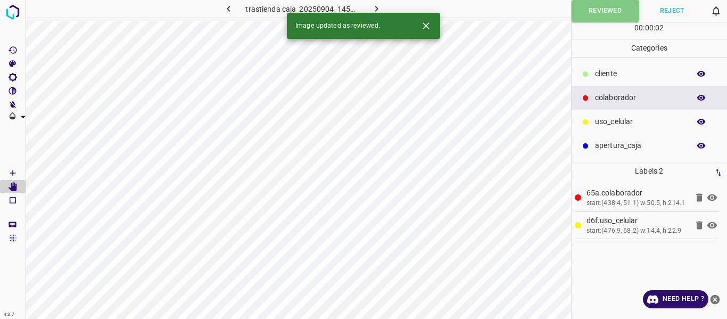
click at [378, 6] on icon "button" at bounding box center [376, 8] width 11 height 11
click at [614, 9] on button "Reviewed" at bounding box center [605, 11] width 67 height 22
click at [378, 6] on icon "button" at bounding box center [376, 8] width 11 height 11
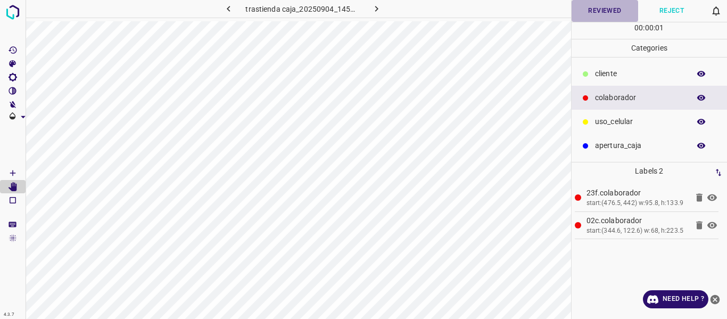
click at [587, 14] on button "Reviewed" at bounding box center [605, 11] width 67 height 22
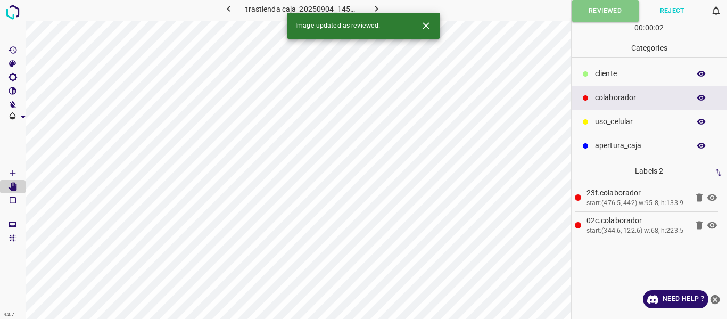
click at [376, 9] on icon "button" at bounding box center [376, 8] width 11 height 11
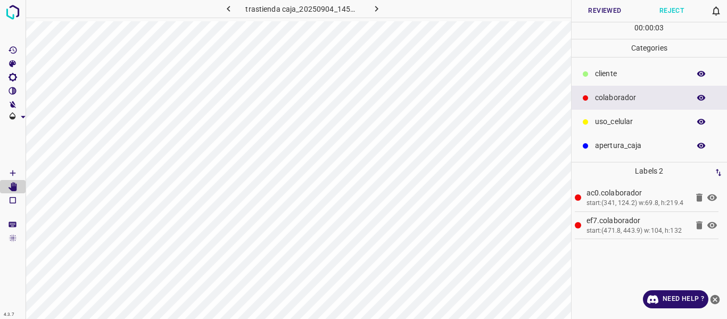
click at [589, 18] on button "Reviewed" at bounding box center [605, 11] width 67 height 22
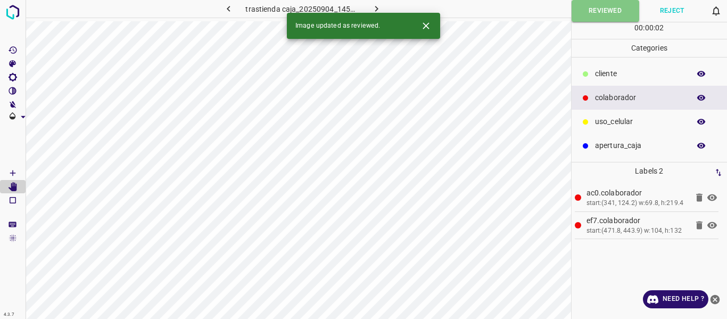
click at [371, 9] on icon "button" at bounding box center [376, 8] width 11 height 11
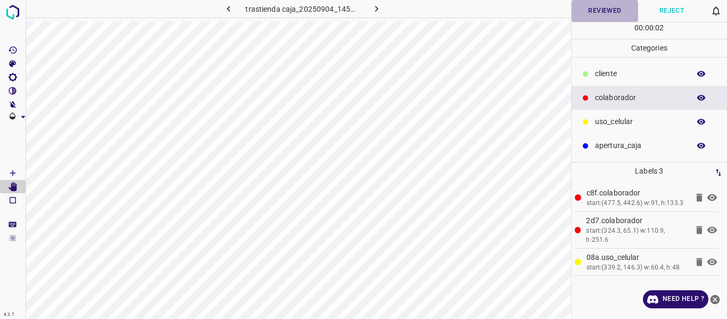
click at [584, 14] on button "Reviewed" at bounding box center [605, 11] width 67 height 22
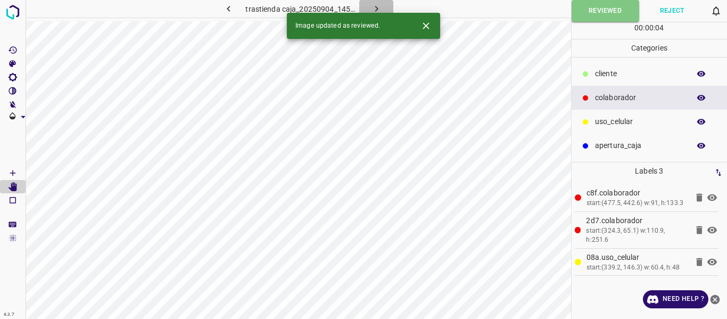
click at [379, 8] on icon "button" at bounding box center [376, 8] width 11 height 11
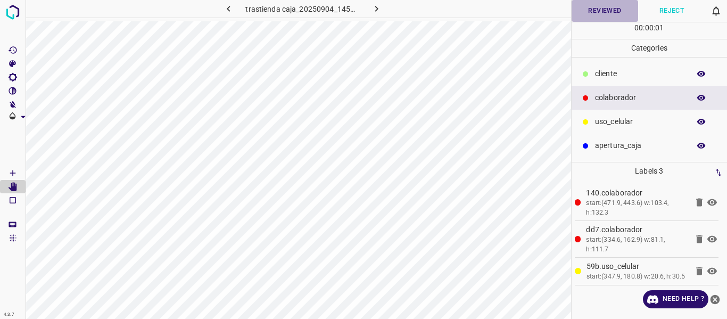
click at [604, 6] on button "Reviewed" at bounding box center [605, 11] width 67 height 22
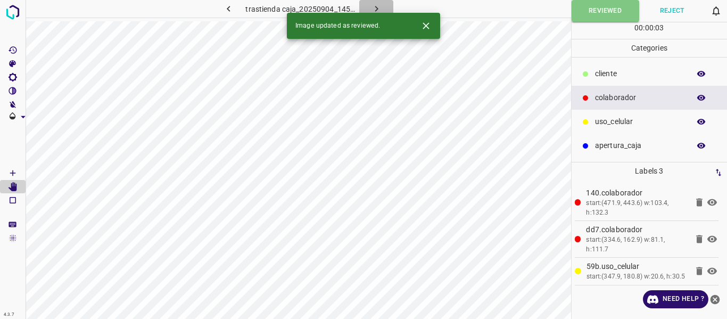
click at [375, 8] on icon "button" at bounding box center [376, 8] width 11 height 11
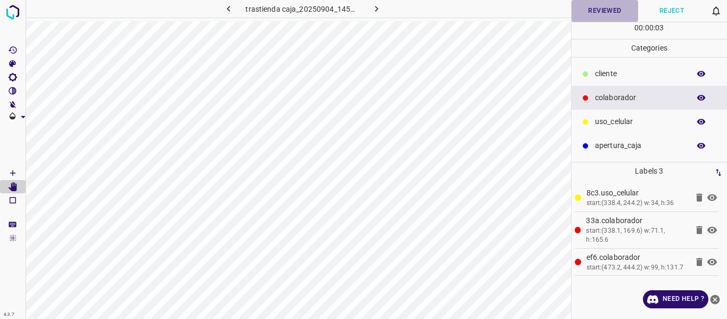
click at [599, 14] on button "Reviewed" at bounding box center [605, 11] width 67 height 22
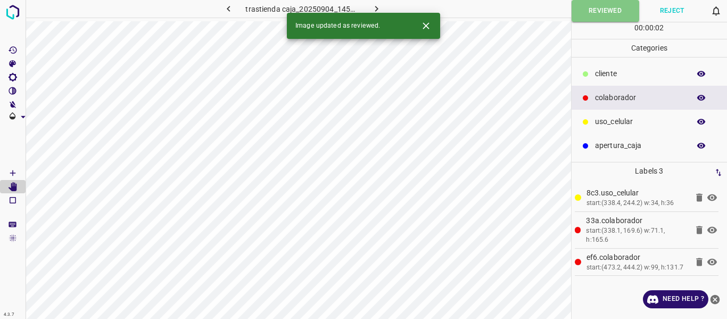
click at [381, 10] on icon "button" at bounding box center [376, 8] width 11 height 11
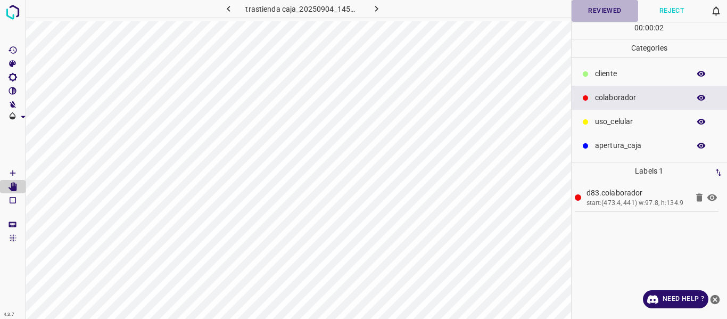
click at [593, 14] on button "Reviewed" at bounding box center [605, 11] width 67 height 22
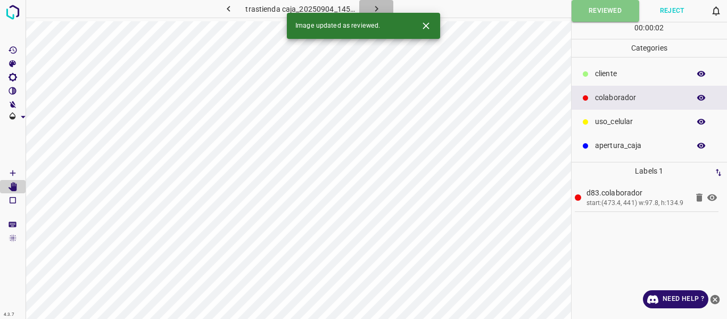
click at [383, 6] on button "button" at bounding box center [376, 9] width 34 height 18
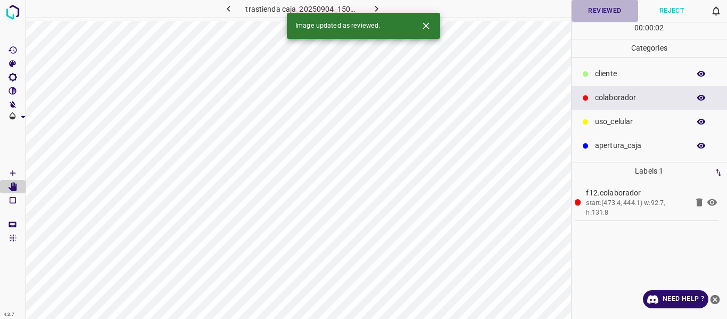
click at [587, 13] on button "Reviewed" at bounding box center [605, 11] width 67 height 22
click at [384, 7] on button "button" at bounding box center [376, 9] width 34 height 18
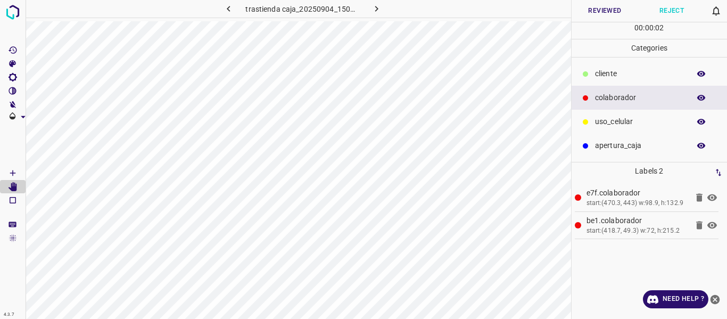
click at [594, 11] on button "Reviewed" at bounding box center [605, 11] width 67 height 22
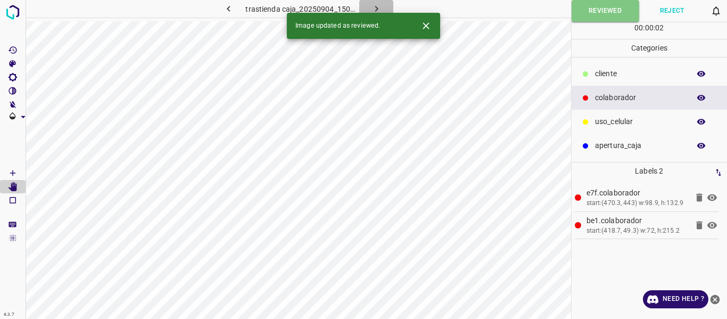
click at [377, 5] on icon "button" at bounding box center [376, 8] width 11 height 11
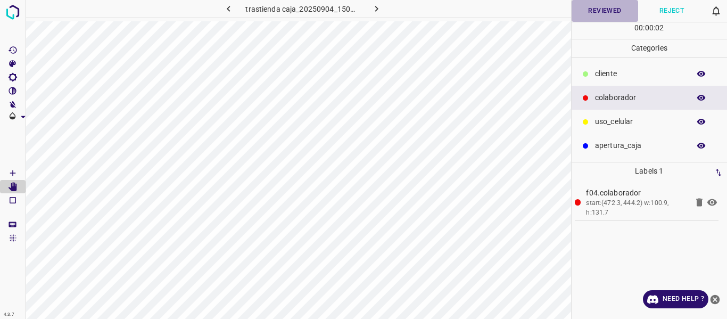
click at [600, 9] on button "Reviewed" at bounding box center [605, 11] width 67 height 22
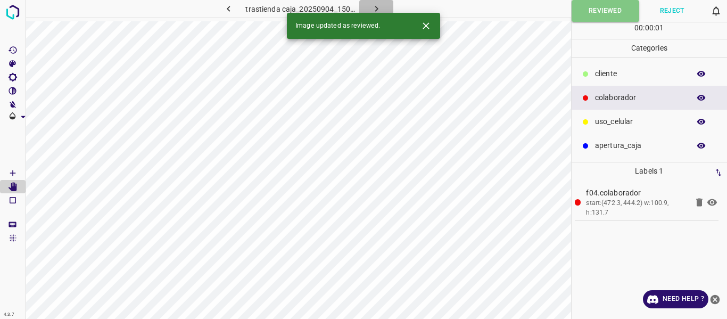
click at [378, 8] on icon "button" at bounding box center [376, 8] width 11 height 11
click at [590, 7] on button "Reviewed" at bounding box center [605, 11] width 67 height 22
click at [378, 6] on icon "button" at bounding box center [376, 8] width 11 height 11
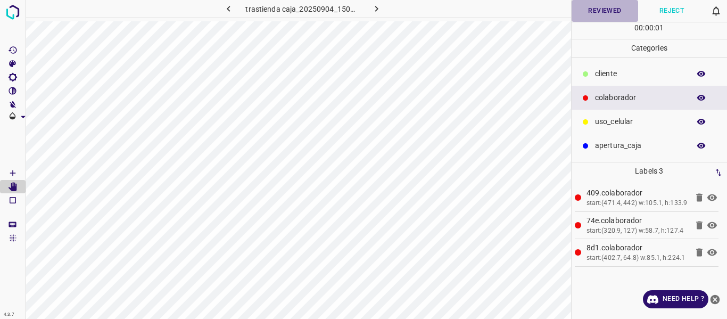
click at [585, 9] on button "Reviewed" at bounding box center [605, 11] width 67 height 22
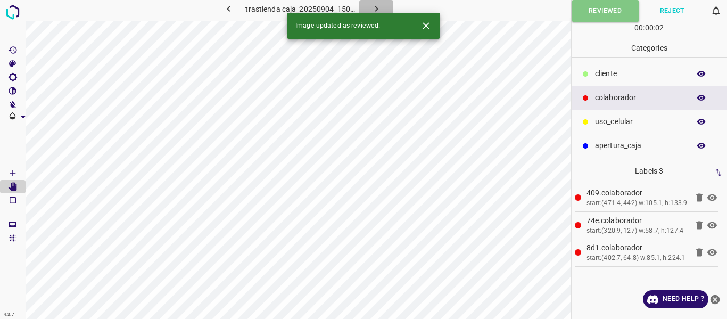
click at [373, 7] on icon "button" at bounding box center [376, 8] width 11 height 11
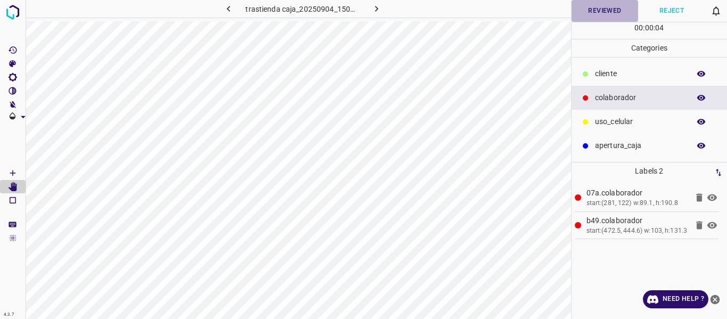
click at [610, 7] on button "Reviewed" at bounding box center [605, 11] width 67 height 22
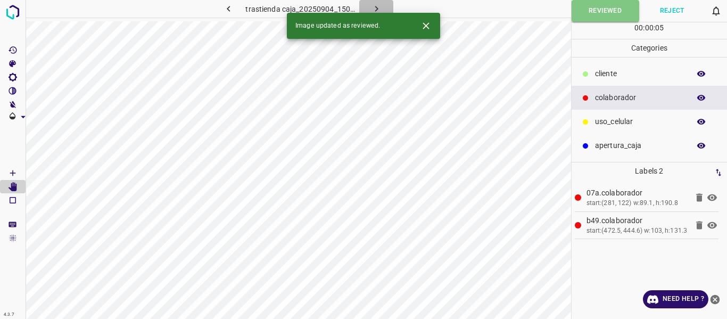
click at [374, 7] on icon "button" at bounding box center [376, 8] width 11 height 11
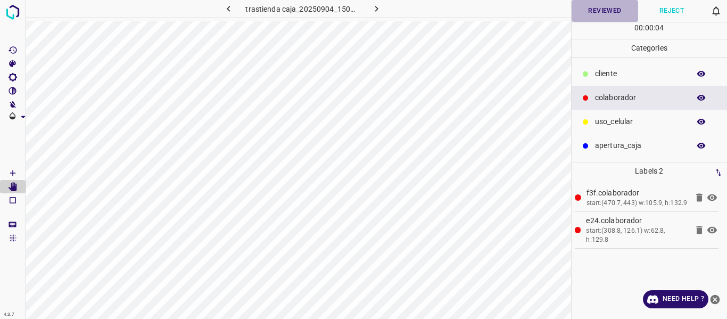
click at [612, 9] on button "Reviewed" at bounding box center [605, 11] width 67 height 22
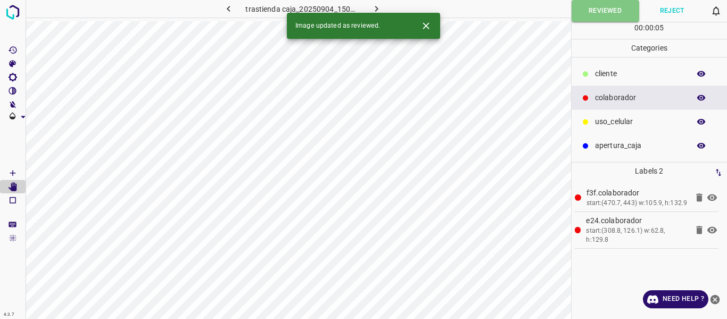
click at [375, 9] on icon "button" at bounding box center [376, 8] width 11 height 11
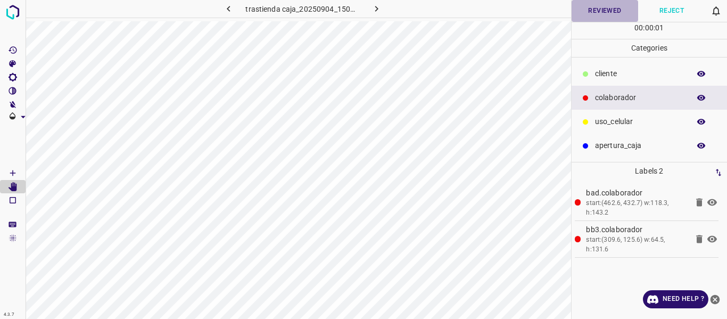
click at [585, 10] on button "Reviewed" at bounding box center [605, 11] width 67 height 22
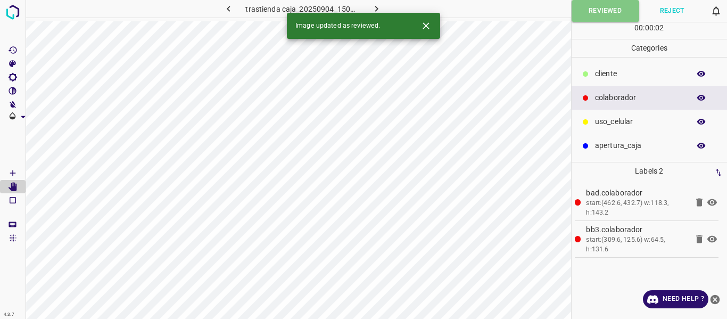
click at [373, 7] on icon "button" at bounding box center [376, 8] width 11 height 11
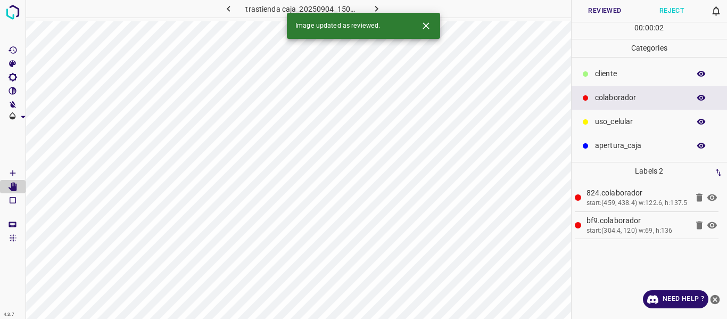
click at [607, 9] on button "Reviewed" at bounding box center [605, 11] width 67 height 22
click at [373, 7] on icon "button" at bounding box center [376, 8] width 11 height 11
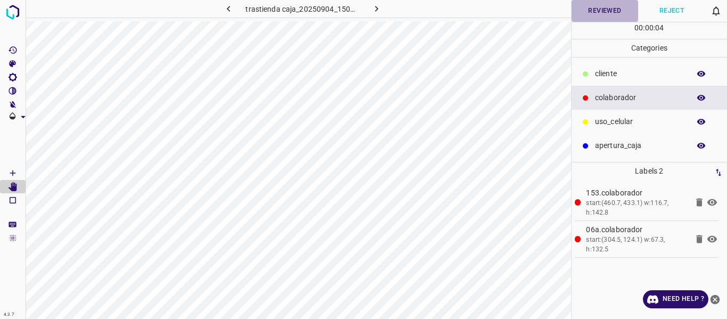
click at [593, 8] on button "Reviewed" at bounding box center [605, 11] width 67 height 22
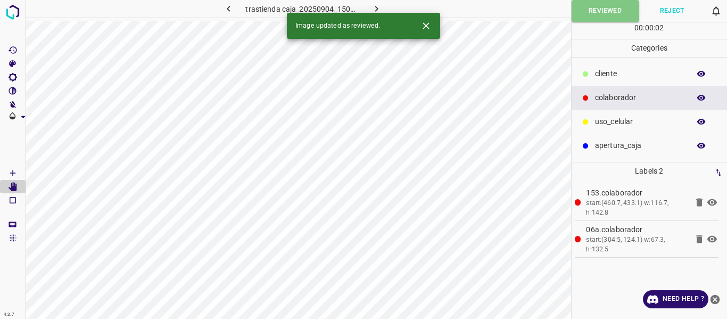
click at [379, 5] on icon "button" at bounding box center [376, 8] width 11 height 11
click at [581, 8] on button "Reviewed" at bounding box center [605, 11] width 67 height 22
click at [378, 3] on button "button" at bounding box center [376, 9] width 34 height 18
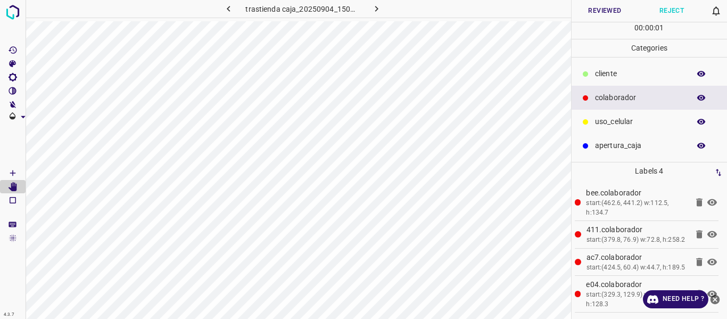
click at [602, 14] on button "Reviewed" at bounding box center [605, 11] width 67 height 22
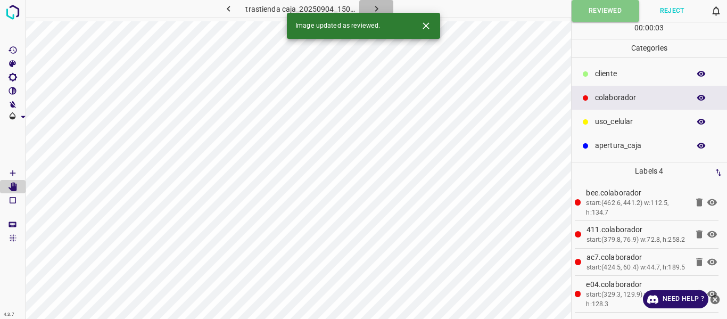
click at [375, 7] on icon "button" at bounding box center [376, 8] width 11 height 11
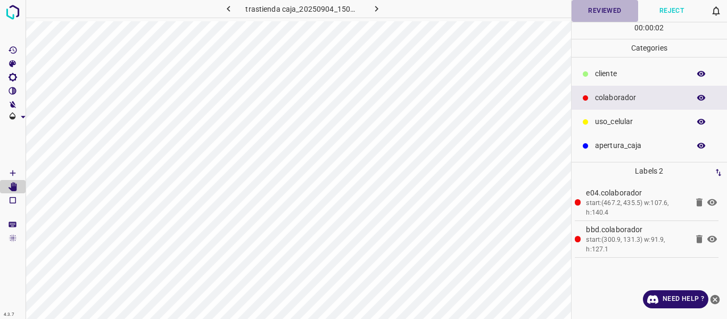
click at [608, 12] on button "Reviewed" at bounding box center [605, 11] width 67 height 22
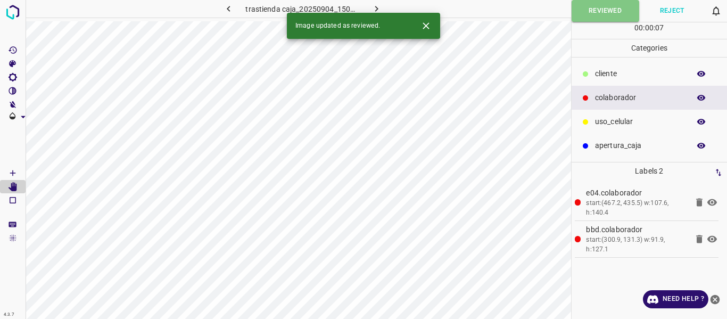
click at [374, 7] on icon "button" at bounding box center [376, 8] width 11 height 11
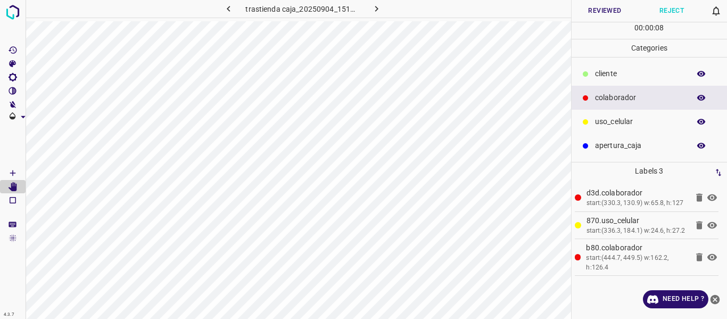
click at [598, 13] on button "Reviewed" at bounding box center [605, 11] width 67 height 22
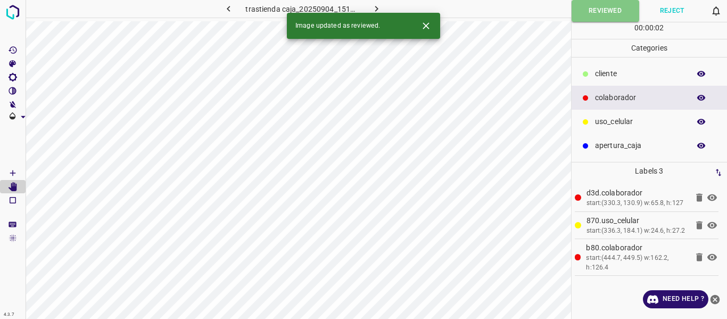
click at [375, 7] on icon "button" at bounding box center [376, 9] width 3 height 6
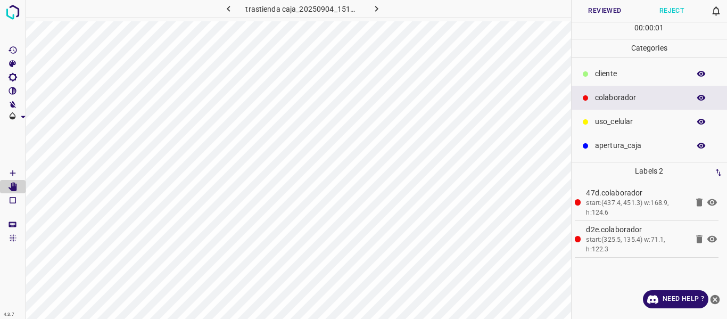
click at [604, 12] on button "Reviewed" at bounding box center [605, 11] width 67 height 22
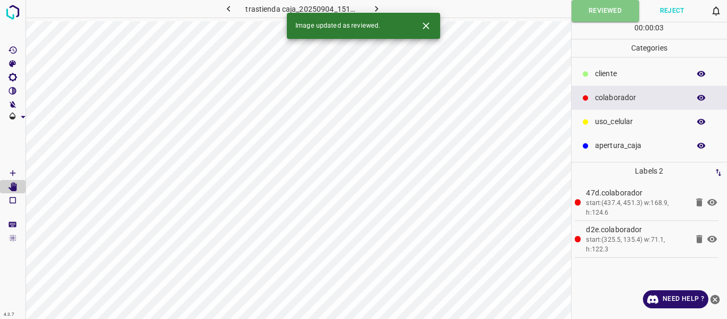
drag, startPoint x: 377, startPoint y: 7, endPoint x: 509, endPoint y: 10, distance: 132.5
click at [376, 7] on icon "button" at bounding box center [376, 8] width 11 height 11
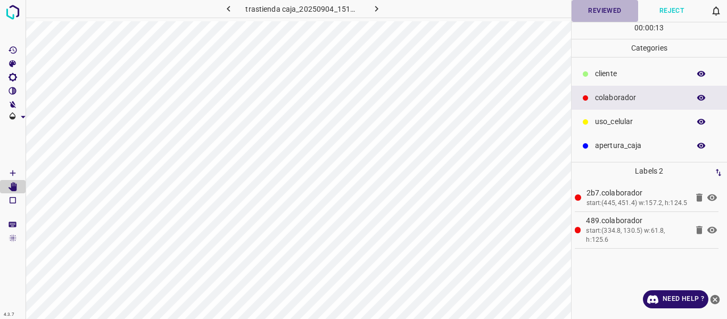
click at [593, 9] on button "Reviewed" at bounding box center [605, 11] width 67 height 22
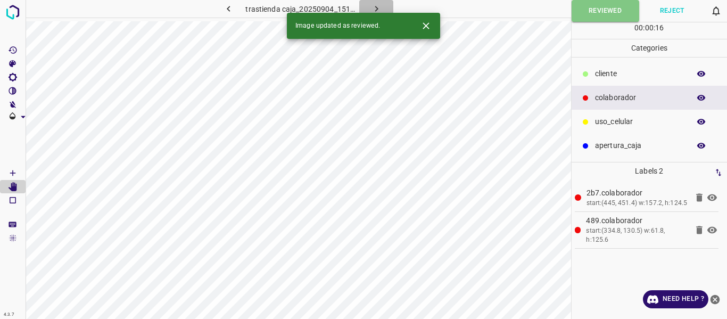
click at [371, 6] on icon "button" at bounding box center [376, 8] width 11 height 11
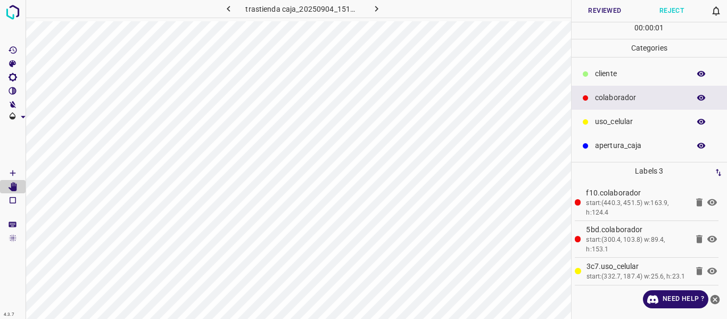
drag, startPoint x: 601, startPoint y: 8, endPoint x: 594, endPoint y: 7, distance: 7.5
click at [601, 7] on button "Reviewed" at bounding box center [605, 11] width 67 height 22
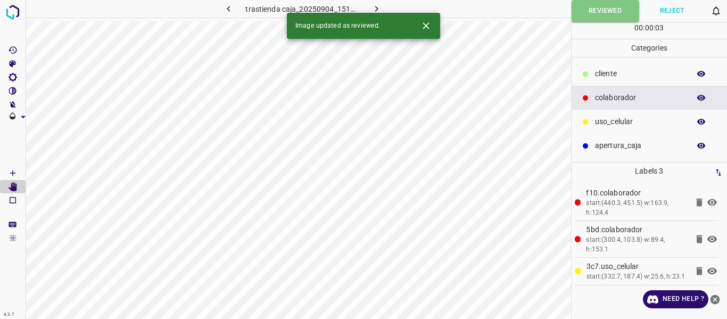
click at [375, 8] on icon "button" at bounding box center [376, 8] width 11 height 11
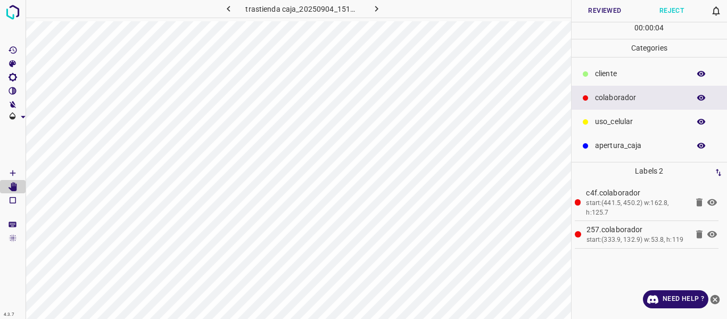
click at [591, 16] on button "Reviewed" at bounding box center [605, 11] width 67 height 22
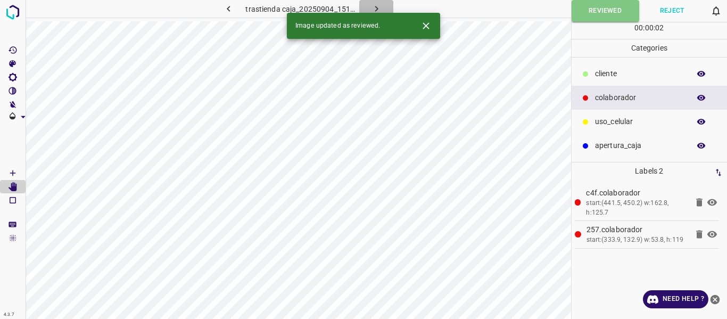
click at [380, 8] on icon "button" at bounding box center [376, 8] width 11 height 11
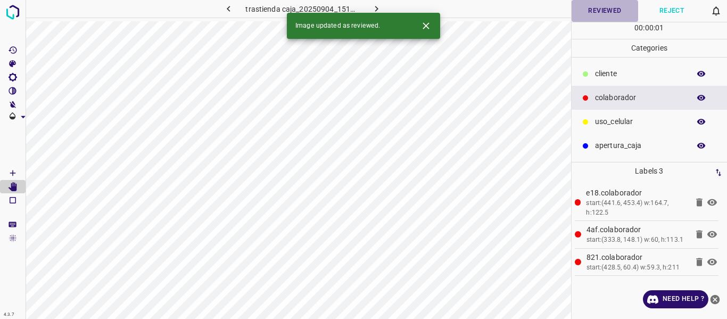
click at [588, 14] on button "Reviewed" at bounding box center [605, 11] width 67 height 22
drag, startPoint x: 377, startPoint y: 9, endPoint x: 407, endPoint y: 26, distance: 34.1
click at [376, 9] on icon "button" at bounding box center [376, 9] width 3 height 6
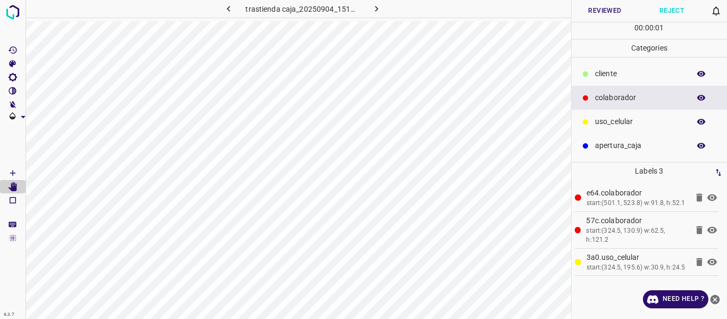
click at [597, 14] on button "Reviewed" at bounding box center [605, 11] width 67 height 22
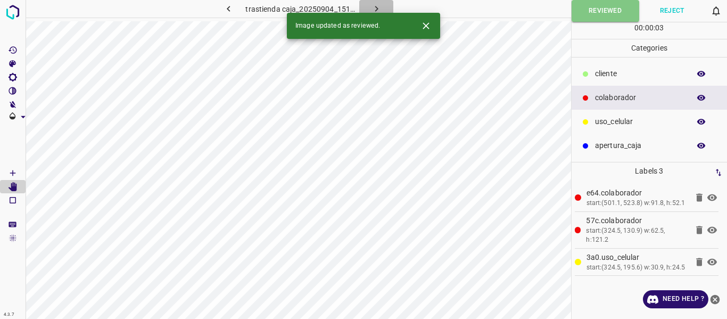
click at [369, 9] on button "button" at bounding box center [376, 9] width 34 height 18
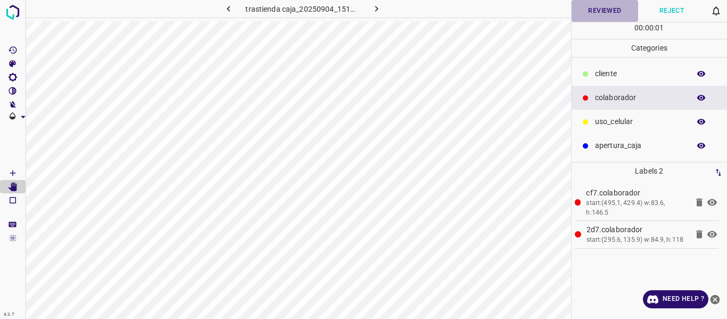
click at [593, 14] on button "Reviewed" at bounding box center [605, 11] width 67 height 22
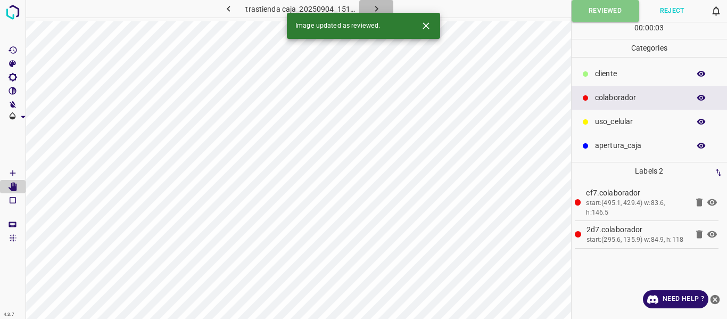
click at [376, 7] on icon "button" at bounding box center [376, 9] width 3 height 6
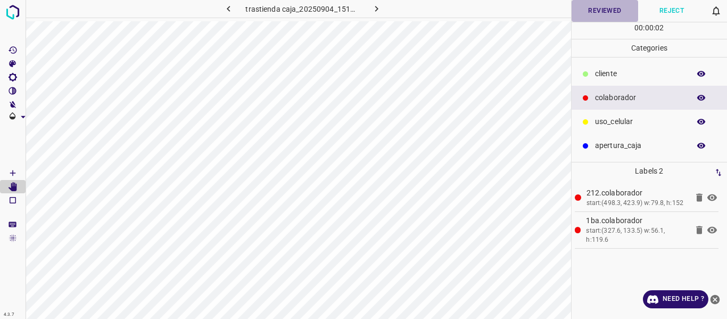
click at [605, 11] on button "Reviewed" at bounding box center [605, 11] width 67 height 22
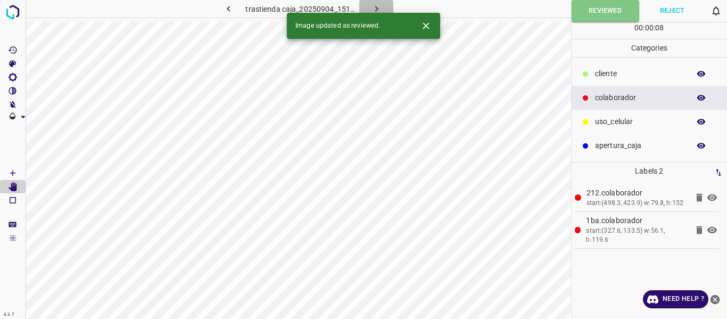
click at [376, 9] on icon "button" at bounding box center [376, 9] width 3 height 6
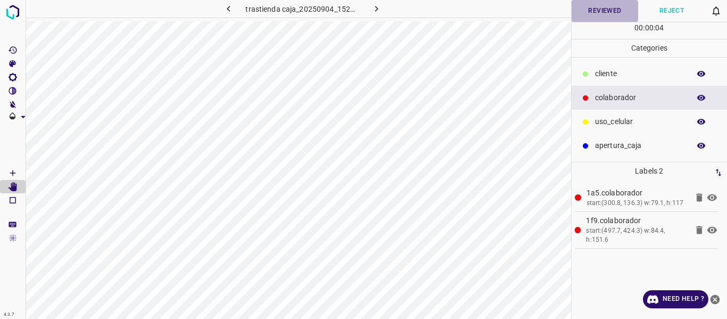
click at [585, 15] on button "Reviewed" at bounding box center [605, 11] width 67 height 22
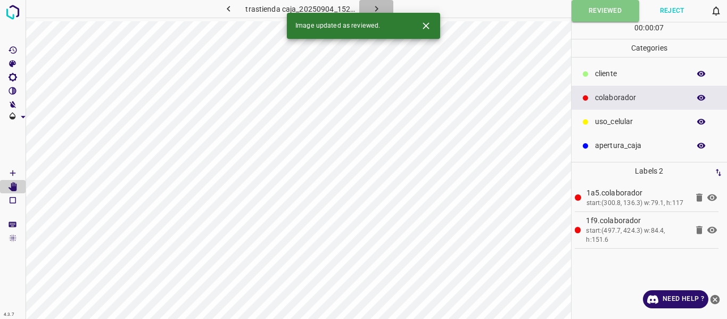
click at [382, 5] on button "button" at bounding box center [376, 9] width 34 height 18
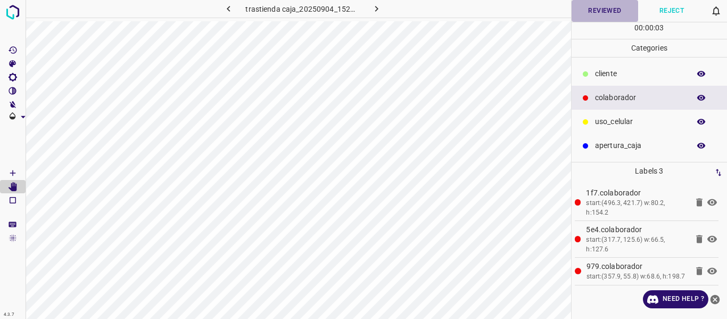
click at [585, 13] on button "Reviewed" at bounding box center [605, 11] width 67 height 22
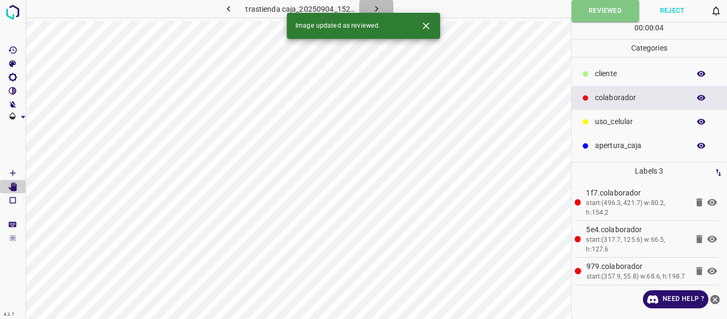
click at [373, 8] on icon "button" at bounding box center [376, 8] width 11 height 11
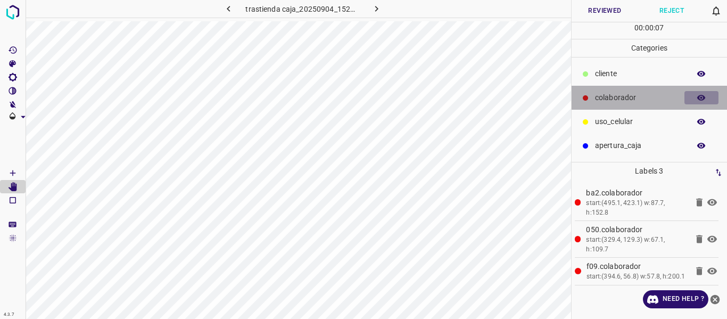
click at [700, 95] on icon "button" at bounding box center [701, 98] width 9 height 6
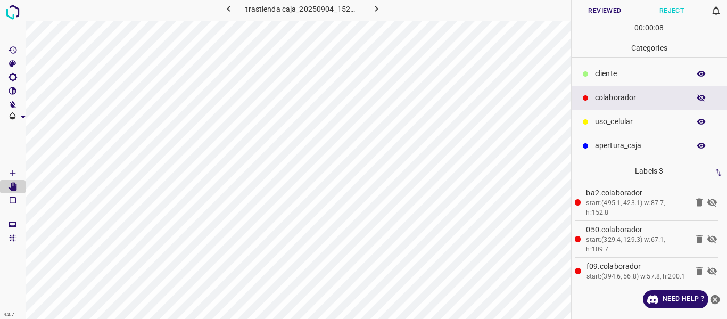
click at [700, 95] on icon "button" at bounding box center [701, 97] width 9 height 7
click at [16, 186] on icon "[Space] Edit" at bounding box center [13, 187] width 9 height 10
click at [593, 9] on button "Reviewed" at bounding box center [605, 11] width 67 height 22
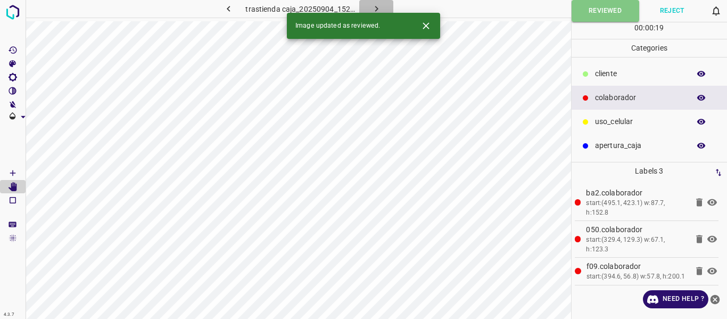
click at [373, 10] on icon "button" at bounding box center [376, 8] width 11 height 11
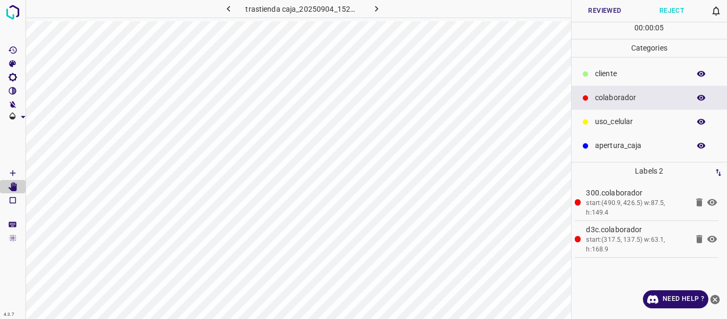
click at [578, 12] on button "Reviewed" at bounding box center [605, 11] width 67 height 22
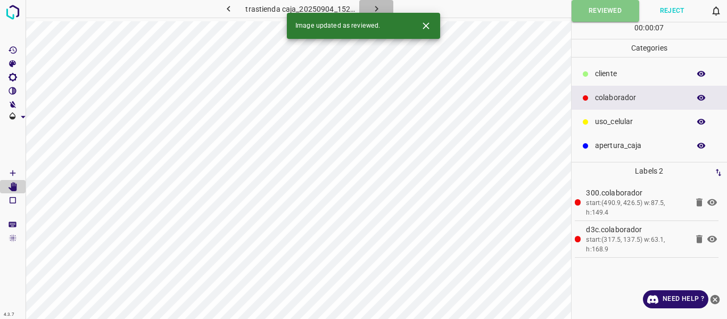
click at [371, 5] on icon "button" at bounding box center [376, 8] width 11 height 11
click at [600, 13] on button "Reviewed" at bounding box center [605, 11] width 67 height 22
click at [375, 6] on icon "button" at bounding box center [376, 8] width 11 height 11
click at [598, 13] on button "Reviewed" at bounding box center [605, 11] width 67 height 22
click at [378, 9] on icon "button" at bounding box center [376, 8] width 11 height 11
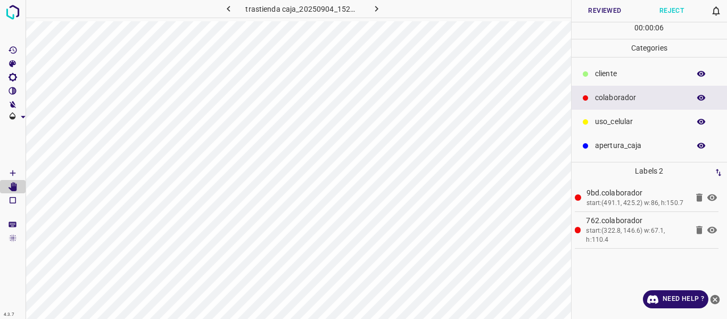
click at [699, 101] on icon "button" at bounding box center [702, 98] width 10 height 10
click at [698, 96] on icon "button" at bounding box center [702, 98] width 10 height 10
click at [12, 184] on icon "[Space] Edit" at bounding box center [13, 187] width 9 height 10
drag, startPoint x: 597, startPoint y: 11, endPoint x: 630, endPoint y: 38, distance: 42.3
click at [597, 12] on button "Reviewed" at bounding box center [605, 11] width 67 height 22
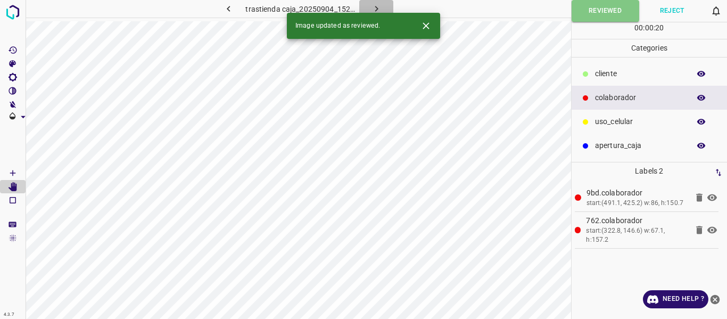
click at [374, 8] on icon "button" at bounding box center [376, 8] width 11 height 11
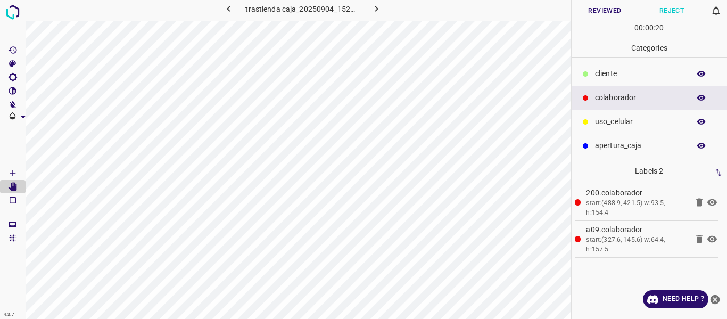
click at [606, 9] on button "Reviewed" at bounding box center [605, 11] width 67 height 22
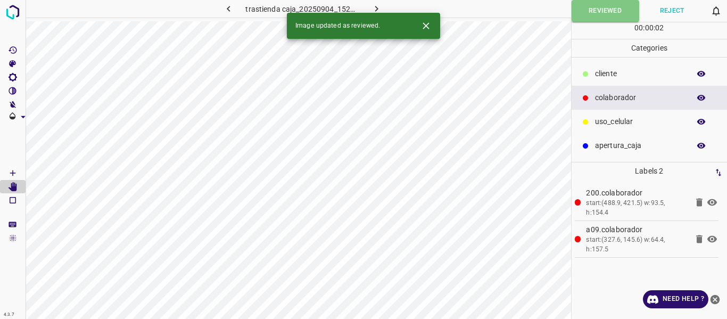
click at [375, 6] on icon "button" at bounding box center [376, 9] width 3 height 6
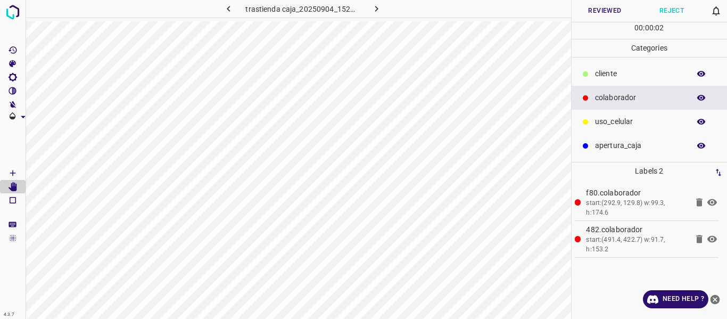
click at [609, 10] on button "Reviewed" at bounding box center [605, 11] width 67 height 22
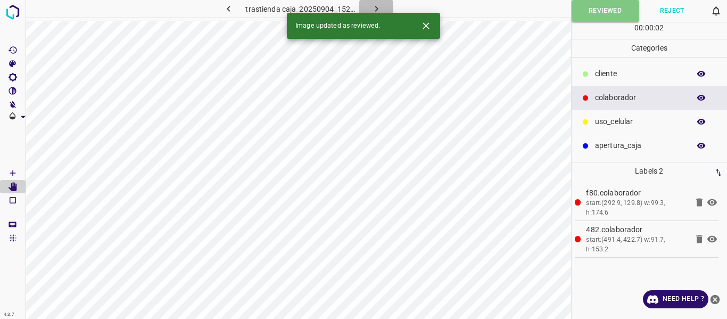
click at [377, 10] on icon "button" at bounding box center [376, 8] width 11 height 11
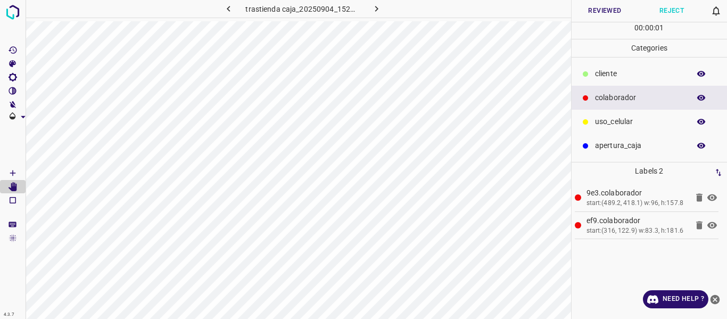
click at [598, 11] on button "Reviewed" at bounding box center [605, 11] width 67 height 22
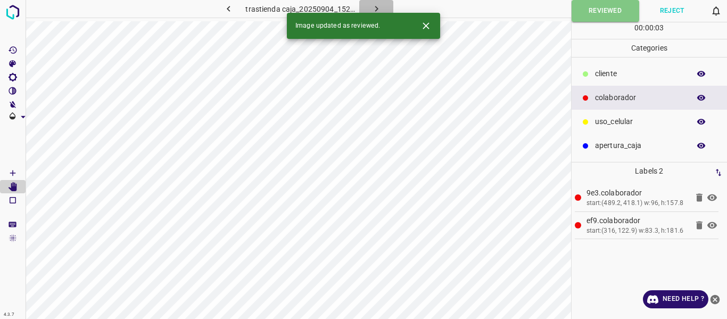
click at [373, 6] on icon "button" at bounding box center [376, 8] width 11 height 11
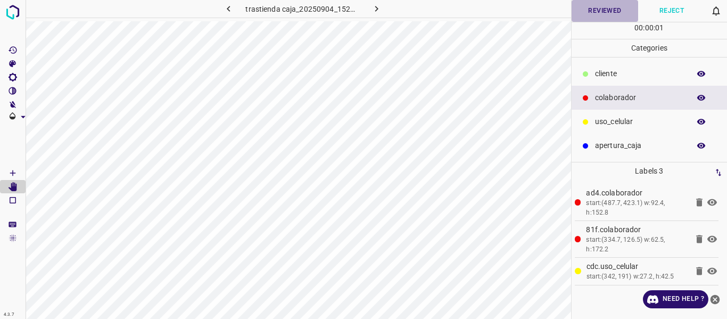
click at [591, 12] on button "Reviewed" at bounding box center [605, 11] width 67 height 22
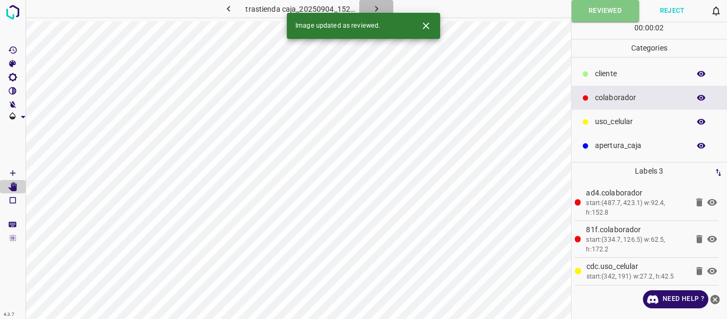
click at [375, 10] on icon "button" at bounding box center [376, 8] width 11 height 11
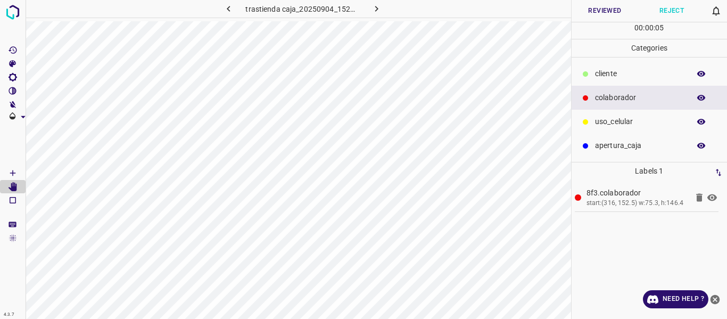
click at [699, 97] on icon "button" at bounding box center [701, 98] width 9 height 6
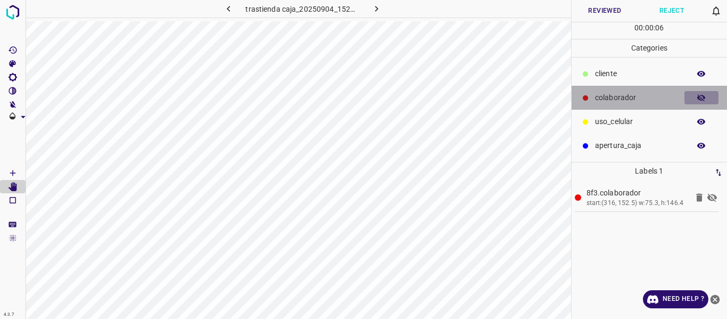
click at [699, 97] on icon "button" at bounding box center [701, 97] width 9 height 7
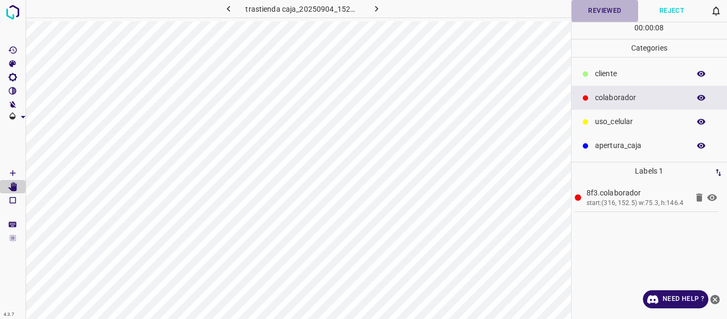
drag, startPoint x: 597, startPoint y: 9, endPoint x: 594, endPoint y: 19, distance: 9.9
click at [597, 10] on button "Reviewed" at bounding box center [605, 11] width 67 height 22
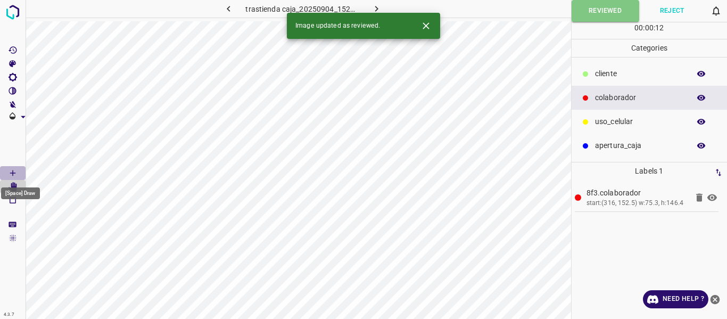
click at [13, 171] on icon "[Space] Draw" at bounding box center [13, 173] width 10 height 10
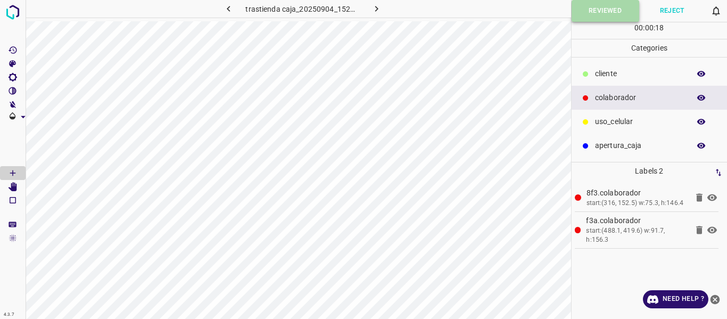
click at [596, 15] on button "Reviewed" at bounding box center [606, 11] width 68 height 22
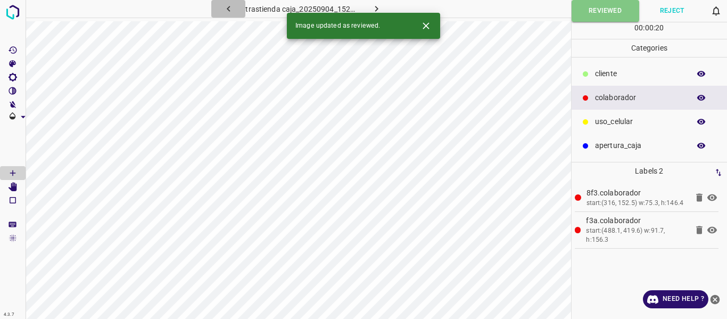
drag, startPoint x: 233, startPoint y: 5, endPoint x: 231, endPoint y: 14, distance: 9.1
click at [232, 5] on icon "button" at bounding box center [228, 8] width 11 height 11
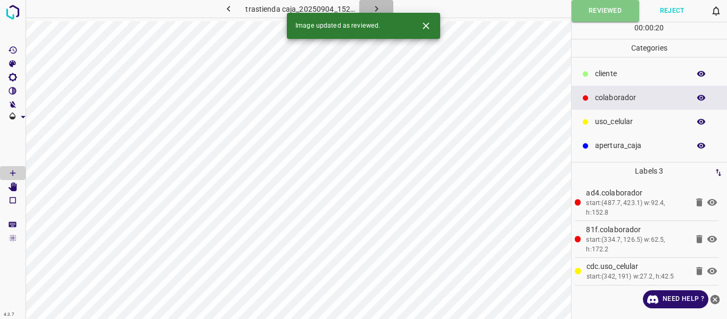
click at [376, 7] on icon "button" at bounding box center [376, 9] width 3 height 6
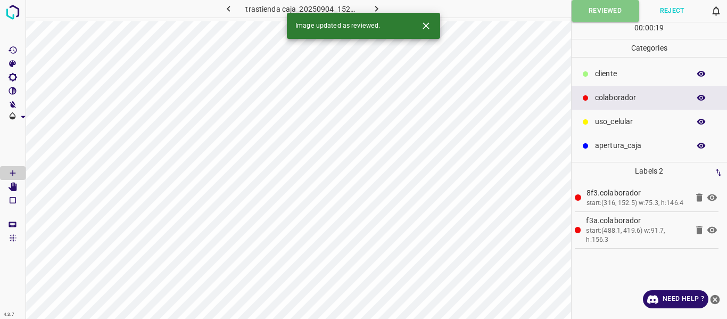
click at [376, 5] on icon "button" at bounding box center [376, 8] width 11 height 11
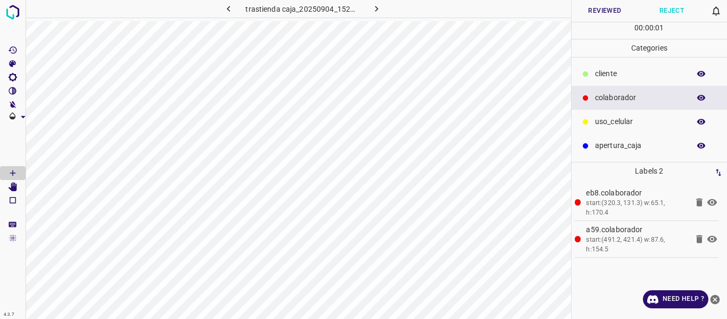
click at [591, 11] on button "Reviewed" at bounding box center [605, 11] width 67 height 22
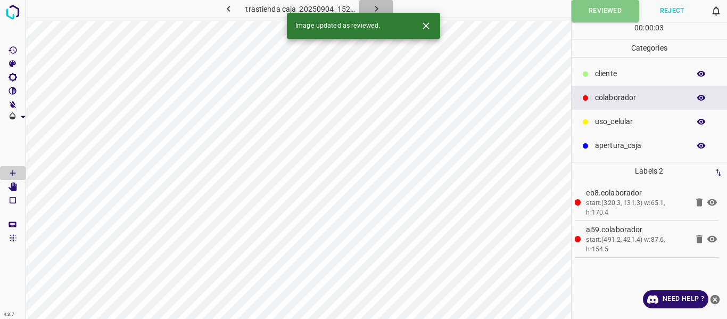
click at [375, 10] on icon "button" at bounding box center [376, 9] width 3 height 6
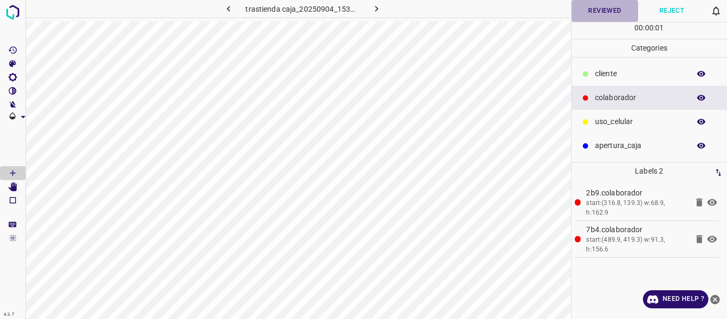
click at [588, 9] on button "Reviewed" at bounding box center [605, 11] width 67 height 22
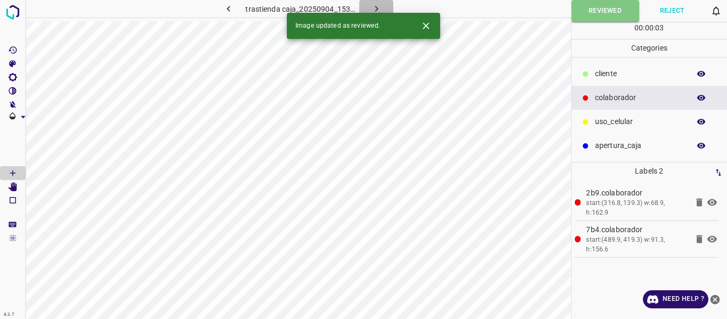
click at [377, 9] on icon "button" at bounding box center [376, 9] width 3 height 6
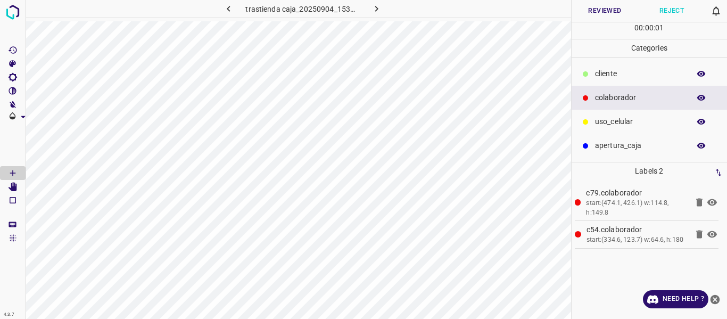
click at [596, 11] on button "Reviewed" at bounding box center [605, 11] width 67 height 22
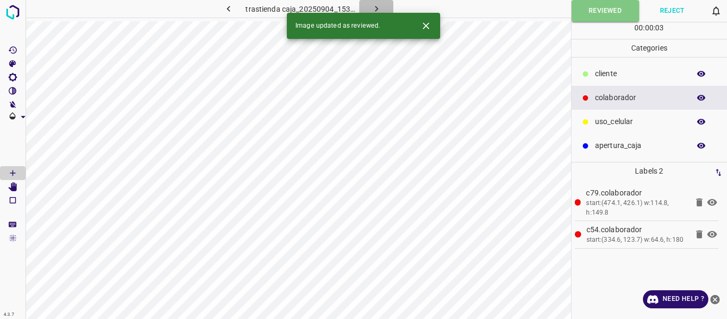
click at [376, 7] on icon "button" at bounding box center [376, 9] width 3 height 6
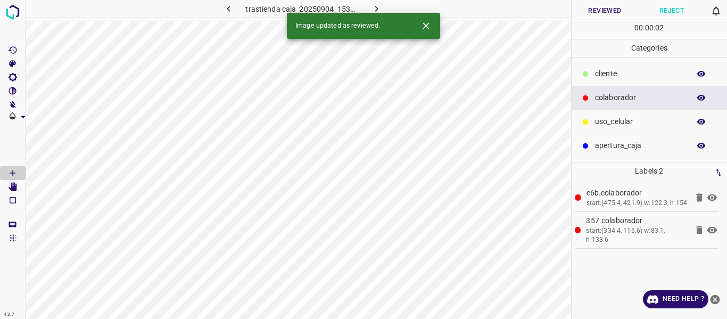
click at [604, 10] on button "Reviewed" at bounding box center [605, 11] width 67 height 22
click at [375, 6] on icon "button" at bounding box center [376, 8] width 11 height 11
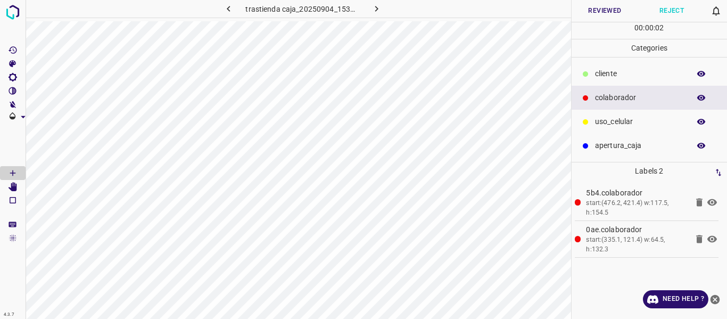
click at [599, 11] on button "Reviewed" at bounding box center [605, 11] width 67 height 22
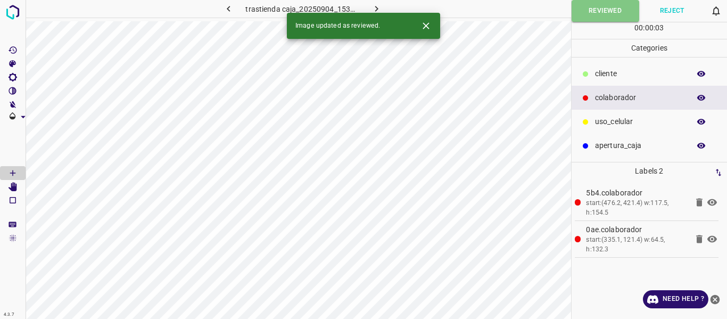
click at [377, 11] on icon "button" at bounding box center [376, 8] width 11 height 11
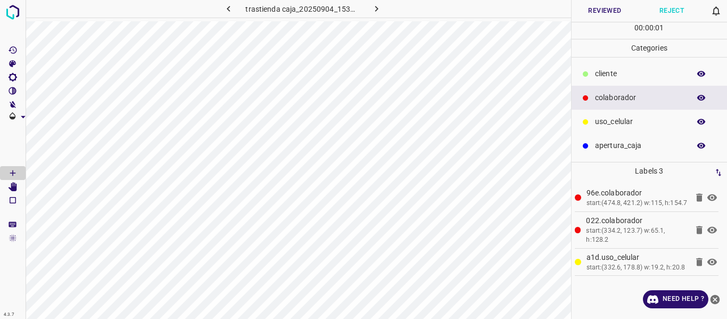
click at [608, 10] on button "Reviewed" at bounding box center [605, 11] width 67 height 22
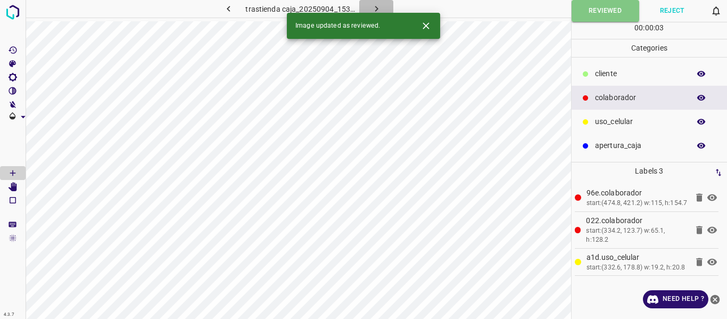
click at [377, 8] on icon "button" at bounding box center [376, 9] width 3 height 6
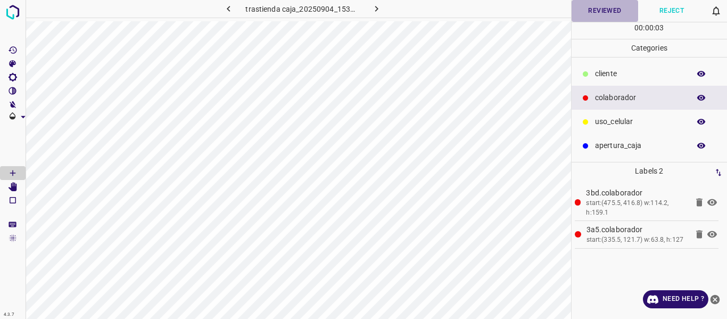
click at [603, 11] on button "Reviewed" at bounding box center [605, 11] width 67 height 22
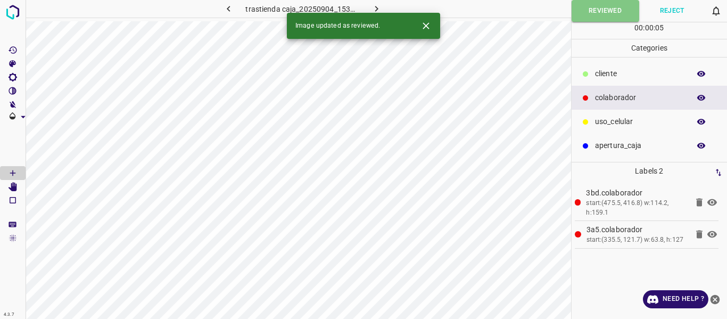
click at [381, 5] on icon "button" at bounding box center [376, 8] width 11 height 11
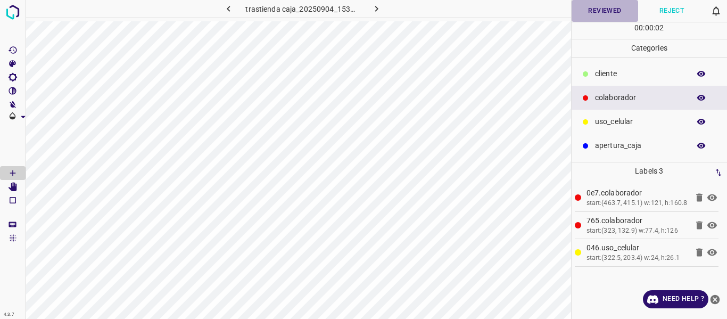
drag, startPoint x: 603, startPoint y: 6, endPoint x: 614, endPoint y: 14, distance: 13.7
click at [602, 7] on button "Reviewed" at bounding box center [605, 11] width 67 height 22
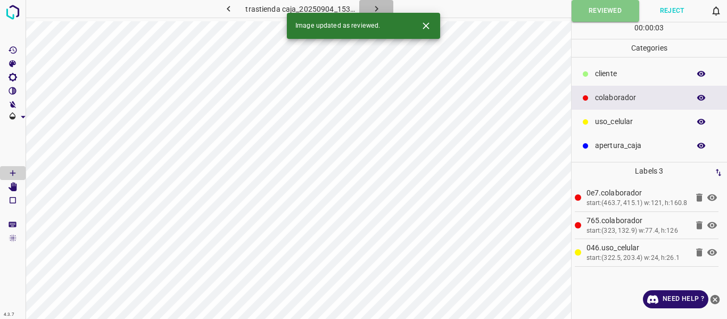
click at [376, 6] on icon "button" at bounding box center [376, 8] width 11 height 11
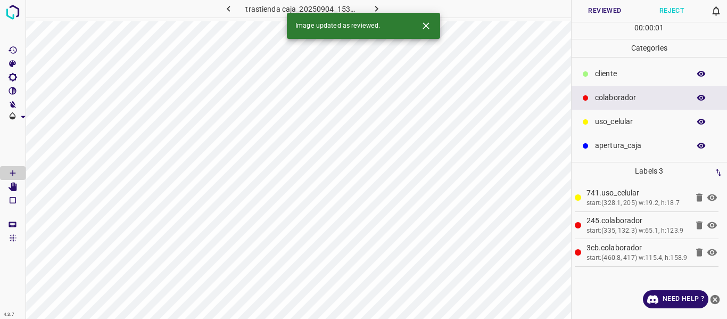
click at [590, 15] on button "Reviewed" at bounding box center [605, 11] width 67 height 22
click at [369, 6] on button "button" at bounding box center [376, 9] width 34 height 18
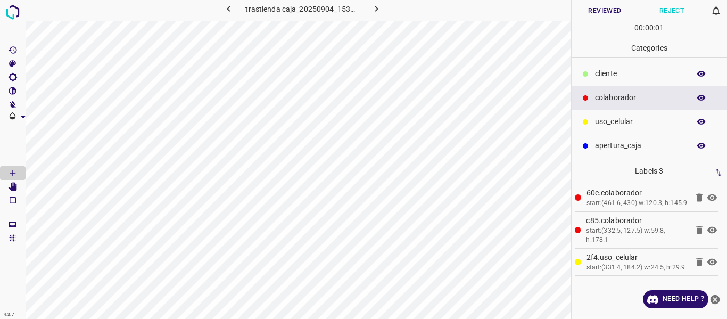
click at [606, 15] on button "Reviewed" at bounding box center [605, 11] width 67 height 22
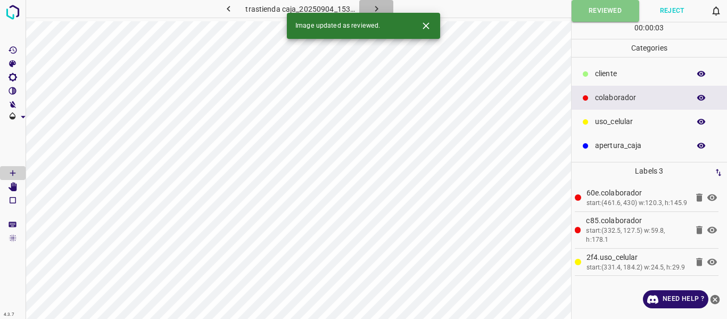
click at [378, 10] on icon "button" at bounding box center [376, 8] width 11 height 11
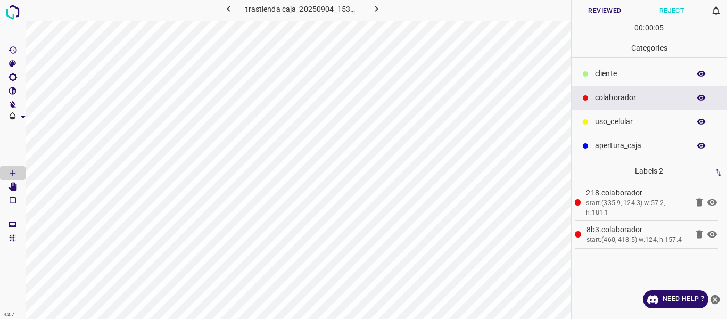
click at [700, 99] on icon "button" at bounding box center [702, 98] width 10 height 10
click at [701, 99] on icon "button" at bounding box center [702, 98] width 10 height 10
click at [605, 11] on button "Reviewed" at bounding box center [605, 11] width 67 height 22
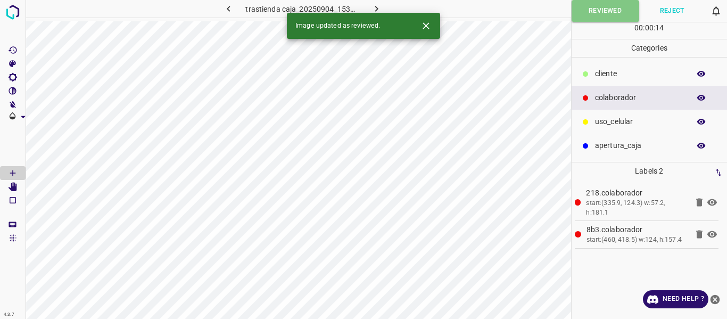
click at [376, 6] on icon "button" at bounding box center [376, 8] width 11 height 11
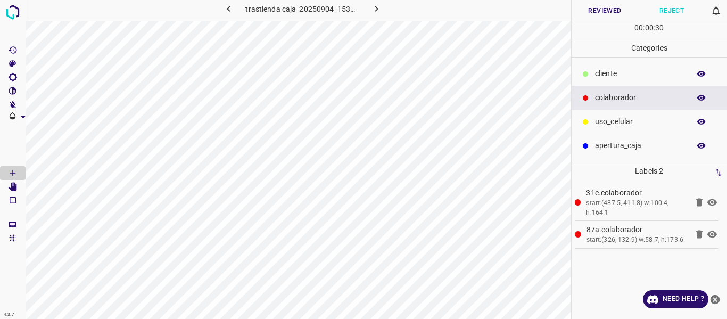
click at [595, 14] on button "Reviewed" at bounding box center [605, 11] width 67 height 22
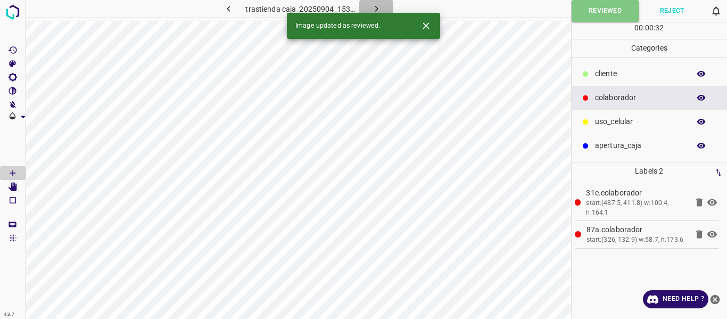
click at [379, 6] on icon "button" at bounding box center [376, 8] width 11 height 11
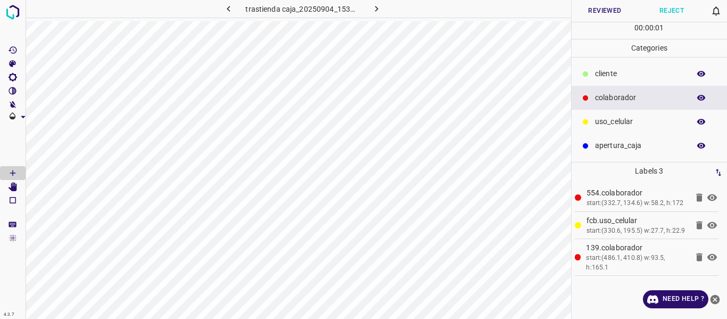
click at [608, 13] on button "Reviewed" at bounding box center [605, 11] width 67 height 22
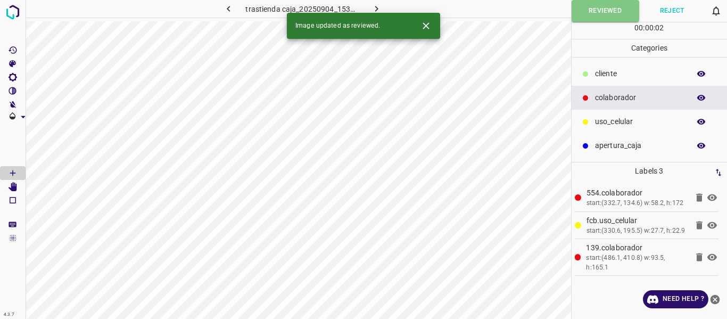
click at [377, 7] on icon "button" at bounding box center [376, 8] width 11 height 11
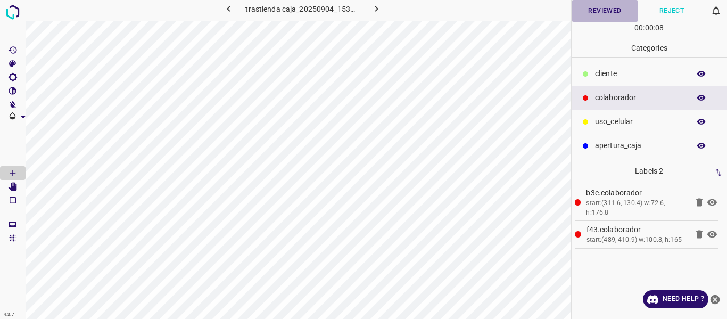
click at [603, 16] on button "Reviewed" at bounding box center [605, 11] width 67 height 22
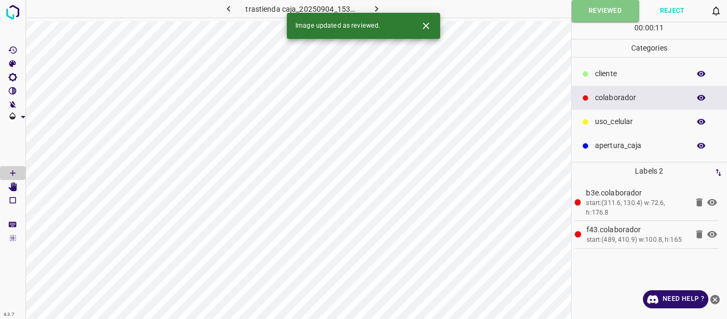
click at [378, 9] on icon "button" at bounding box center [376, 8] width 11 height 11
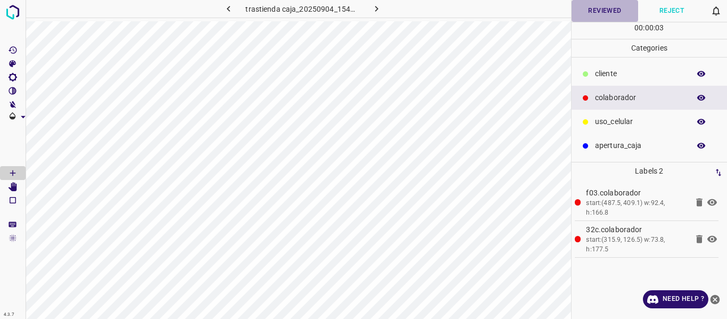
click at [594, 9] on button "Reviewed" at bounding box center [605, 11] width 67 height 22
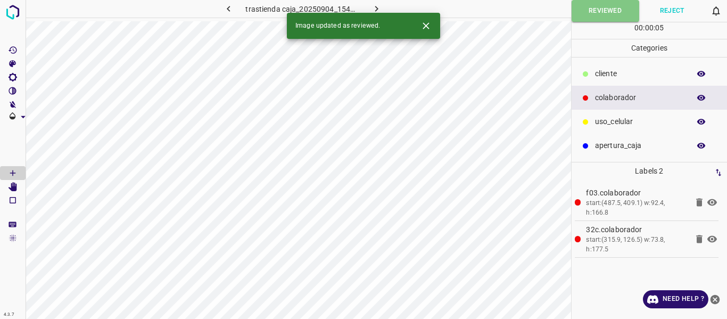
click at [372, 6] on icon "button" at bounding box center [376, 8] width 11 height 11
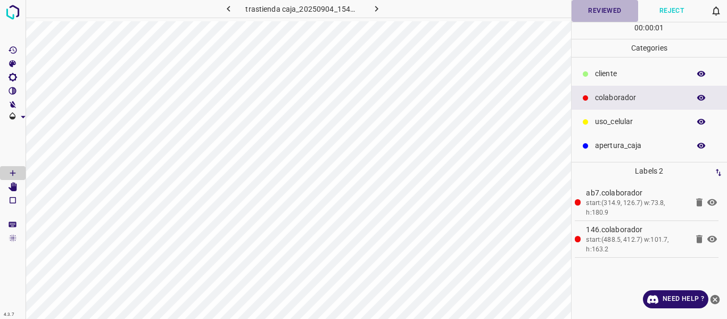
click at [597, 13] on button "Reviewed" at bounding box center [605, 11] width 67 height 22
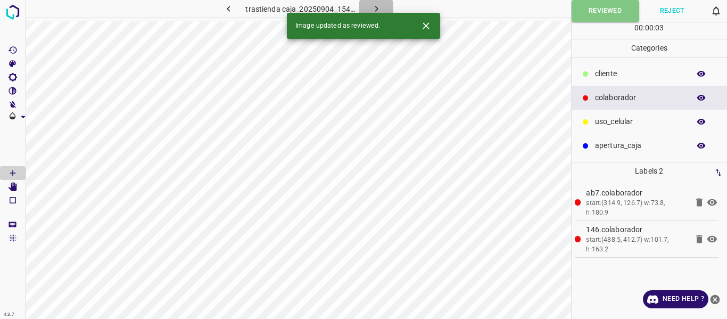
click at [378, 10] on icon "button" at bounding box center [376, 8] width 11 height 11
click at [615, 11] on button "Reviewed" at bounding box center [605, 11] width 67 height 22
drag, startPoint x: 377, startPoint y: 6, endPoint x: 372, endPoint y: 2, distance: 6.4
click at [377, 5] on icon "button" at bounding box center [376, 8] width 11 height 11
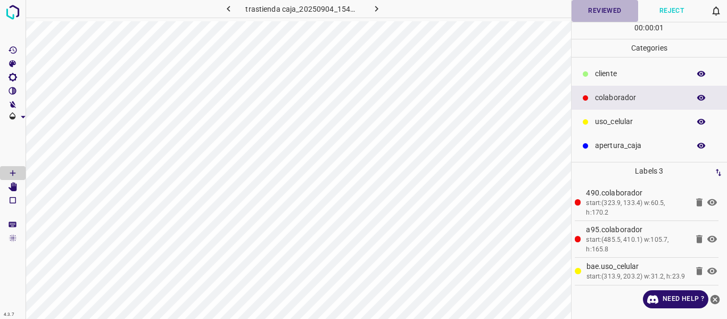
click at [590, 12] on button "Reviewed" at bounding box center [605, 11] width 67 height 22
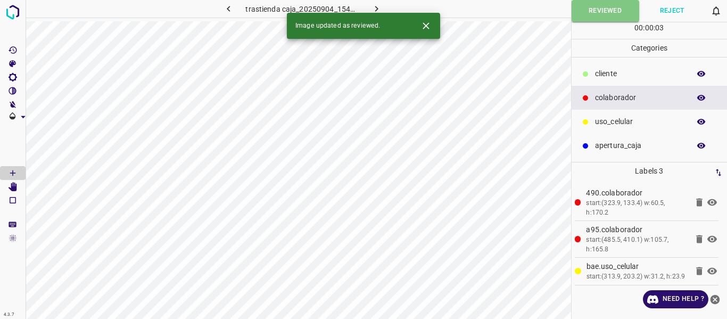
click at [376, 4] on icon "button" at bounding box center [376, 8] width 11 height 11
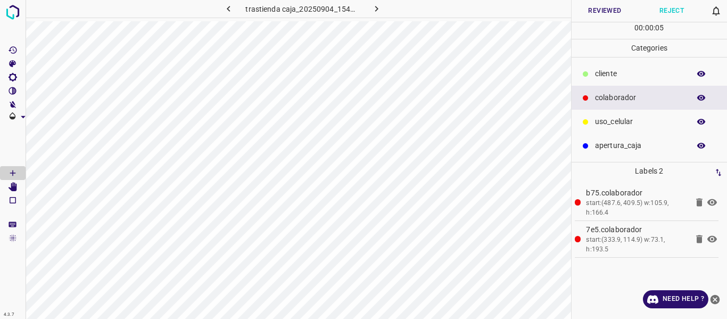
click at [610, 10] on button "Reviewed" at bounding box center [605, 11] width 67 height 22
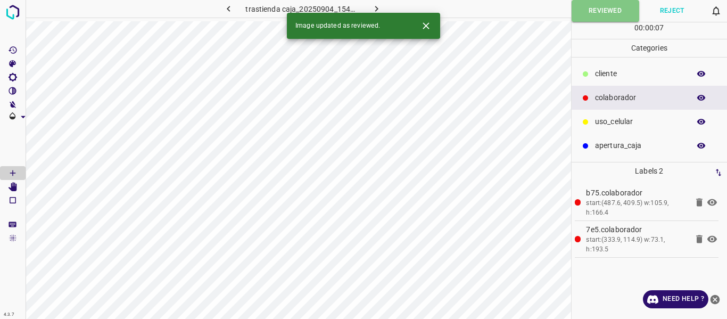
click at [379, 9] on icon "button" at bounding box center [376, 8] width 11 height 11
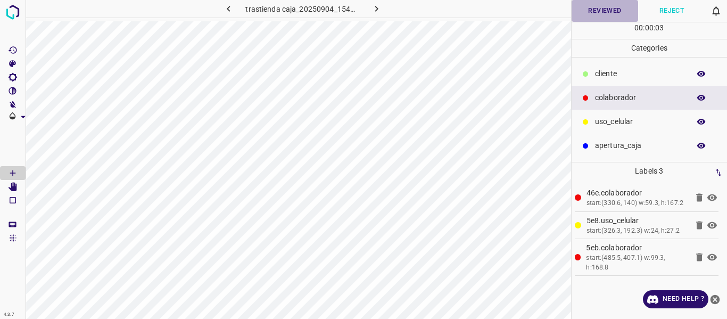
click at [598, 11] on button "Reviewed" at bounding box center [605, 11] width 67 height 22
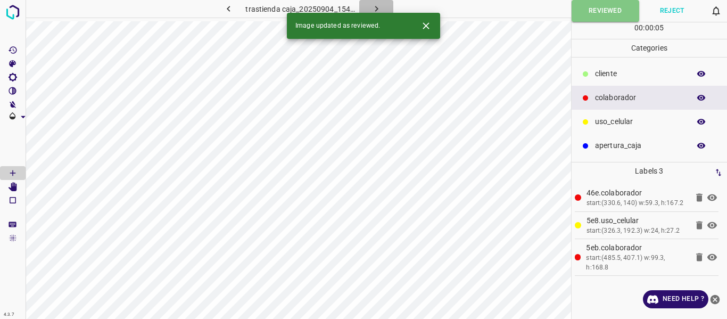
click at [377, 9] on icon "button" at bounding box center [376, 9] width 3 height 6
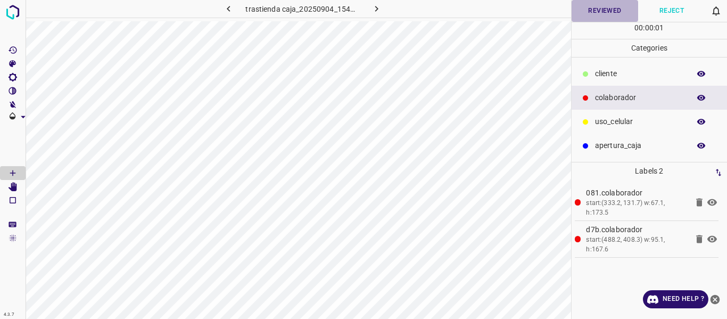
click at [592, 11] on button "Reviewed" at bounding box center [605, 11] width 67 height 22
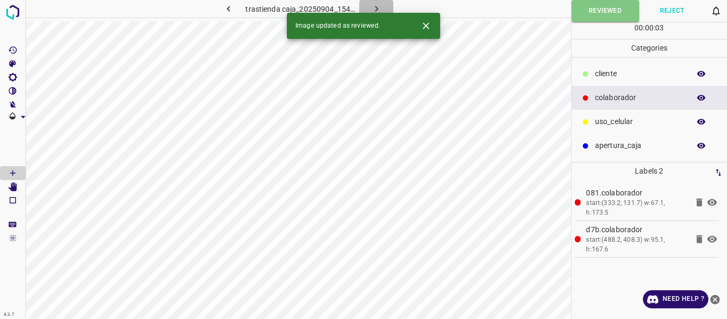
click at [374, 4] on icon "button" at bounding box center [376, 8] width 11 height 11
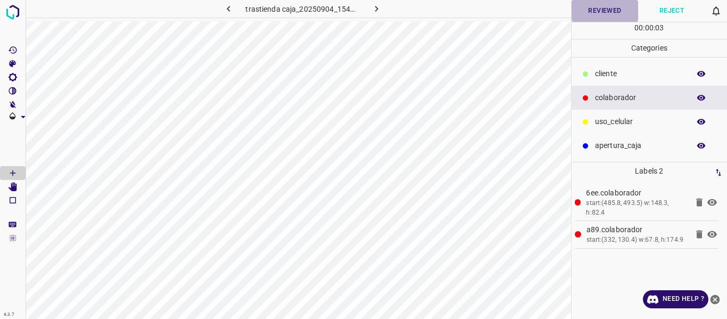
click at [614, 8] on button "Reviewed" at bounding box center [605, 11] width 67 height 22
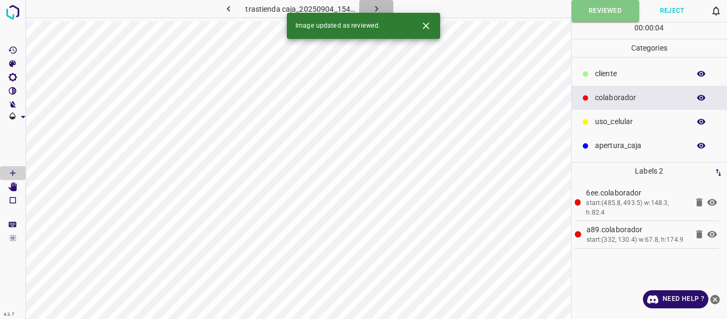
click at [374, 9] on icon "button" at bounding box center [376, 8] width 11 height 11
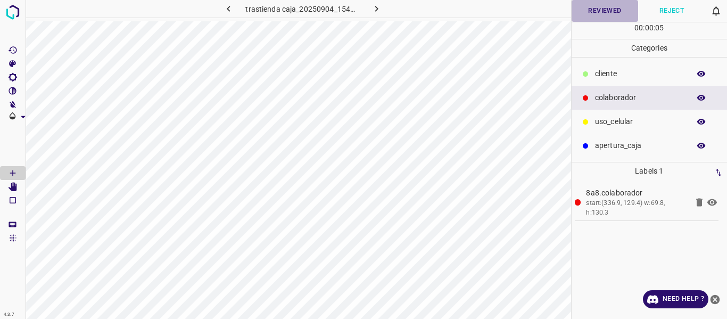
click at [594, 11] on button "Reviewed" at bounding box center [605, 11] width 67 height 22
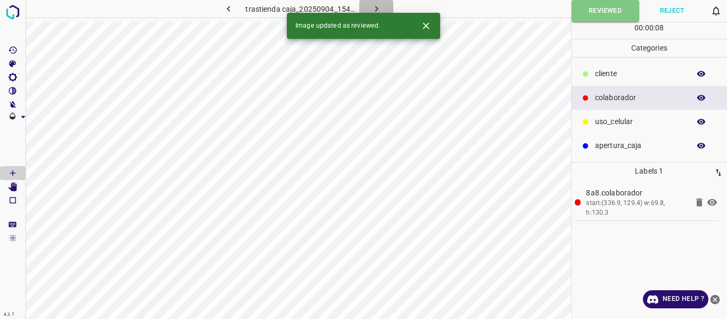
click at [376, 8] on icon "button" at bounding box center [376, 9] width 3 height 6
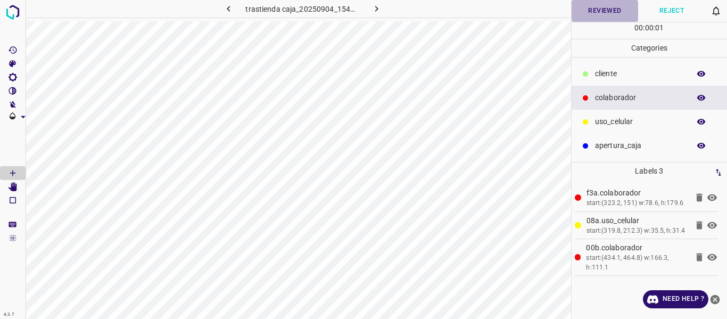
click at [589, 8] on button "Reviewed" at bounding box center [605, 11] width 67 height 22
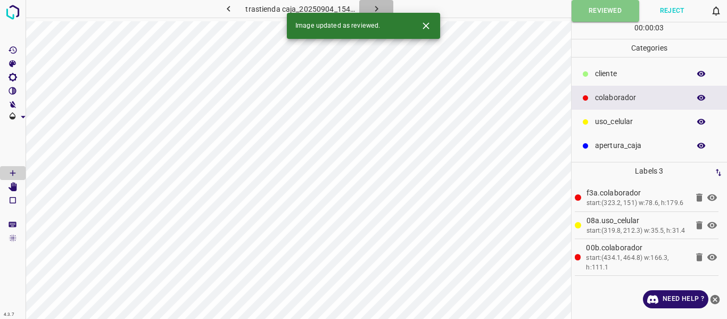
click at [378, 9] on icon "button" at bounding box center [376, 8] width 11 height 11
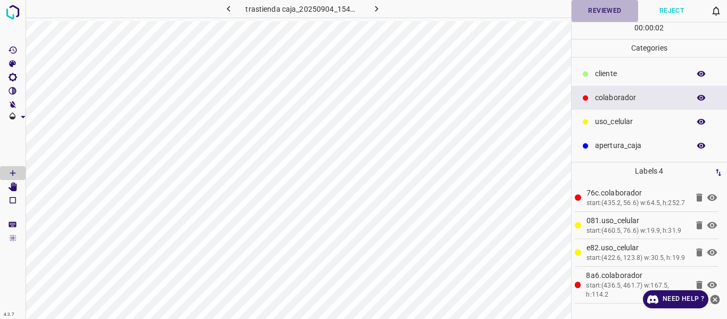
click at [582, 13] on button "Reviewed" at bounding box center [605, 11] width 67 height 22
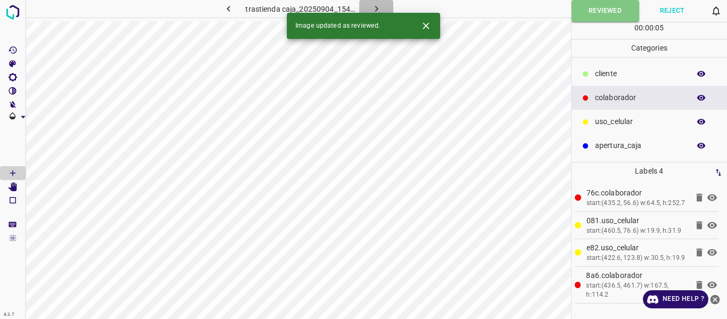
click at [378, 8] on icon "button" at bounding box center [376, 8] width 11 height 11
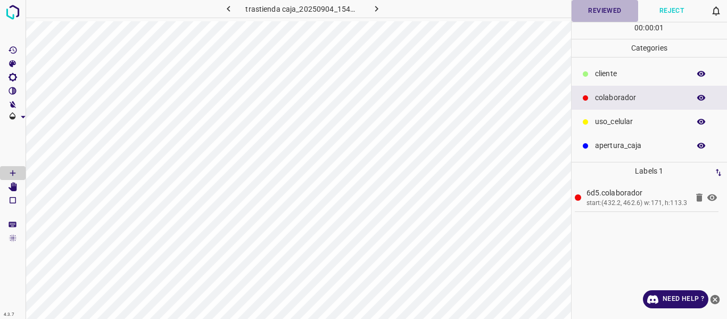
click at [602, 12] on button "Reviewed" at bounding box center [605, 11] width 67 height 22
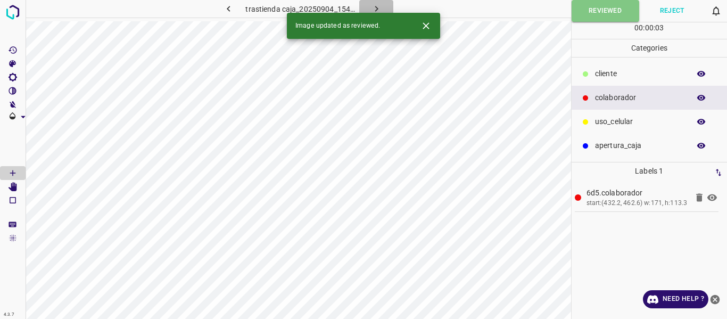
click at [382, 7] on button "button" at bounding box center [376, 9] width 34 height 18
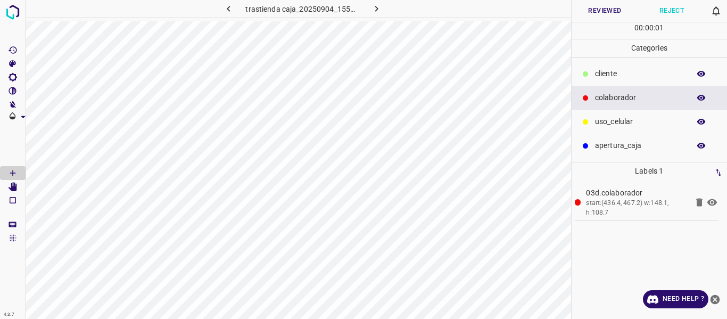
click at [588, 8] on button "Reviewed" at bounding box center [605, 11] width 67 height 22
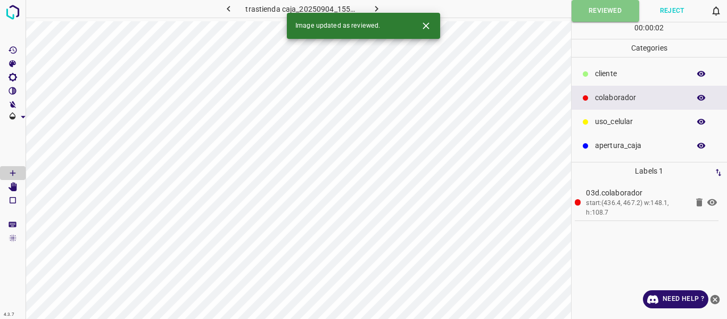
click at [373, 5] on icon "button" at bounding box center [376, 8] width 11 height 11
click at [590, 9] on button "Reviewed" at bounding box center [605, 11] width 67 height 22
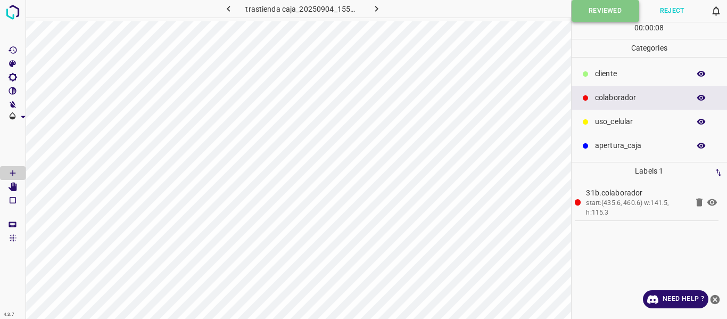
click at [580, 13] on button "Reviewed" at bounding box center [606, 11] width 68 height 22
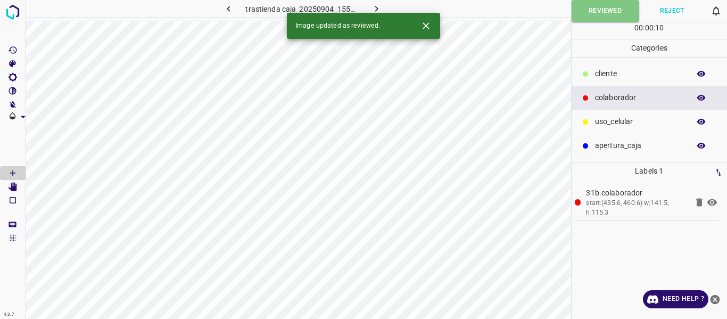
click at [376, 8] on icon "button" at bounding box center [376, 9] width 3 height 6
click at [590, 12] on button "Reviewed" at bounding box center [605, 11] width 67 height 22
click at [378, 5] on icon "button" at bounding box center [376, 8] width 11 height 11
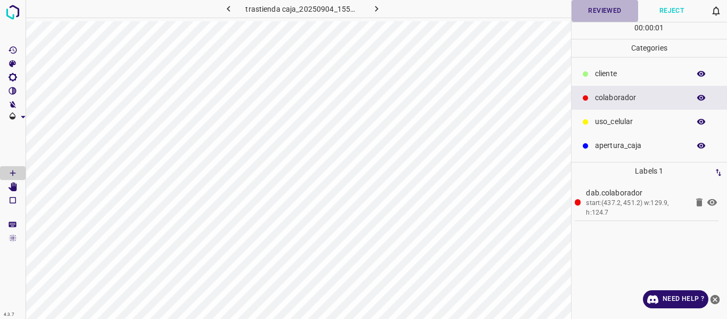
click at [593, 10] on button "Reviewed" at bounding box center [605, 11] width 67 height 22
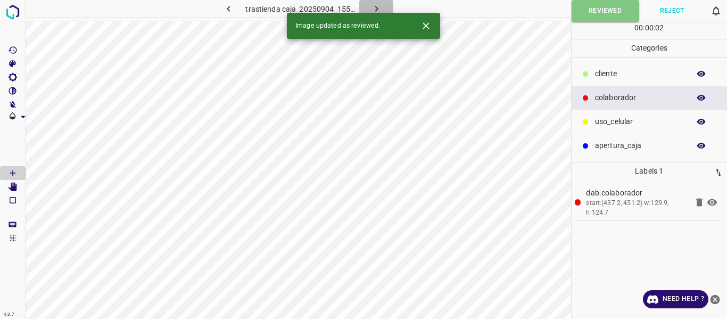
click at [376, 5] on icon "button" at bounding box center [376, 8] width 11 height 11
click at [611, 9] on button "Reviewed" at bounding box center [605, 11] width 67 height 22
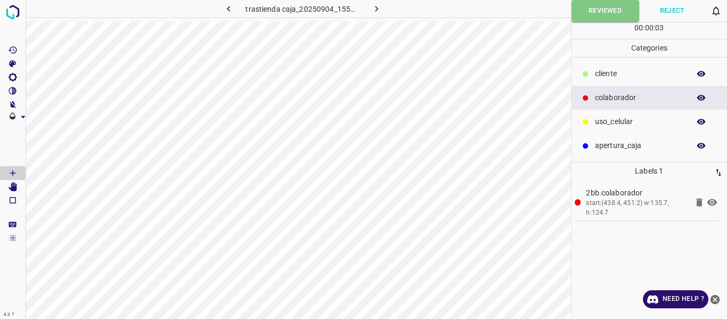
click at [381, 5] on icon "button" at bounding box center [376, 8] width 11 height 11
click at [593, 13] on button "Reviewed" at bounding box center [605, 11] width 67 height 22
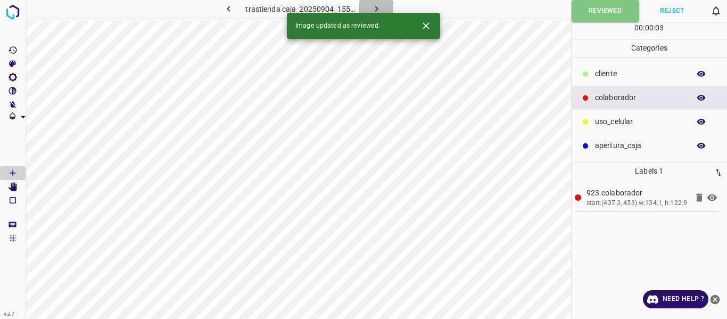
click at [377, 9] on icon "button" at bounding box center [376, 9] width 3 height 6
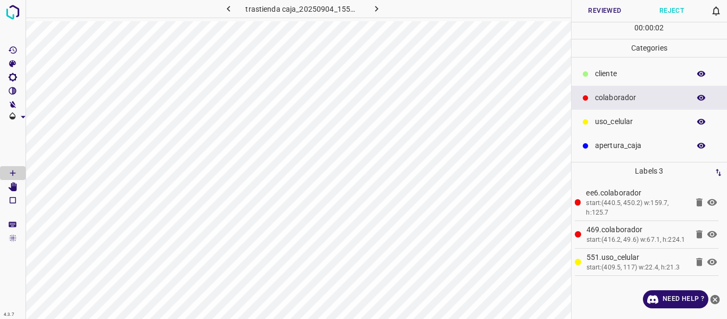
click at [601, 11] on button "Reviewed" at bounding box center [605, 11] width 67 height 22
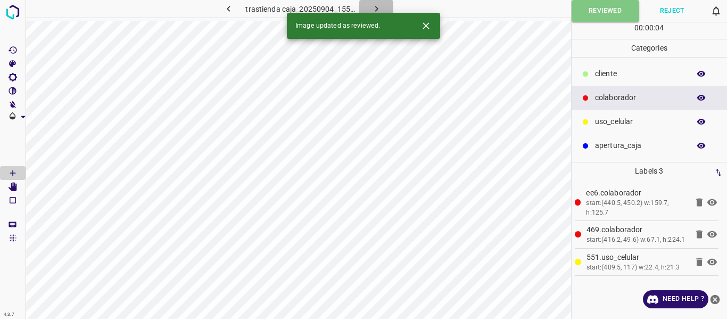
click at [372, 1] on button "button" at bounding box center [376, 9] width 34 height 18
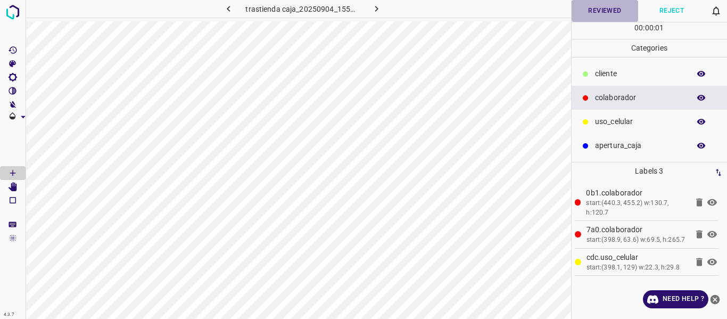
click at [602, 11] on button "Reviewed" at bounding box center [605, 11] width 67 height 22
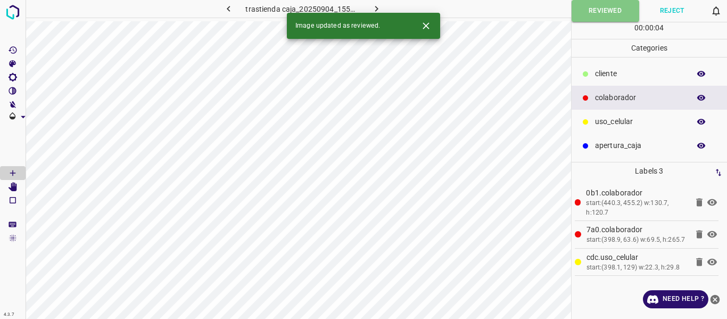
drag, startPoint x: 378, startPoint y: 5, endPoint x: 389, endPoint y: 18, distance: 16.6
click at [378, 6] on icon "button" at bounding box center [376, 8] width 11 height 11
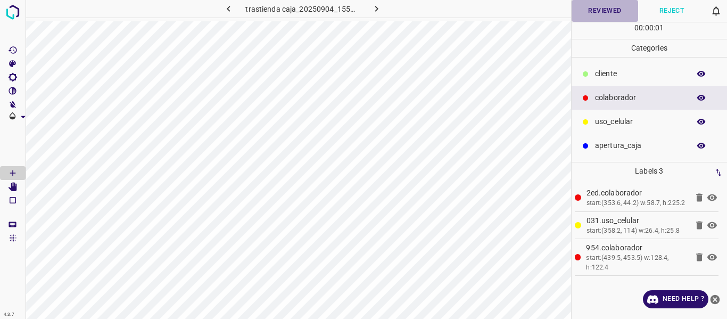
click at [602, 9] on button "Reviewed" at bounding box center [605, 11] width 67 height 22
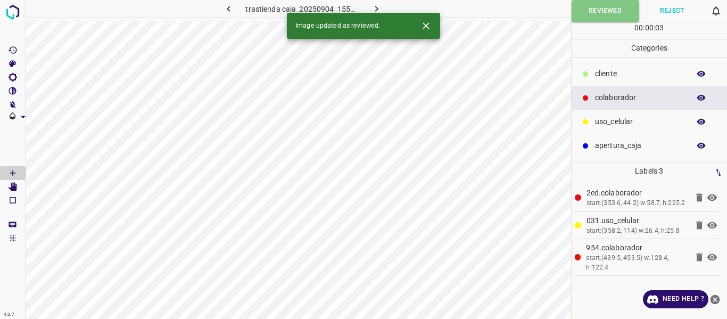
drag, startPoint x: 373, startPoint y: 9, endPoint x: 431, endPoint y: 28, distance: 60.9
click at [373, 9] on icon "button" at bounding box center [376, 8] width 11 height 11
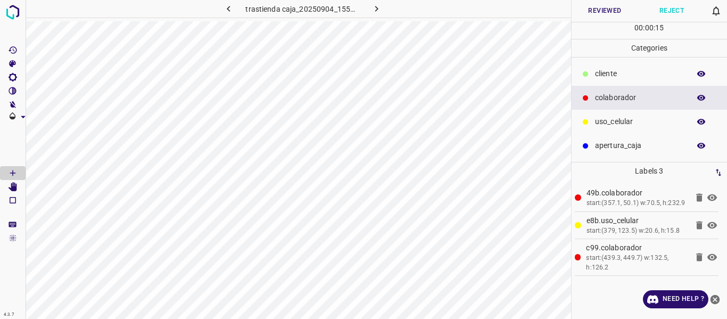
click at [610, 12] on button "Reviewed" at bounding box center [605, 11] width 67 height 22
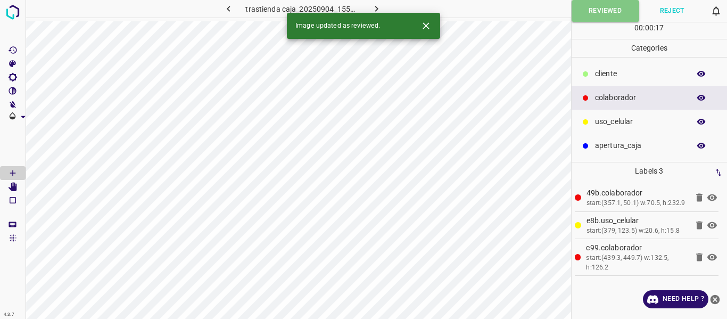
drag, startPoint x: 381, startPoint y: 6, endPoint x: 384, endPoint y: 0, distance: 7.1
click at [381, 6] on icon "button" at bounding box center [376, 8] width 11 height 11
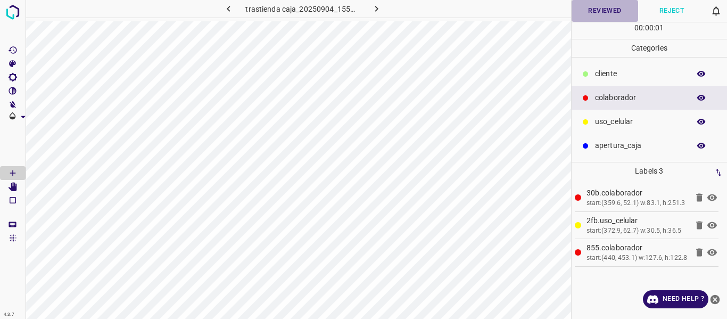
click at [597, 9] on button "Reviewed" at bounding box center [605, 11] width 67 height 22
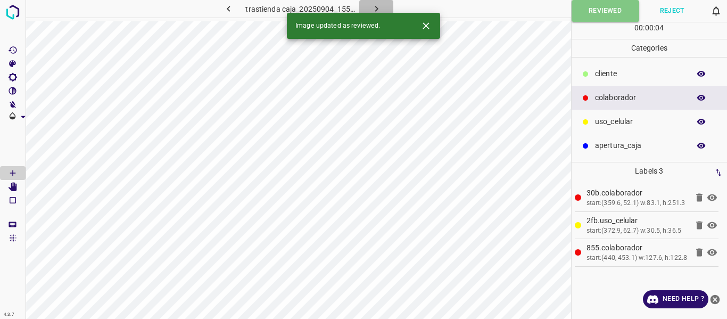
click at [378, 6] on icon "button" at bounding box center [376, 8] width 11 height 11
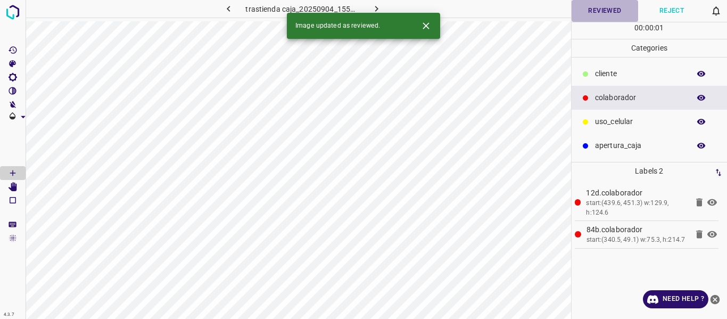
click at [597, 10] on button "Reviewed" at bounding box center [605, 11] width 67 height 22
click at [378, 7] on icon "button" at bounding box center [376, 8] width 11 height 11
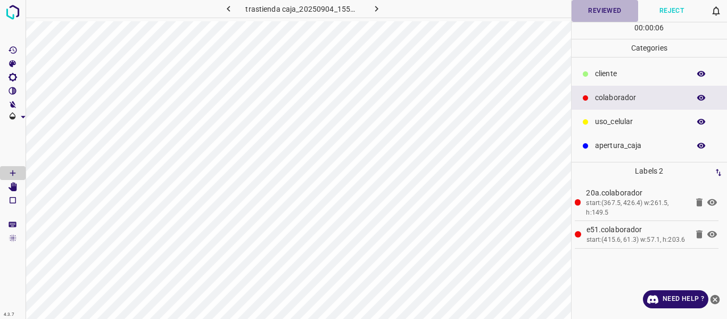
click at [588, 15] on button "Reviewed" at bounding box center [605, 11] width 67 height 22
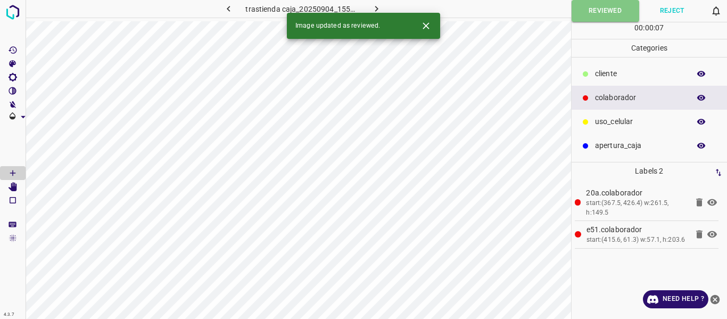
click at [376, 4] on icon "button" at bounding box center [376, 8] width 11 height 11
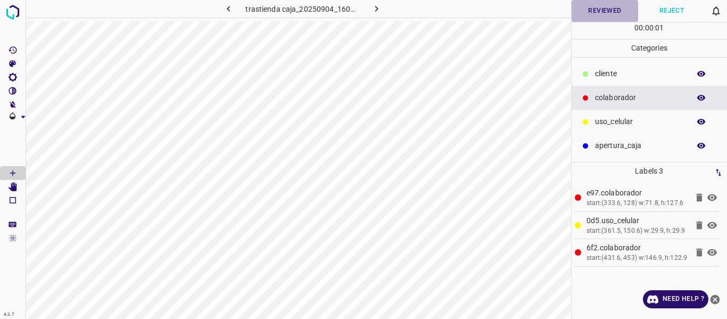
click at [597, 12] on button "Reviewed" at bounding box center [605, 11] width 67 height 22
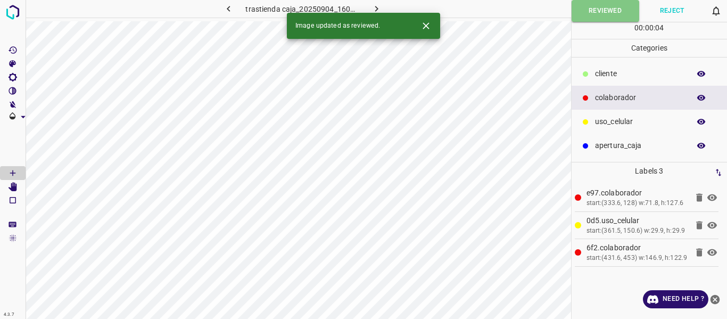
click at [374, 9] on icon "button" at bounding box center [376, 8] width 11 height 11
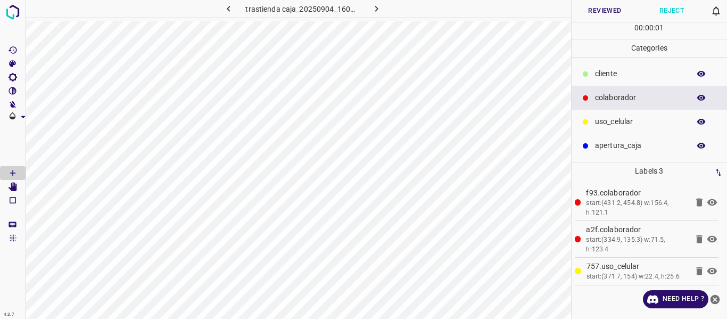
click at [582, 16] on button "Reviewed" at bounding box center [605, 11] width 67 height 22
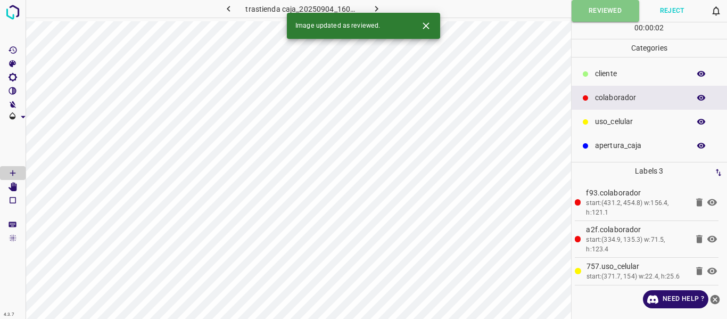
click at [374, 10] on icon "button" at bounding box center [376, 8] width 11 height 11
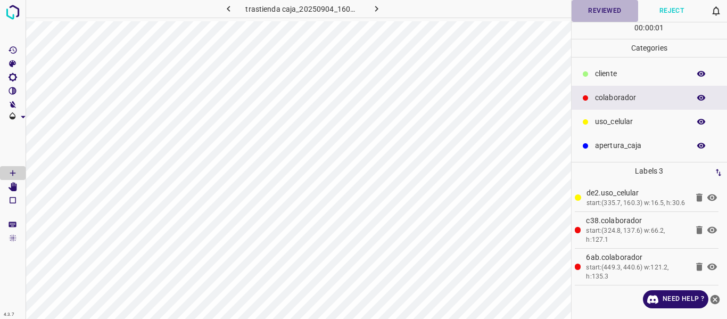
click at [584, 16] on button "Reviewed" at bounding box center [605, 11] width 67 height 22
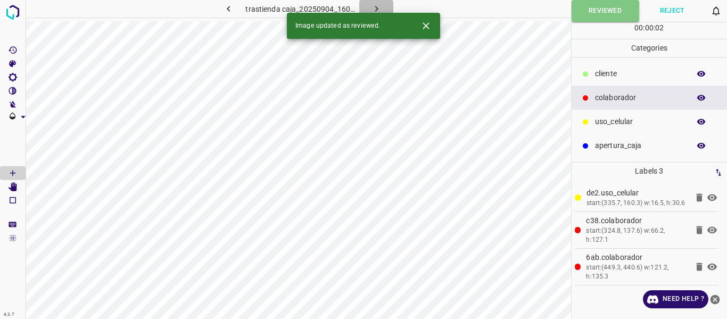
click at [377, 7] on icon "button" at bounding box center [376, 8] width 11 height 11
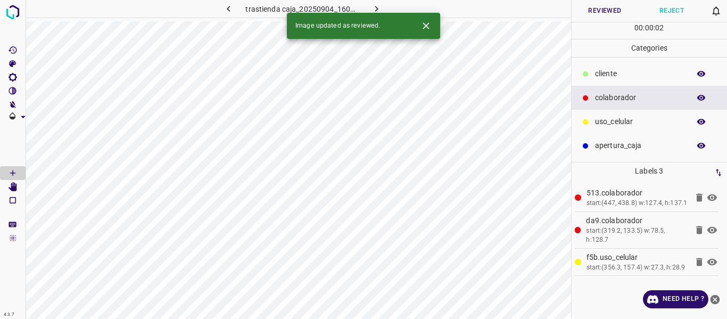
click at [616, 9] on button "Reviewed" at bounding box center [605, 11] width 67 height 22
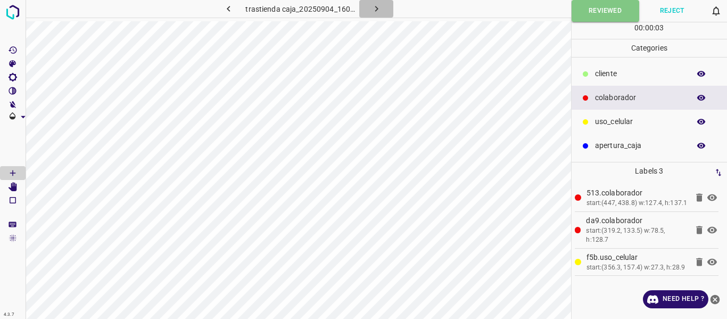
click at [378, 5] on icon "button" at bounding box center [376, 8] width 11 height 11
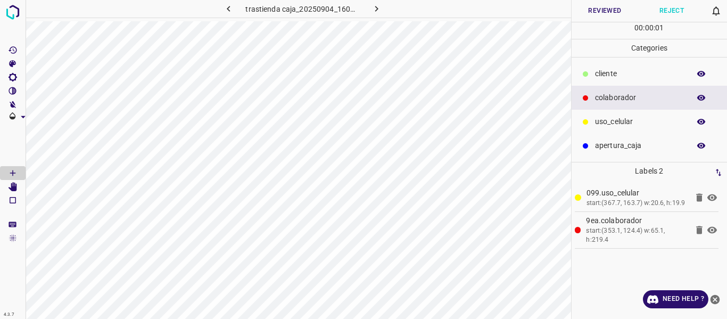
click at [589, 11] on button "Reviewed" at bounding box center [605, 11] width 67 height 22
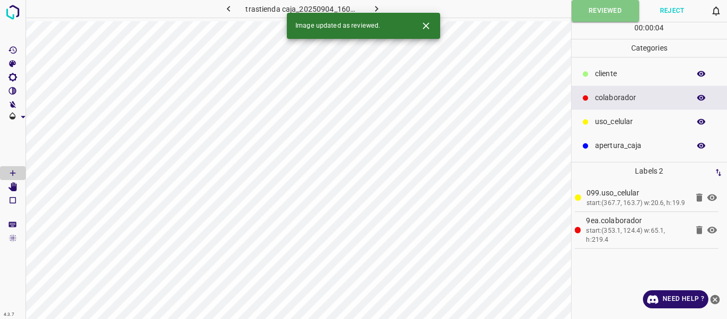
drag, startPoint x: 379, startPoint y: 6, endPoint x: 538, endPoint y: 15, distance: 158.8
click at [379, 6] on icon "button" at bounding box center [376, 8] width 11 height 11
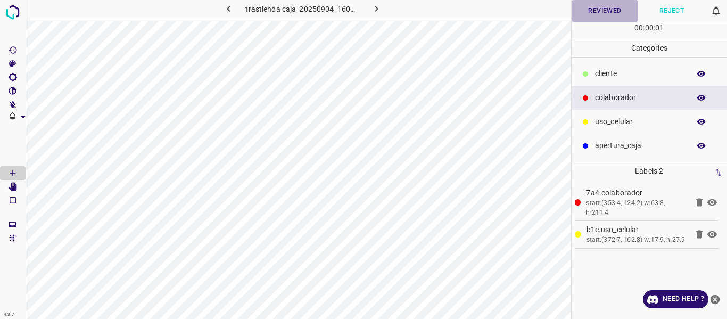
click at [590, 13] on button "Reviewed" at bounding box center [605, 11] width 67 height 22
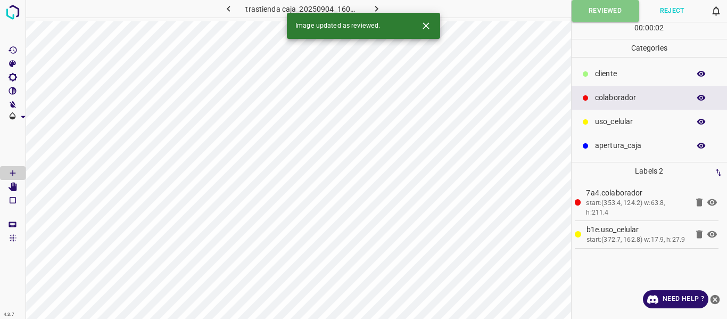
click at [377, 6] on icon "button" at bounding box center [376, 8] width 11 height 11
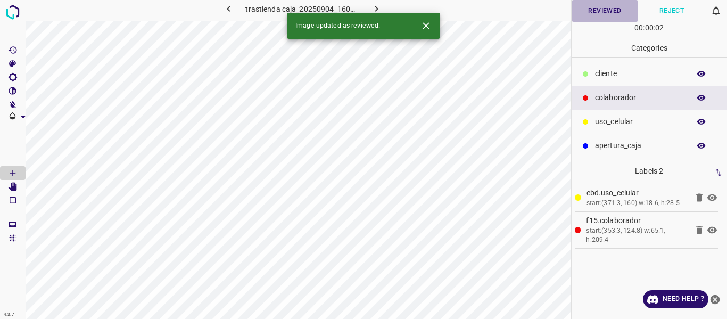
click at [587, 15] on button "Reviewed" at bounding box center [605, 11] width 67 height 22
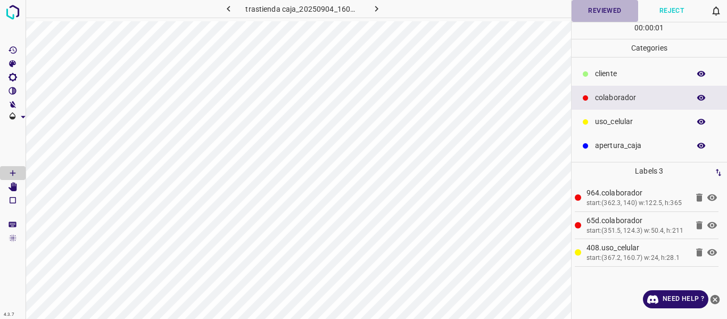
click at [597, 14] on button "Reviewed" at bounding box center [605, 11] width 67 height 22
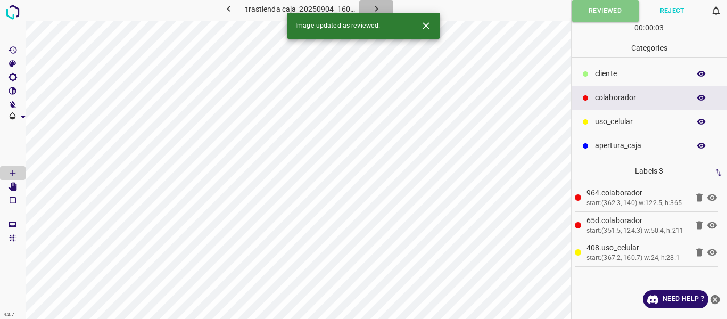
click at [374, 9] on icon "button" at bounding box center [376, 8] width 11 height 11
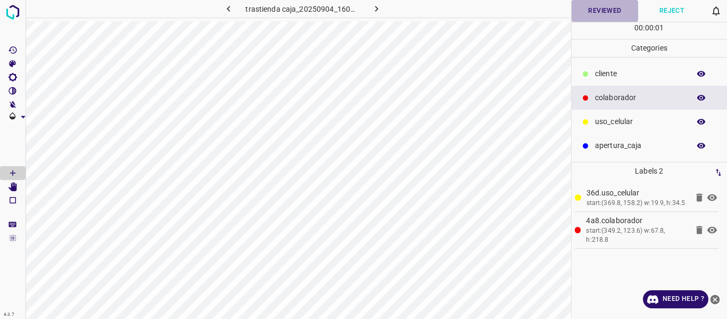
click at [594, 16] on button "Reviewed" at bounding box center [605, 11] width 67 height 22
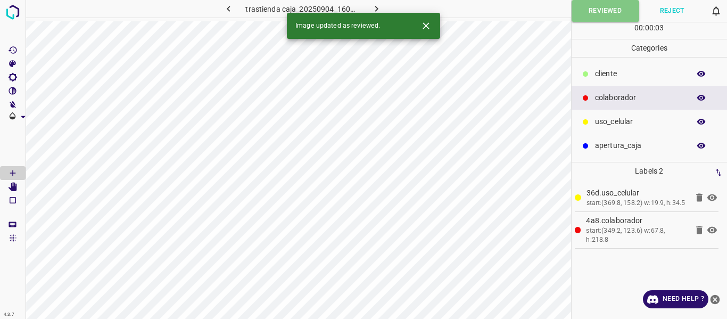
click at [378, 9] on icon "button" at bounding box center [376, 8] width 11 height 11
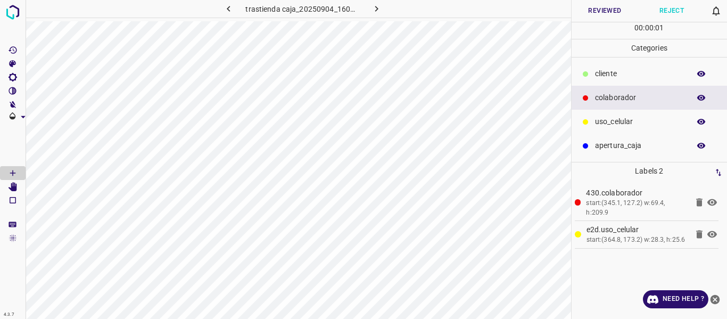
click at [589, 18] on button "Reviewed" at bounding box center [605, 11] width 67 height 22
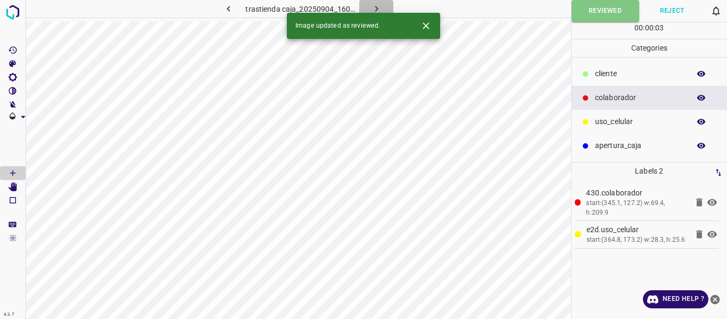
click at [383, 9] on button "button" at bounding box center [376, 9] width 34 height 18
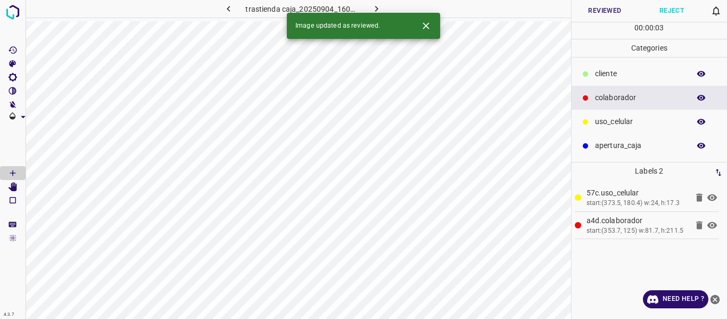
click at [597, 9] on button "Reviewed" at bounding box center [605, 11] width 67 height 22
click at [379, 6] on icon "button" at bounding box center [376, 8] width 11 height 11
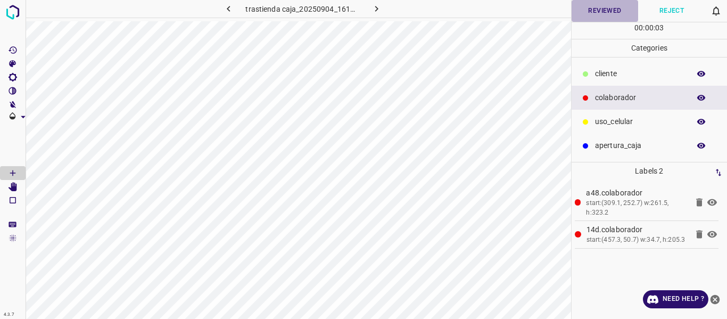
click at [588, 18] on button "Reviewed" at bounding box center [605, 11] width 67 height 22
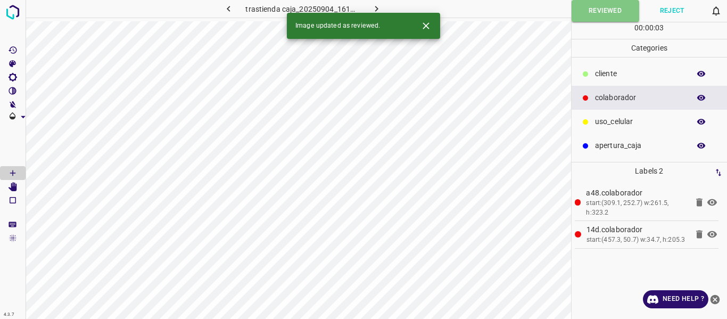
click at [376, 5] on icon "button" at bounding box center [376, 8] width 11 height 11
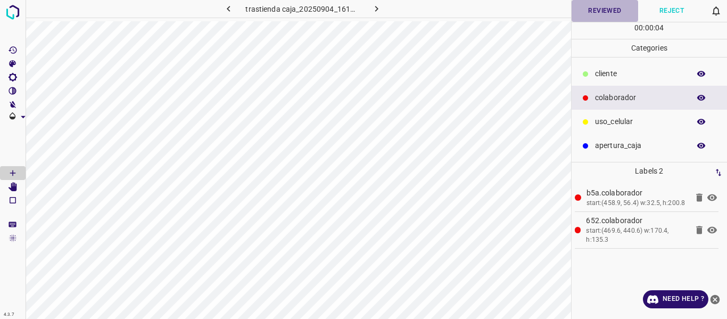
drag, startPoint x: 589, startPoint y: 16, endPoint x: 592, endPoint y: 21, distance: 5.8
click at [590, 18] on button "Reviewed" at bounding box center [605, 11] width 67 height 22
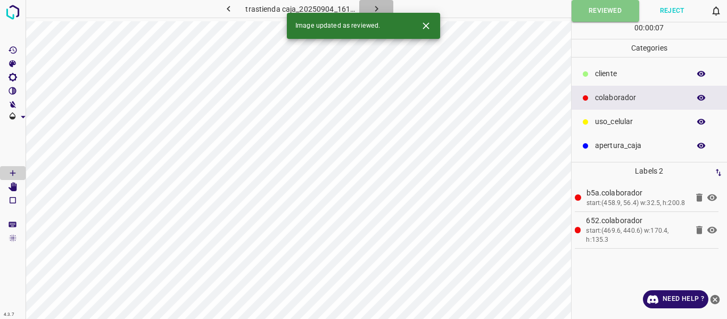
click at [379, 8] on icon "button" at bounding box center [376, 8] width 11 height 11
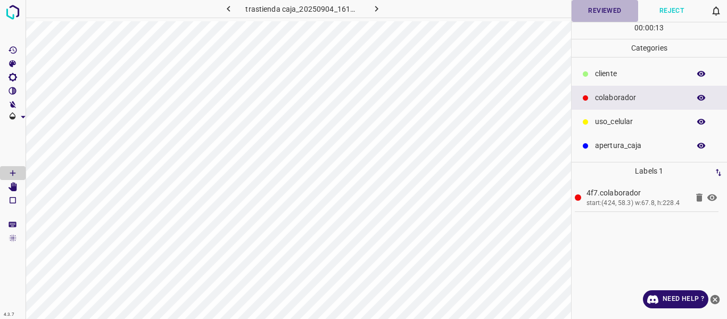
click at [592, 10] on button "Reviewed" at bounding box center [605, 11] width 67 height 22
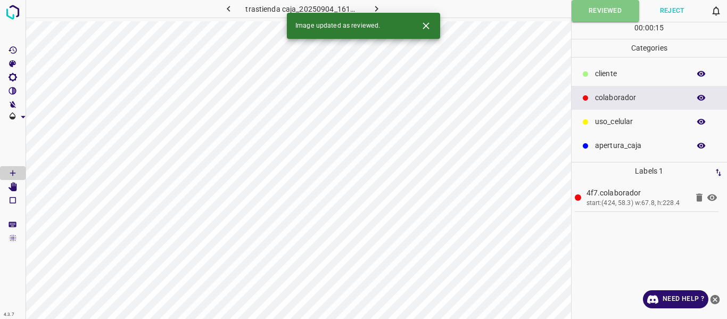
click at [372, 5] on icon "button" at bounding box center [376, 8] width 11 height 11
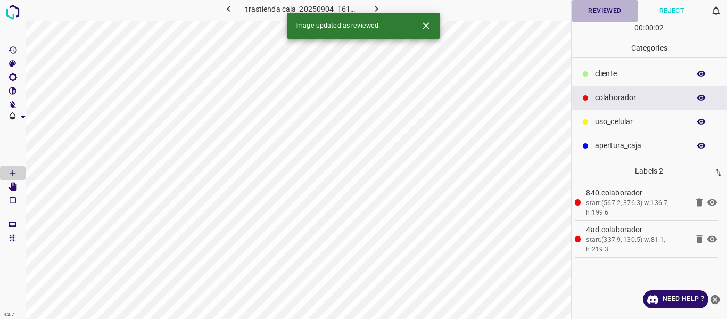
click at [598, 11] on button "Reviewed" at bounding box center [605, 11] width 67 height 22
click at [373, 6] on icon "button" at bounding box center [376, 8] width 11 height 11
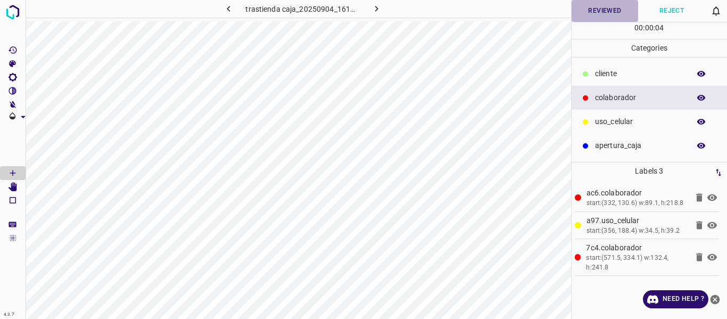
click at [600, 5] on button "Reviewed" at bounding box center [605, 11] width 67 height 22
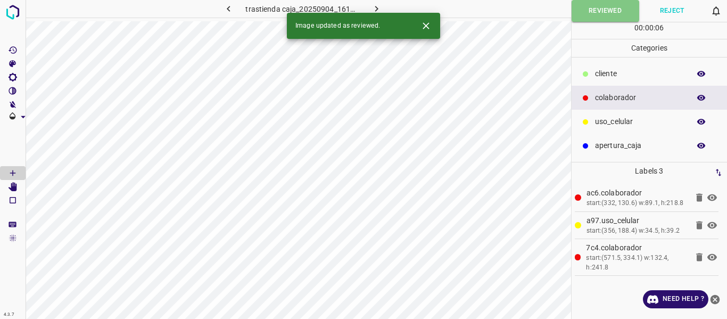
click at [381, 7] on icon "button" at bounding box center [376, 8] width 11 height 11
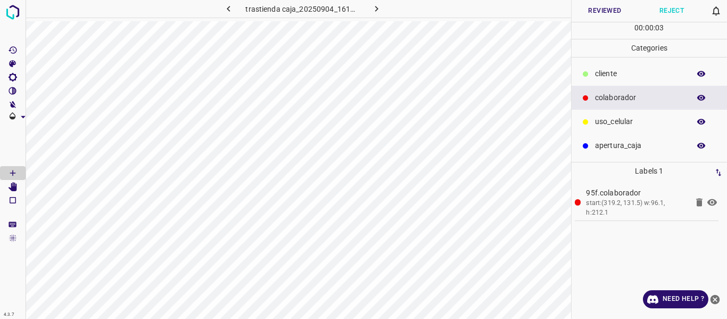
click at [590, 10] on button "Reviewed" at bounding box center [605, 11] width 67 height 22
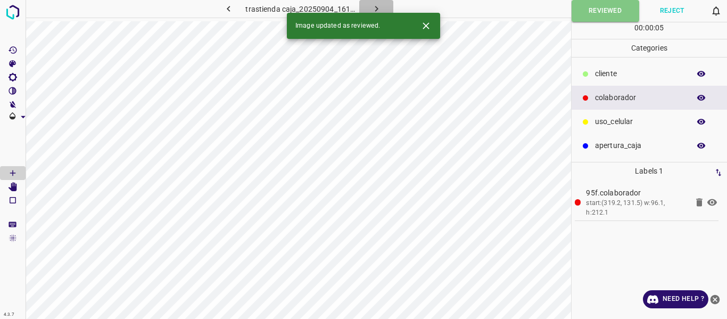
click at [375, 6] on icon "button" at bounding box center [376, 9] width 3 height 6
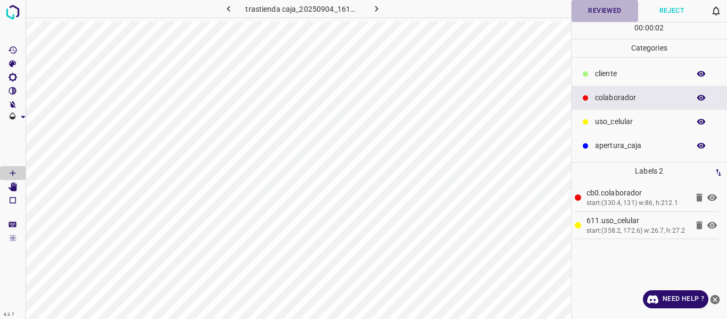
click at [604, 7] on button "Reviewed" at bounding box center [605, 11] width 67 height 22
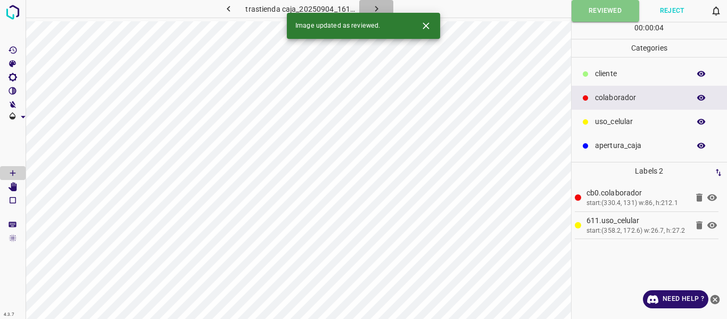
click at [376, 6] on icon "button" at bounding box center [376, 8] width 11 height 11
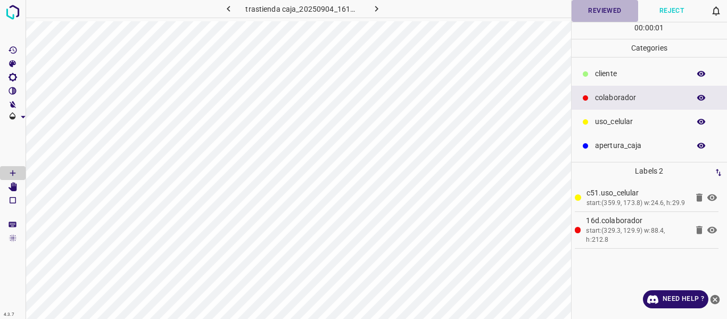
click at [614, 15] on button "Reviewed" at bounding box center [605, 11] width 67 height 22
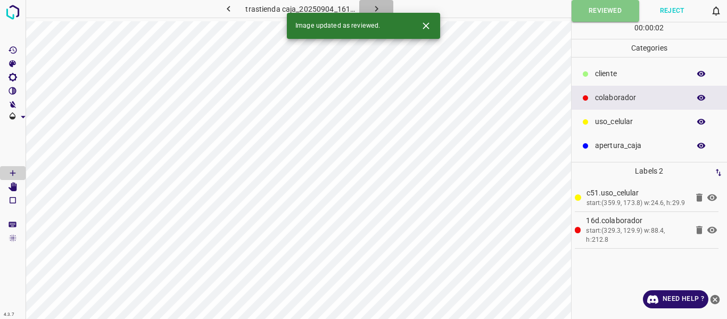
click at [379, 7] on icon "button" at bounding box center [376, 8] width 11 height 11
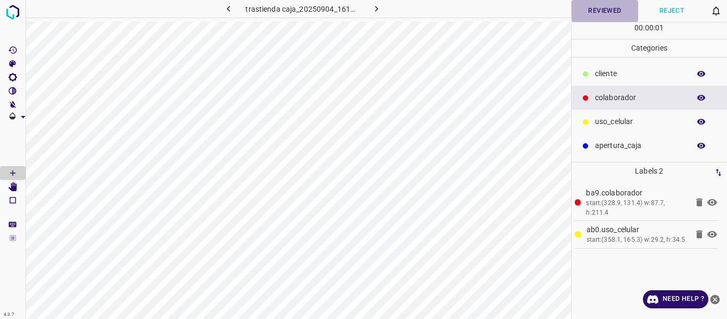
click at [583, 17] on button "Reviewed" at bounding box center [605, 11] width 67 height 22
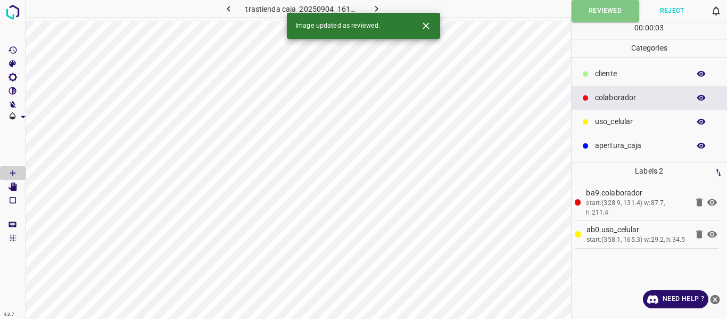
click at [378, 7] on icon "button" at bounding box center [376, 8] width 11 height 11
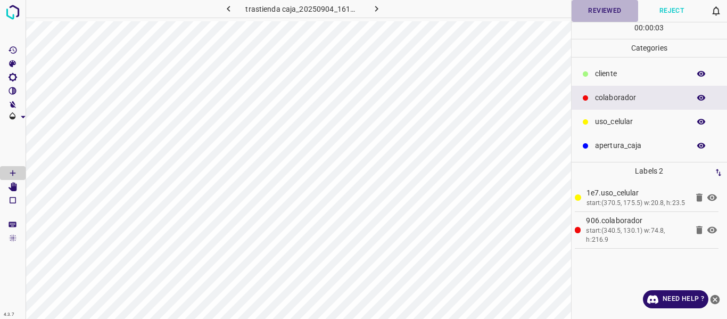
click at [593, 19] on button "Reviewed" at bounding box center [605, 11] width 67 height 22
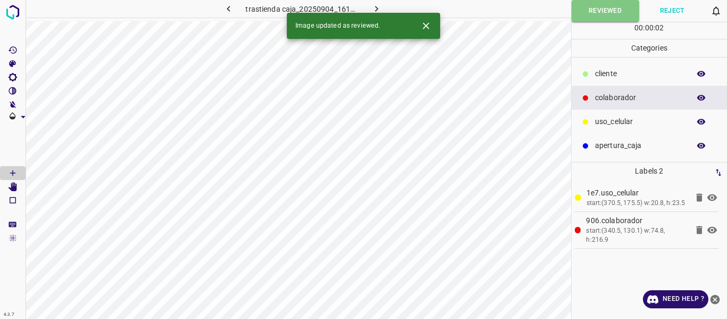
click at [372, 3] on icon "button" at bounding box center [376, 8] width 11 height 11
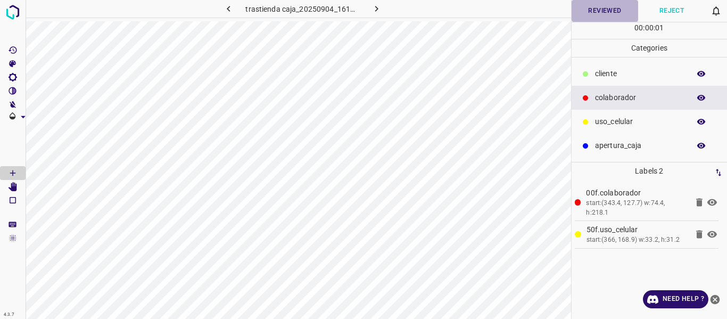
click at [590, 13] on button "Reviewed" at bounding box center [605, 11] width 67 height 22
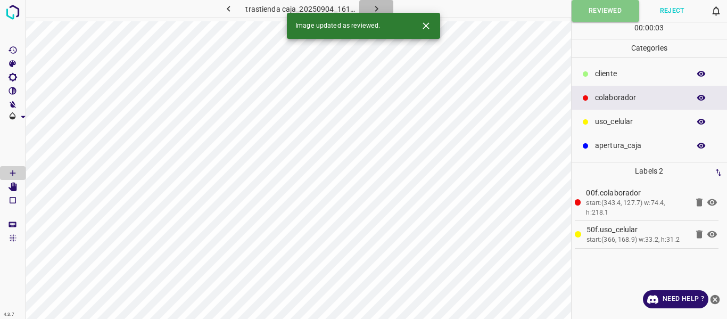
click at [377, 8] on icon "button" at bounding box center [376, 9] width 3 height 6
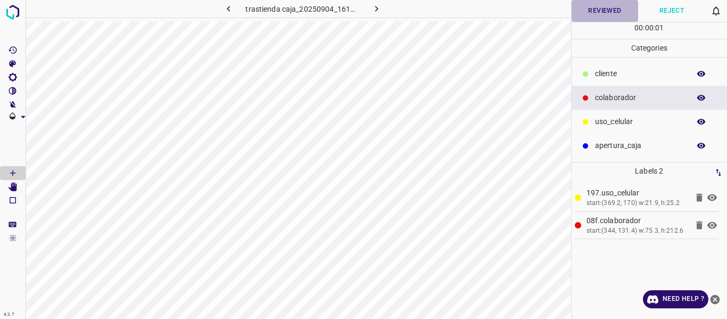
click at [616, 13] on button "Reviewed" at bounding box center [605, 11] width 67 height 22
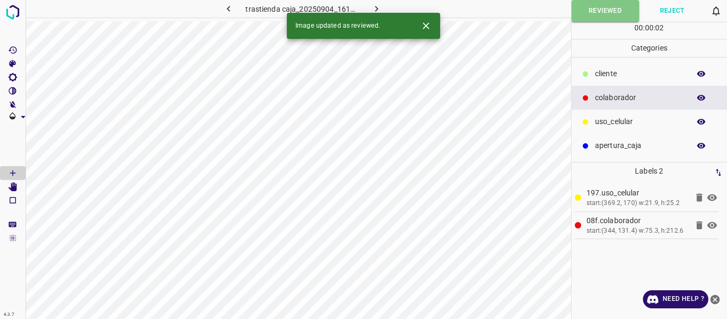
click at [375, 5] on icon "button" at bounding box center [376, 8] width 11 height 11
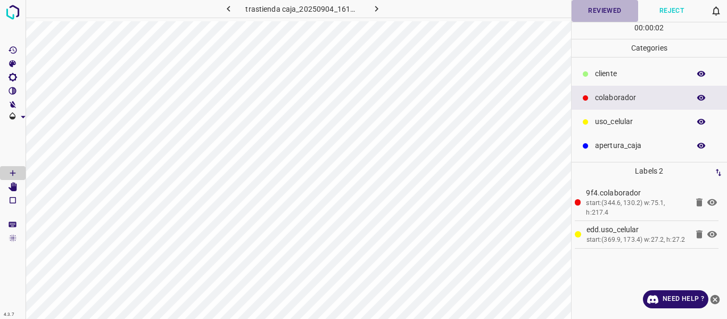
click at [596, 16] on button "Reviewed" at bounding box center [605, 11] width 67 height 22
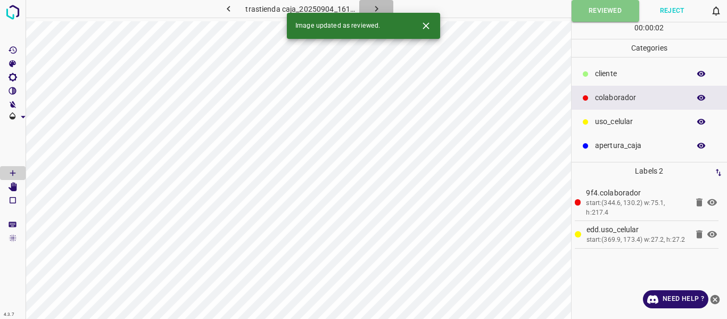
click at [377, 8] on icon "button" at bounding box center [376, 8] width 11 height 11
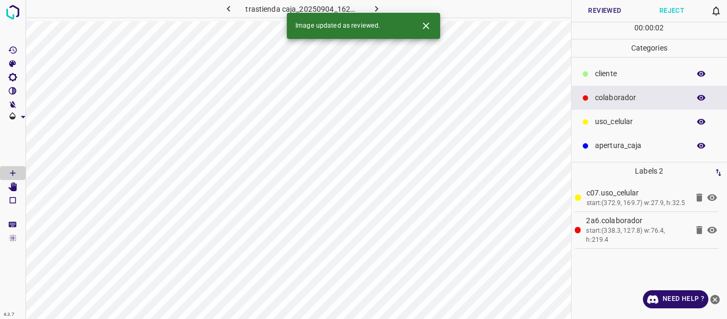
click at [597, 12] on button "Reviewed" at bounding box center [605, 11] width 67 height 22
drag, startPoint x: 375, startPoint y: 9, endPoint x: 390, endPoint y: 22, distance: 19.6
click at [375, 8] on icon "button" at bounding box center [376, 8] width 11 height 11
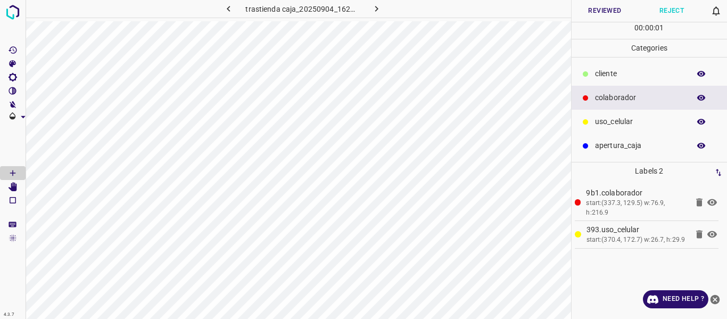
click at [590, 13] on button "Reviewed" at bounding box center [605, 11] width 67 height 22
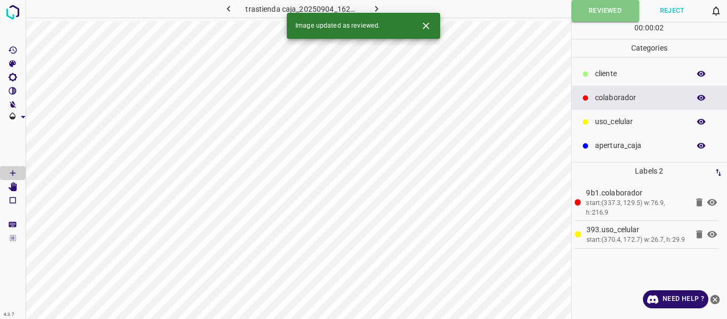
click at [379, 8] on icon "button" at bounding box center [376, 8] width 11 height 11
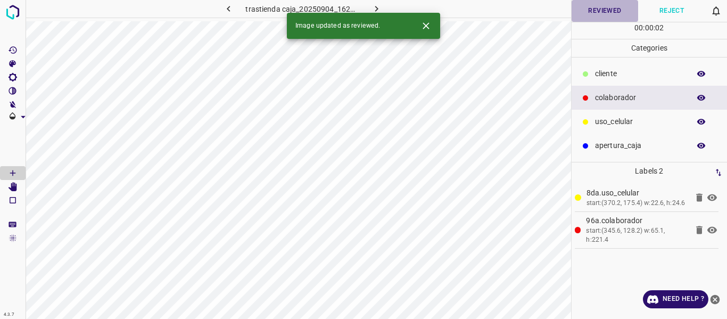
click at [588, 17] on button "Reviewed" at bounding box center [605, 11] width 67 height 22
click at [383, 7] on button "button" at bounding box center [376, 9] width 34 height 18
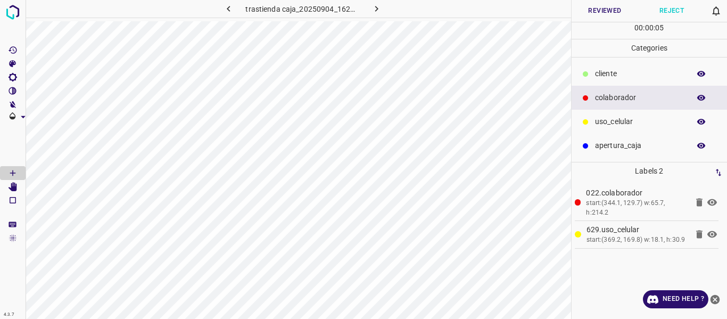
click at [593, 13] on button "Reviewed" at bounding box center [605, 11] width 67 height 22
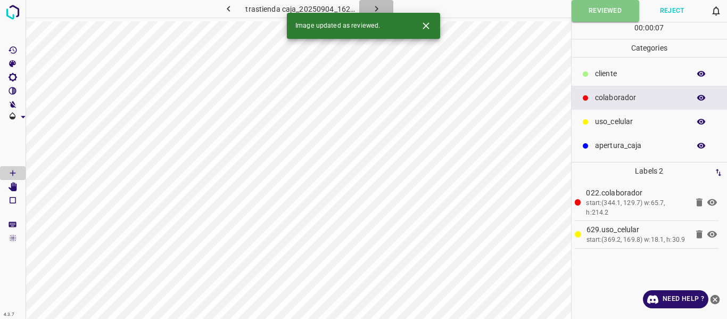
click at [377, 6] on icon "button" at bounding box center [376, 8] width 11 height 11
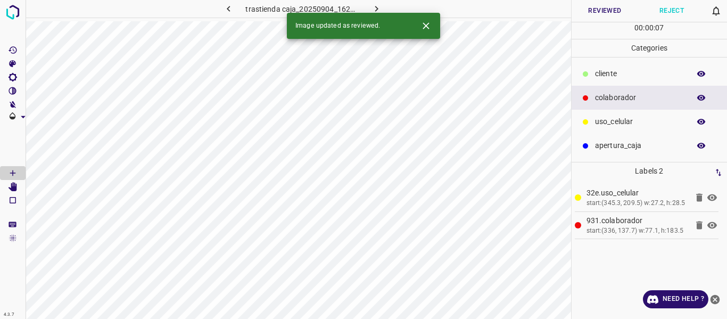
click at [591, 9] on button "Reviewed" at bounding box center [605, 11] width 67 height 22
click at [379, 3] on button "button" at bounding box center [376, 9] width 34 height 18
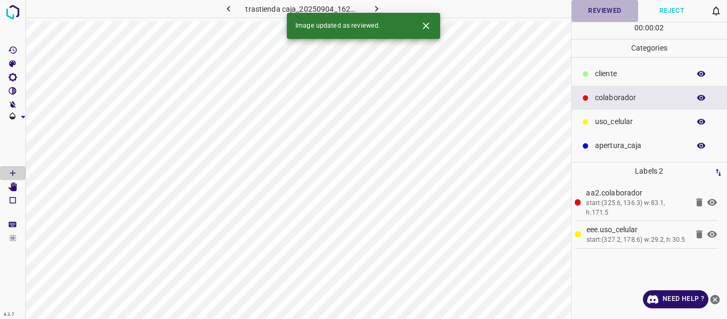
click at [590, 9] on button "Reviewed" at bounding box center [605, 11] width 67 height 22
click at [376, 8] on icon "button" at bounding box center [376, 9] width 3 height 6
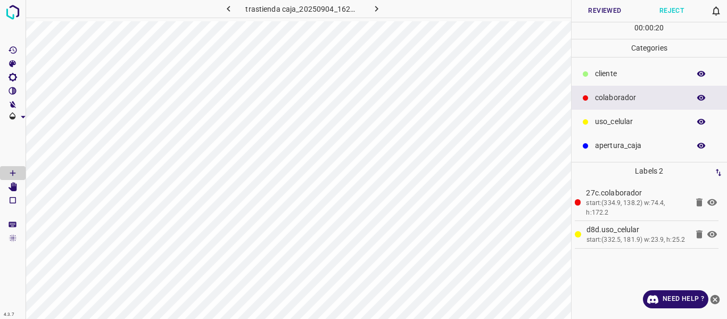
click at [592, 9] on button "Reviewed" at bounding box center [605, 11] width 67 height 22
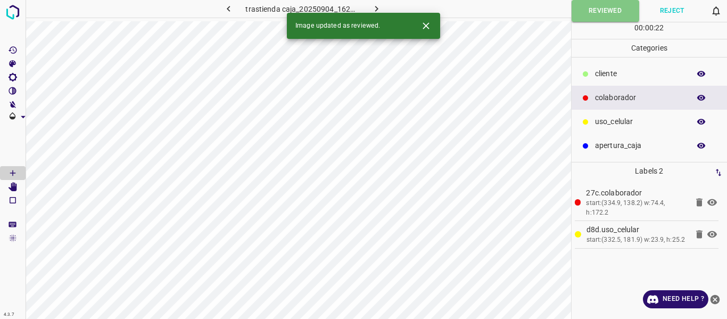
click at [372, 6] on icon "button" at bounding box center [376, 8] width 11 height 11
click at [602, 13] on button "Reviewed" at bounding box center [605, 11] width 67 height 22
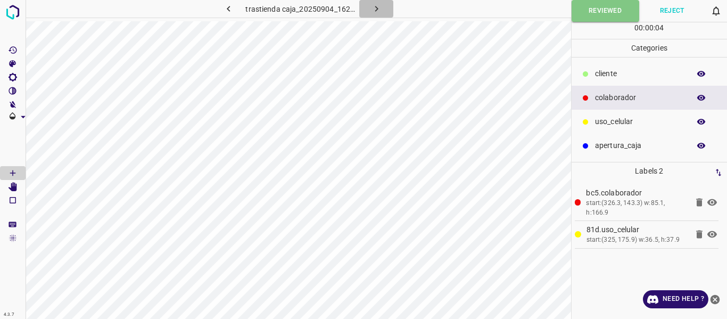
click at [375, 5] on icon "button" at bounding box center [376, 8] width 11 height 11
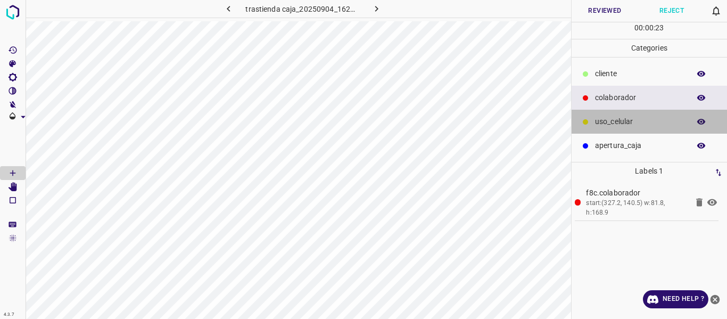
click at [586, 119] on icon at bounding box center [585, 122] width 6 height 6
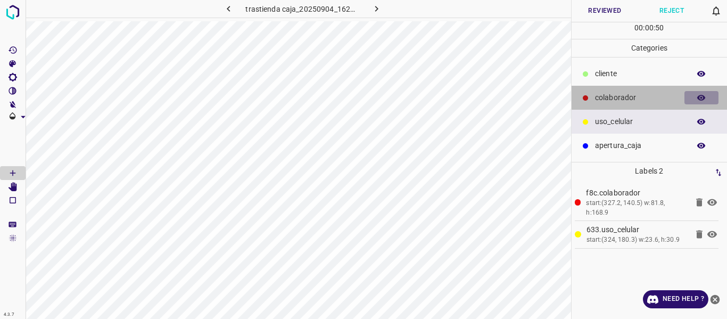
click at [701, 99] on icon "button" at bounding box center [702, 98] width 10 height 10
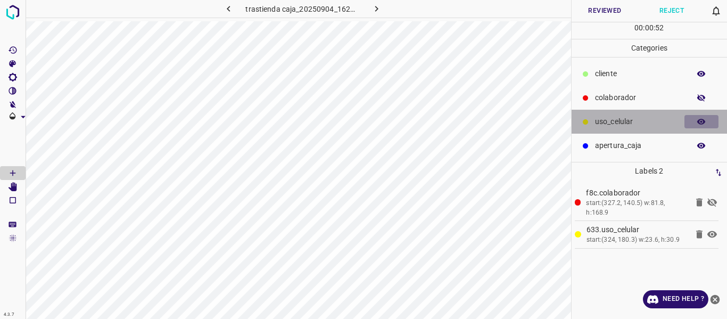
click at [698, 123] on icon "button" at bounding box center [702, 122] width 10 height 10
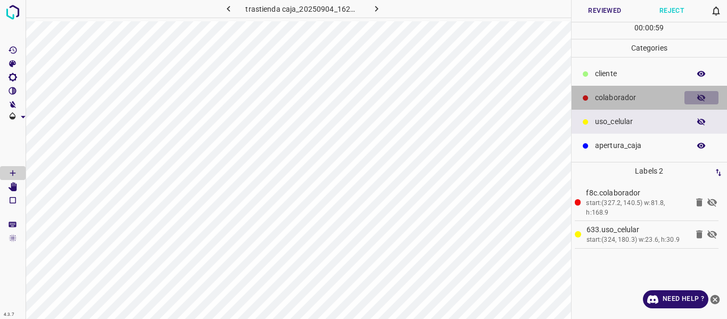
click at [700, 98] on icon "button" at bounding box center [701, 97] width 9 height 7
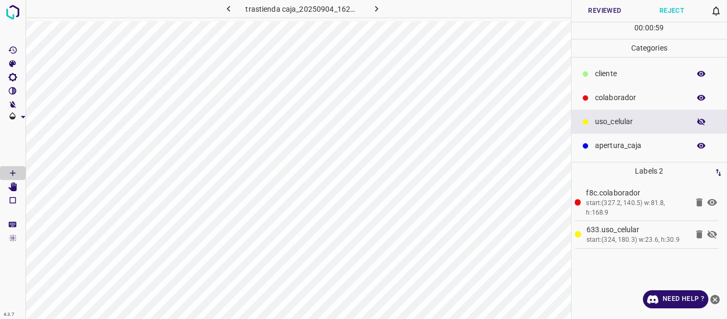
click at [705, 121] on icon "button" at bounding box center [701, 121] width 9 height 7
click at [593, 6] on button "Reviewed" at bounding box center [605, 11] width 67 height 22
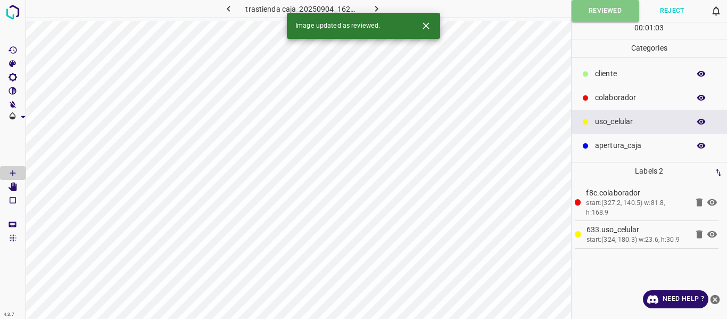
click at [375, 6] on icon "button" at bounding box center [376, 9] width 3 height 6
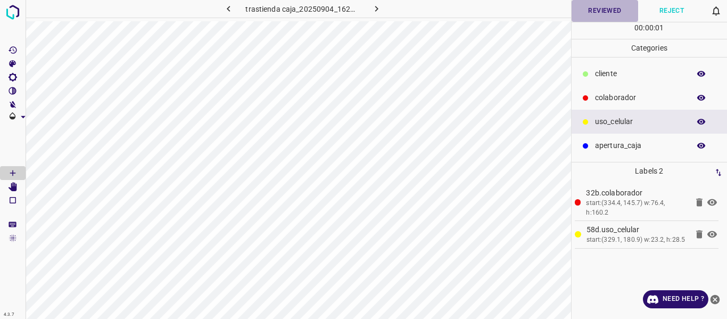
click at [592, 9] on button "Reviewed" at bounding box center [605, 11] width 67 height 22
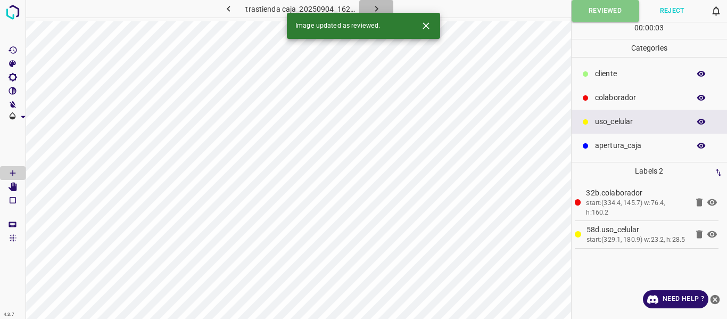
click at [379, 8] on icon "button" at bounding box center [376, 8] width 11 height 11
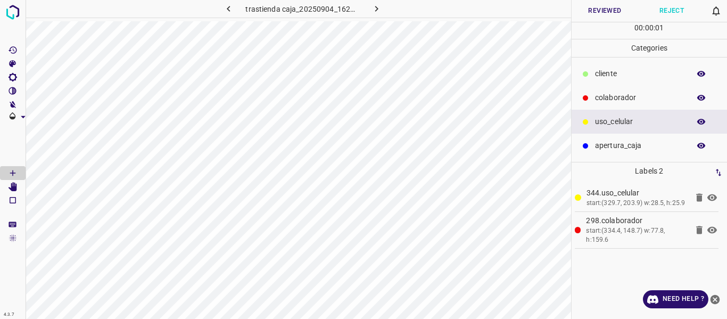
click at [589, 12] on button "Reviewed" at bounding box center [605, 11] width 67 height 22
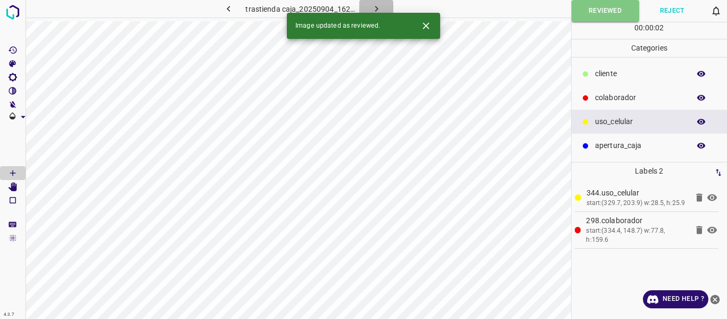
click at [376, 5] on icon "button" at bounding box center [376, 8] width 11 height 11
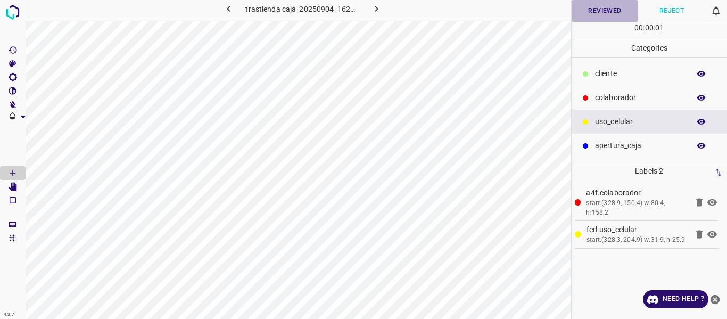
click at [602, 9] on button "Reviewed" at bounding box center [605, 11] width 67 height 22
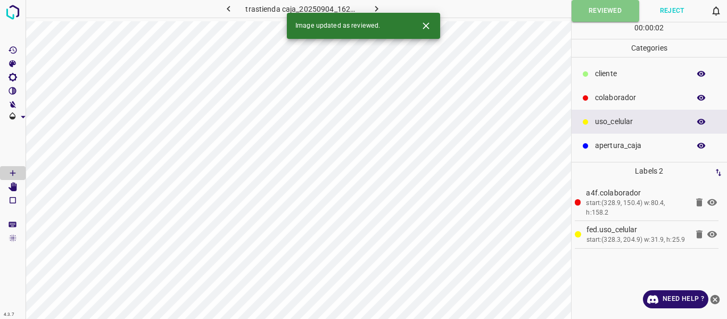
click at [378, 6] on icon "button" at bounding box center [376, 8] width 11 height 11
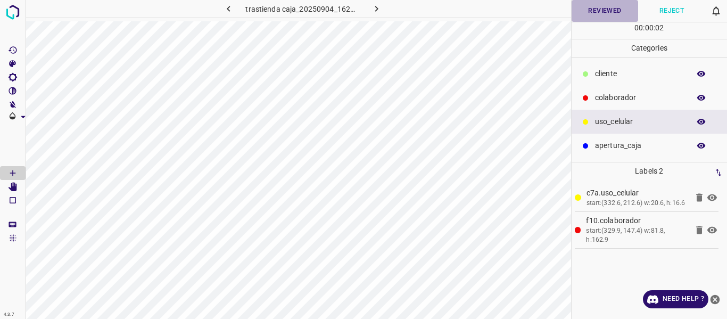
click at [593, 12] on button "Reviewed" at bounding box center [605, 11] width 67 height 22
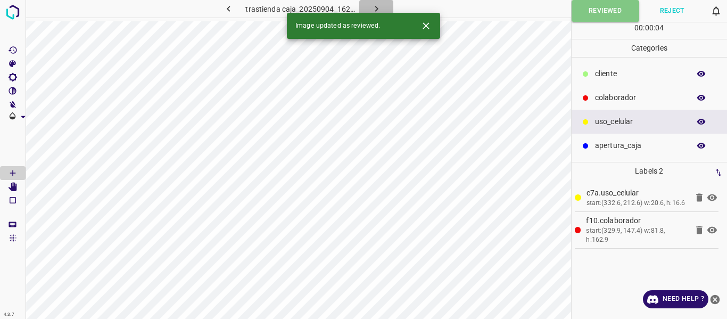
click at [374, 6] on icon "button" at bounding box center [376, 8] width 11 height 11
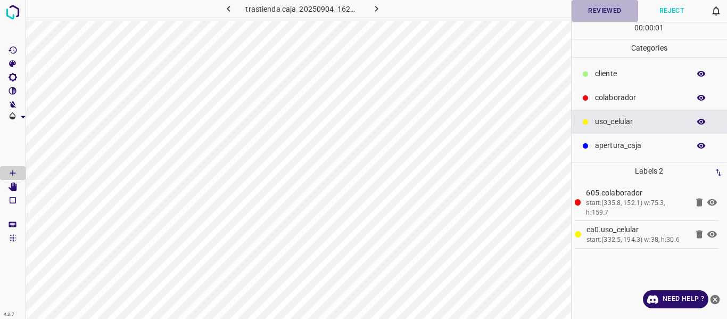
click at [596, 13] on button "Reviewed" at bounding box center [605, 11] width 67 height 22
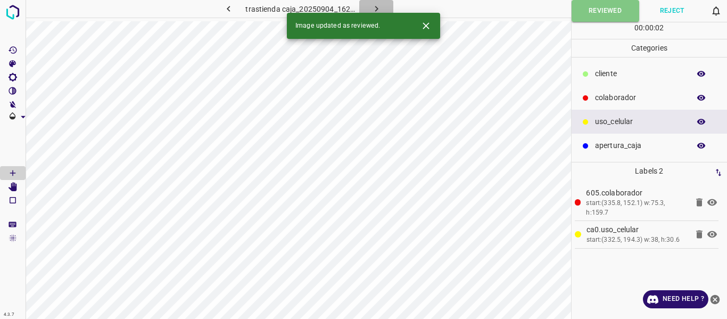
drag, startPoint x: 374, startPoint y: 9, endPoint x: 429, endPoint y: 27, distance: 58.6
click at [373, 9] on icon "button" at bounding box center [376, 8] width 11 height 11
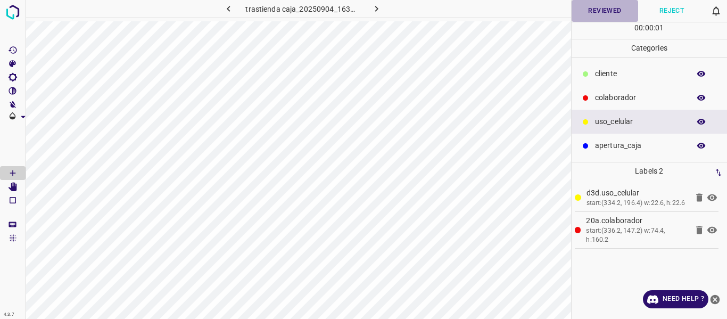
click at [608, 10] on button "Reviewed" at bounding box center [605, 11] width 67 height 22
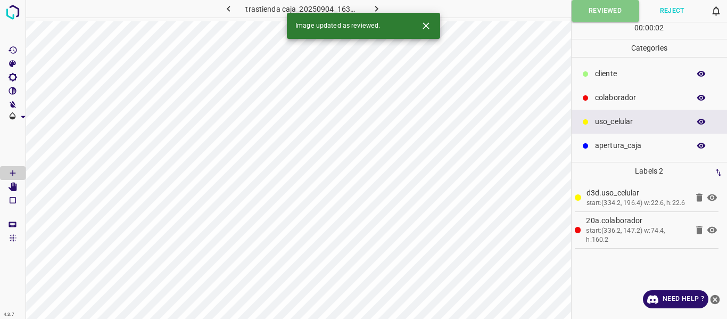
click at [371, 6] on icon "button" at bounding box center [376, 8] width 11 height 11
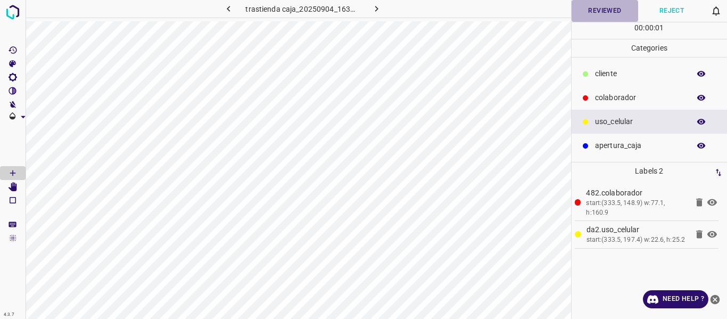
click at [587, 19] on button "Reviewed" at bounding box center [605, 11] width 67 height 22
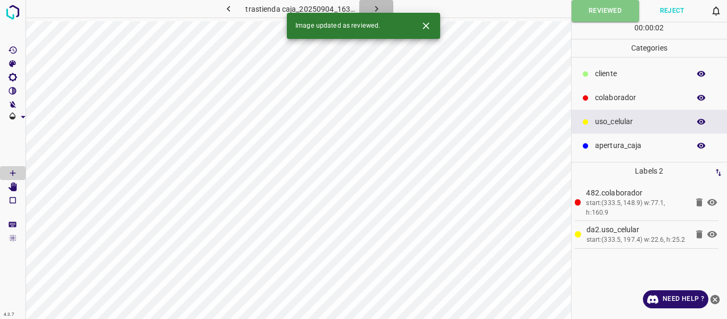
click at [373, 8] on icon "button" at bounding box center [376, 8] width 11 height 11
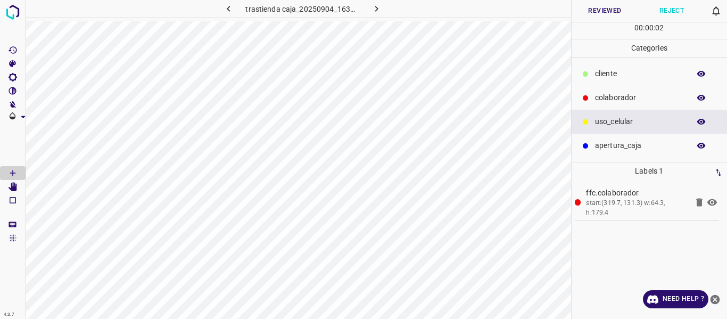
click at [611, 12] on button "Reviewed" at bounding box center [605, 11] width 67 height 22
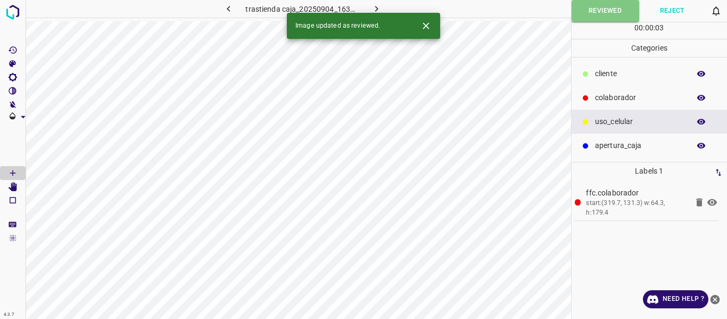
click at [371, 7] on icon "button" at bounding box center [376, 8] width 11 height 11
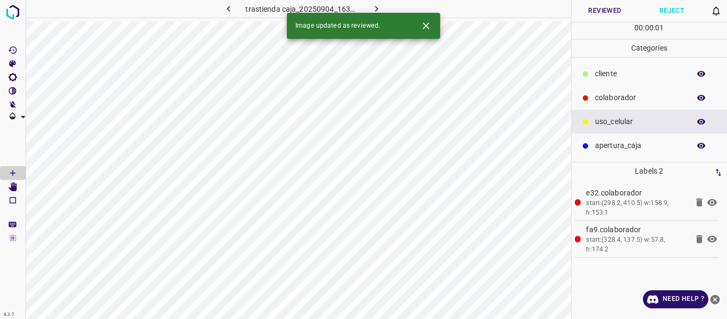
click at [602, 10] on button "Reviewed" at bounding box center [605, 11] width 67 height 22
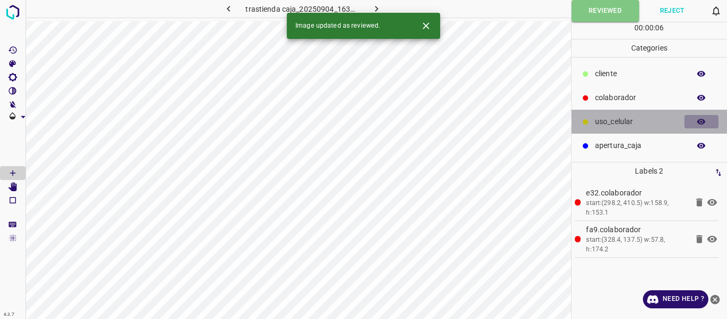
click at [706, 122] on button "button" at bounding box center [701, 122] width 34 height 14
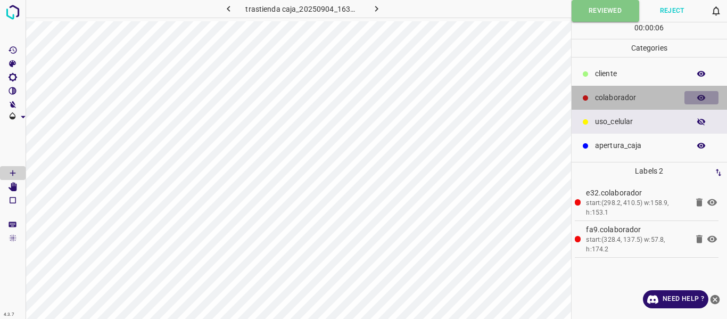
click at [701, 94] on icon "button" at bounding box center [702, 98] width 10 height 10
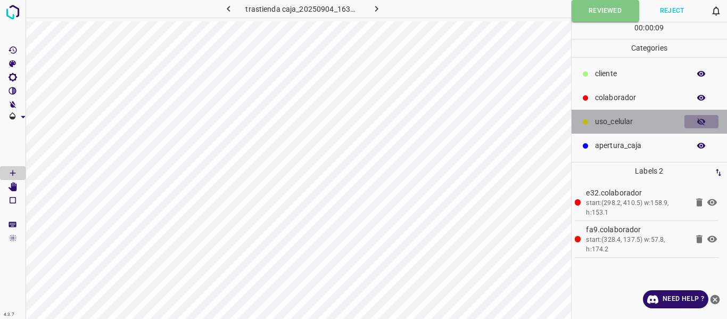
click at [701, 120] on icon "button" at bounding box center [702, 122] width 10 height 10
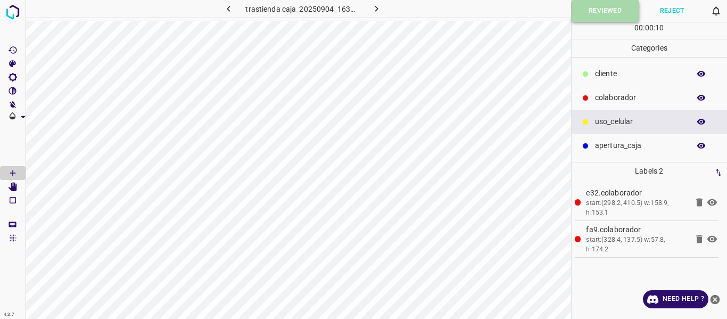
click at [589, 11] on button "Reviewed" at bounding box center [606, 11] width 68 height 22
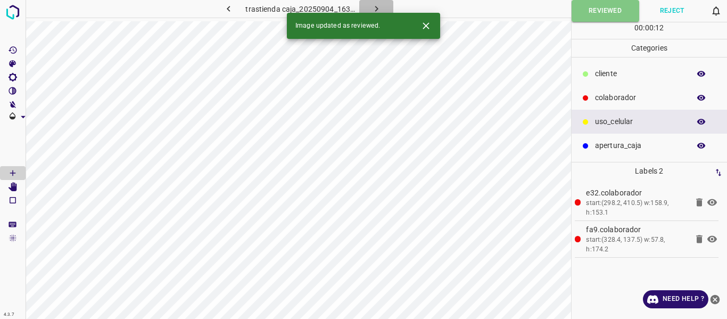
click at [373, 7] on icon "button" at bounding box center [376, 8] width 11 height 11
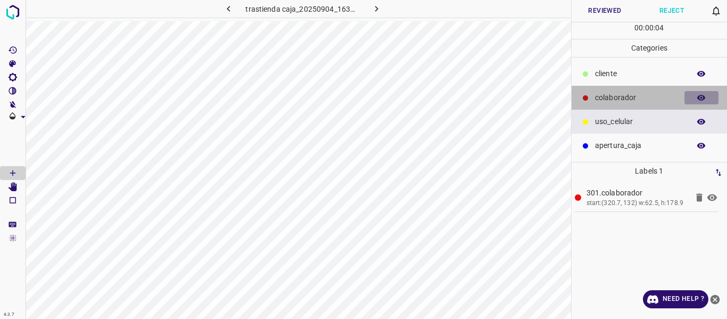
click at [701, 96] on icon "button" at bounding box center [702, 98] width 10 height 10
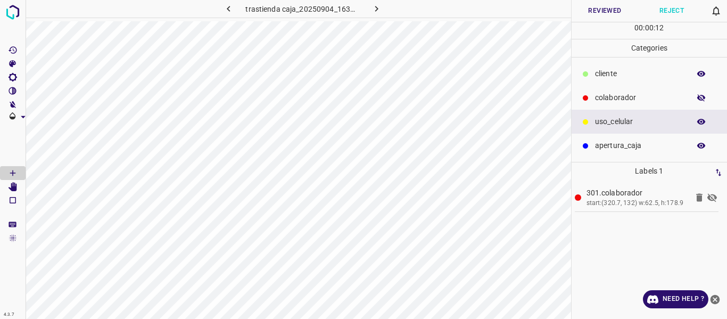
click at [701, 96] on icon "button" at bounding box center [702, 98] width 10 height 10
click at [589, 9] on button "Reviewed" at bounding box center [605, 11] width 67 height 22
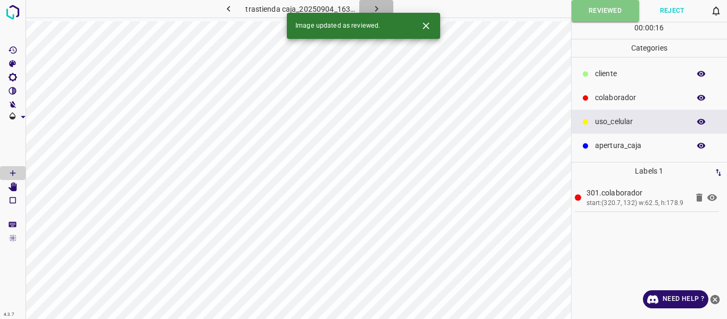
click at [376, 7] on icon "button" at bounding box center [376, 8] width 11 height 11
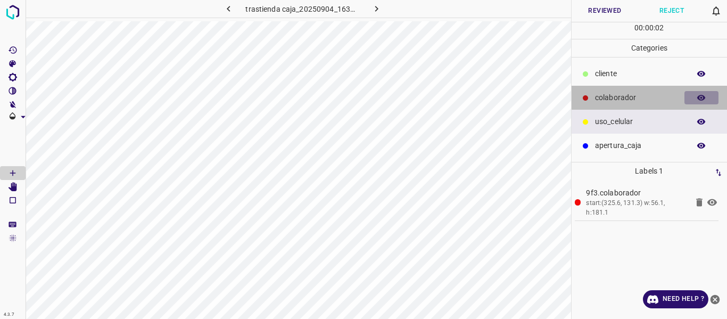
click at [700, 99] on icon "button" at bounding box center [701, 98] width 9 height 6
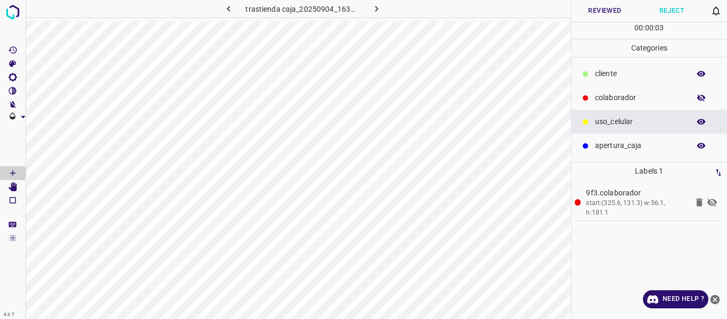
click at [700, 99] on icon "button" at bounding box center [701, 97] width 9 height 7
click at [592, 5] on button "Reviewed" at bounding box center [605, 11] width 67 height 22
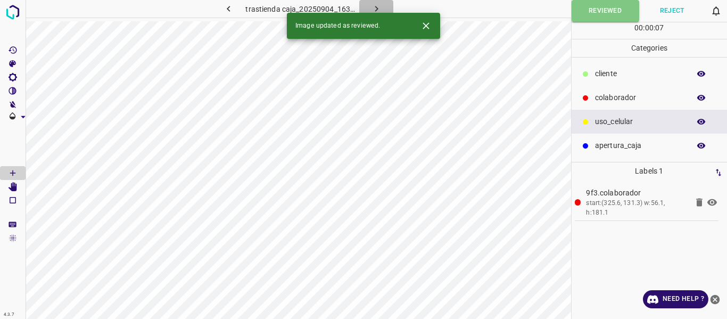
click at [376, 7] on icon "button" at bounding box center [376, 9] width 3 height 6
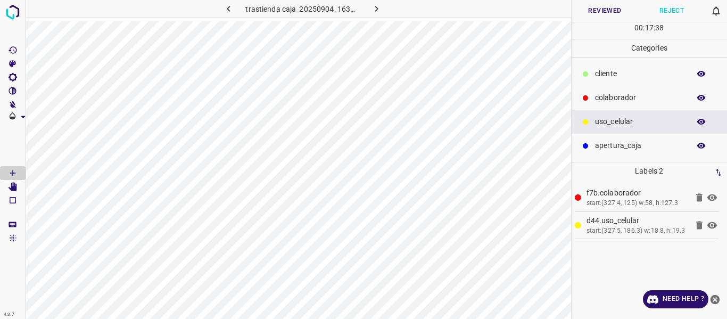
click at [596, 10] on button "Reviewed" at bounding box center [605, 11] width 67 height 22
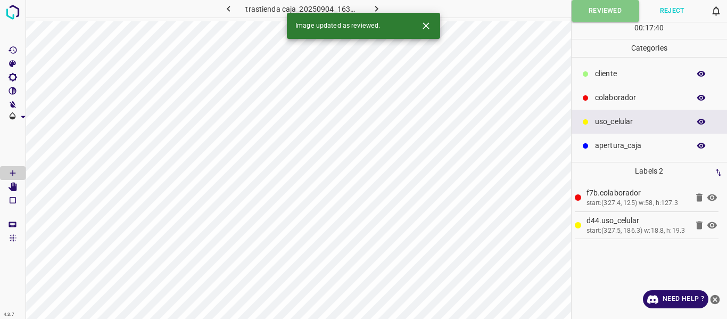
click at [373, 4] on icon "button" at bounding box center [376, 8] width 11 height 11
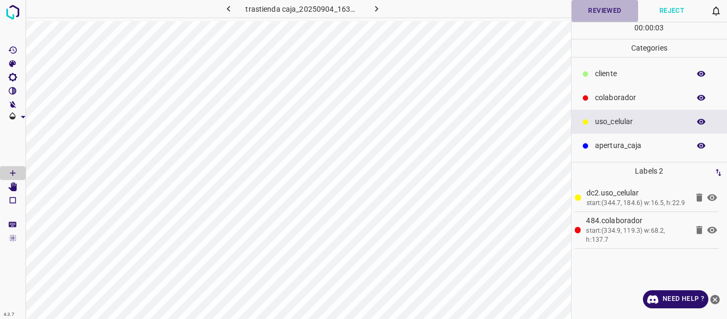
click at [594, 11] on button "Reviewed" at bounding box center [605, 11] width 67 height 22
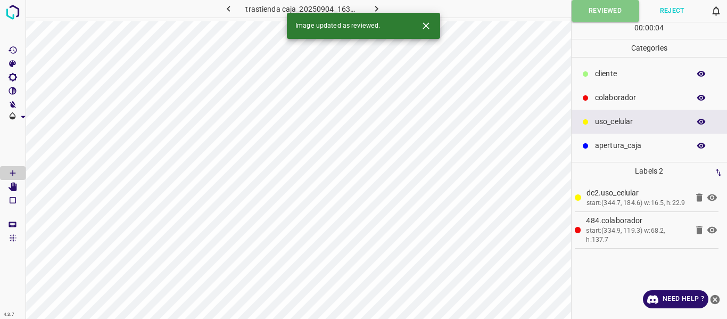
click at [371, 6] on icon "button" at bounding box center [376, 8] width 11 height 11
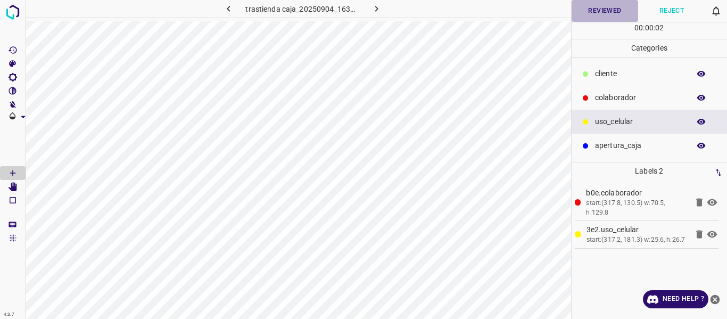
click at [598, 12] on button "Reviewed" at bounding box center [605, 11] width 67 height 22
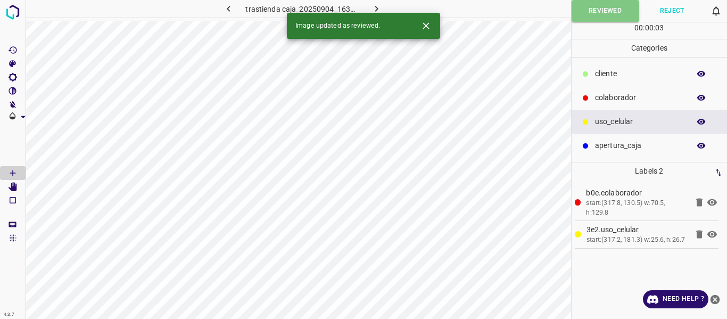
click at [373, 3] on icon "button" at bounding box center [376, 8] width 11 height 11
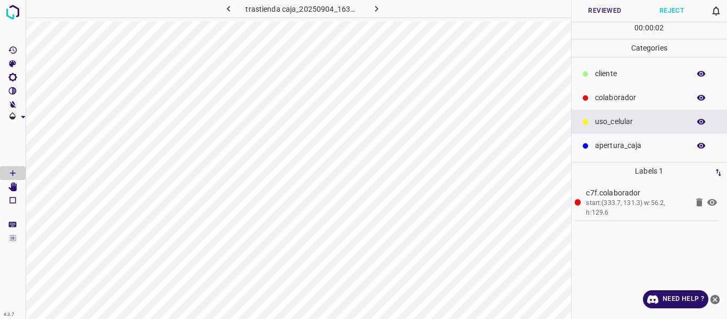
click at [700, 96] on icon "button" at bounding box center [701, 98] width 9 height 6
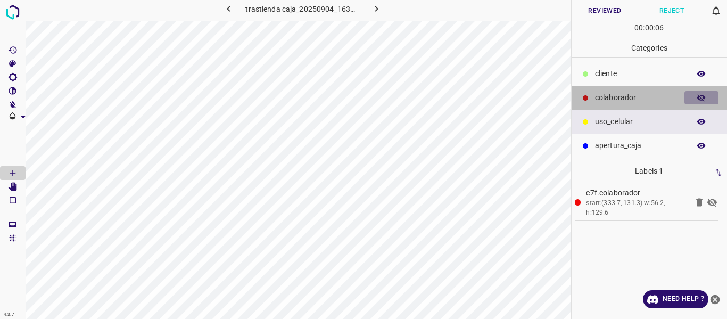
click at [699, 96] on icon "button" at bounding box center [701, 97] width 9 height 7
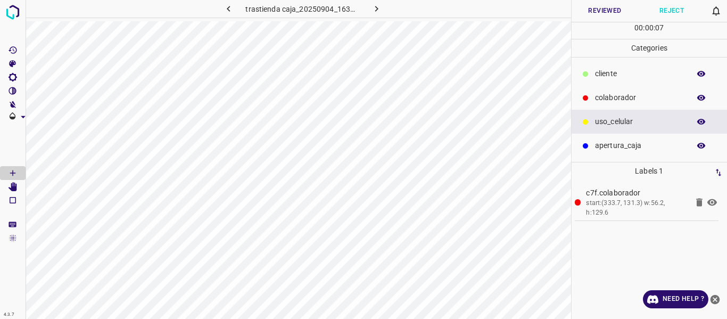
click at [597, 11] on button "Reviewed" at bounding box center [605, 11] width 67 height 22
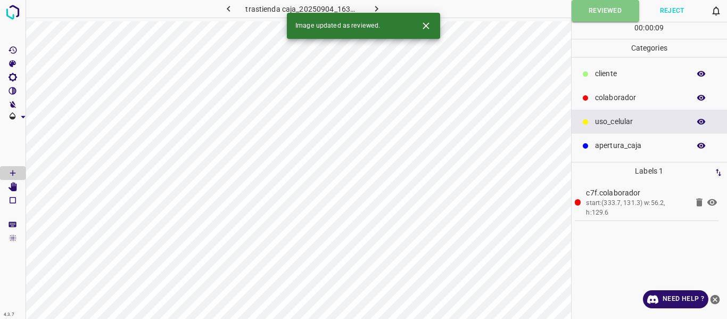
click at [374, 6] on icon "button" at bounding box center [376, 8] width 11 height 11
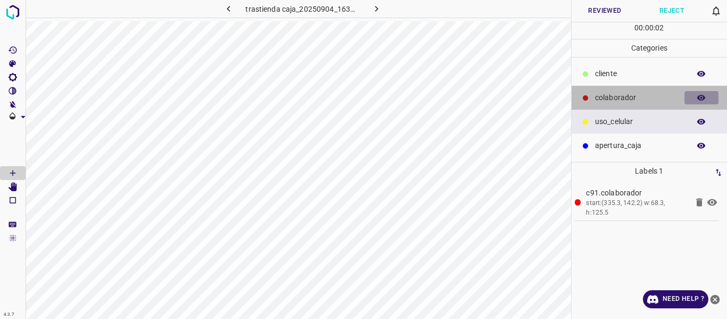
click at [693, 101] on button "button" at bounding box center [701, 98] width 34 height 14
click at [698, 100] on icon "button" at bounding box center [702, 98] width 10 height 10
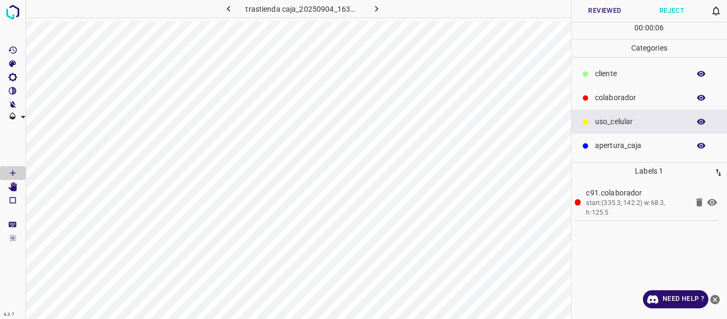
click at [599, 9] on button "Reviewed" at bounding box center [605, 11] width 67 height 22
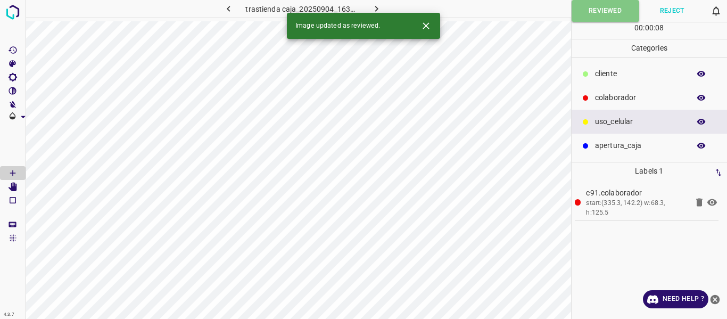
click at [374, 9] on icon "button" at bounding box center [376, 8] width 11 height 11
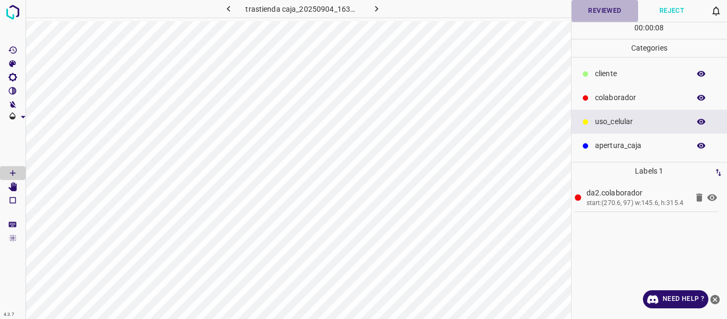
click at [592, 12] on button "Reviewed" at bounding box center [605, 11] width 67 height 22
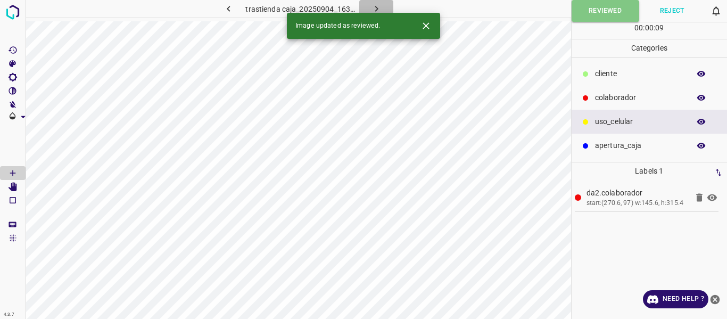
click at [377, 6] on icon "button" at bounding box center [376, 8] width 11 height 11
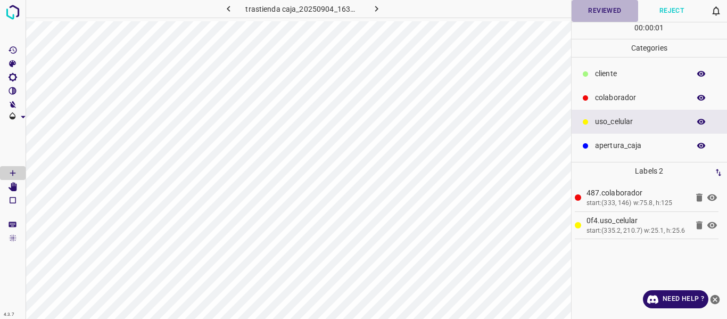
click at [595, 12] on button "Reviewed" at bounding box center [605, 11] width 67 height 22
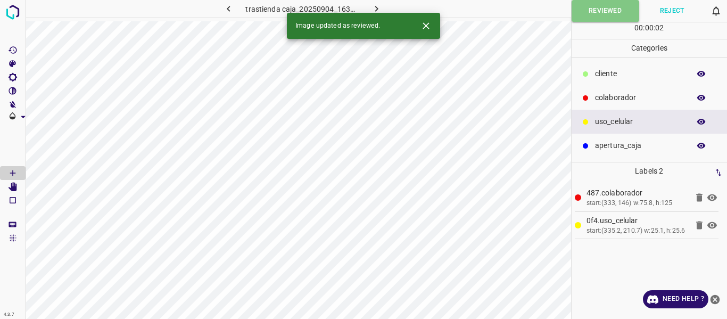
click at [368, 7] on button "button" at bounding box center [376, 9] width 34 height 18
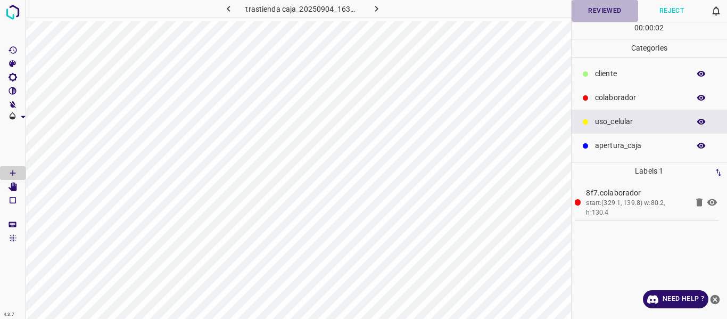
click at [597, 15] on button "Reviewed" at bounding box center [605, 11] width 67 height 22
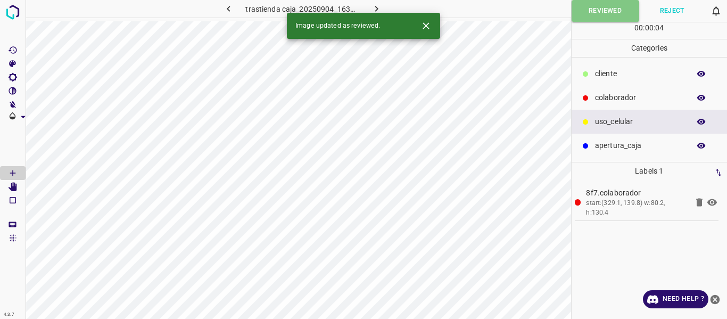
click at [374, 6] on icon "button" at bounding box center [376, 8] width 11 height 11
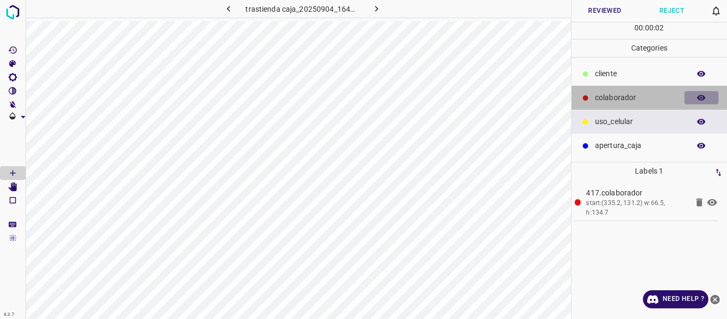
drag, startPoint x: 703, startPoint y: 96, endPoint x: 597, endPoint y: 95, distance: 105.9
click at [702, 96] on icon "button" at bounding box center [702, 98] width 10 height 10
click at [698, 99] on icon "button" at bounding box center [702, 98] width 10 height 10
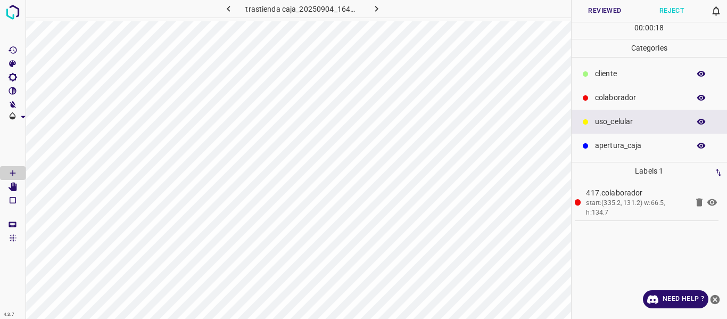
click at [702, 96] on icon "button" at bounding box center [702, 98] width 10 height 10
click at [700, 96] on icon "button" at bounding box center [702, 98] width 10 height 10
click at [589, 14] on button "Reviewed" at bounding box center [605, 11] width 67 height 22
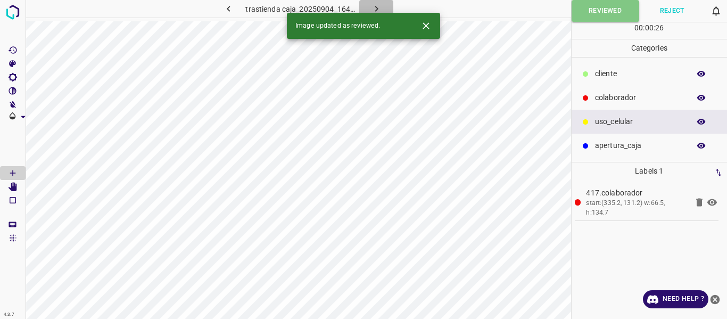
click at [373, 3] on icon "button" at bounding box center [376, 8] width 11 height 11
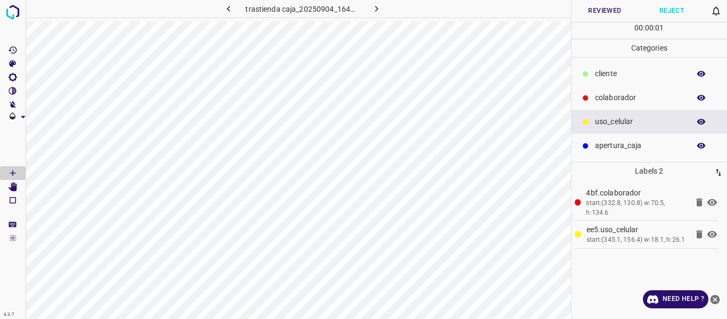
click at [608, 16] on button "Reviewed" at bounding box center [605, 11] width 67 height 22
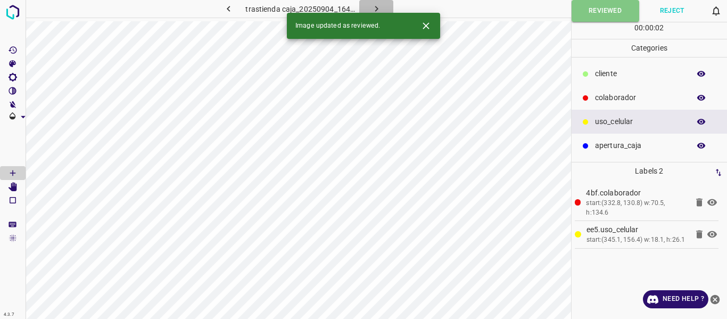
drag, startPoint x: 375, startPoint y: 7, endPoint x: 376, endPoint y: 1, distance: 6.6
click at [375, 7] on icon "button" at bounding box center [376, 8] width 11 height 11
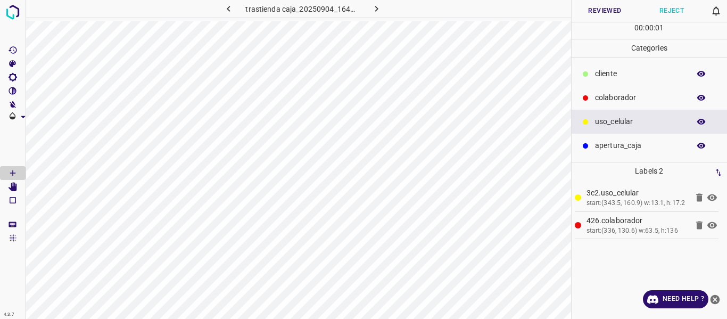
click at [605, 5] on button "Reviewed" at bounding box center [605, 11] width 67 height 22
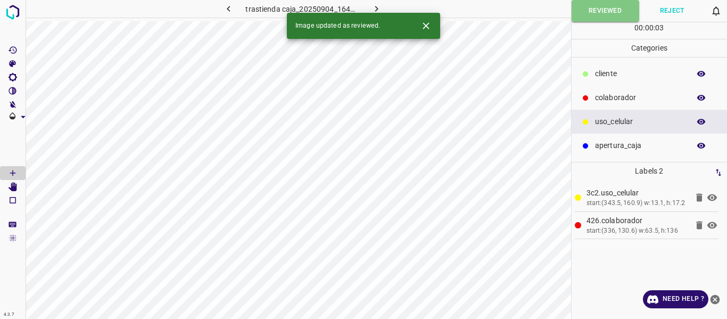
click at [371, 5] on icon "button" at bounding box center [376, 8] width 11 height 11
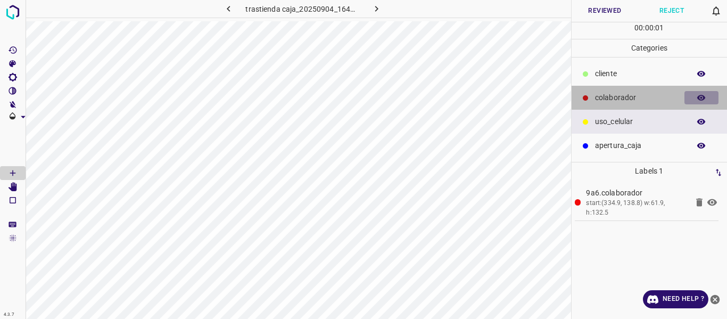
drag, startPoint x: 702, startPoint y: 95, endPoint x: 594, endPoint y: 98, distance: 108.6
click at [702, 95] on icon "button" at bounding box center [701, 98] width 9 height 6
click at [698, 95] on icon "button" at bounding box center [701, 97] width 9 height 7
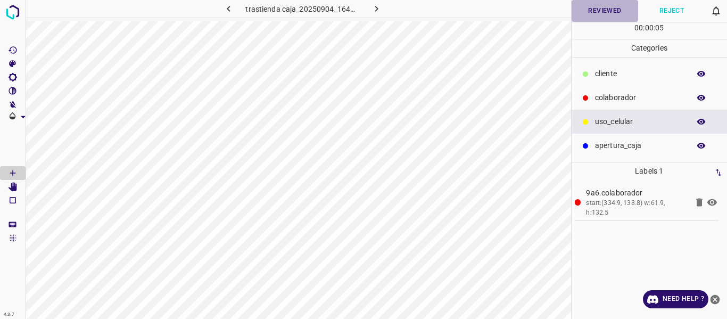
click at [591, 13] on button "Reviewed" at bounding box center [605, 11] width 67 height 22
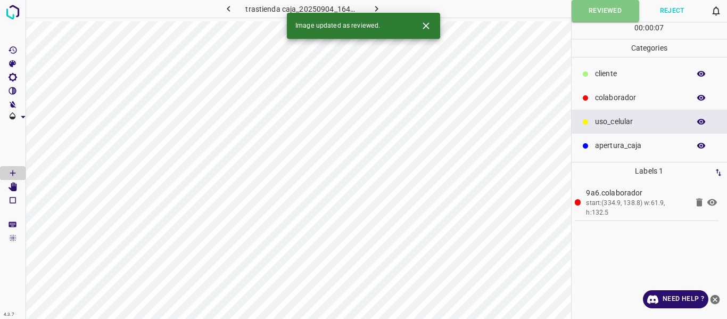
click at [373, 5] on icon "button" at bounding box center [376, 8] width 11 height 11
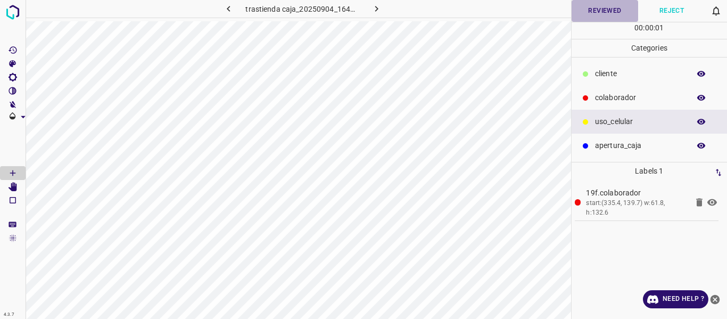
click at [598, 9] on button "Reviewed" at bounding box center [605, 11] width 67 height 22
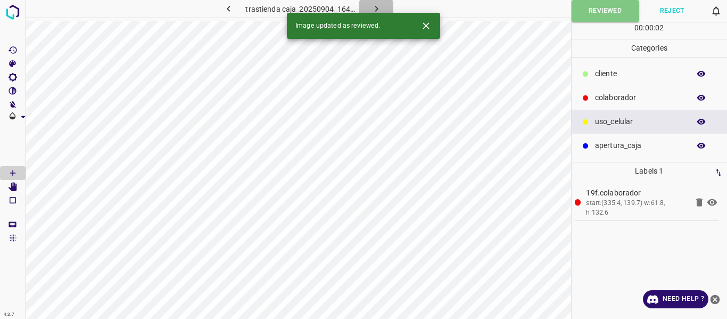
click at [373, 7] on icon "button" at bounding box center [376, 8] width 11 height 11
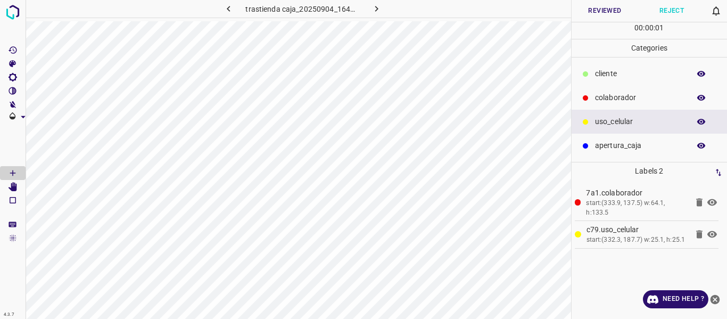
click at [602, 11] on button "Reviewed" at bounding box center [605, 11] width 67 height 22
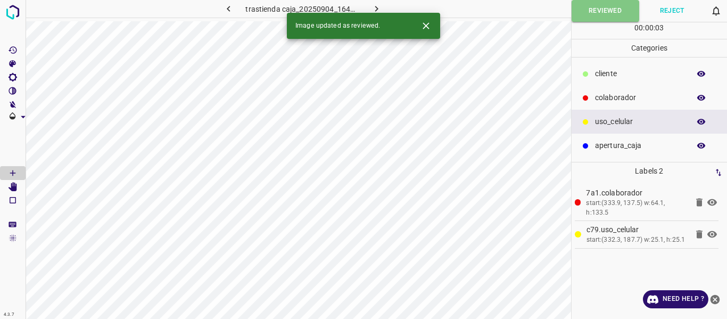
click at [376, 7] on icon "button" at bounding box center [376, 9] width 3 height 6
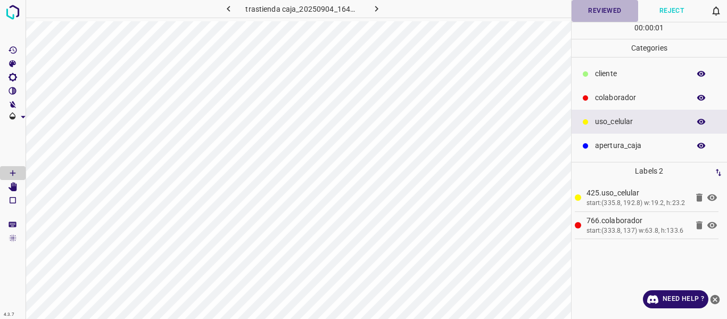
click at [589, 7] on button "Reviewed" at bounding box center [605, 11] width 67 height 22
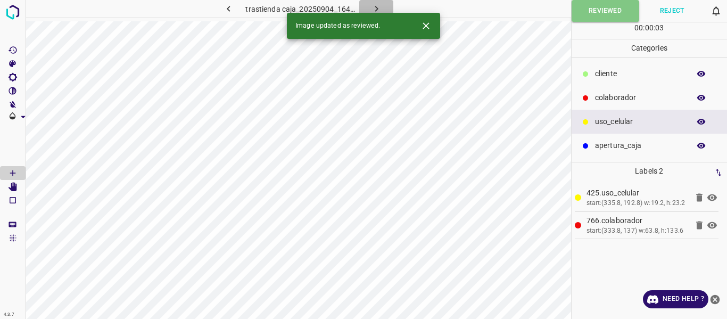
click at [375, 4] on icon "button" at bounding box center [376, 8] width 11 height 11
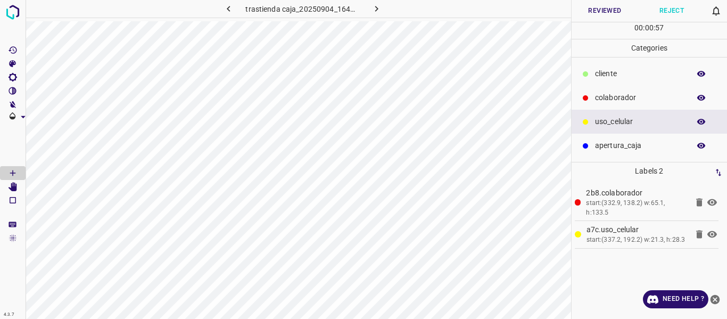
click at [593, 8] on button "Reviewed" at bounding box center [605, 11] width 67 height 22
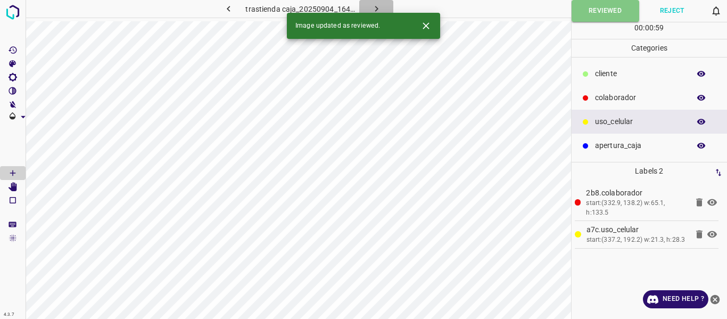
click at [373, 8] on icon "button" at bounding box center [376, 8] width 11 height 11
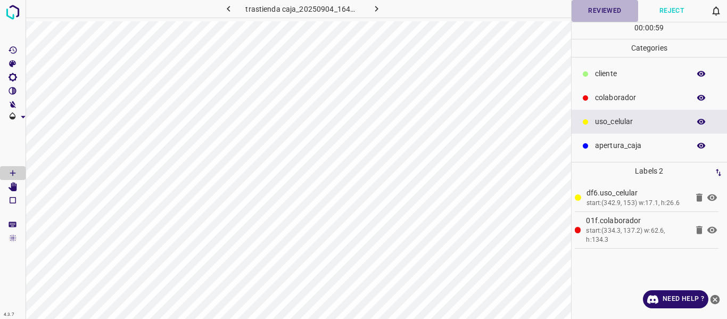
click at [589, 13] on button "Reviewed" at bounding box center [605, 11] width 67 height 22
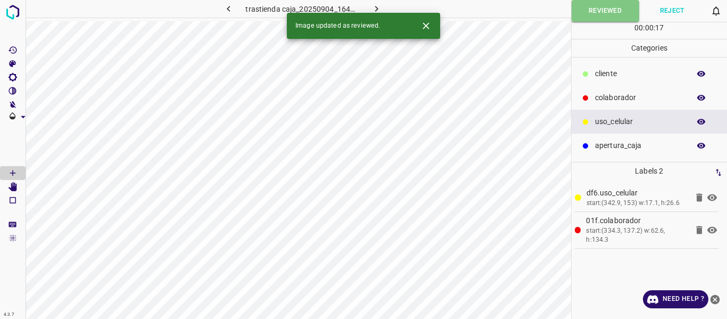
click at [373, 7] on icon "button" at bounding box center [376, 8] width 11 height 11
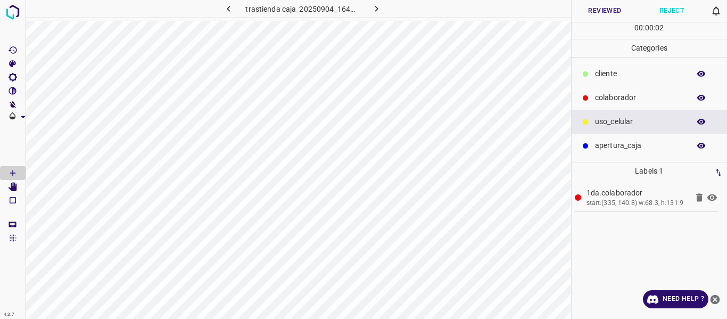
click at [702, 101] on icon "button" at bounding box center [702, 98] width 10 height 10
click at [703, 99] on icon "button" at bounding box center [702, 98] width 10 height 10
click at [585, 12] on button "Reviewed" at bounding box center [605, 11] width 67 height 22
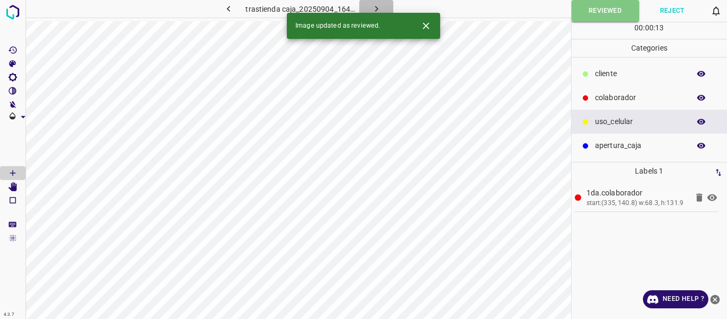
click at [376, 9] on icon "button" at bounding box center [376, 8] width 11 height 11
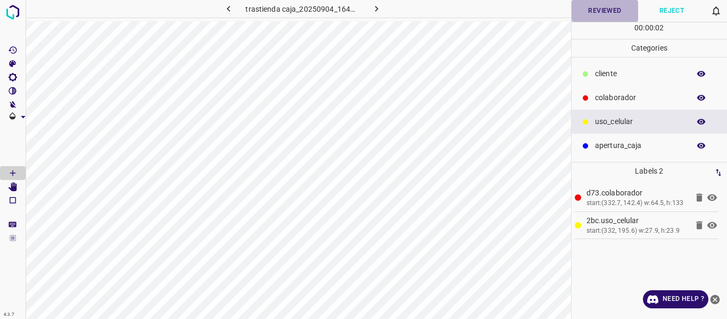
click at [591, 11] on button "Reviewed" at bounding box center [605, 11] width 67 height 22
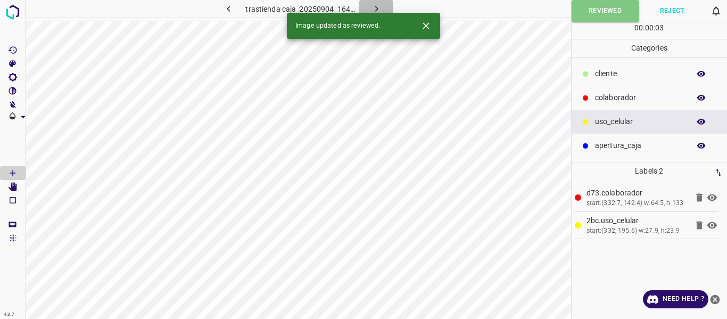
click at [376, 8] on icon "button" at bounding box center [376, 9] width 3 height 6
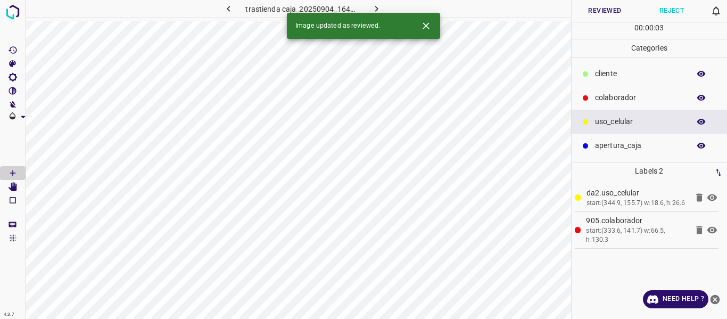
click at [593, 12] on button "Reviewed" at bounding box center [605, 11] width 67 height 22
click at [377, 8] on icon "button" at bounding box center [376, 9] width 3 height 6
click at [603, 12] on button "Reviewed" at bounding box center [605, 11] width 67 height 22
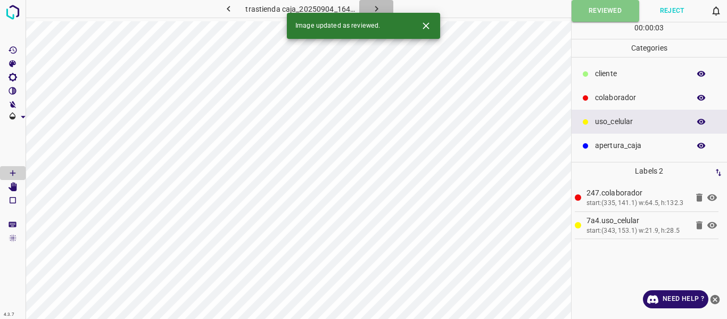
click at [379, 7] on icon "button" at bounding box center [376, 8] width 11 height 11
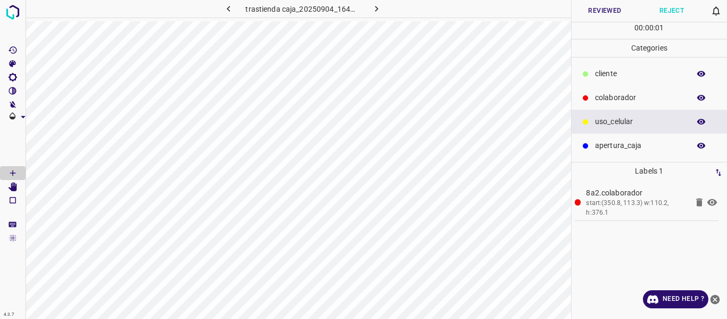
click at [596, 8] on button "Reviewed" at bounding box center [605, 11] width 67 height 22
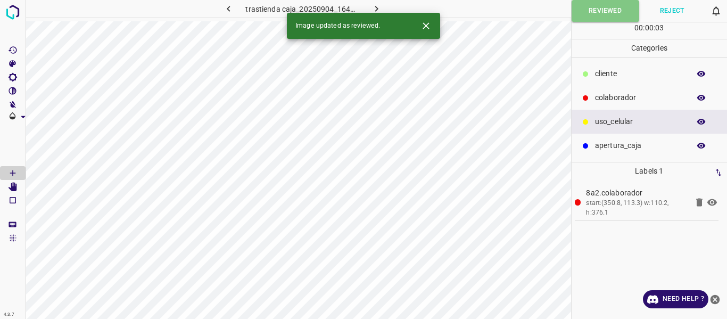
click at [376, 7] on icon "button" at bounding box center [376, 8] width 11 height 11
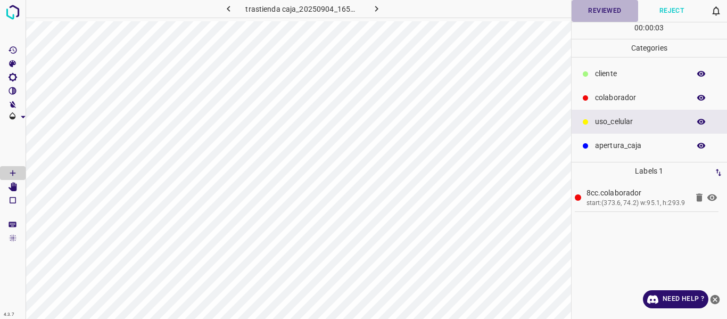
click at [585, 11] on button "Reviewed" at bounding box center [605, 11] width 67 height 22
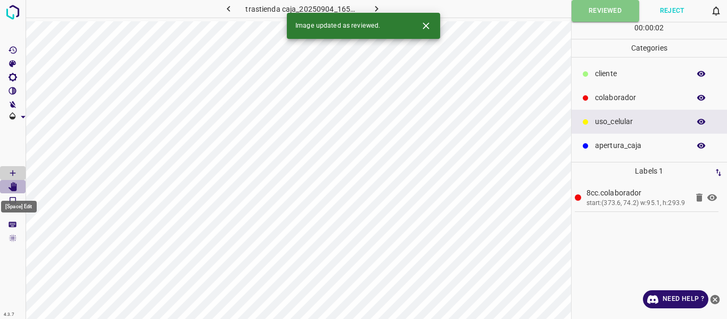
click at [12, 185] on icon "[Space] Edit" at bounding box center [13, 187] width 9 height 10
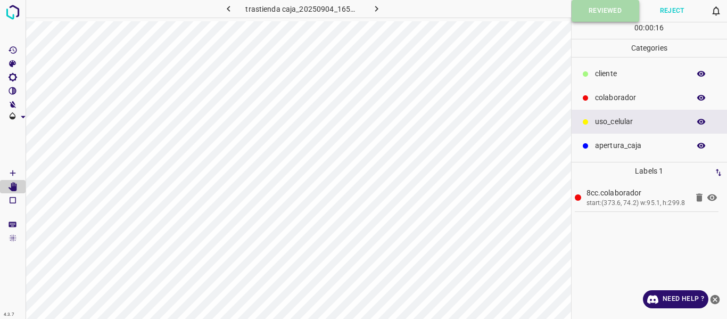
click at [577, 12] on button "Reviewed" at bounding box center [606, 11] width 68 height 22
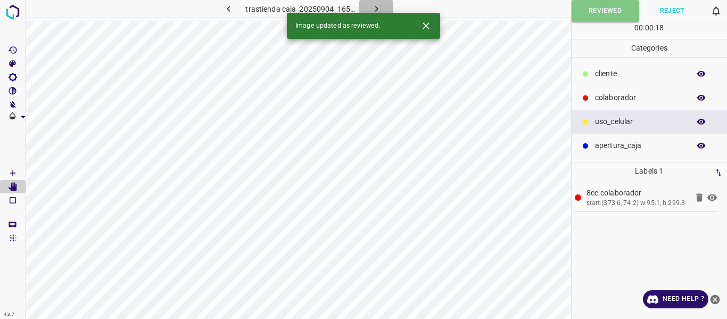
drag, startPoint x: 376, startPoint y: 7, endPoint x: 382, endPoint y: 1, distance: 8.7
click at [377, 6] on icon "button" at bounding box center [376, 8] width 11 height 11
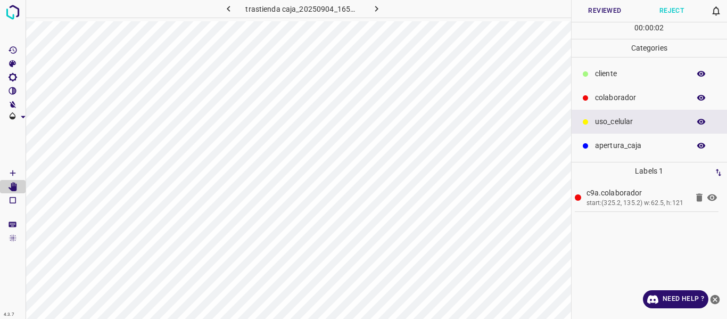
click at [612, 7] on button "Reviewed" at bounding box center [605, 11] width 67 height 22
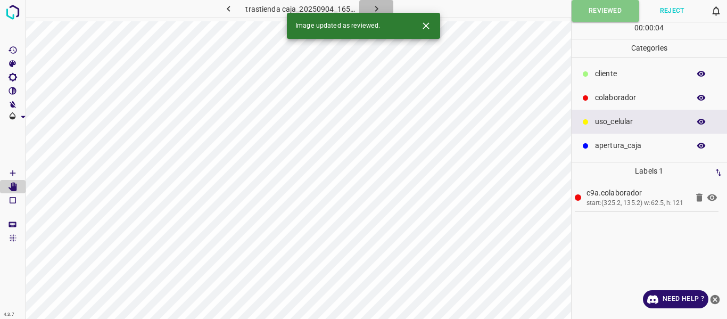
click at [377, 6] on icon "button" at bounding box center [376, 8] width 11 height 11
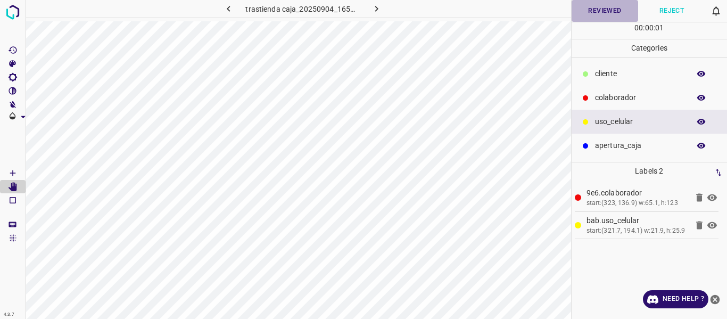
click at [607, 12] on button "Reviewed" at bounding box center [605, 11] width 67 height 22
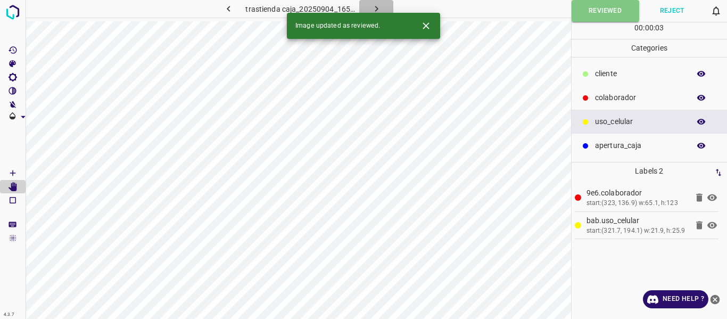
click at [371, 9] on icon "button" at bounding box center [376, 8] width 11 height 11
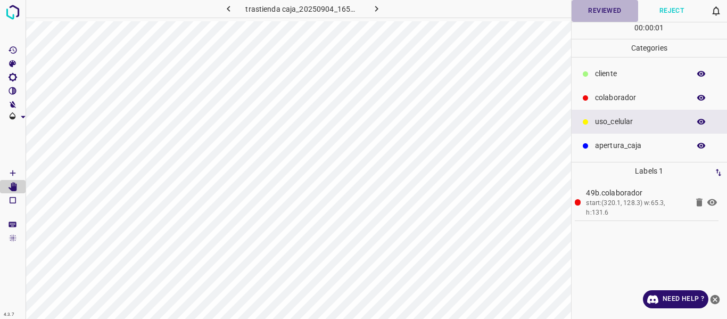
click at [604, 17] on button "Reviewed" at bounding box center [605, 11] width 67 height 22
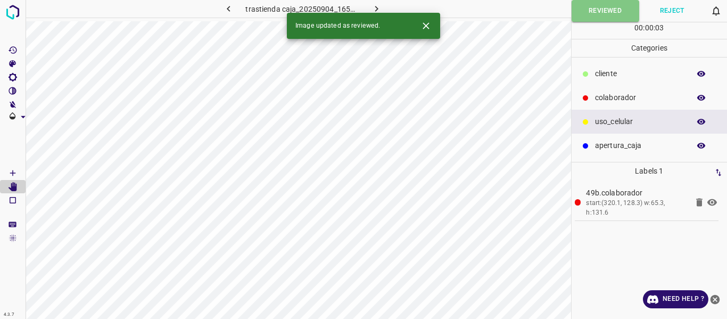
click at [376, 9] on icon "button" at bounding box center [376, 9] width 3 height 6
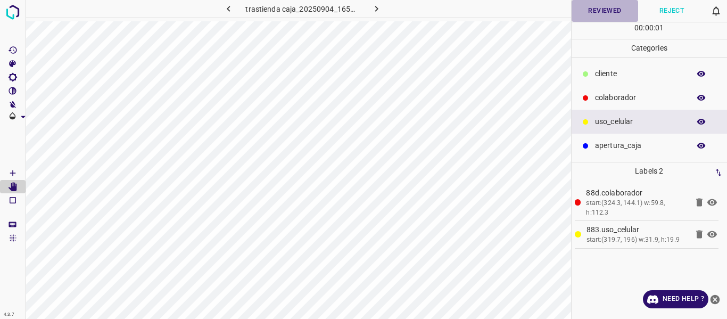
click at [585, 10] on button "Reviewed" at bounding box center [605, 11] width 67 height 22
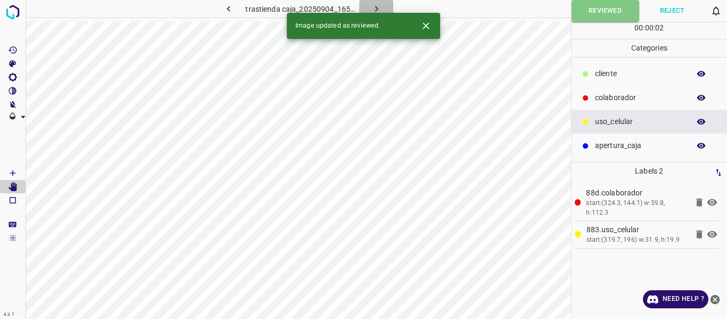
click at [375, 10] on icon "button" at bounding box center [376, 8] width 11 height 11
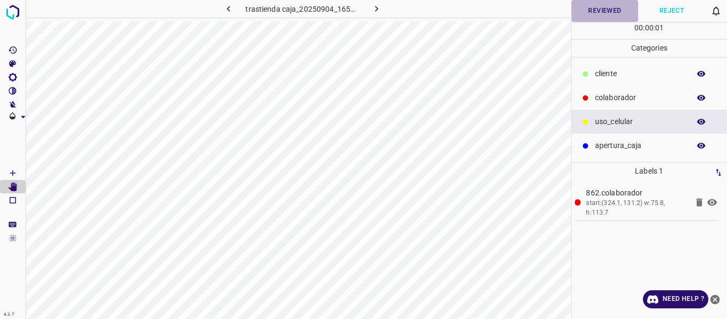
click at [585, 12] on button "Reviewed" at bounding box center [605, 11] width 67 height 22
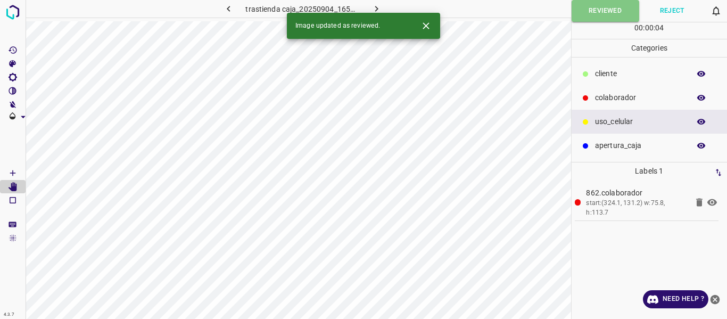
click at [698, 96] on icon "button" at bounding box center [702, 98] width 10 height 10
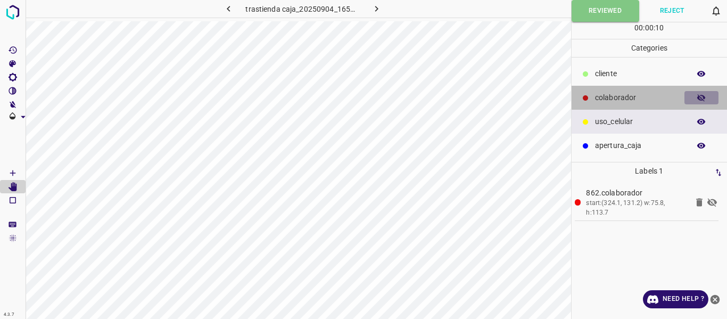
click at [702, 97] on icon "button" at bounding box center [702, 98] width 10 height 10
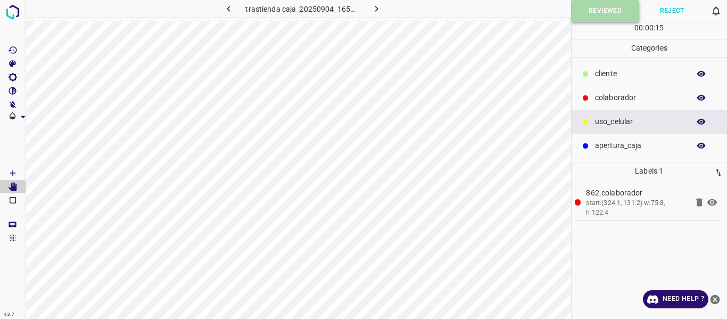
click at [582, 11] on button "Reviewed" at bounding box center [606, 11] width 68 height 22
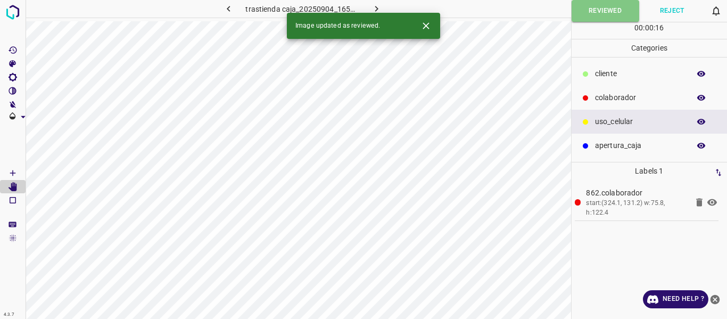
click at [374, 7] on icon "button" at bounding box center [376, 8] width 11 height 11
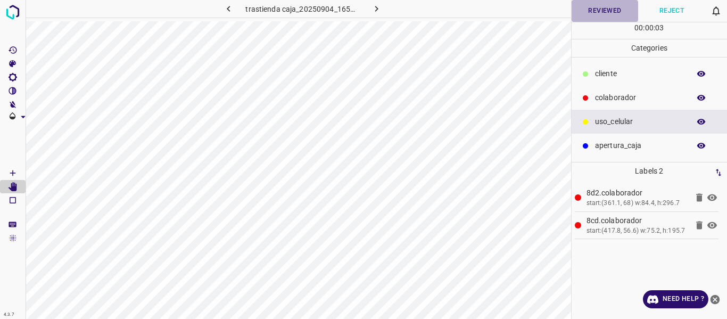
click at [596, 11] on button "Reviewed" at bounding box center [605, 11] width 67 height 22
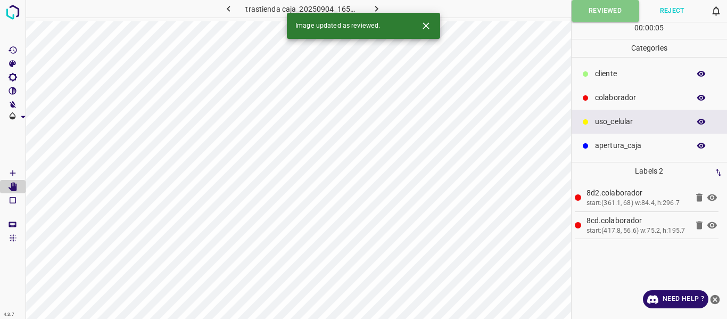
click at [365, 7] on button "button" at bounding box center [376, 9] width 34 height 18
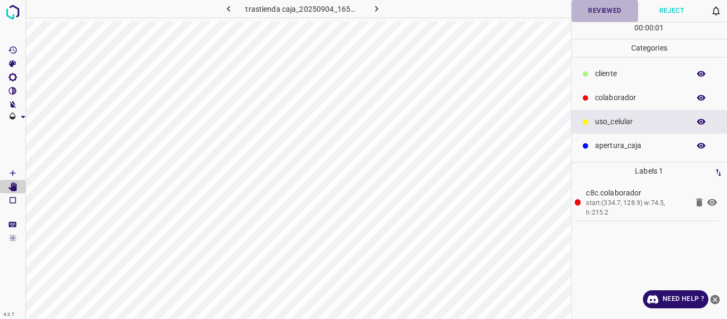
click at [594, 13] on button "Reviewed" at bounding box center [605, 11] width 67 height 22
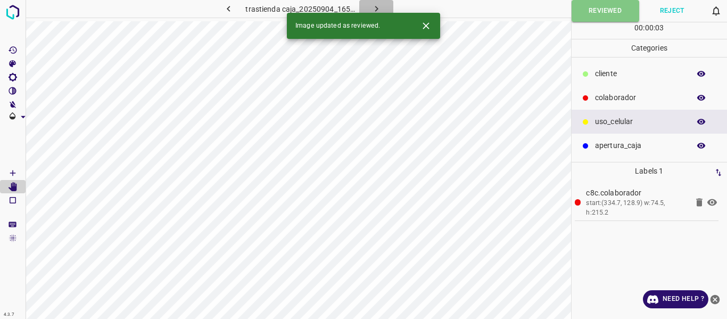
click at [379, 9] on icon "button" at bounding box center [376, 8] width 11 height 11
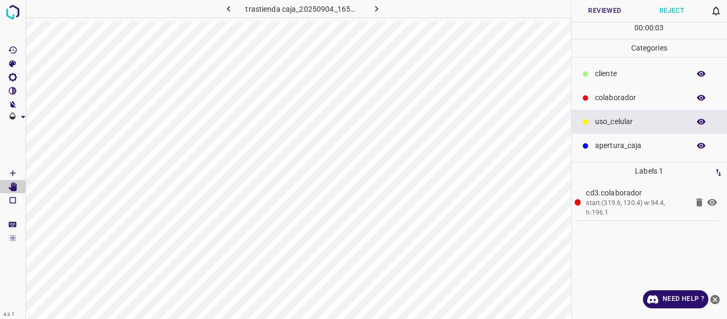
click at [616, 15] on button "Reviewed" at bounding box center [605, 11] width 67 height 22
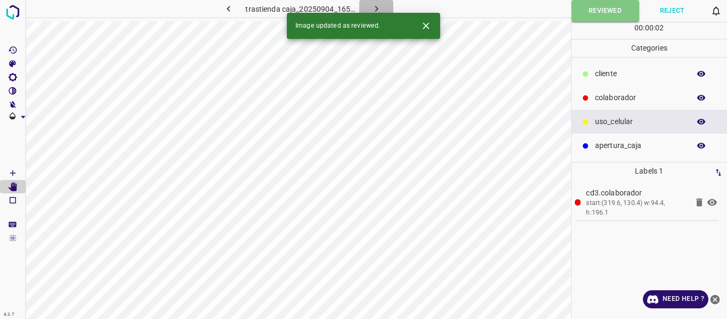
click at [371, 9] on icon "button" at bounding box center [376, 8] width 11 height 11
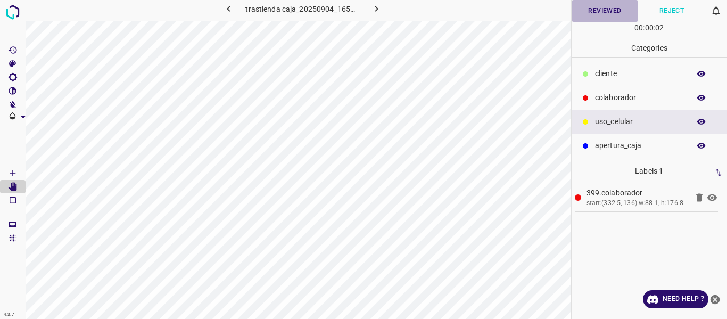
click at [605, 9] on button "Reviewed" at bounding box center [605, 11] width 67 height 22
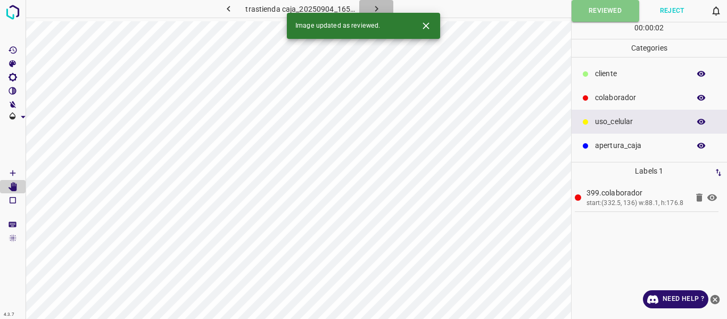
click at [377, 7] on icon "button" at bounding box center [376, 8] width 11 height 11
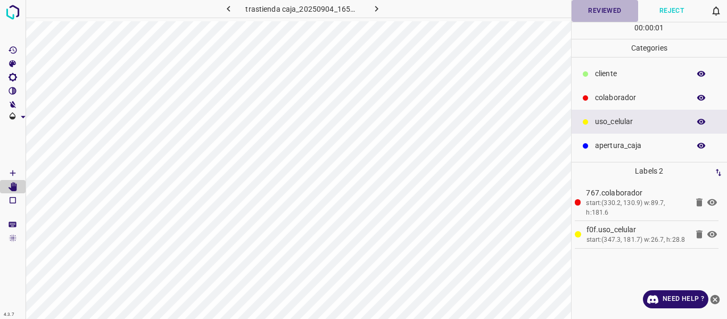
click at [600, 11] on button "Reviewed" at bounding box center [605, 11] width 67 height 22
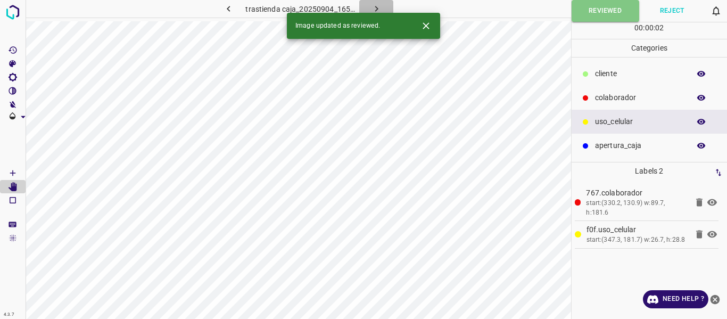
click at [376, 9] on icon "button" at bounding box center [376, 8] width 11 height 11
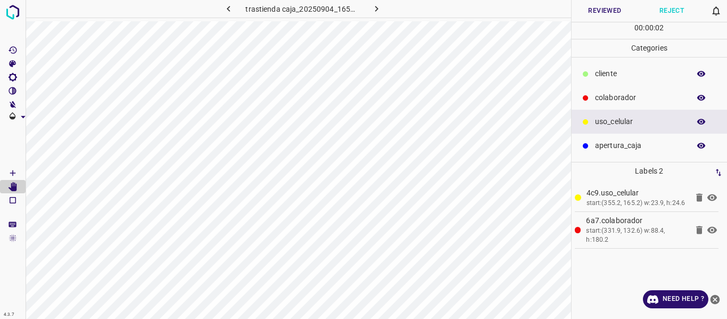
click at [581, 11] on button "Reviewed" at bounding box center [605, 11] width 67 height 22
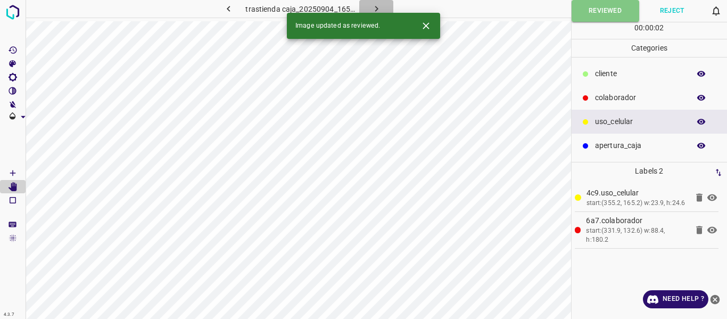
click at [379, 11] on icon "button" at bounding box center [376, 8] width 11 height 11
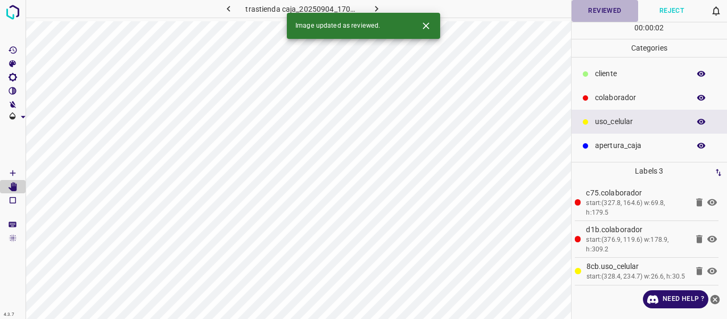
click at [592, 12] on button "Reviewed" at bounding box center [605, 11] width 67 height 22
click at [373, 4] on icon "button" at bounding box center [376, 8] width 11 height 11
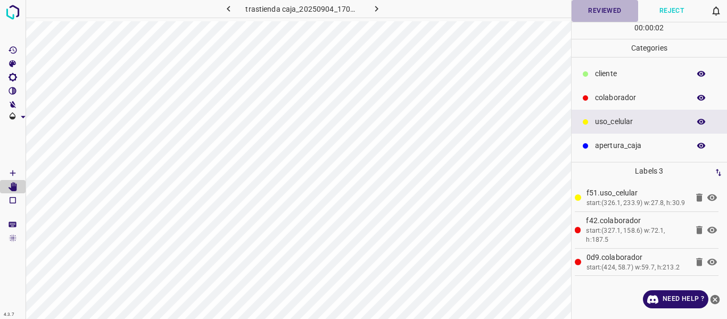
click at [598, 13] on button "Reviewed" at bounding box center [605, 11] width 67 height 22
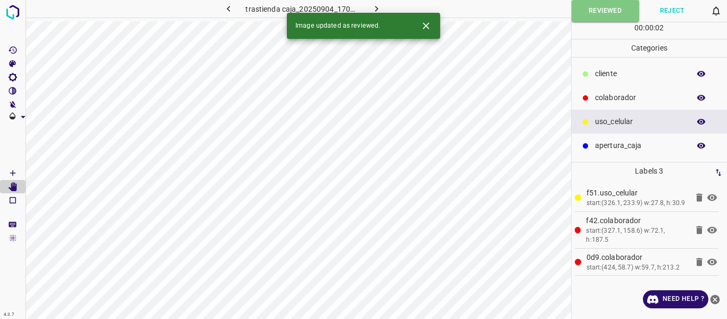
click at [376, 7] on icon "button" at bounding box center [376, 9] width 3 height 6
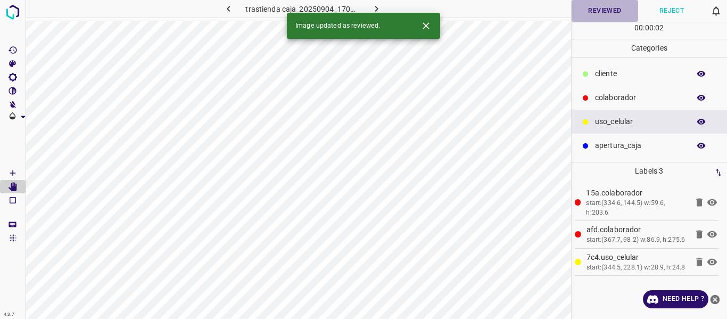
click at [586, 16] on button "Reviewed" at bounding box center [605, 11] width 67 height 22
click at [378, 10] on icon "button" at bounding box center [376, 8] width 11 height 11
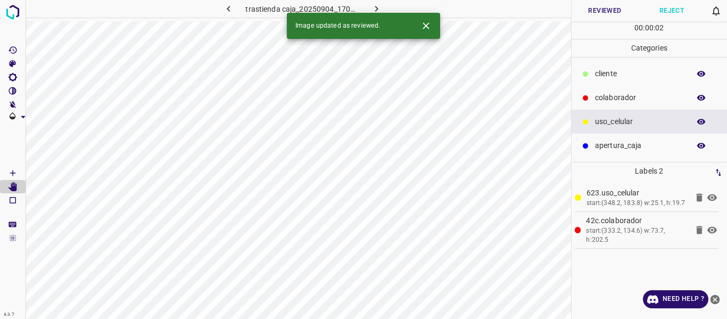
click at [592, 14] on button "Reviewed" at bounding box center [605, 11] width 67 height 22
click at [377, 7] on icon "button" at bounding box center [376, 8] width 11 height 11
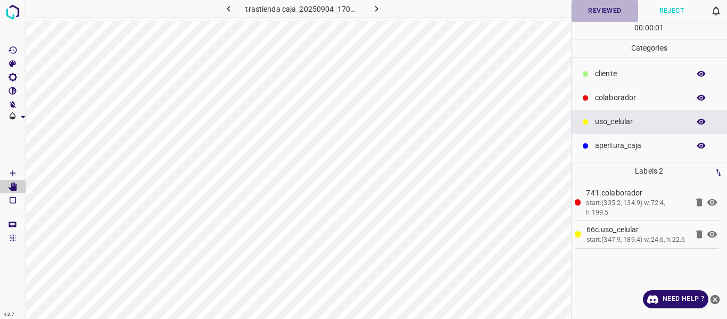
click at [597, 13] on button "Reviewed" at bounding box center [605, 11] width 67 height 22
click at [375, 11] on icon "button" at bounding box center [376, 9] width 3 height 6
click at [601, 10] on button "Reviewed" at bounding box center [605, 11] width 67 height 22
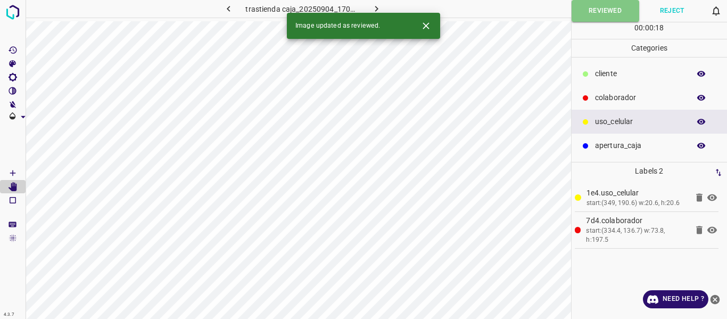
click at [377, 8] on icon "button" at bounding box center [376, 8] width 11 height 11
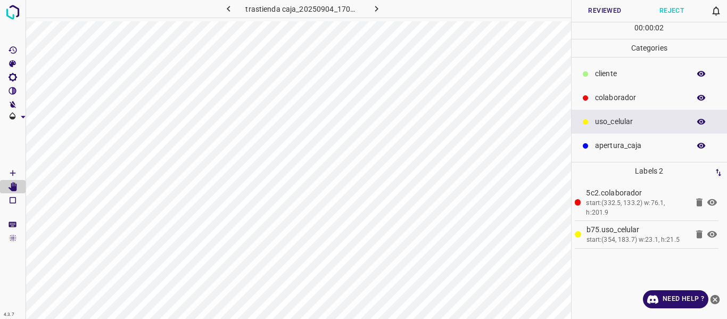
click at [605, 13] on button "Reviewed" at bounding box center [605, 11] width 67 height 22
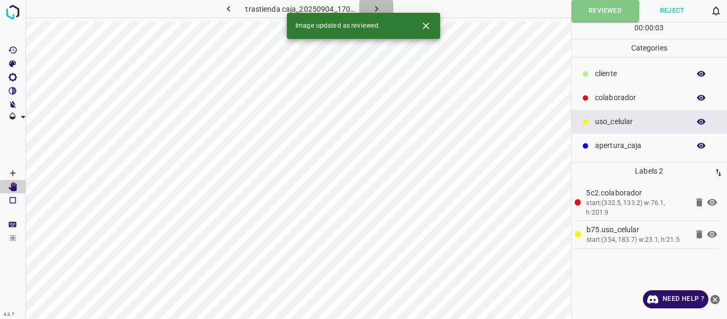
click at [377, 6] on icon "button" at bounding box center [376, 8] width 11 height 11
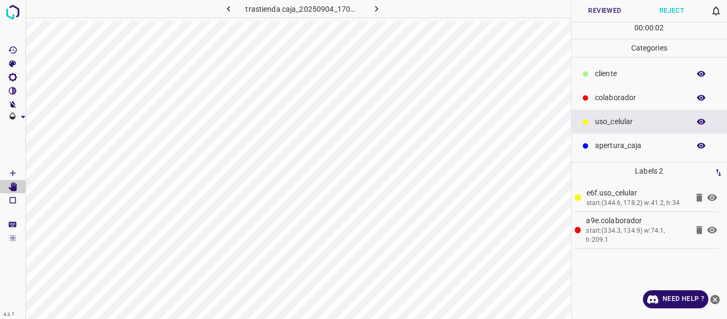
click at [605, 13] on button "Reviewed" at bounding box center [605, 11] width 67 height 22
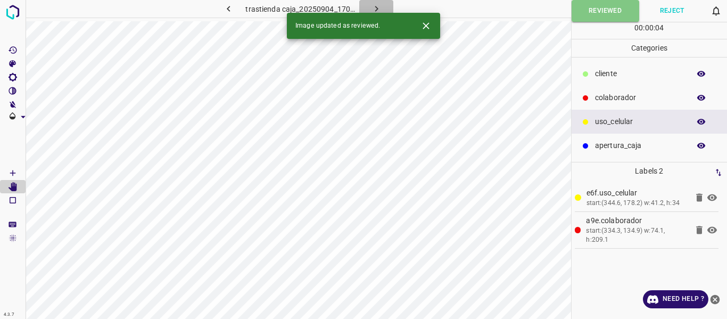
click at [374, 9] on icon "button" at bounding box center [376, 8] width 11 height 11
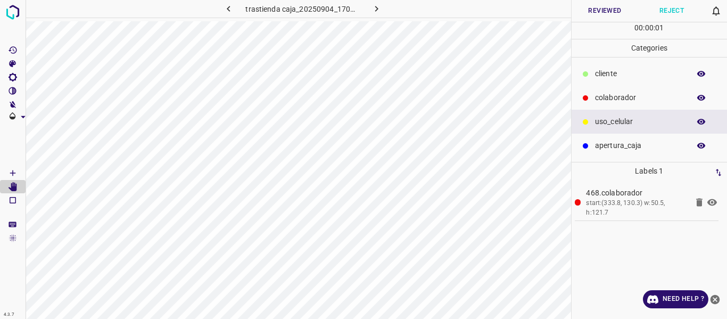
click at [604, 11] on button "Reviewed" at bounding box center [605, 11] width 67 height 22
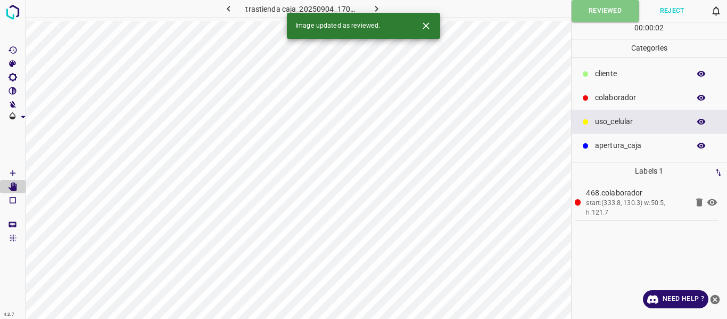
click at [376, 9] on icon "button" at bounding box center [376, 9] width 3 height 6
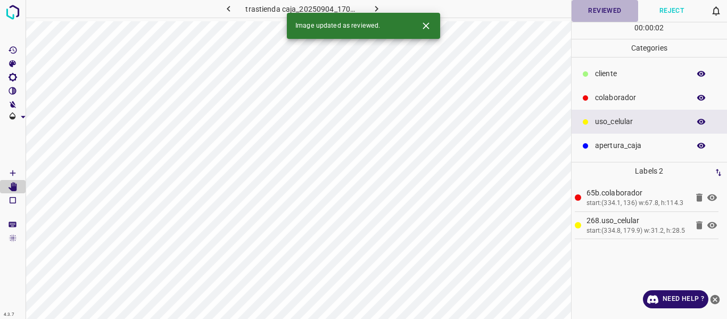
click at [590, 15] on button "Reviewed" at bounding box center [605, 11] width 67 height 22
click at [368, 6] on button "button" at bounding box center [376, 9] width 34 height 18
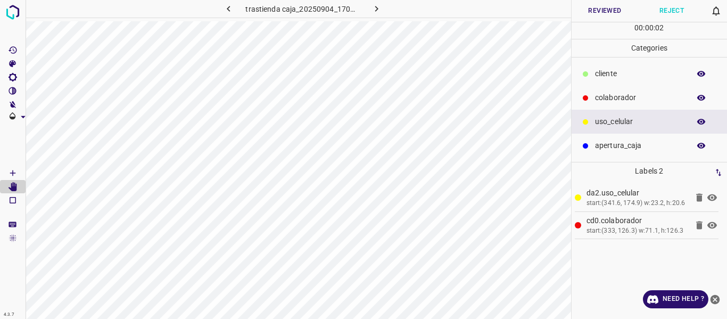
click at [598, 13] on button "Reviewed" at bounding box center [605, 11] width 67 height 22
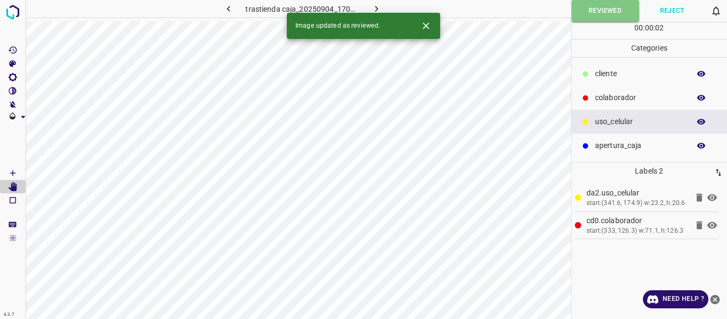
click at [376, 12] on icon "button" at bounding box center [376, 8] width 11 height 11
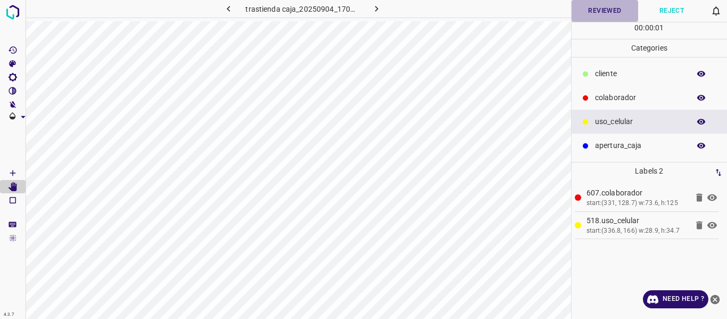
click at [606, 11] on button "Reviewed" at bounding box center [605, 11] width 67 height 22
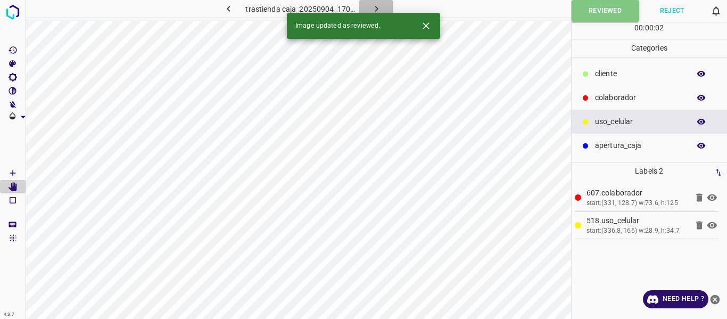
click at [376, 7] on icon "button" at bounding box center [376, 9] width 3 height 6
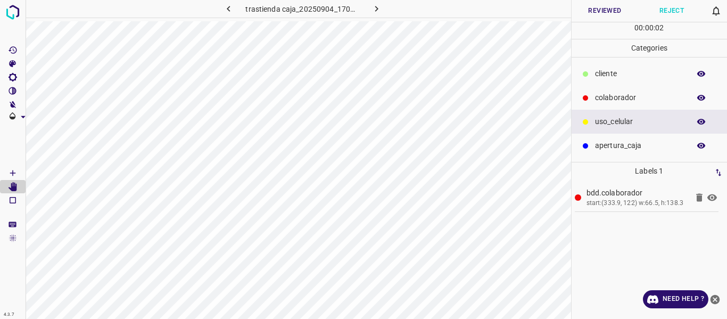
click at [596, 13] on button "Reviewed" at bounding box center [605, 11] width 67 height 22
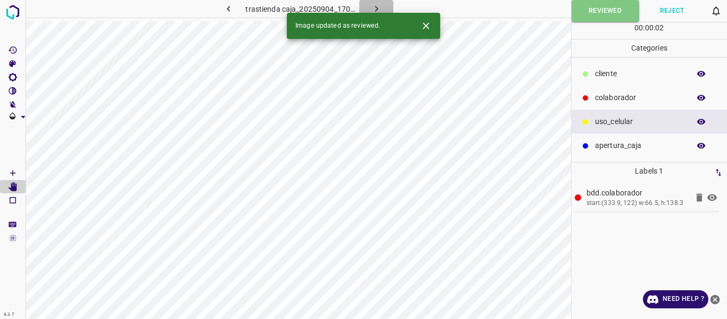
click at [375, 9] on icon "button" at bounding box center [376, 8] width 11 height 11
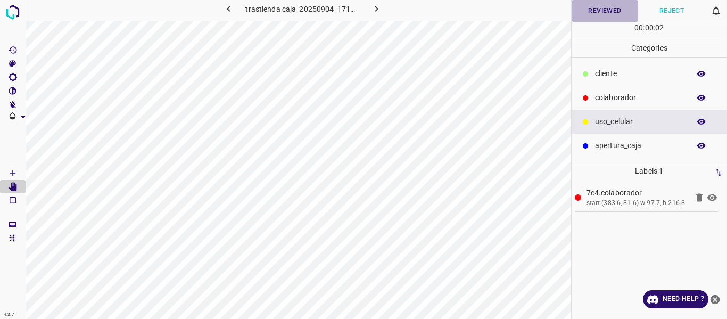
click at [578, 15] on button "Reviewed" at bounding box center [605, 11] width 67 height 22
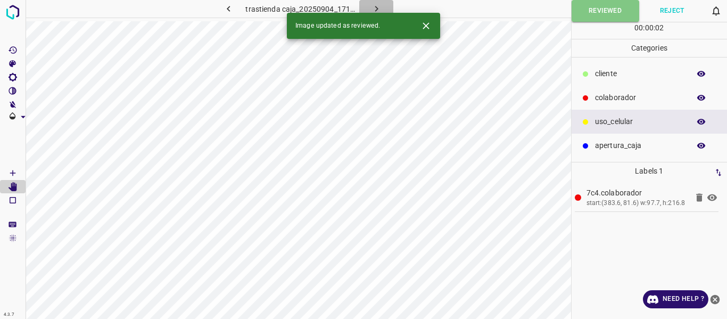
click at [377, 6] on icon "button" at bounding box center [376, 8] width 11 height 11
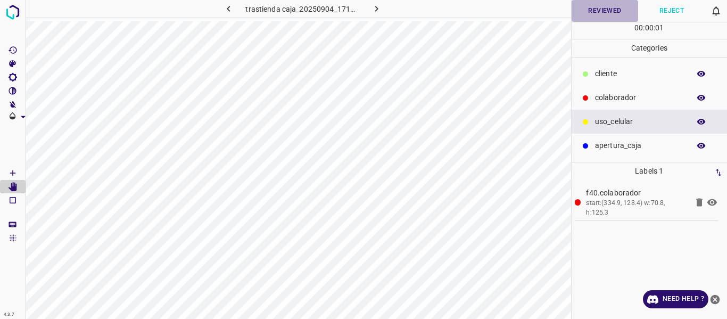
click at [593, 15] on button "Reviewed" at bounding box center [605, 11] width 67 height 22
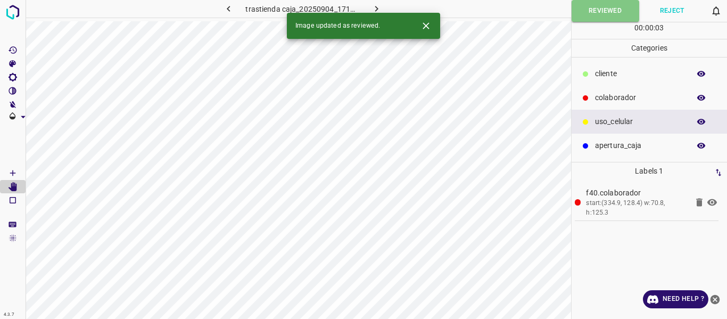
click at [368, 5] on button "button" at bounding box center [376, 9] width 34 height 18
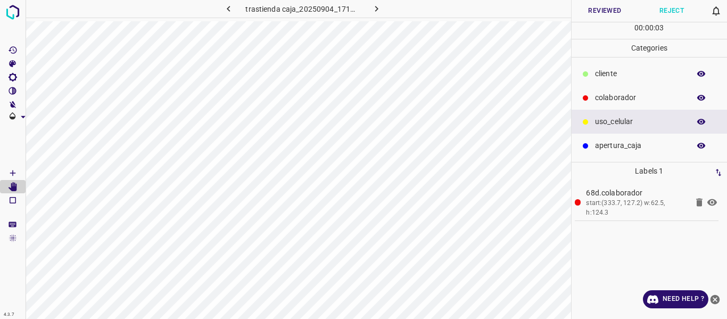
click at [594, 16] on button "Reviewed" at bounding box center [605, 11] width 67 height 22
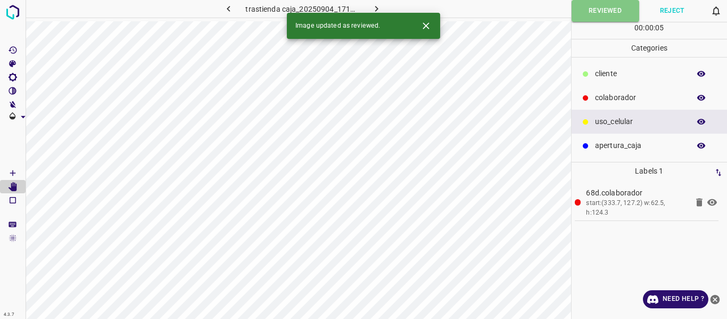
click at [376, 7] on icon "button" at bounding box center [376, 9] width 3 height 6
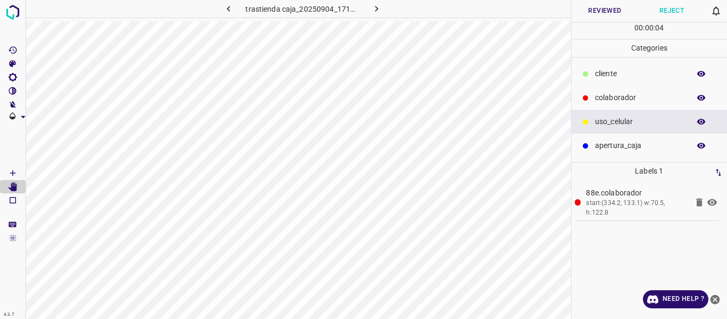
click at [606, 15] on button "Reviewed" at bounding box center [605, 11] width 67 height 22
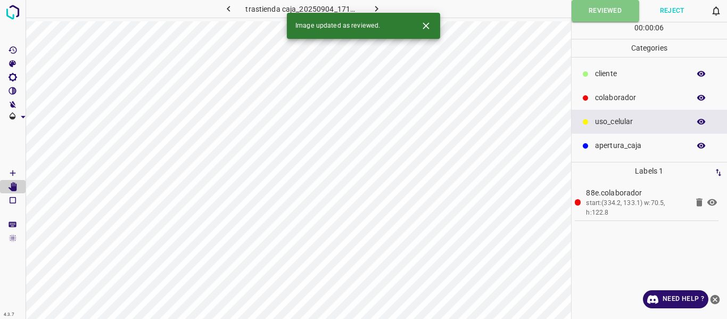
click at [371, 7] on icon "button" at bounding box center [376, 8] width 11 height 11
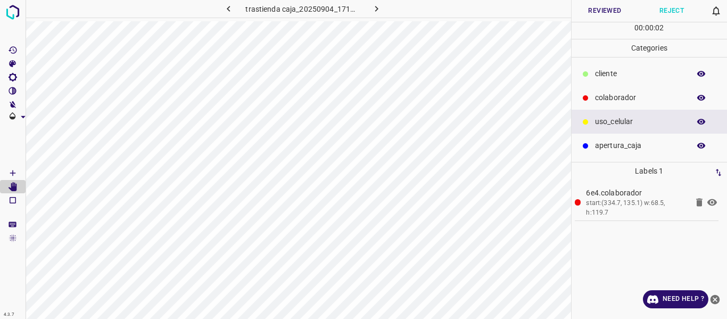
click at [589, 15] on button "Reviewed" at bounding box center [605, 11] width 67 height 22
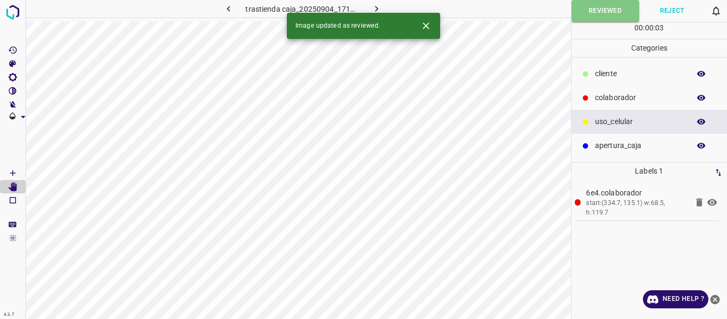
click at [378, 10] on icon "button" at bounding box center [376, 8] width 11 height 11
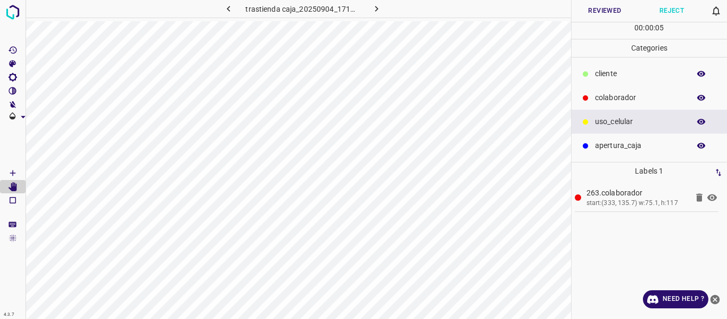
click at [599, 11] on button "Reviewed" at bounding box center [605, 11] width 67 height 22
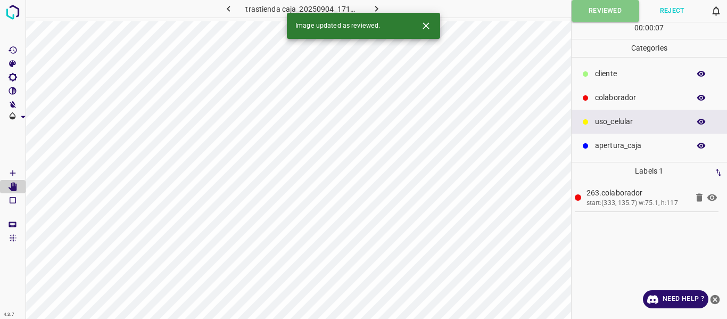
click at [378, 8] on icon "button" at bounding box center [376, 8] width 11 height 11
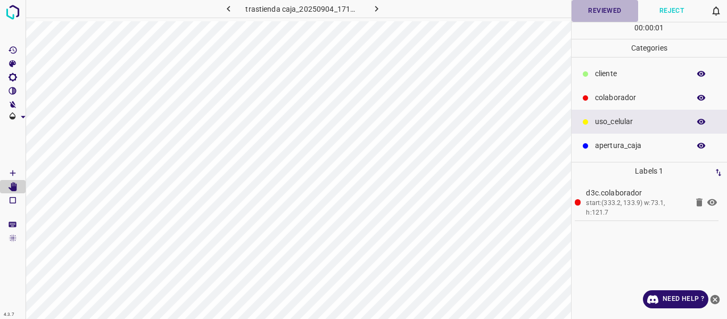
click at [590, 9] on button "Reviewed" at bounding box center [605, 11] width 67 height 22
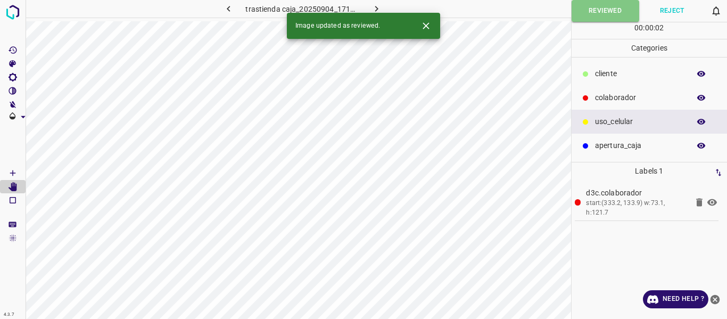
click at [378, 6] on icon "button" at bounding box center [376, 8] width 11 height 11
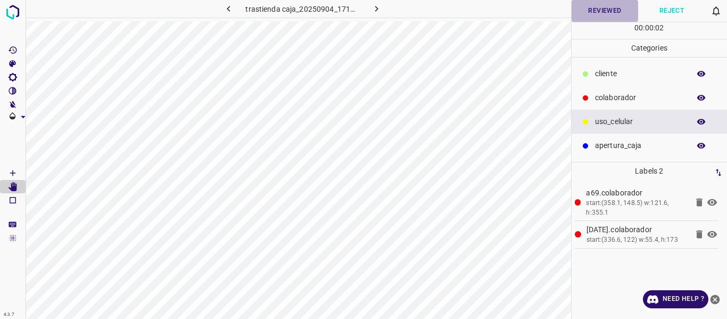
click at [606, 15] on button "Reviewed" at bounding box center [605, 11] width 67 height 22
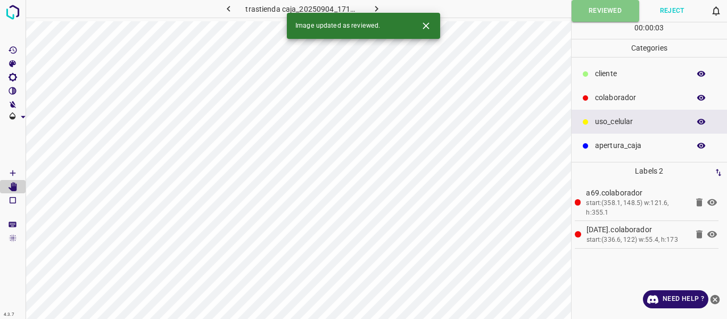
click at [380, 7] on icon "button" at bounding box center [376, 8] width 11 height 11
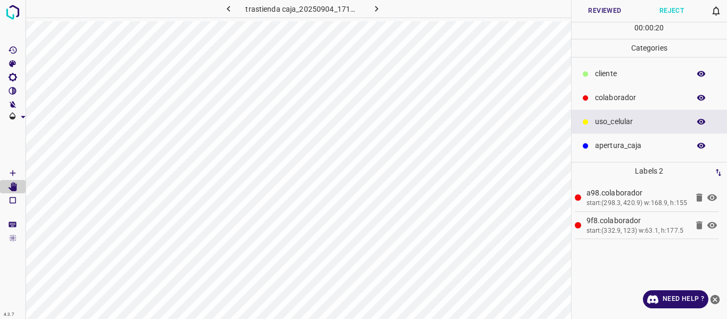
click at [592, 9] on button "Reviewed" at bounding box center [605, 11] width 67 height 22
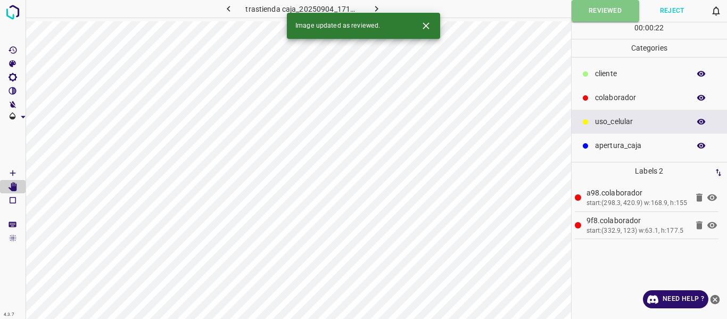
drag, startPoint x: 377, startPoint y: 6, endPoint x: 385, endPoint y: 1, distance: 10.0
click at [381, 4] on icon "button" at bounding box center [376, 8] width 11 height 11
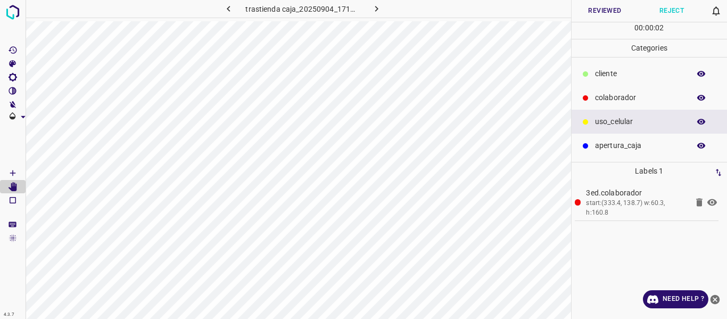
click at [609, 11] on button "Reviewed" at bounding box center [605, 11] width 67 height 22
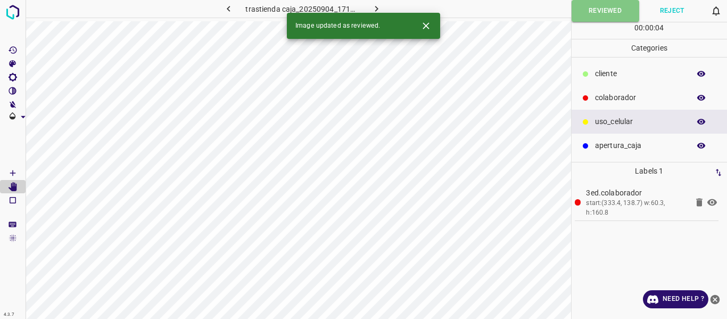
click at [377, 9] on icon "button" at bounding box center [376, 9] width 3 height 6
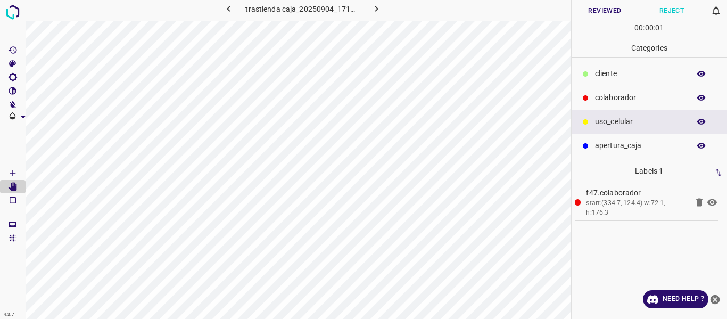
click at [584, 11] on button "Reviewed" at bounding box center [605, 11] width 67 height 22
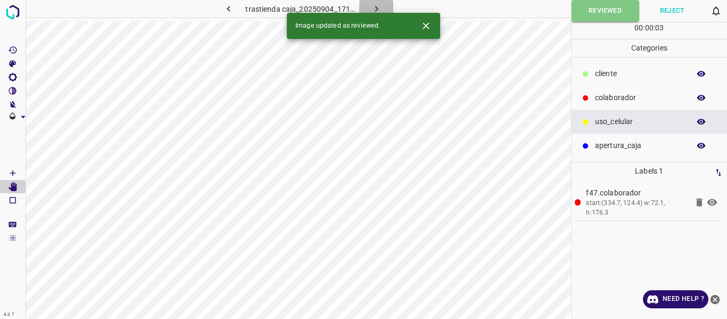
click at [379, 8] on icon "button" at bounding box center [376, 8] width 11 height 11
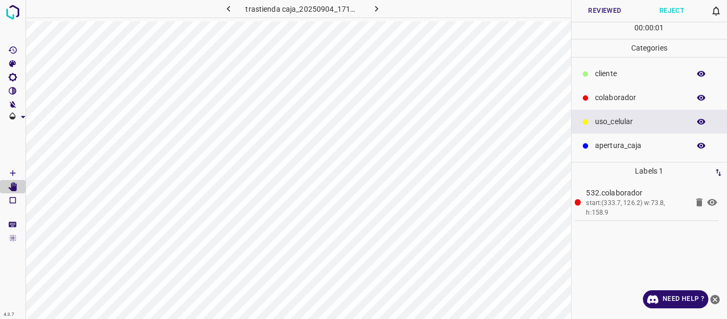
click at [592, 10] on button "Reviewed" at bounding box center [605, 11] width 67 height 22
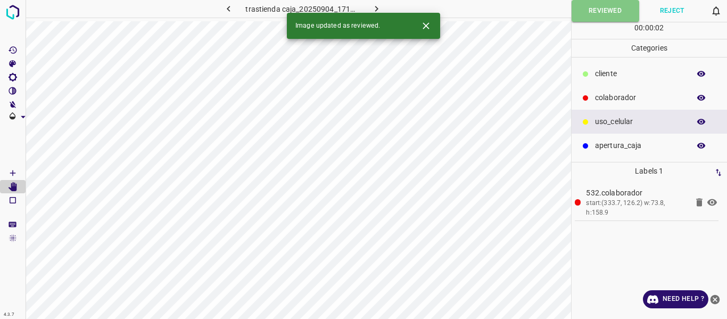
click at [376, 9] on icon "button" at bounding box center [376, 9] width 3 height 6
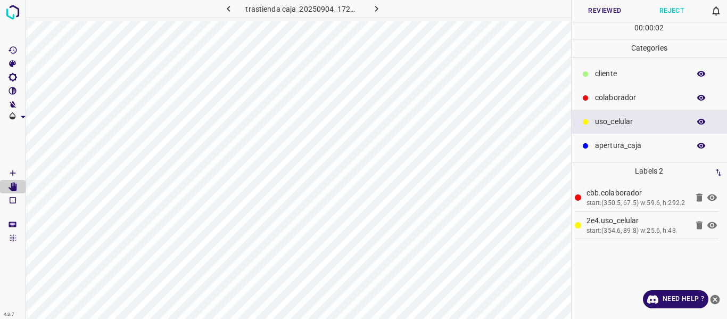
click at [601, 14] on button "Reviewed" at bounding box center [605, 11] width 67 height 22
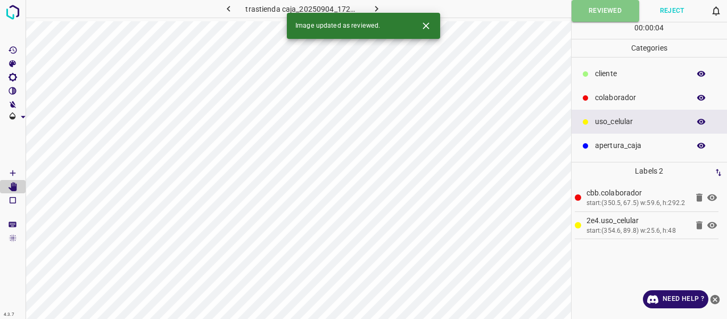
click at [378, 6] on icon "button" at bounding box center [376, 8] width 11 height 11
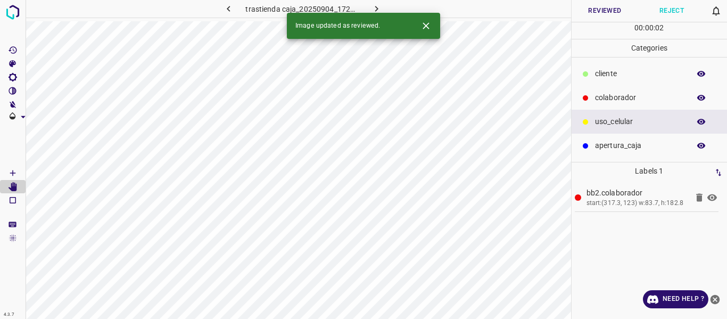
click at [599, 7] on button "Reviewed" at bounding box center [605, 11] width 67 height 22
click at [379, 7] on icon "button" at bounding box center [376, 8] width 11 height 11
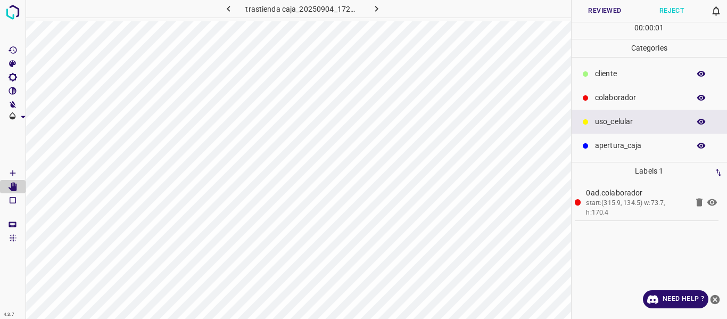
click at [592, 13] on button "Reviewed" at bounding box center [605, 11] width 67 height 22
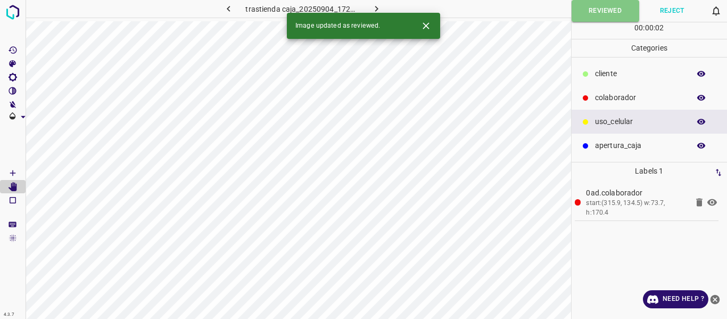
click at [376, 8] on icon "button" at bounding box center [376, 9] width 3 height 6
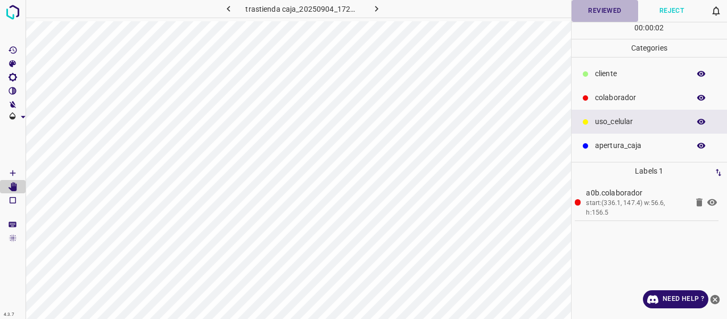
click at [594, 9] on button "Reviewed" at bounding box center [605, 11] width 67 height 22
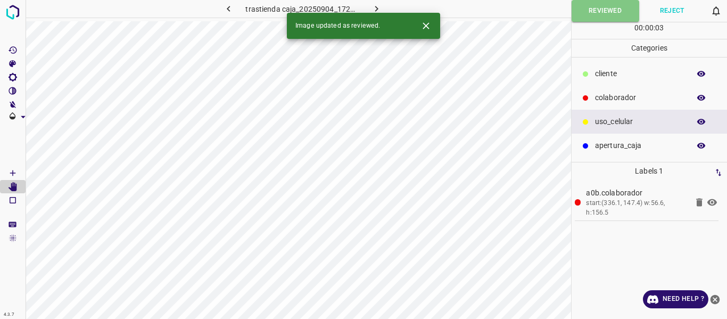
click at [377, 8] on icon "button" at bounding box center [376, 9] width 3 height 6
click at [610, 7] on button "Reviewed" at bounding box center [605, 11] width 67 height 22
click at [383, 9] on button "button" at bounding box center [376, 9] width 34 height 18
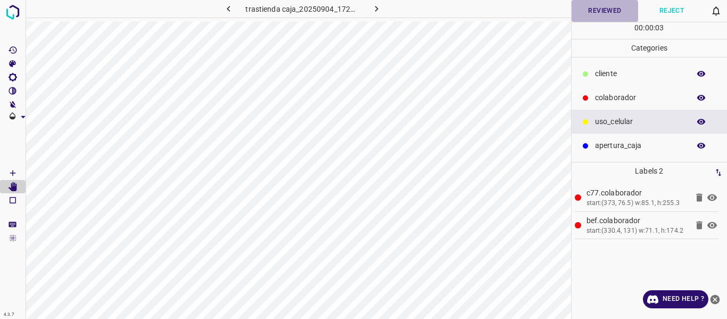
click at [612, 15] on button "Reviewed" at bounding box center [605, 11] width 67 height 22
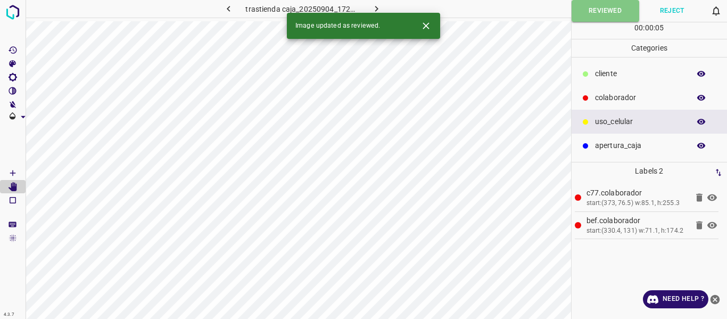
click at [377, 6] on icon "button" at bounding box center [376, 8] width 11 height 11
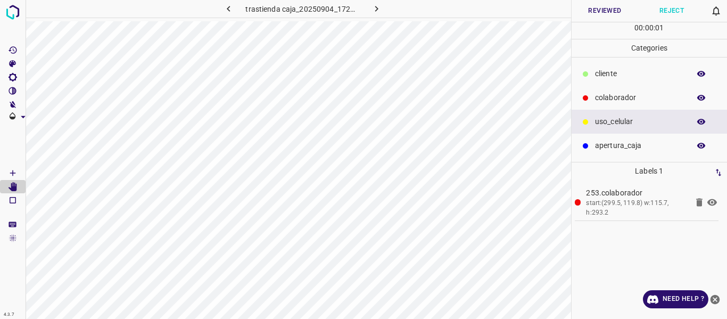
click at [578, 20] on button "Reviewed" at bounding box center [605, 11] width 67 height 22
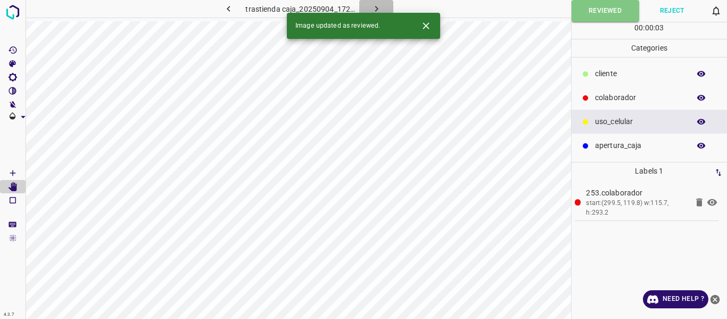
click at [375, 5] on icon "button" at bounding box center [376, 8] width 11 height 11
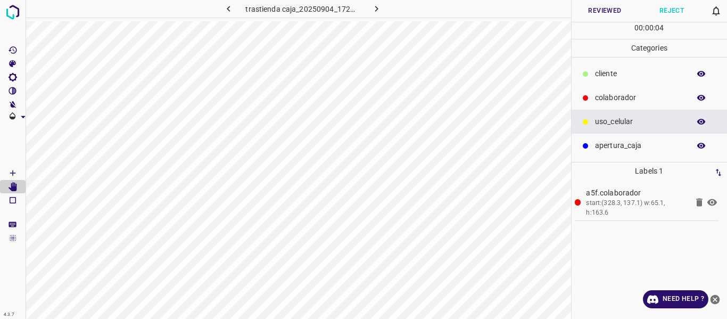
click at [599, 9] on button "Reviewed" at bounding box center [605, 11] width 67 height 22
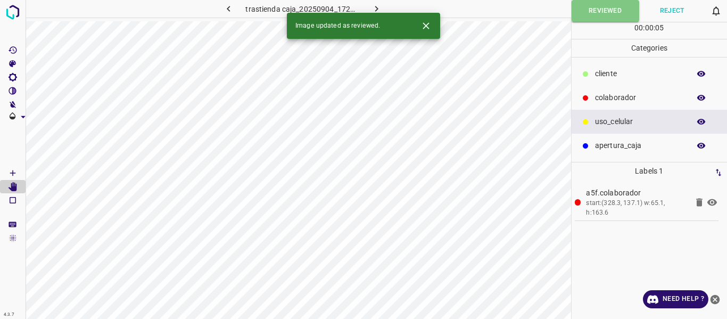
drag, startPoint x: 376, startPoint y: 8, endPoint x: 379, endPoint y: 16, distance: 8.6
click at [375, 7] on icon "button" at bounding box center [376, 9] width 3 height 6
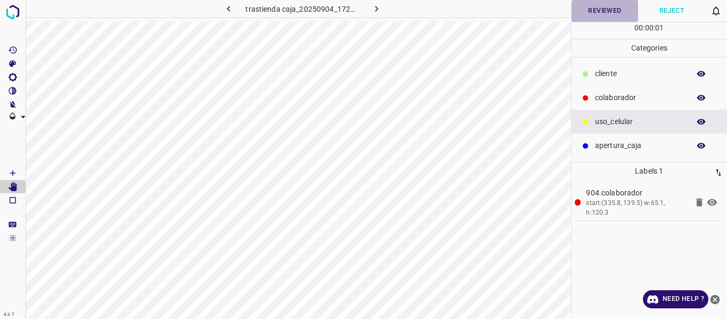
click at [598, 12] on button "Reviewed" at bounding box center [605, 11] width 67 height 22
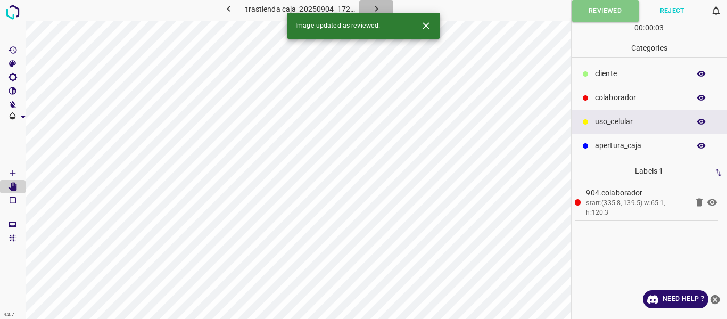
click at [378, 6] on icon "button" at bounding box center [376, 8] width 11 height 11
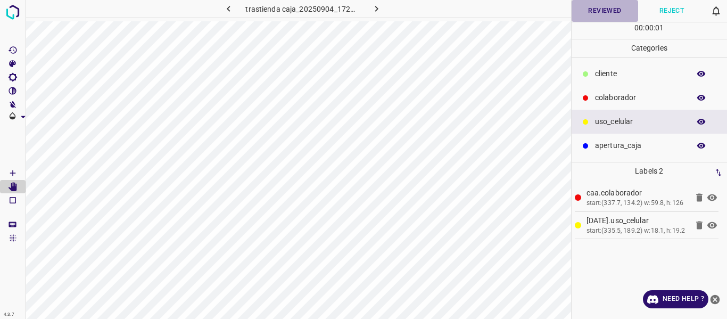
click at [599, 9] on button "Reviewed" at bounding box center [605, 11] width 67 height 22
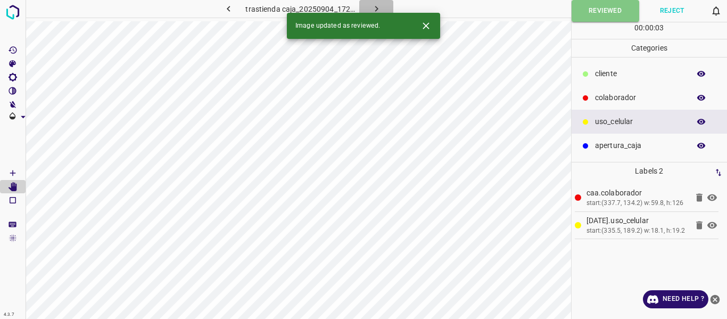
click at [377, 6] on icon "button" at bounding box center [376, 8] width 11 height 11
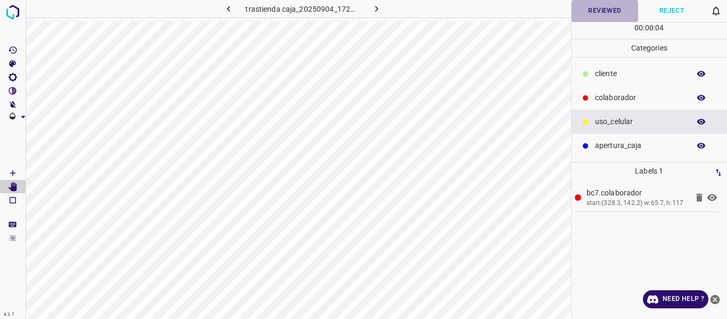
click at [597, 13] on button "Reviewed" at bounding box center [605, 11] width 67 height 22
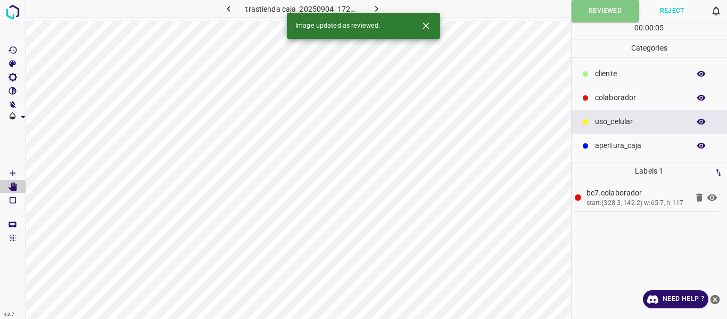
click at [376, 9] on icon "button" at bounding box center [376, 8] width 11 height 11
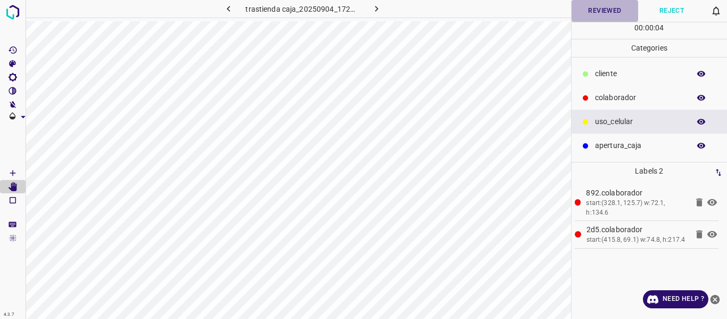
click at [599, 10] on button "Reviewed" at bounding box center [605, 11] width 67 height 22
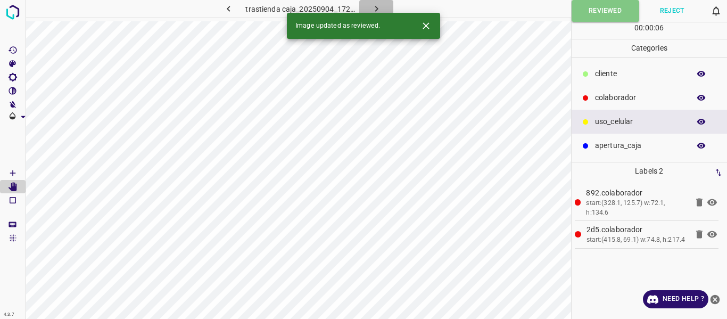
click at [375, 11] on icon "button" at bounding box center [376, 9] width 3 height 6
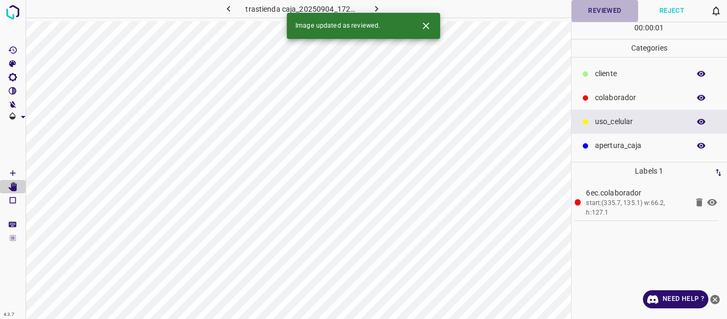
click at [620, 12] on button "Reviewed" at bounding box center [605, 11] width 67 height 22
click at [373, 5] on icon "button" at bounding box center [376, 8] width 11 height 11
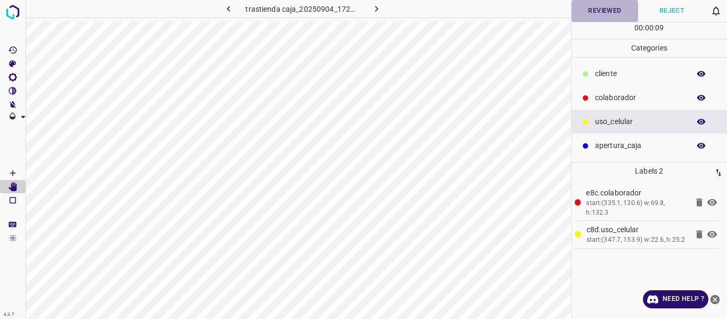
click at [601, 13] on button "Reviewed" at bounding box center [605, 11] width 67 height 22
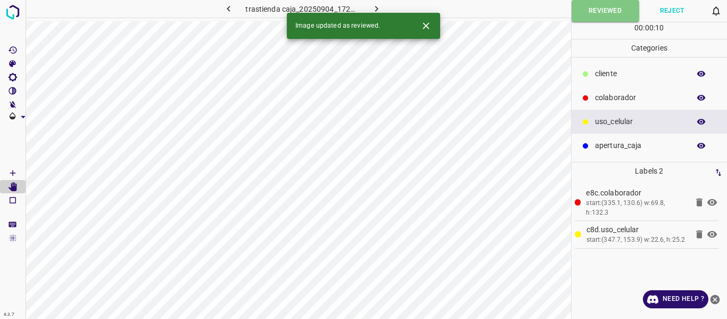
click at [376, 8] on icon "button" at bounding box center [376, 9] width 3 height 6
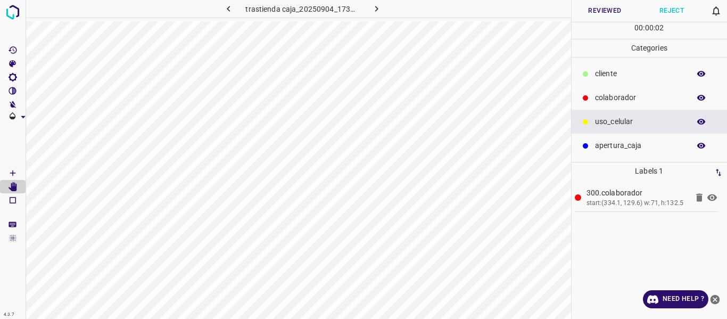
click at [589, 12] on button "Reviewed" at bounding box center [605, 11] width 67 height 22
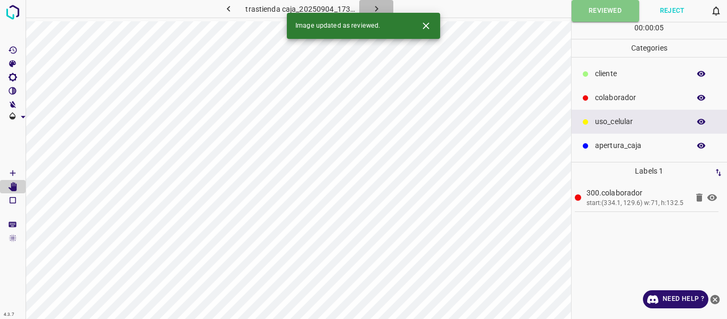
click at [377, 9] on icon "button" at bounding box center [376, 9] width 3 height 6
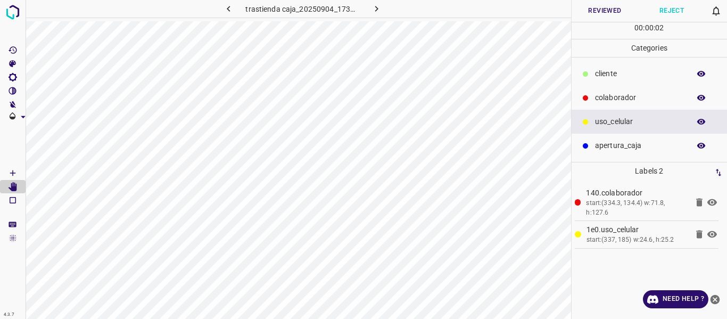
click at [603, 13] on button "Reviewed" at bounding box center [605, 11] width 67 height 22
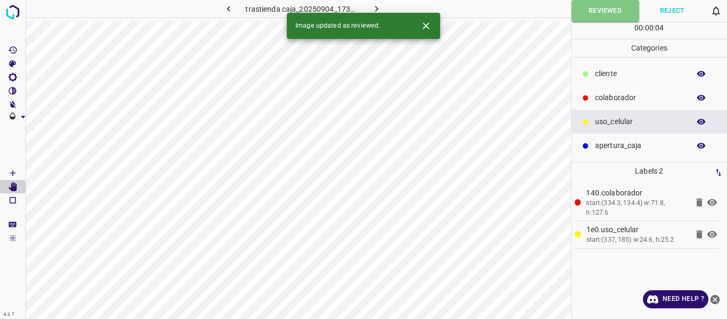
click at [376, 10] on icon "button" at bounding box center [376, 9] width 3 height 6
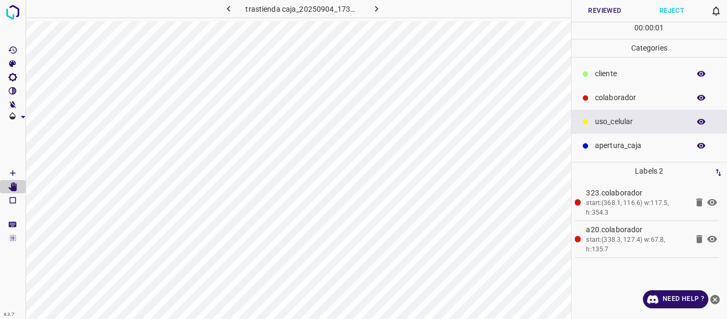
click at [589, 14] on button "Reviewed" at bounding box center [605, 11] width 67 height 22
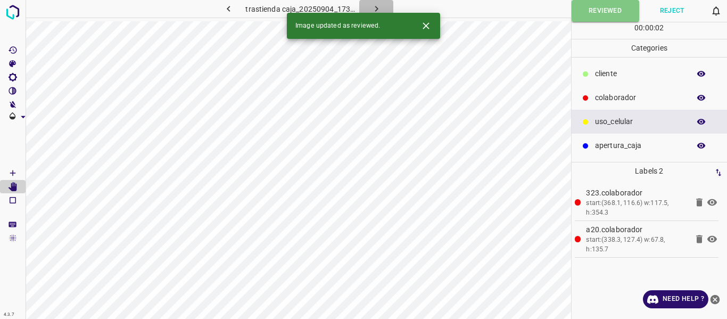
click at [375, 9] on icon "button" at bounding box center [376, 8] width 11 height 11
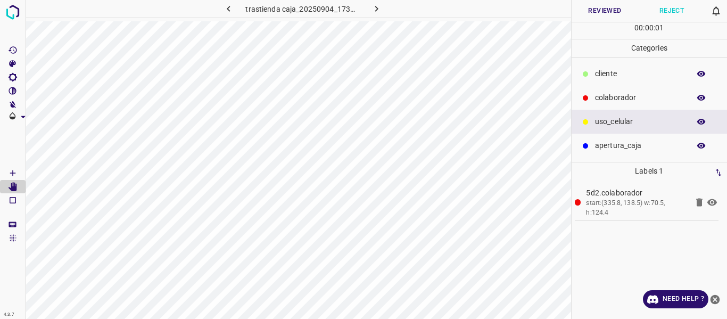
click at [596, 9] on button "Reviewed" at bounding box center [605, 11] width 67 height 22
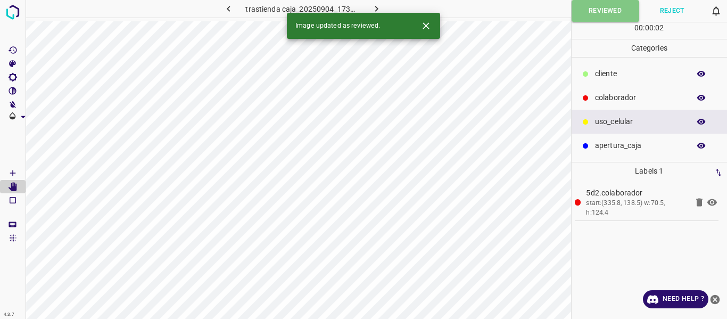
click at [379, 10] on icon "button" at bounding box center [376, 8] width 11 height 11
click at [608, 16] on button "Reviewed" at bounding box center [605, 11] width 67 height 22
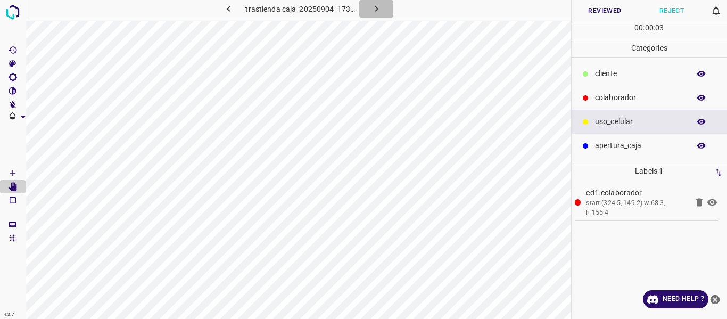
click at [382, 6] on button "button" at bounding box center [376, 9] width 34 height 18
click at [697, 98] on icon "button" at bounding box center [702, 98] width 10 height 10
click at [704, 122] on icon "button" at bounding box center [701, 122] width 9 height 6
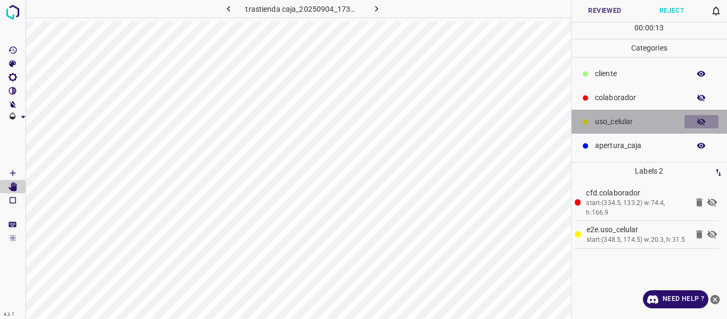
click at [702, 125] on icon "button" at bounding box center [702, 122] width 10 height 10
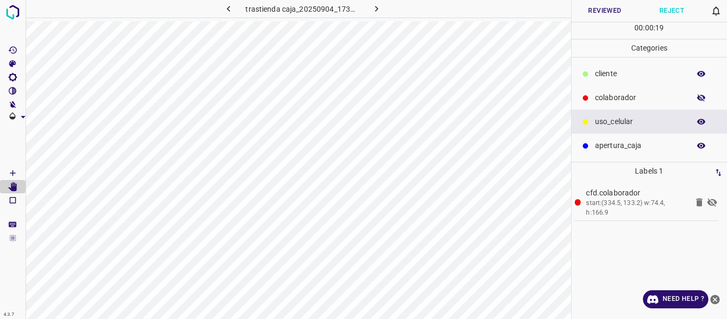
click at [706, 98] on button "button" at bounding box center [701, 98] width 34 height 14
click at [584, 12] on button "Reviewed" at bounding box center [605, 11] width 67 height 22
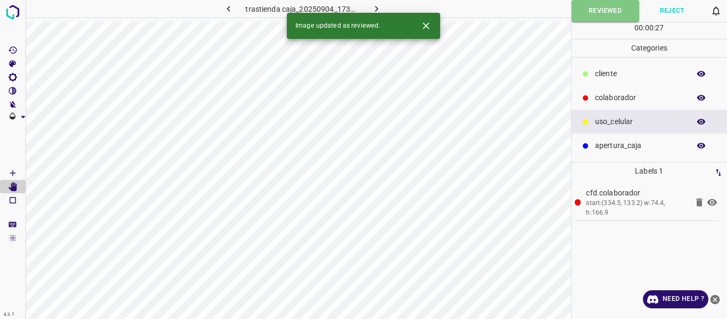
click at [376, 6] on icon "button" at bounding box center [376, 8] width 11 height 11
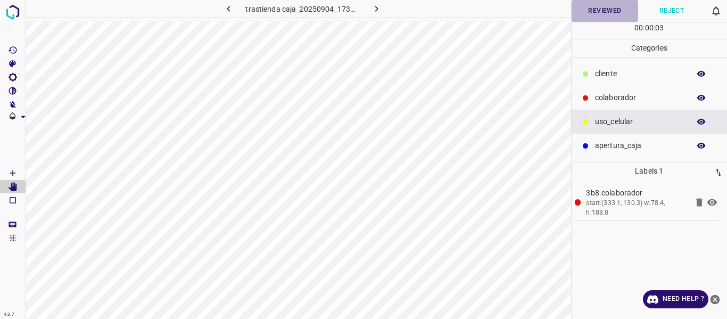
click at [606, 6] on button "Reviewed" at bounding box center [605, 11] width 67 height 22
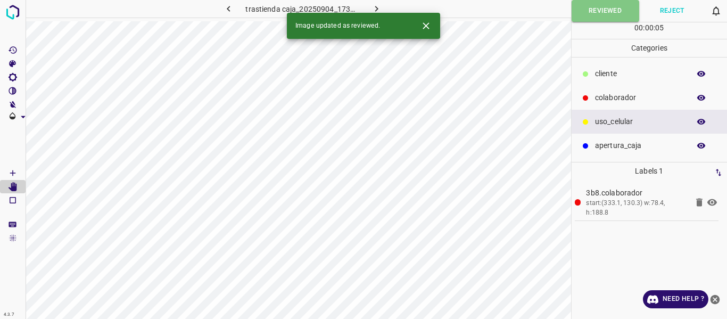
click at [372, 6] on icon "button" at bounding box center [376, 8] width 11 height 11
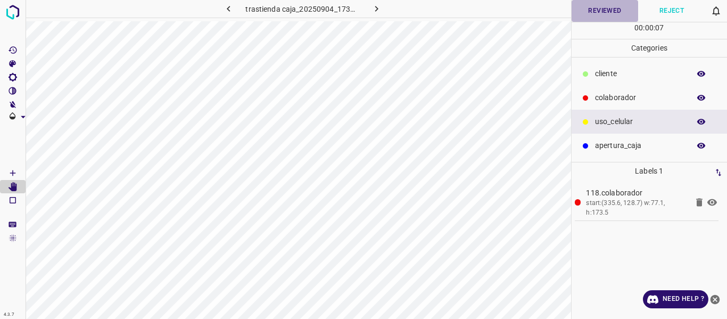
click at [598, 12] on button "Reviewed" at bounding box center [605, 11] width 67 height 22
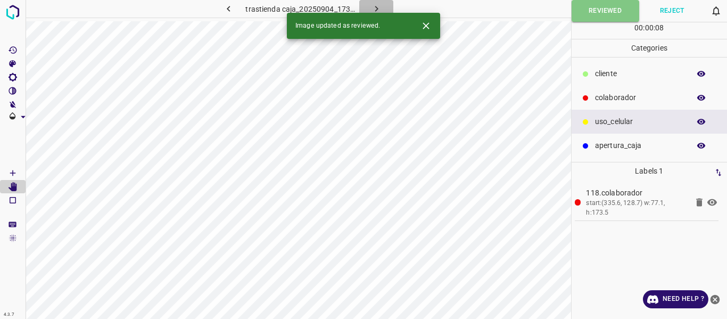
click at [377, 5] on icon "button" at bounding box center [376, 8] width 11 height 11
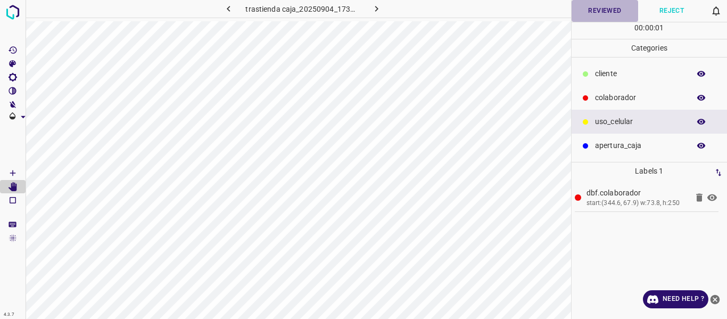
click at [604, 9] on button "Reviewed" at bounding box center [605, 11] width 67 height 22
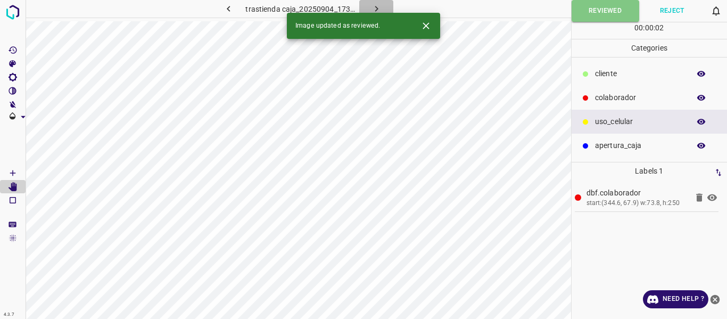
click at [374, 4] on icon "button" at bounding box center [376, 8] width 11 height 11
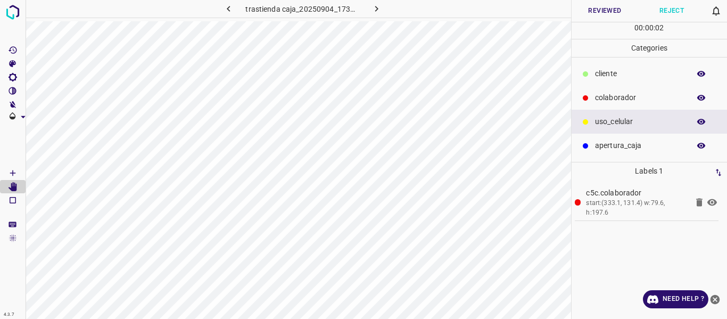
click at [600, 8] on button "Reviewed" at bounding box center [605, 11] width 67 height 22
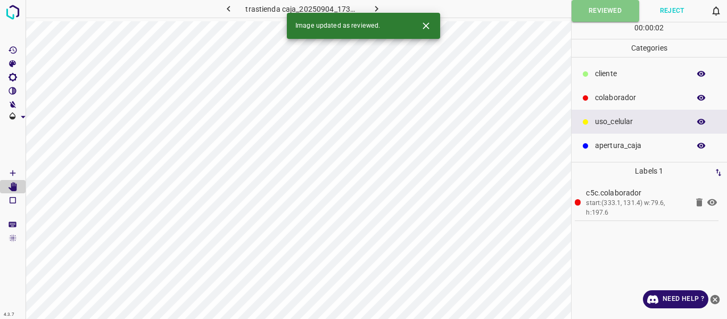
click at [379, 7] on icon "button" at bounding box center [376, 8] width 11 height 11
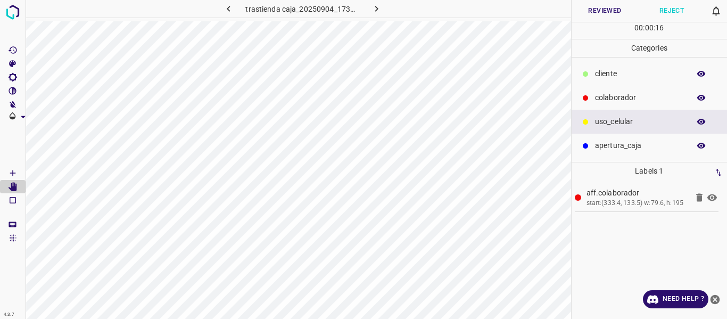
click at [589, 12] on button "Reviewed" at bounding box center [605, 11] width 67 height 22
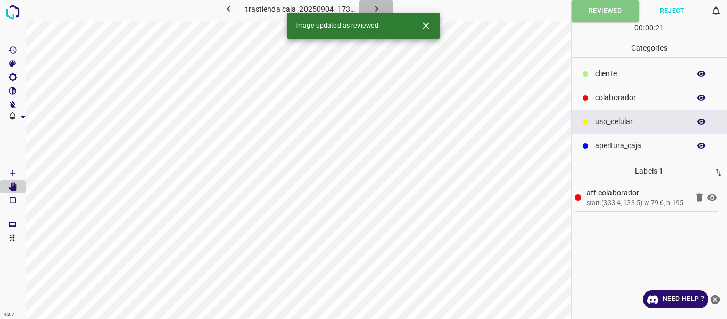
click at [381, 6] on icon "button" at bounding box center [376, 8] width 11 height 11
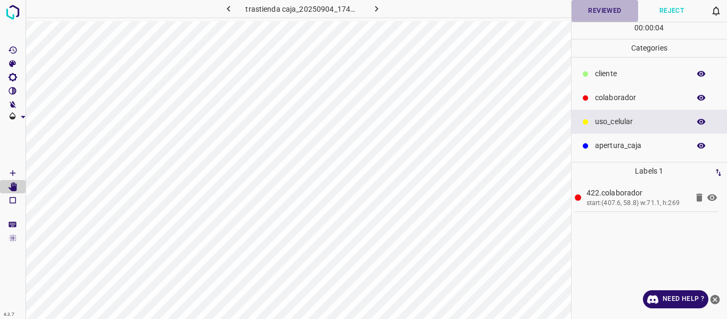
click at [596, 17] on button "Reviewed" at bounding box center [605, 11] width 67 height 22
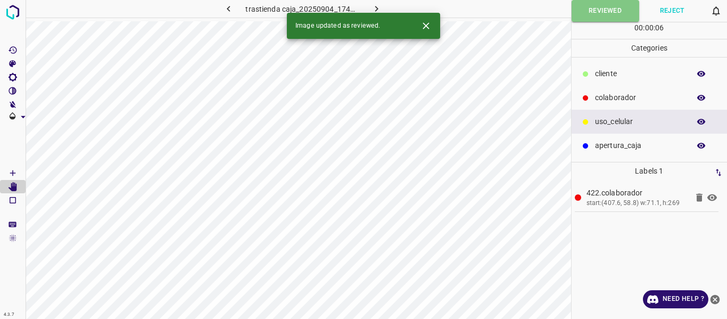
click at [379, 7] on icon "button" at bounding box center [376, 8] width 11 height 11
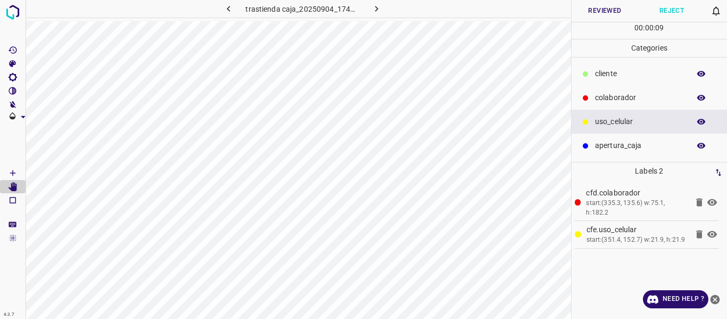
click at [601, 11] on button "Reviewed" at bounding box center [605, 11] width 67 height 22
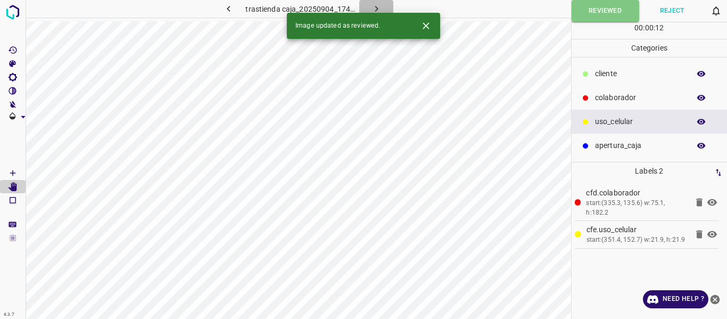
click at [375, 6] on icon "button" at bounding box center [376, 9] width 3 height 6
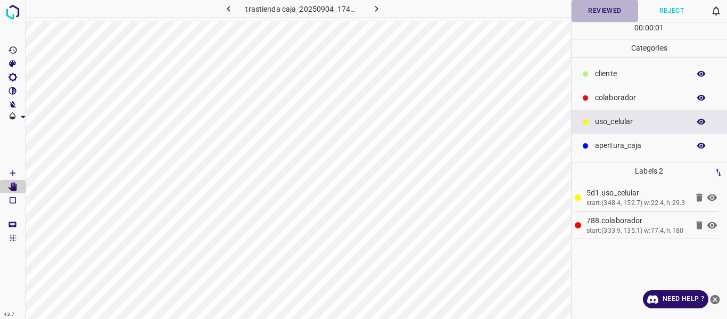
click at [596, 10] on button "Reviewed" at bounding box center [605, 11] width 67 height 22
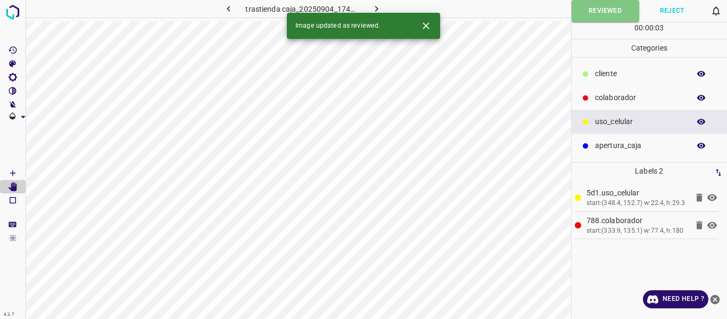
click at [374, 9] on icon "button" at bounding box center [376, 8] width 11 height 11
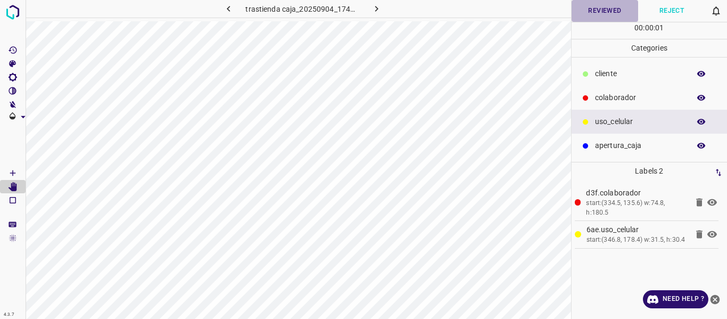
click at [594, 13] on button "Reviewed" at bounding box center [605, 11] width 67 height 22
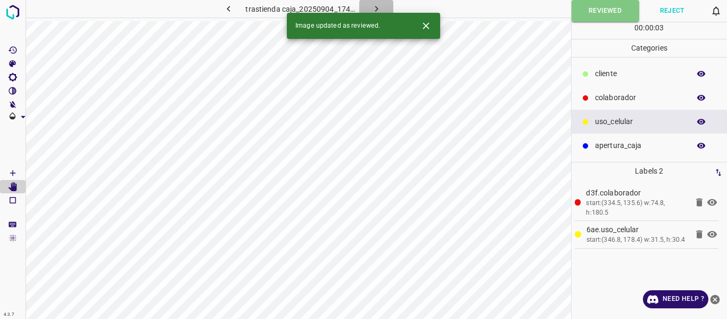
click at [378, 9] on icon "button" at bounding box center [376, 8] width 11 height 11
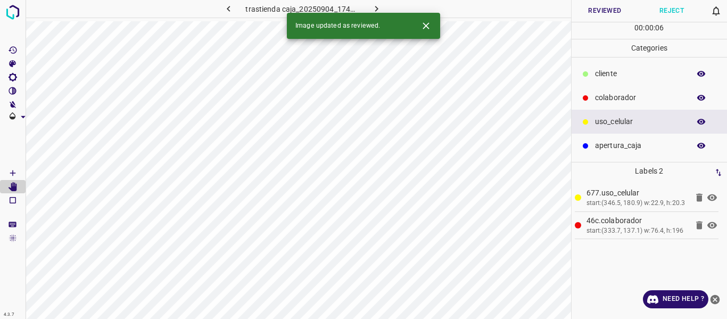
click at [599, 6] on button "Reviewed" at bounding box center [605, 11] width 67 height 22
click at [378, 9] on icon "button" at bounding box center [376, 8] width 11 height 11
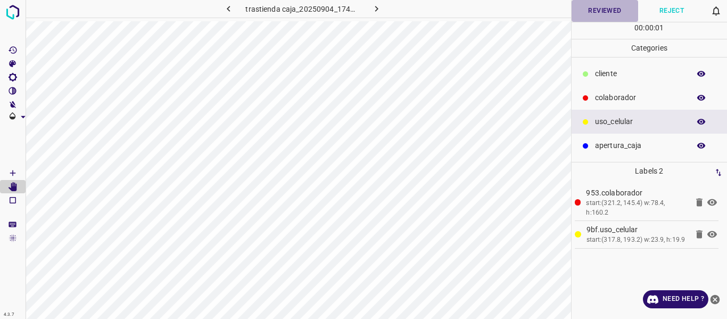
click at [591, 11] on button "Reviewed" at bounding box center [605, 11] width 67 height 22
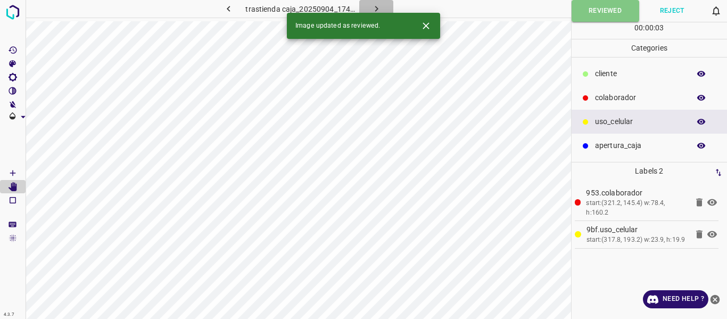
click at [371, 4] on icon "button" at bounding box center [376, 8] width 11 height 11
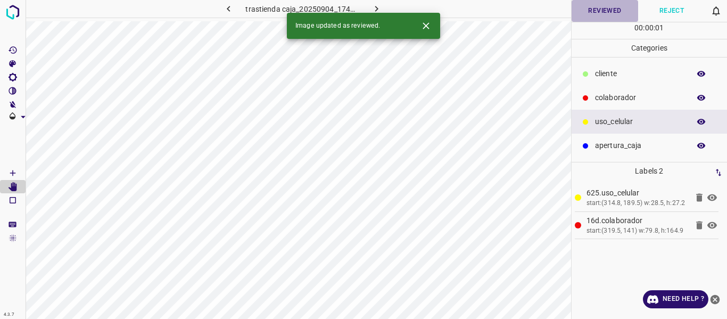
click at [601, 13] on button "Reviewed" at bounding box center [605, 11] width 67 height 22
click at [377, 10] on icon "button" at bounding box center [376, 9] width 3 height 6
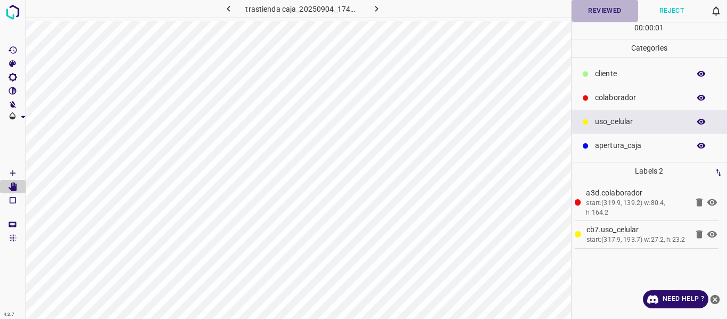
click at [615, 10] on button "Reviewed" at bounding box center [605, 11] width 67 height 22
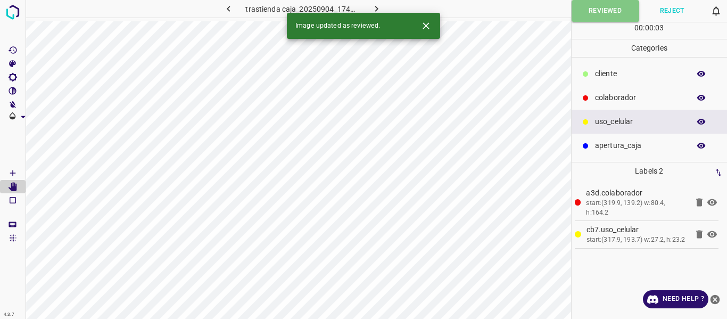
click at [374, 6] on icon "button" at bounding box center [376, 8] width 11 height 11
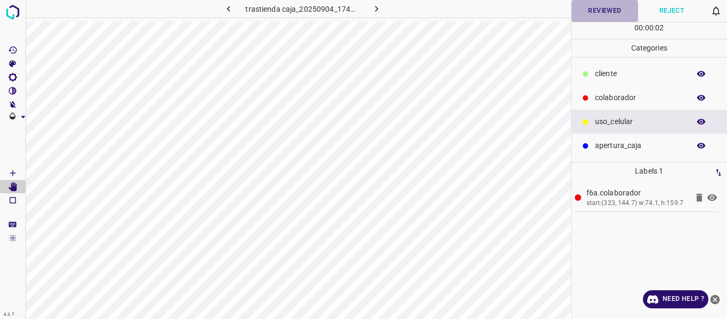
click at [591, 10] on button "Reviewed" at bounding box center [605, 11] width 67 height 22
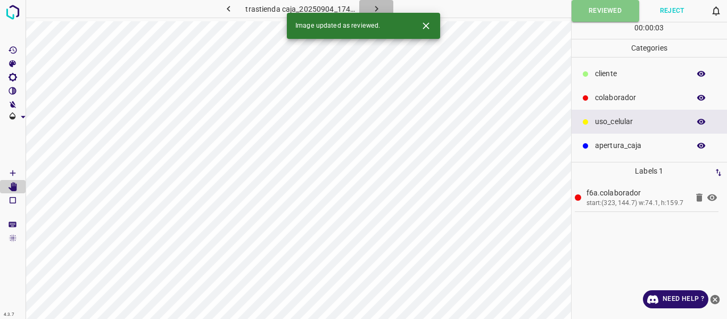
click at [371, 7] on icon "button" at bounding box center [376, 8] width 11 height 11
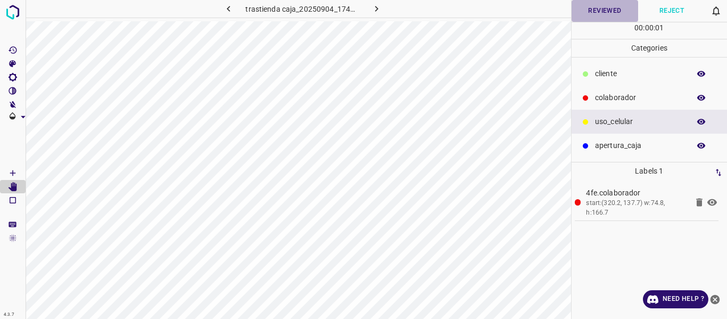
click at [587, 9] on button "Reviewed" at bounding box center [605, 11] width 67 height 22
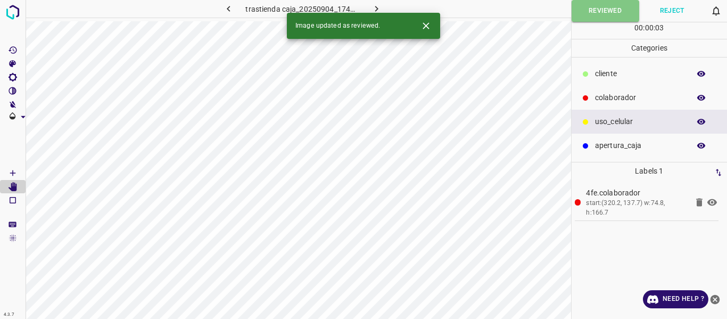
click at [376, 7] on icon "button" at bounding box center [376, 9] width 3 height 6
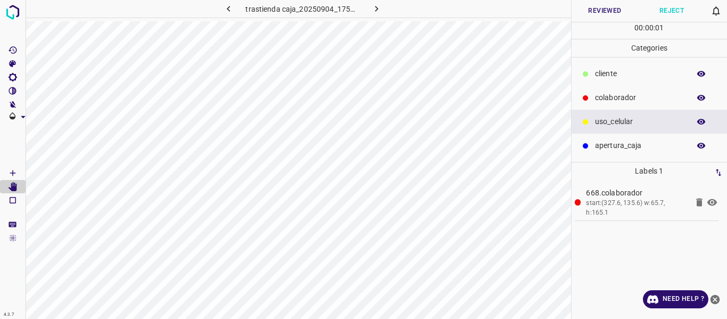
click at [596, 14] on button "Reviewed" at bounding box center [605, 11] width 67 height 22
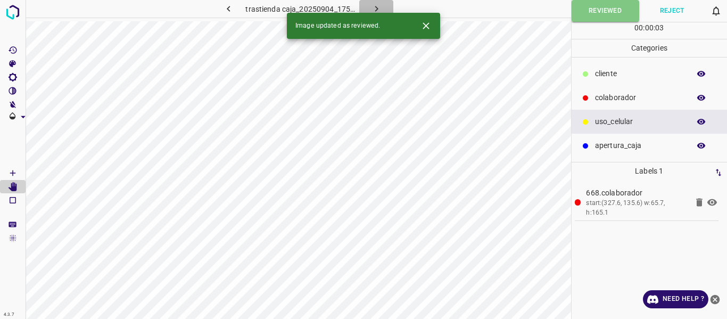
click at [378, 9] on icon "button" at bounding box center [376, 8] width 11 height 11
click at [611, 11] on button "Reviewed" at bounding box center [605, 11] width 67 height 22
click at [378, 8] on icon "button" at bounding box center [376, 8] width 11 height 11
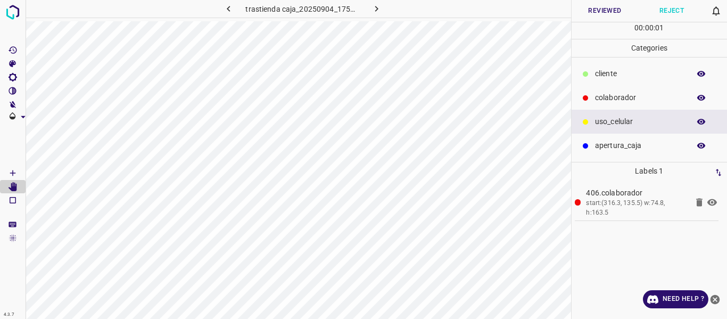
click at [601, 10] on button "Reviewed" at bounding box center [605, 11] width 67 height 22
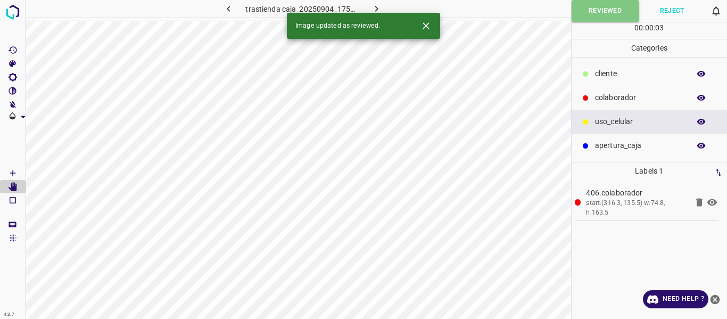
click at [381, 7] on icon "button" at bounding box center [376, 8] width 11 height 11
click at [616, 8] on button "Reviewed" at bounding box center [605, 11] width 67 height 22
click at [378, 6] on icon "button" at bounding box center [376, 8] width 11 height 11
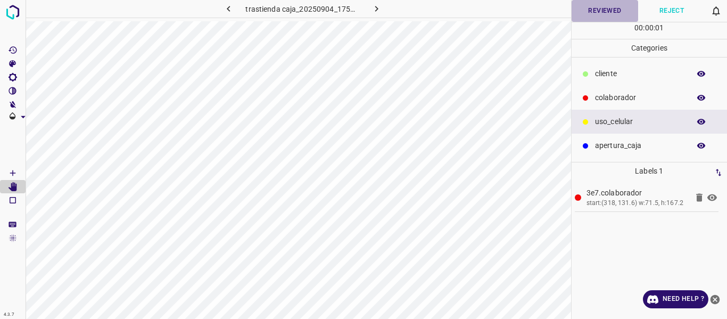
click at [594, 12] on button "Reviewed" at bounding box center [605, 11] width 67 height 22
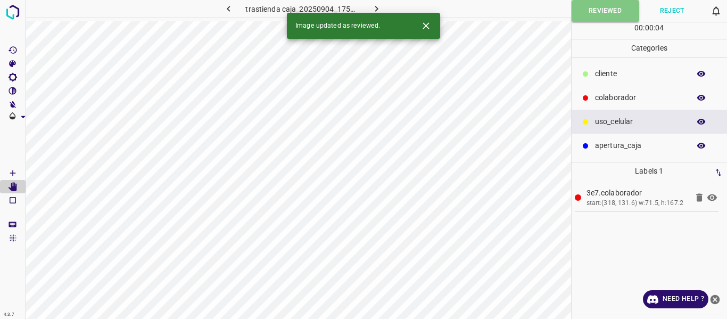
click at [384, 5] on button "button" at bounding box center [376, 9] width 34 height 18
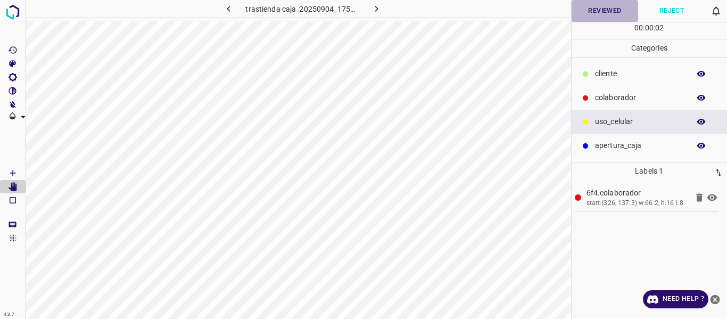
click at [600, 10] on button "Reviewed" at bounding box center [605, 11] width 67 height 22
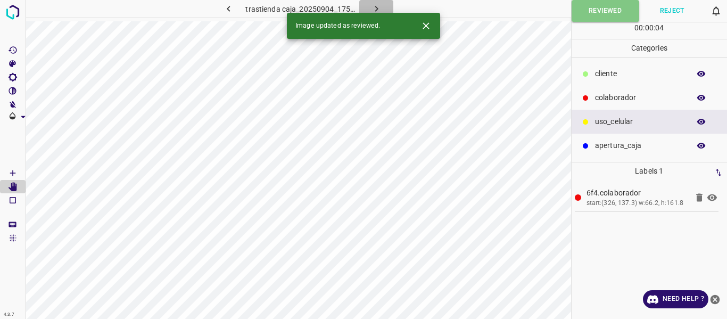
click at [378, 9] on icon "button" at bounding box center [376, 8] width 11 height 11
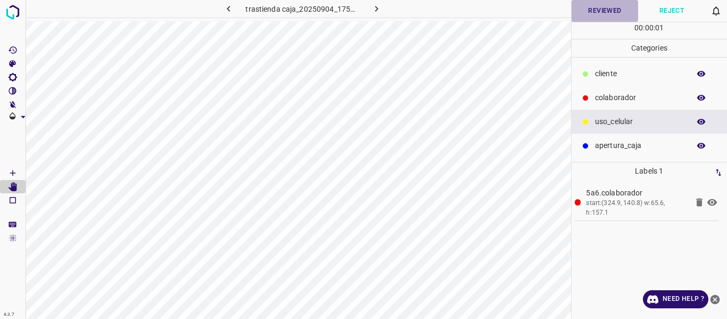
click at [596, 14] on button "Reviewed" at bounding box center [605, 11] width 67 height 22
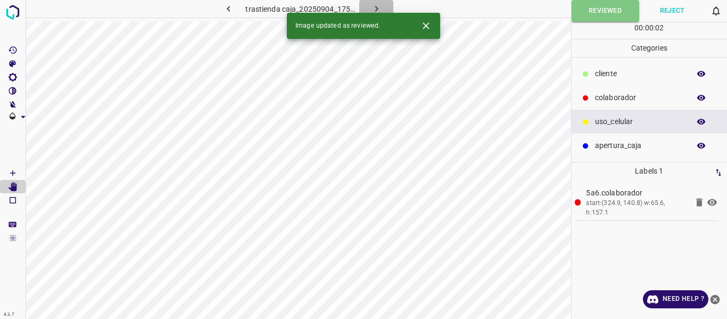
click at [374, 7] on icon "button" at bounding box center [376, 8] width 11 height 11
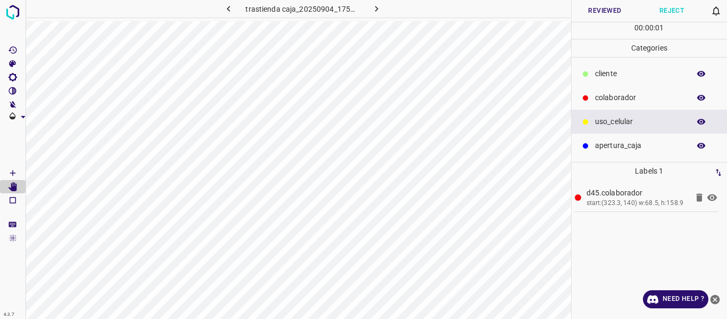
click at [594, 13] on button "Reviewed" at bounding box center [605, 11] width 67 height 22
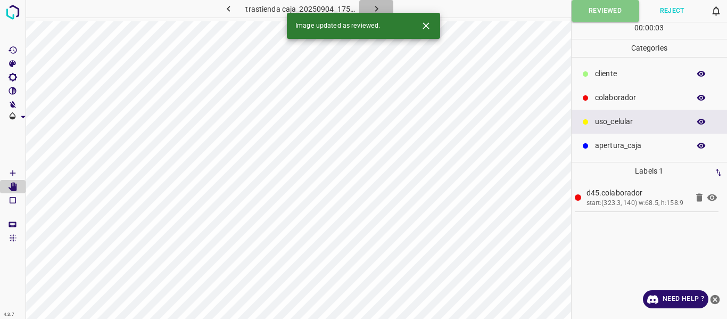
click at [376, 6] on icon "button" at bounding box center [376, 8] width 11 height 11
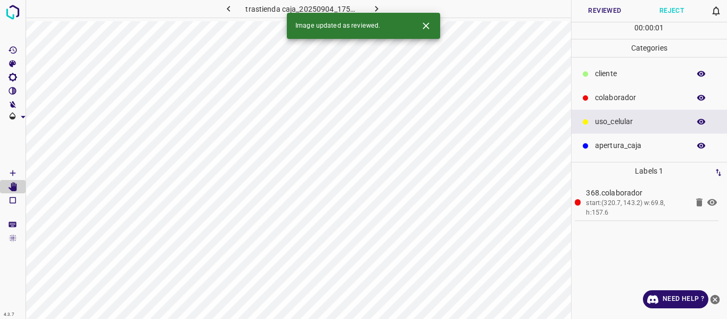
click at [605, 12] on button "Reviewed" at bounding box center [605, 11] width 67 height 22
click at [376, 9] on icon "button" at bounding box center [376, 9] width 3 height 6
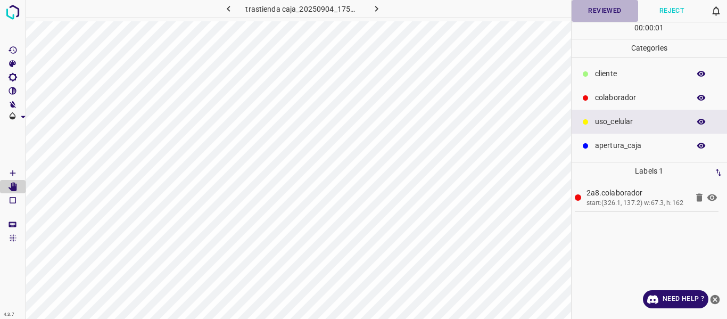
click at [594, 14] on button "Reviewed" at bounding box center [605, 11] width 67 height 22
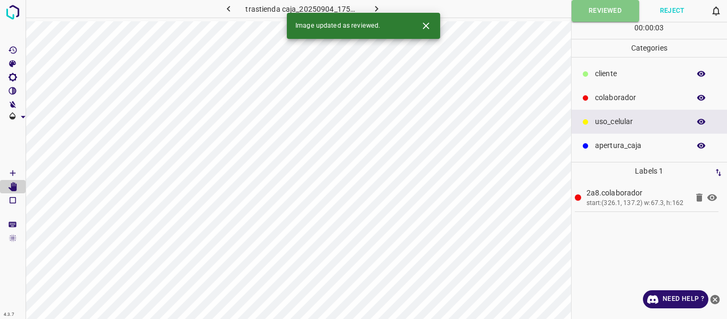
click at [377, 8] on icon "button" at bounding box center [376, 8] width 11 height 11
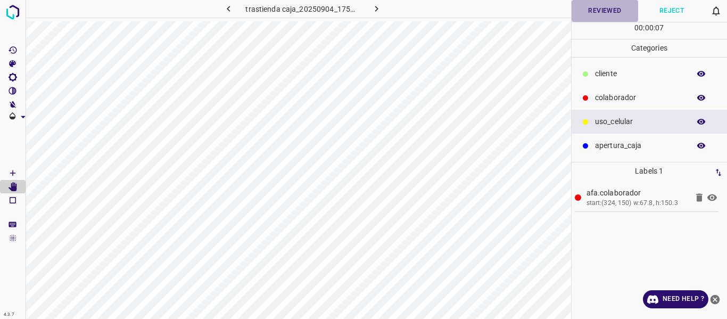
click at [599, 7] on button "Reviewed" at bounding box center [605, 11] width 67 height 22
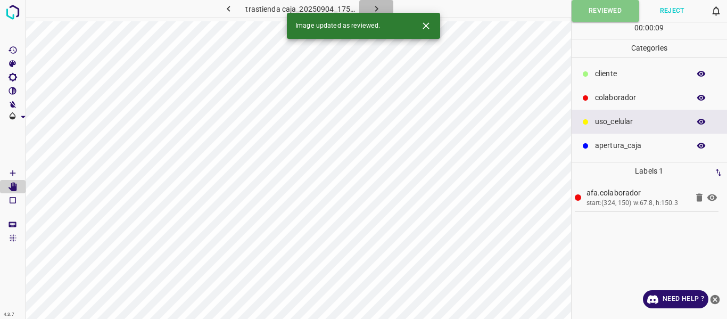
click at [378, 10] on icon "button" at bounding box center [376, 8] width 11 height 11
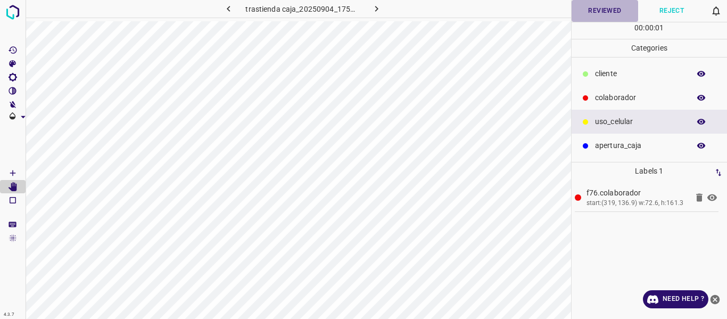
click at [584, 10] on button "Reviewed" at bounding box center [605, 11] width 67 height 22
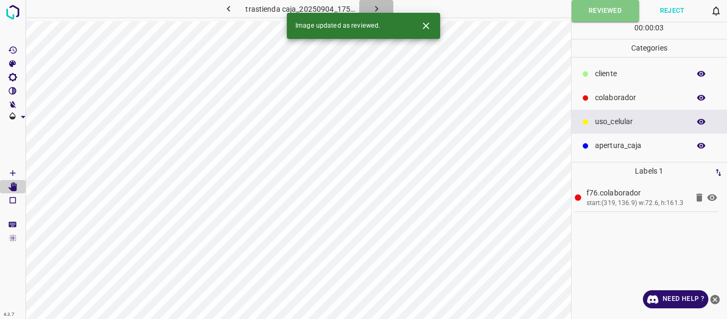
click at [372, 6] on icon "button" at bounding box center [376, 8] width 11 height 11
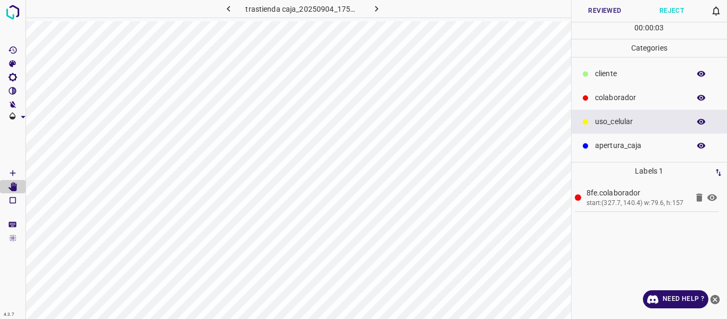
click at [603, 15] on button "Reviewed" at bounding box center [605, 11] width 67 height 22
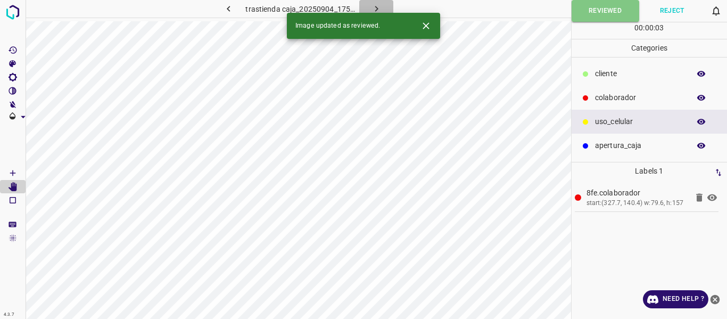
click at [375, 9] on icon "button" at bounding box center [376, 8] width 11 height 11
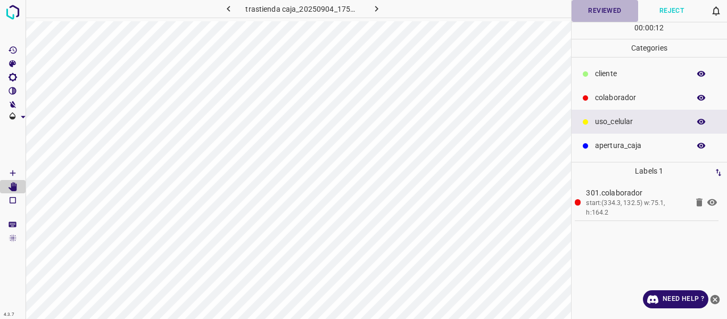
click at [585, 11] on button "Reviewed" at bounding box center [605, 11] width 67 height 22
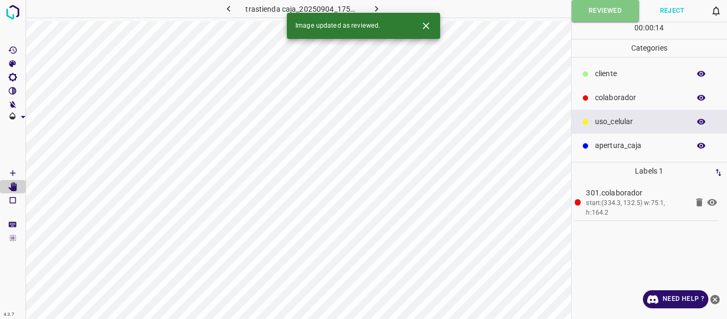
click at [371, 7] on icon "button" at bounding box center [376, 8] width 11 height 11
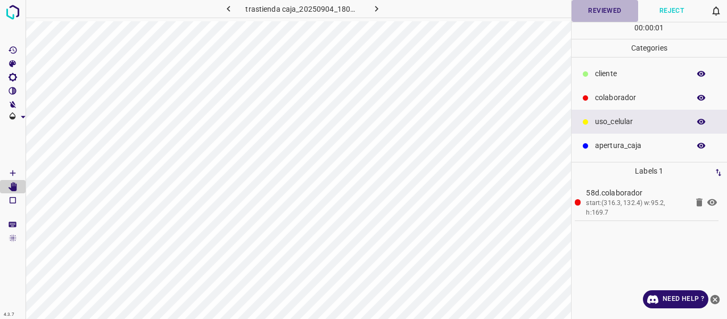
click at [594, 15] on button "Reviewed" at bounding box center [605, 11] width 67 height 22
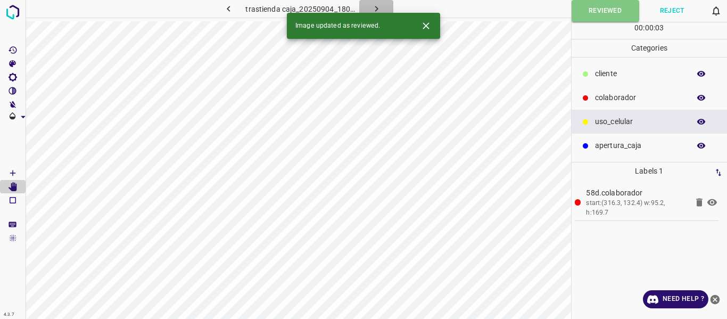
click at [374, 6] on icon "button" at bounding box center [376, 8] width 11 height 11
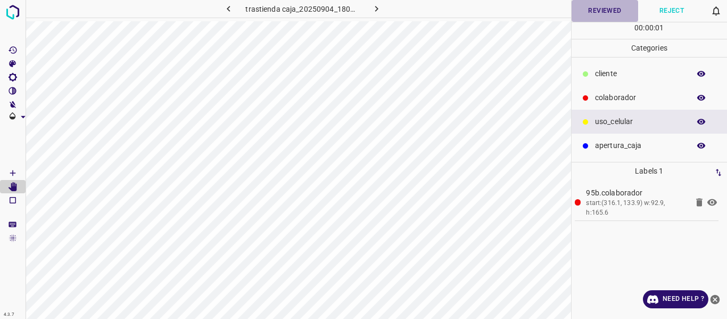
click at [614, 9] on button "Reviewed" at bounding box center [605, 11] width 67 height 22
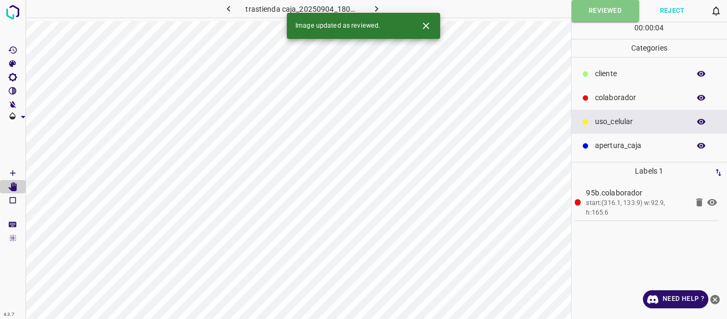
click at [375, 8] on icon "button" at bounding box center [376, 8] width 11 height 11
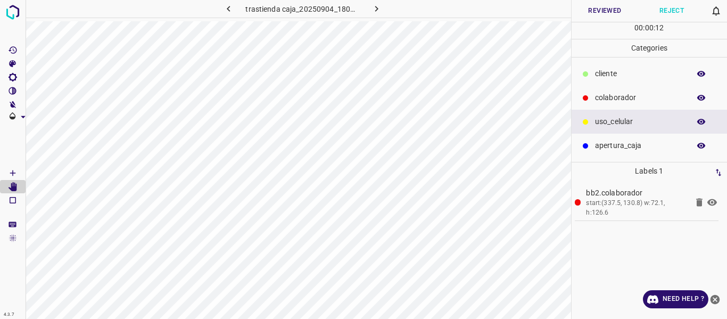
click at [600, 10] on button "Reviewed" at bounding box center [605, 11] width 67 height 22
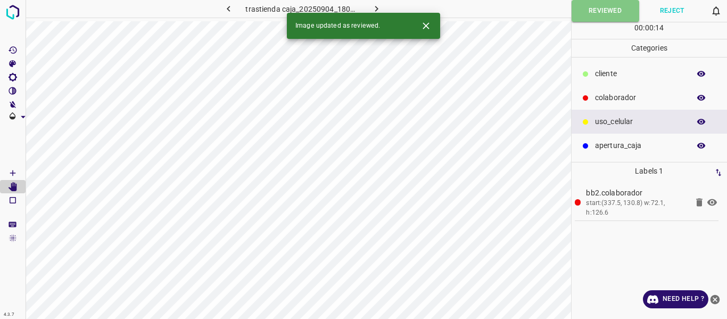
click at [375, 7] on icon "button" at bounding box center [376, 9] width 3 height 6
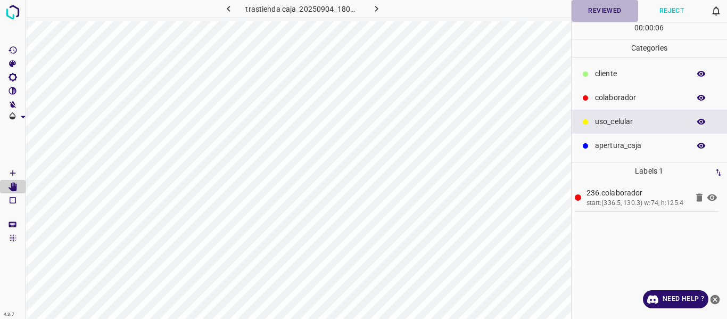
click at [592, 13] on button "Reviewed" at bounding box center [605, 11] width 67 height 22
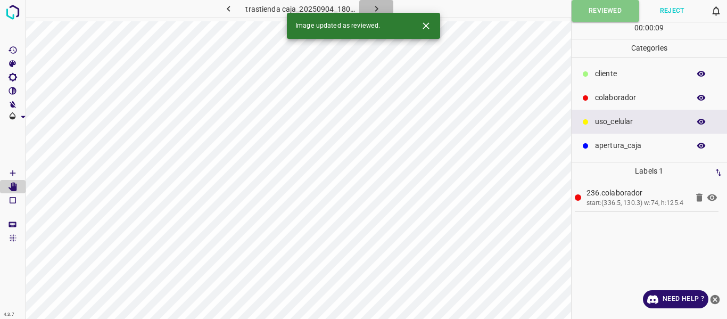
click at [375, 8] on icon "button" at bounding box center [376, 8] width 11 height 11
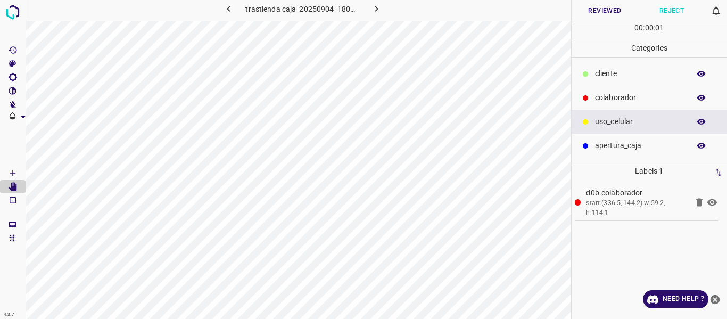
click at [591, 13] on button "Reviewed" at bounding box center [605, 11] width 67 height 22
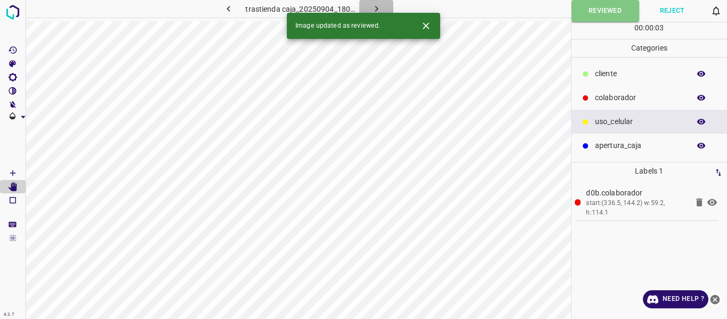
drag, startPoint x: 377, startPoint y: 11, endPoint x: 385, endPoint y: 6, distance: 9.8
click at [377, 10] on icon "button" at bounding box center [376, 8] width 11 height 11
click at [598, 14] on button "Reviewed" at bounding box center [605, 11] width 67 height 22
click at [375, 6] on icon "button" at bounding box center [376, 9] width 3 height 6
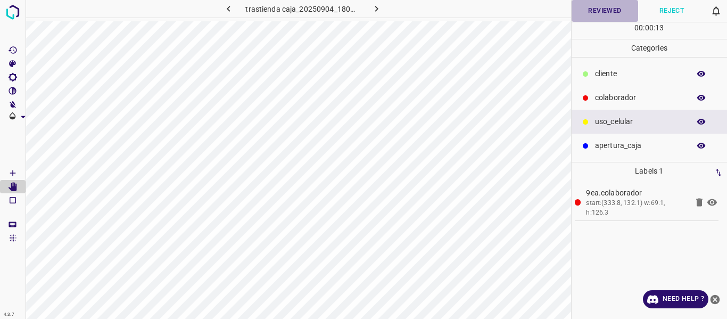
click at [607, 8] on button "Reviewed" at bounding box center [605, 11] width 67 height 22
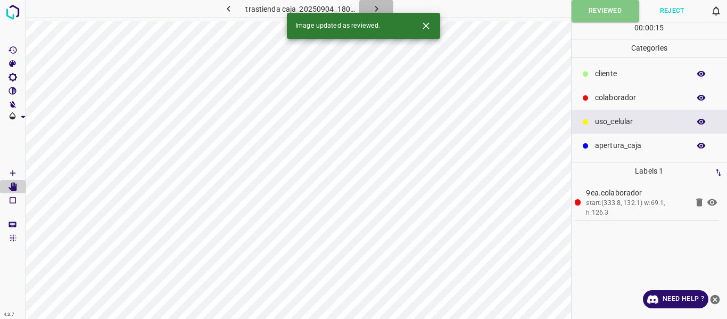
click at [378, 7] on icon "button" at bounding box center [376, 8] width 11 height 11
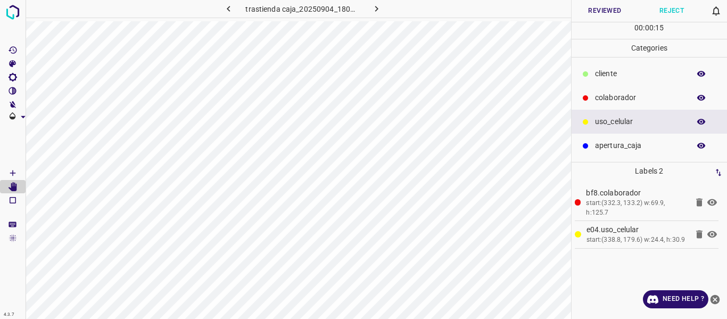
click at [597, 13] on button "Reviewed" at bounding box center [605, 11] width 67 height 22
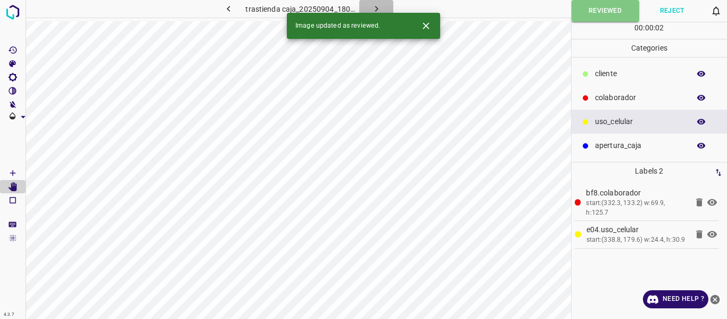
click at [369, 10] on button "button" at bounding box center [376, 9] width 34 height 18
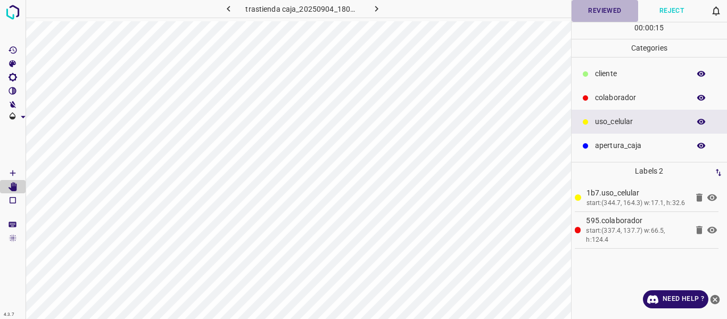
click at [604, 11] on button "Reviewed" at bounding box center [605, 11] width 67 height 22
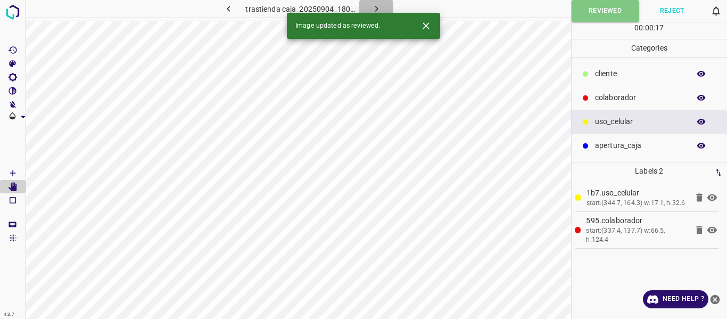
click at [376, 8] on icon "button" at bounding box center [376, 9] width 3 height 6
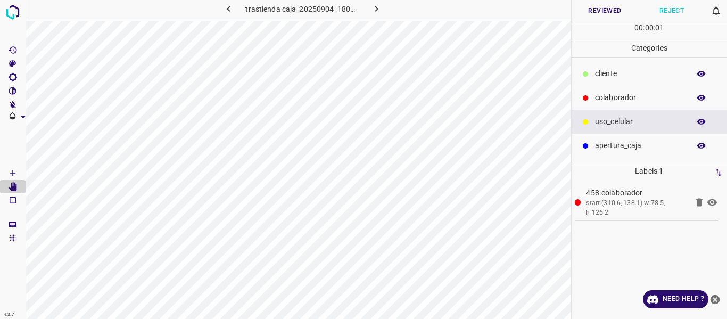
click at [600, 14] on button "Reviewed" at bounding box center [605, 11] width 67 height 22
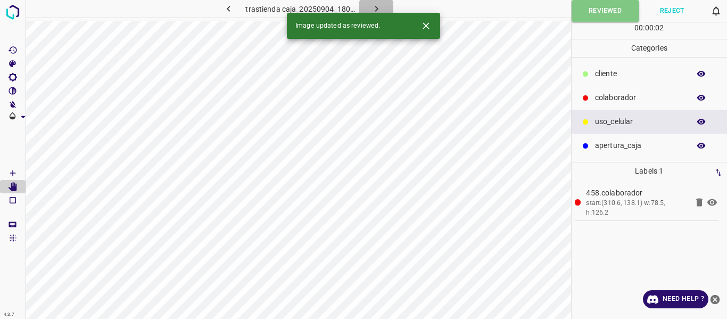
click at [383, 6] on button "button" at bounding box center [376, 9] width 34 height 18
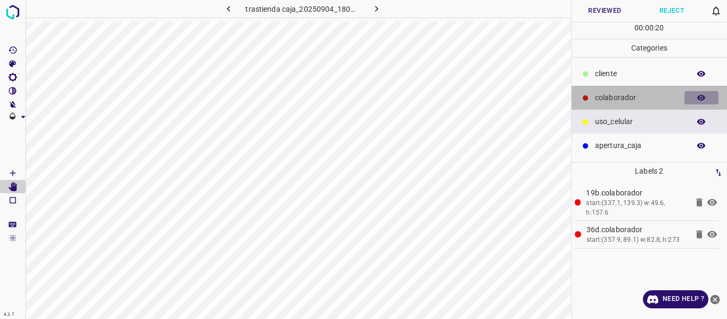
click at [704, 98] on icon "button" at bounding box center [701, 98] width 9 height 6
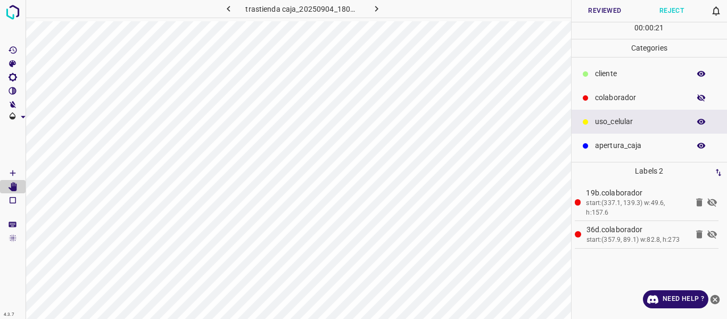
click at [704, 98] on icon "button" at bounding box center [701, 97] width 9 height 7
click at [593, 7] on button "Reviewed" at bounding box center [605, 11] width 67 height 22
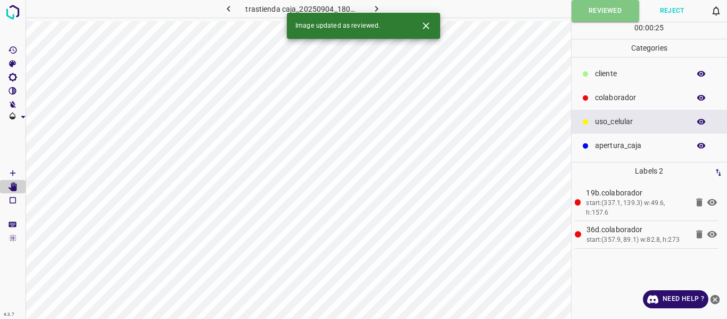
click at [373, 5] on icon "button" at bounding box center [376, 8] width 11 height 11
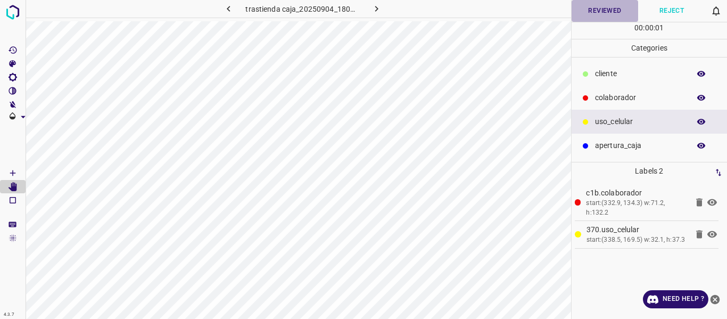
click at [588, 7] on button "Reviewed" at bounding box center [605, 11] width 67 height 22
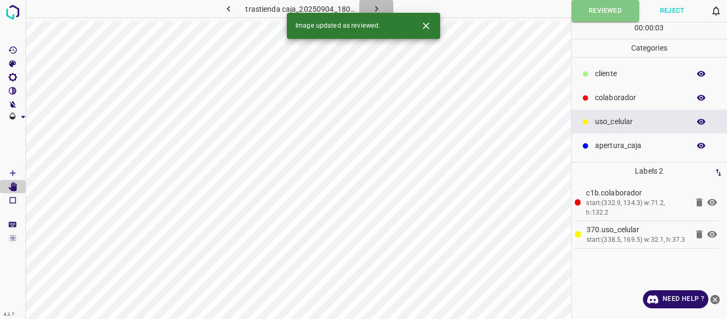
click at [375, 7] on icon "button" at bounding box center [376, 8] width 11 height 11
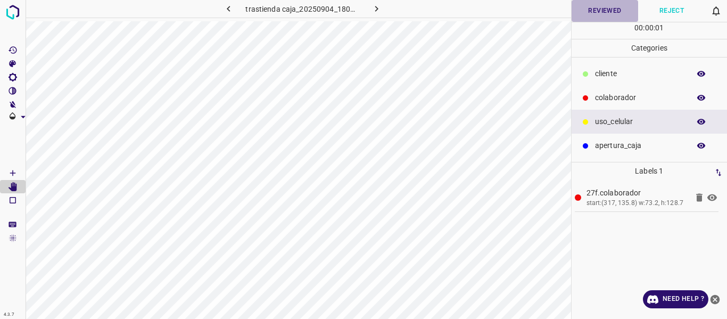
click at [599, 10] on button "Reviewed" at bounding box center [605, 11] width 67 height 22
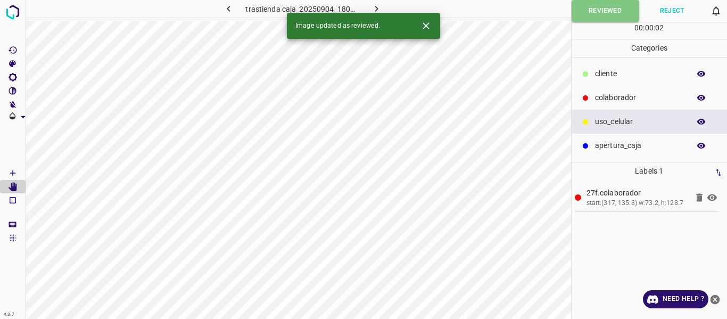
click at [374, 9] on icon "button" at bounding box center [376, 8] width 11 height 11
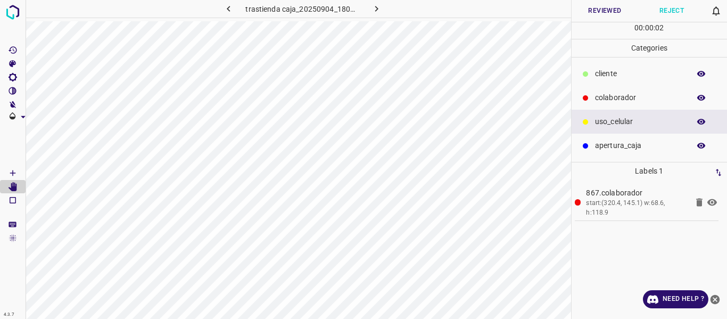
click at [590, 15] on button "Reviewed" at bounding box center [605, 11] width 67 height 22
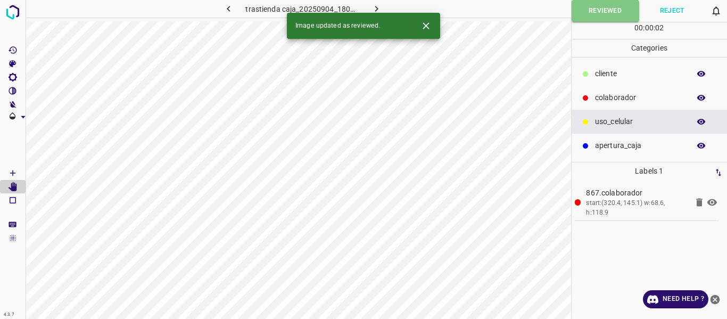
click at [378, 8] on icon "button" at bounding box center [376, 8] width 11 height 11
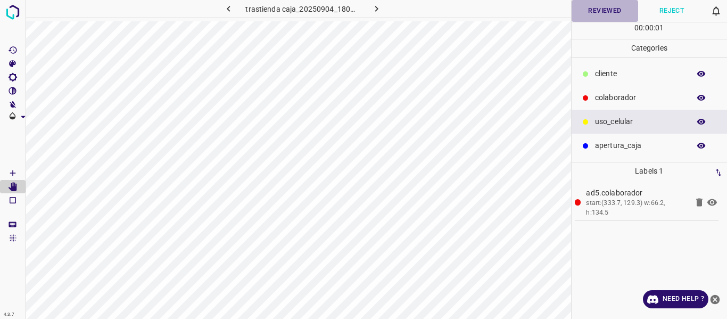
click at [597, 8] on button "Reviewed" at bounding box center [605, 11] width 67 height 22
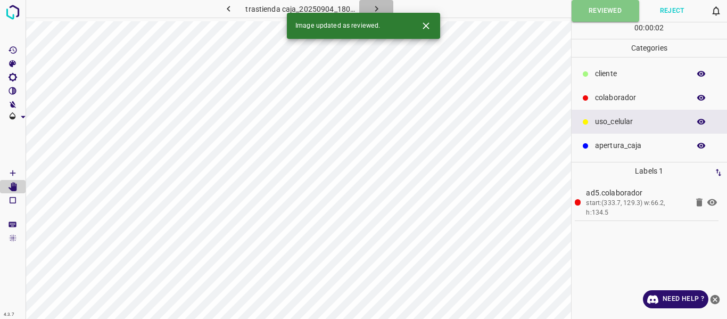
click at [376, 7] on icon "button" at bounding box center [376, 8] width 11 height 11
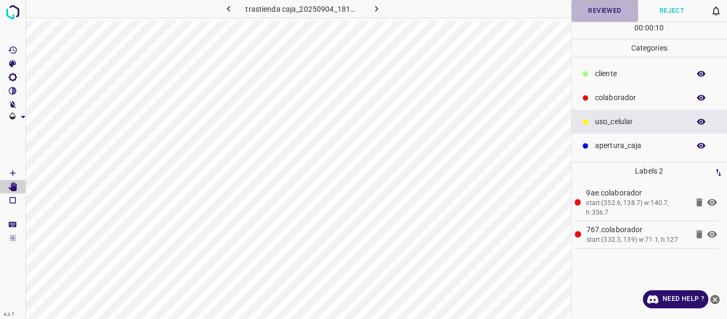
click at [610, 13] on button "Reviewed" at bounding box center [605, 11] width 67 height 22
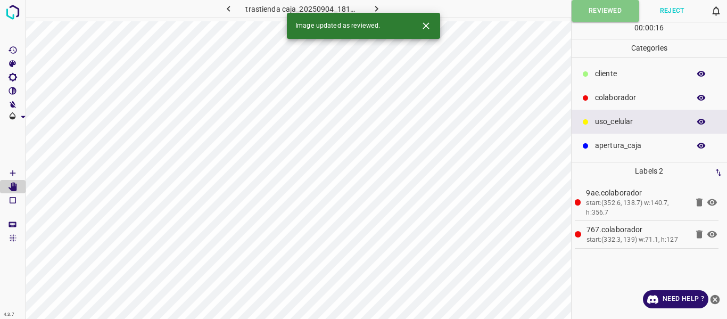
click at [375, 4] on icon "button" at bounding box center [376, 8] width 11 height 11
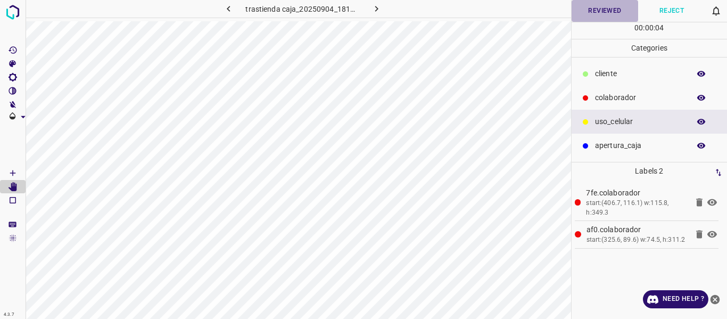
click at [601, 11] on button "Reviewed" at bounding box center [605, 11] width 67 height 22
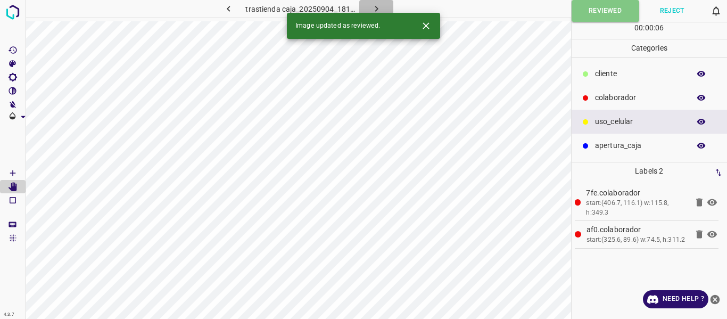
click at [369, 5] on button "button" at bounding box center [376, 9] width 34 height 18
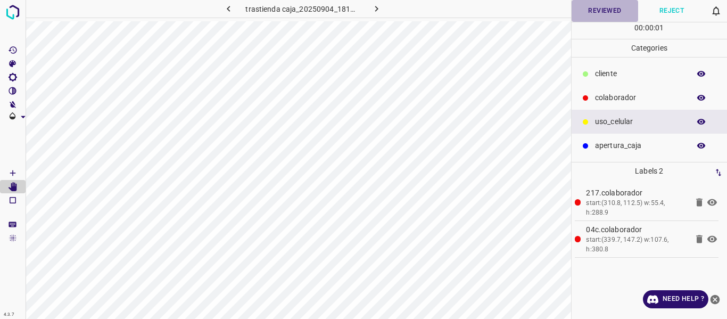
click at [585, 13] on button "Reviewed" at bounding box center [605, 11] width 67 height 22
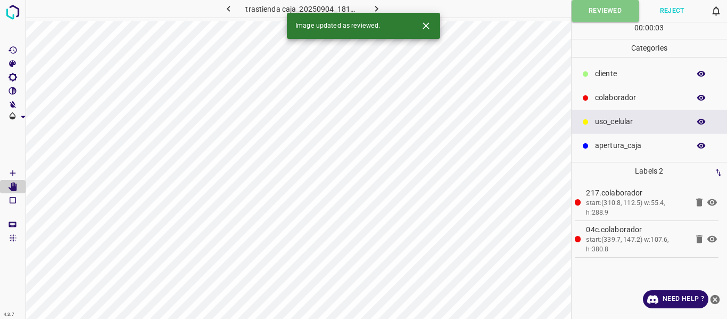
click at [375, 7] on icon "button" at bounding box center [376, 9] width 3 height 6
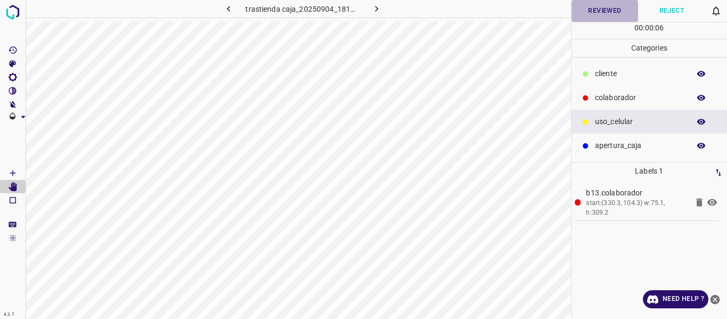
click at [611, 9] on button "Reviewed" at bounding box center [605, 11] width 67 height 22
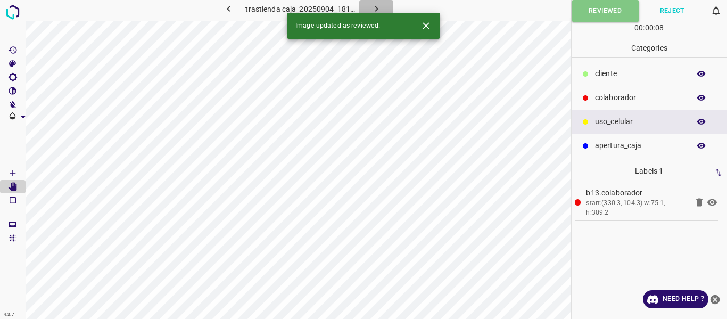
click at [382, 9] on button "button" at bounding box center [376, 9] width 34 height 18
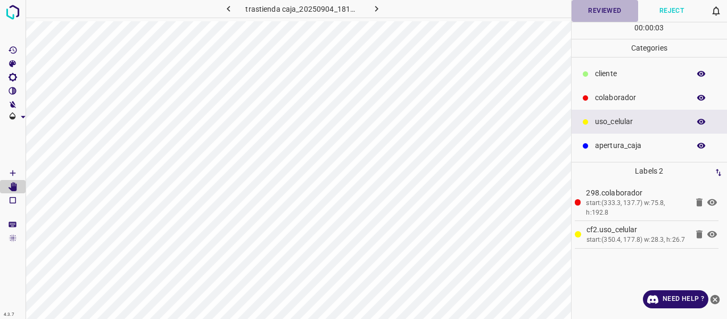
click at [599, 8] on button "Reviewed" at bounding box center [605, 11] width 67 height 22
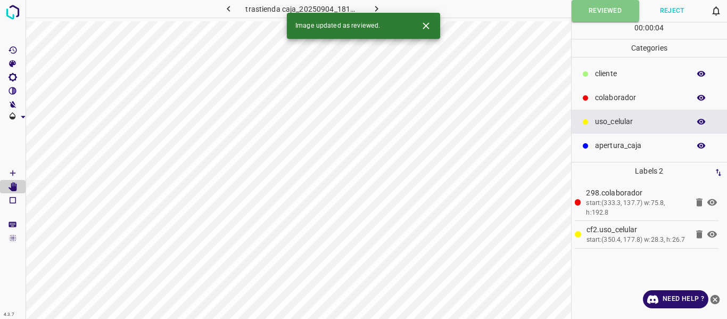
click at [377, 6] on icon "button" at bounding box center [376, 8] width 11 height 11
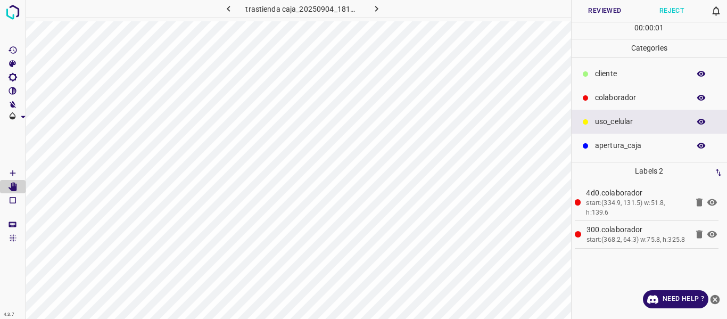
click at [597, 9] on button "Reviewed" at bounding box center [605, 11] width 67 height 22
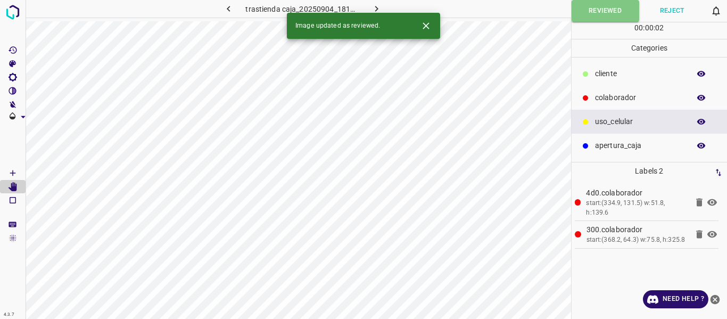
click at [376, 6] on icon "button" at bounding box center [376, 8] width 11 height 11
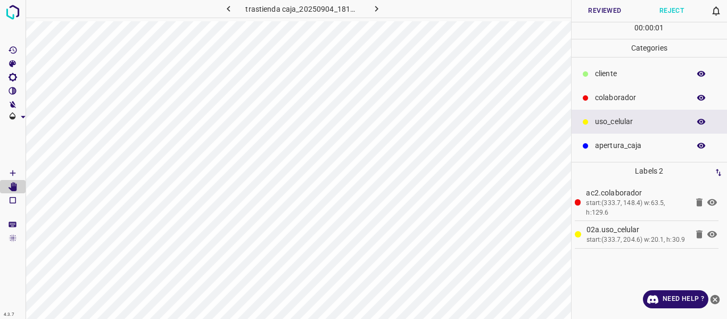
click at [593, 9] on button "Reviewed" at bounding box center [605, 11] width 67 height 22
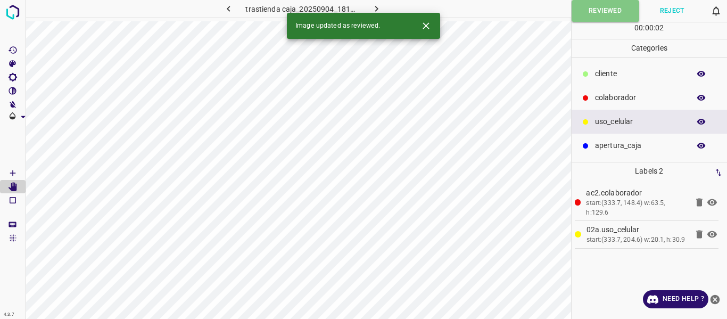
click at [383, 8] on button "button" at bounding box center [376, 9] width 34 height 18
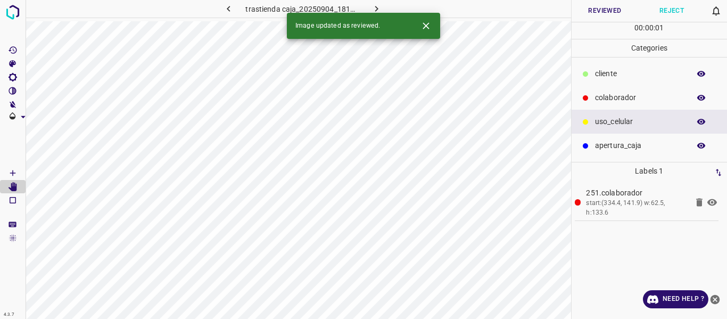
click at [603, 10] on button "Reviewed" at bounding box center [605, 11] width 67 height 22
click at [373, 7] on icon "button" at bounding box center [376, 8] width 11 height 11
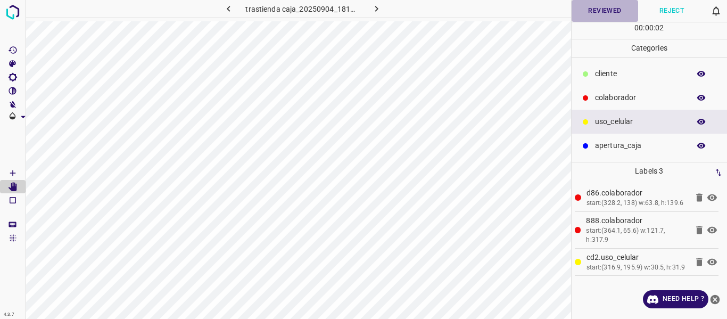
click at [598, 12] on button "Reviewed" at bounding box center [605, 11] width 67 height 22
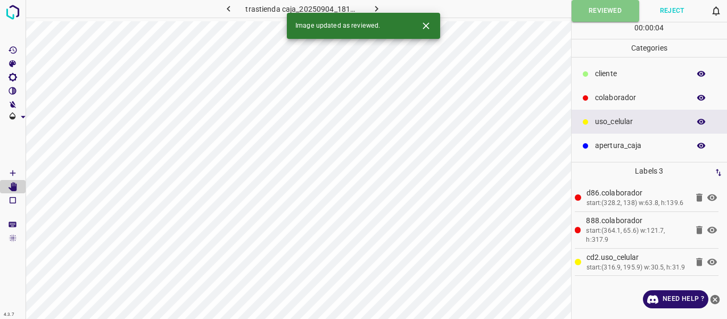
click at [381, 5] on icon "button" at bounding box center [376, 8] width 11 height 11
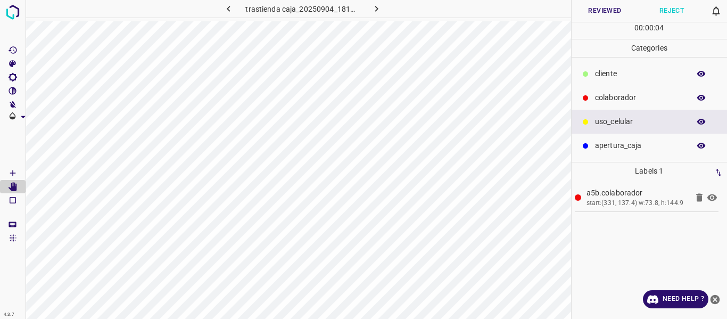
click at [594, 9] on button "Reviewed" at bounding box center [605, 11] width 67 height 22
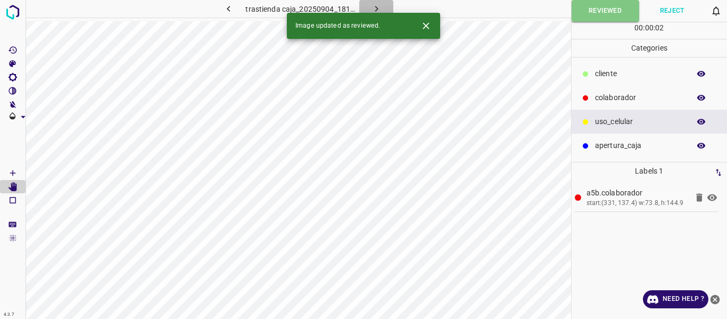
click at [377, 7] on icon "button" at bounding box center [376, 8] width 11 height 11
